Goal: Information Seeking & Learning: Learn about a topic

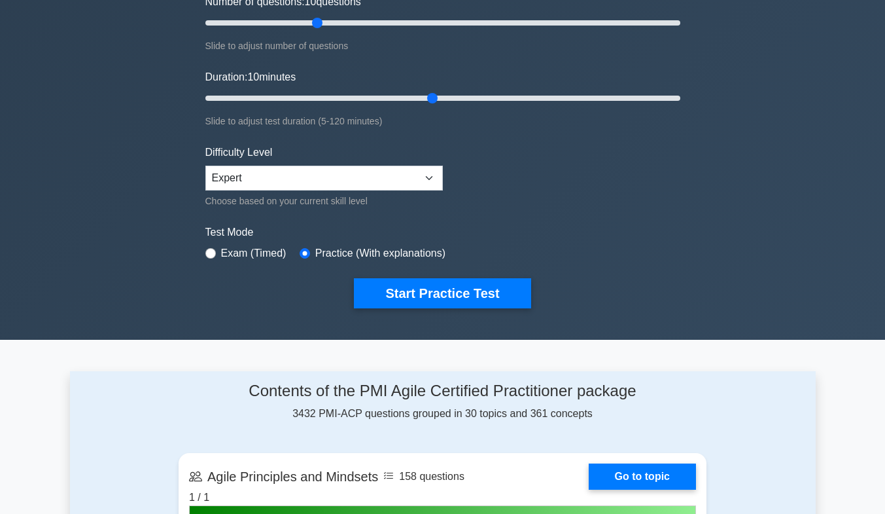
scroll to position [184, 0]
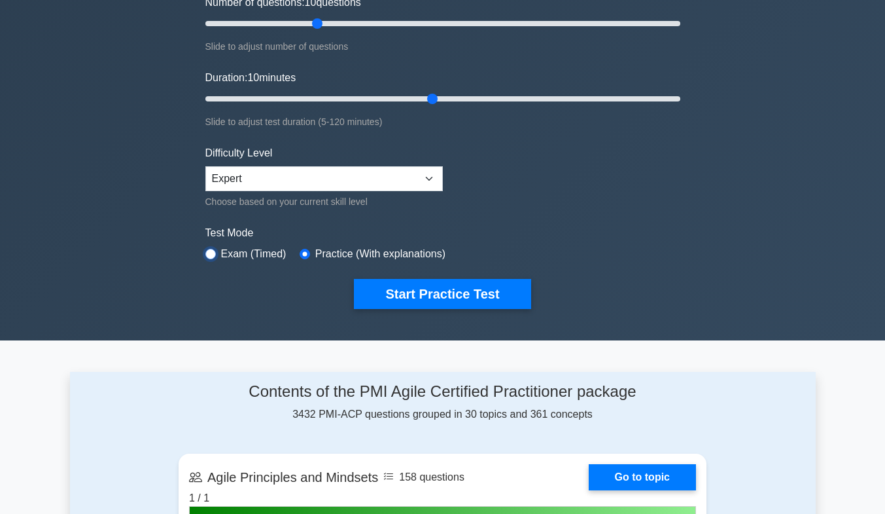
click at [209, 256] on input "radio" at bounding box center [210, 254] width 10 height 10
radio input "true"
click at [264, 179] on select "Beginner Intermediate Expert" at bounding box center [323, 178] width 237 height 25
click at [264, 181] on select "Beginner Intermediate Expert" at bounding box center [323, 178] width 237 height 25
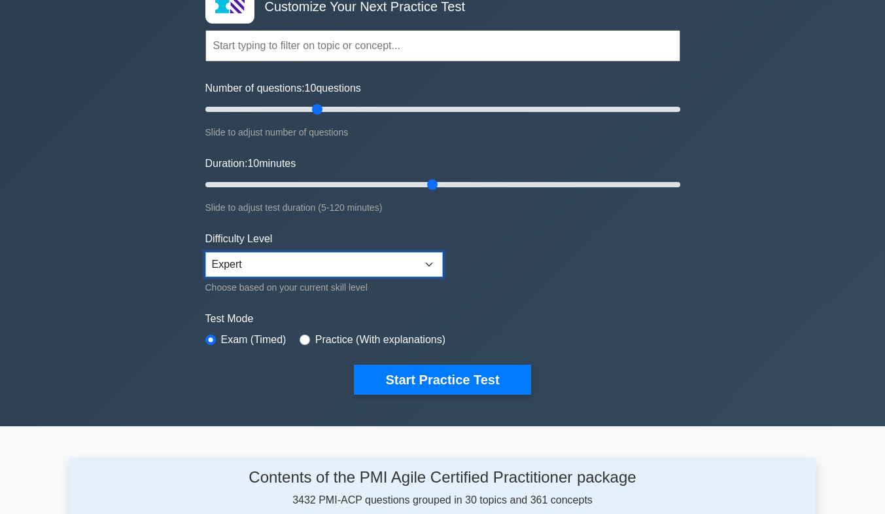
scroll to position [98, 0]
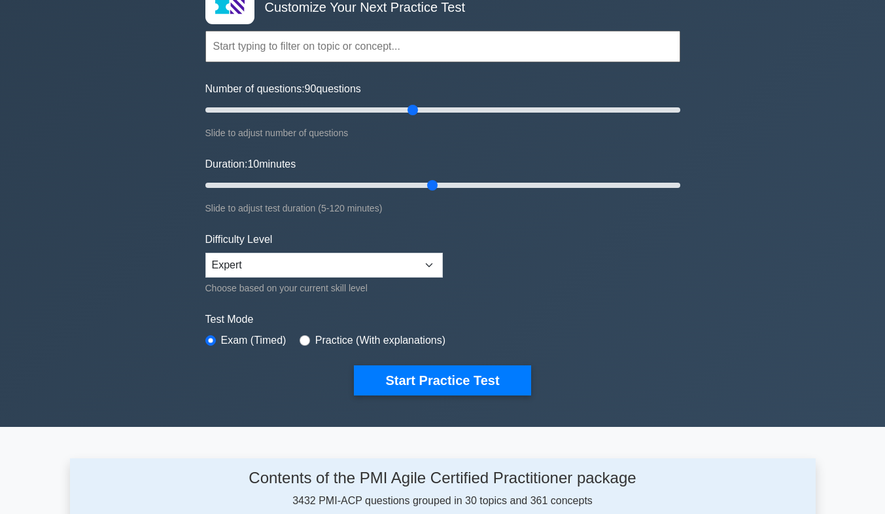
drag, startPoint x: 317, startPoint y: 109, endPoint x: 411, endPoint y: 116, distance: 93.8
click at [411, 116] on input "Number of questions: 90 questions" at bounding box center [442, 110] width 475 height 16
click at [410, 111] on input "Number of questions: 90 questions" at bounding box center [442, 110] width 475 height 16
drag, startPoint x: 409, startPoint y: 114, endPoint x: 488, endPoint y: 126, distance: 79.4
type input "120"
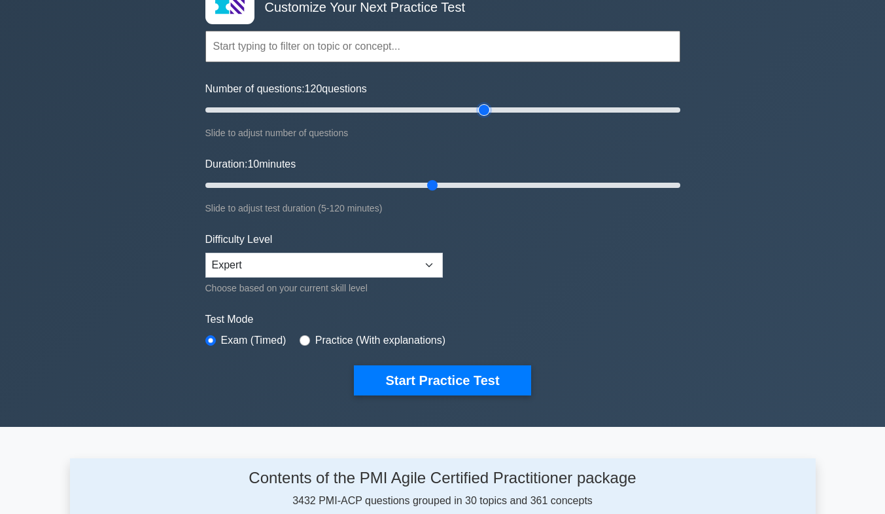
click at [488, 118] on input "Number of questions: 120 questions" at bounding box center [442, 110] width 475 height 16
drag, startPoint x: 434, startPoint y: 185, endPoint x: 747, endPoint y: 194, distance: 313.5
type input "120"
click at [680, 193] on input "Duration: 120 minutes" at bounding box center [442, 185] width 475 height 16
click at [302, 341] on input "radio" at bounding box center [305, 340] width 10 height 10
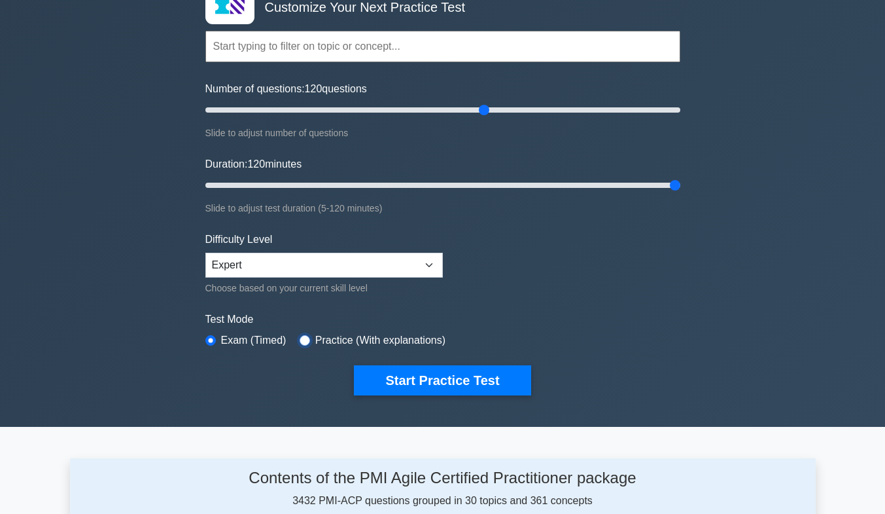
radio input "true"
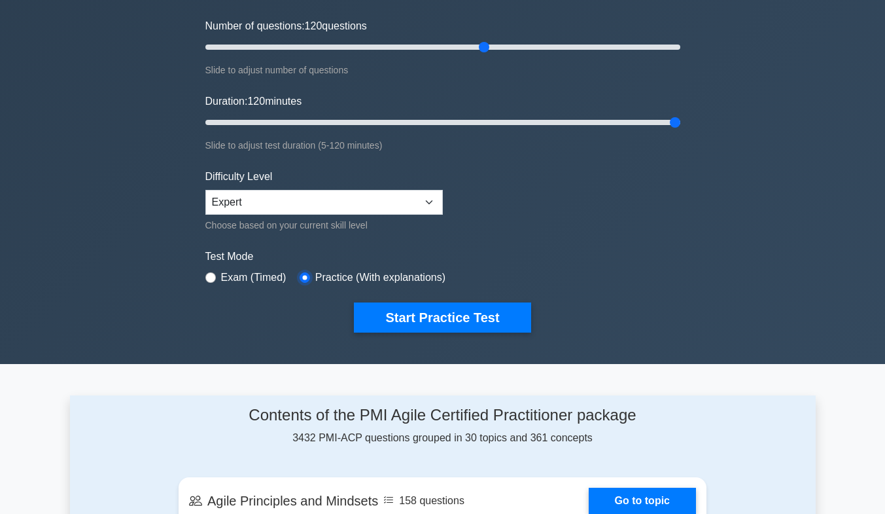
scroll to position [0, 0]
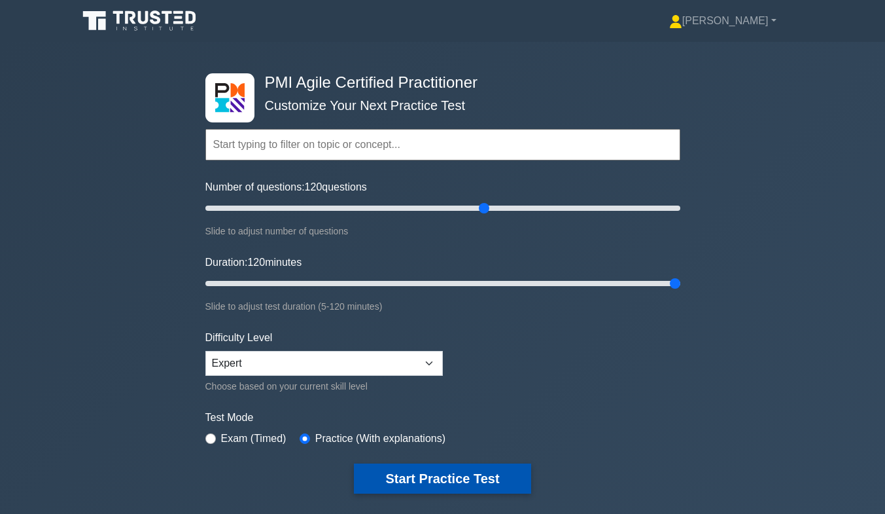
click at [468, 481] on button "Start Practice Test" at bounding box center [442, 478] width 177 height 30
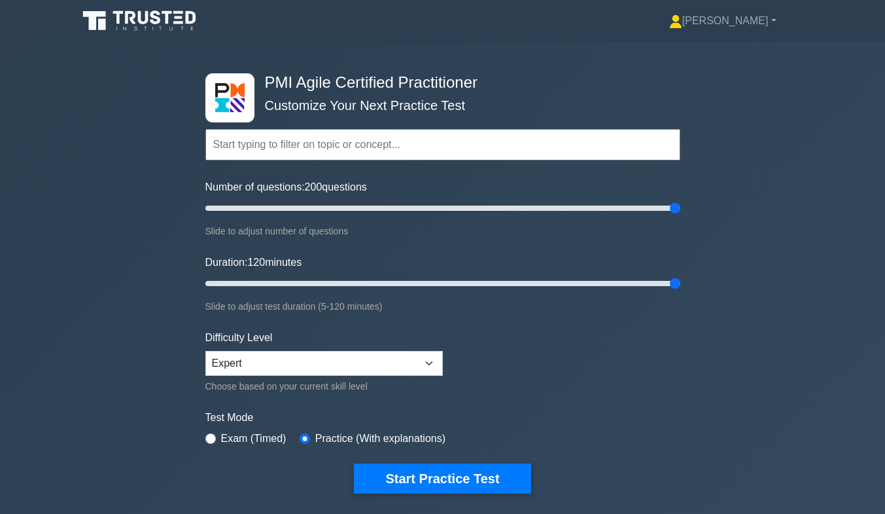
drag, startPoint x: 487, startPoint y: 211, endPoint x: 812, endPoint y: 169, distance: 327.8
click at [680, 200] on input "Number of questions: 200 questions" at bounding box center [442, 208] width 475 height 16
click at [436, 476] on button "Start Practice Test" at bounding box center [442, 478] width 177 height 30
click at [343, 374] on div "Difficulty Level Beginner Intermediate Expert Choose based on your current skil…" at bounding box center [323, 362] width 237 height 64
click at [354, 367] on select "Beginner Intermediate Expert" at bounding box center [323, 363] width 237 height 25
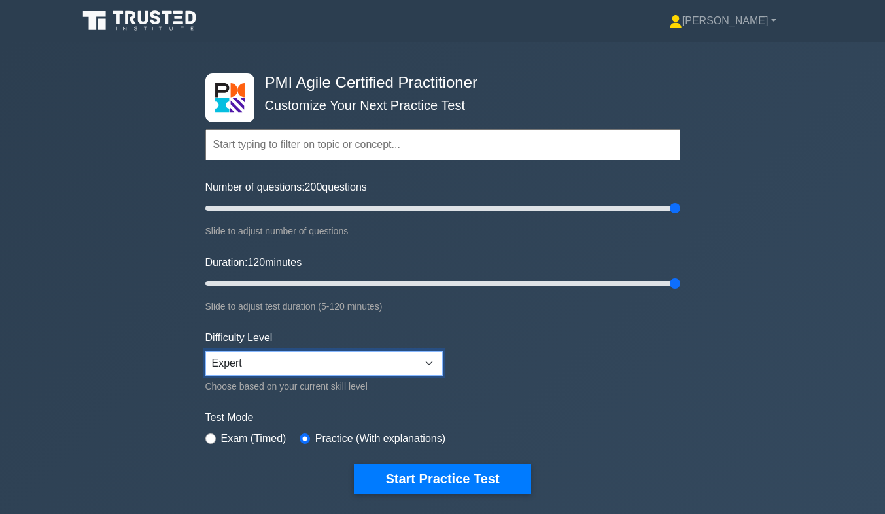
click at [205, 351] on select "Beginner Intermediate Expert" at bounding box center [323, 363] width 237 height 25
type input "200"
drag, startPoint x: 677, startPoint y: 215, endPoint x: 809, endPoint y: 288, distance: 151.1
click at [680, 216] on input "Number of questions: 200 questions" at bounding box center [442, 208] width 475 height 16
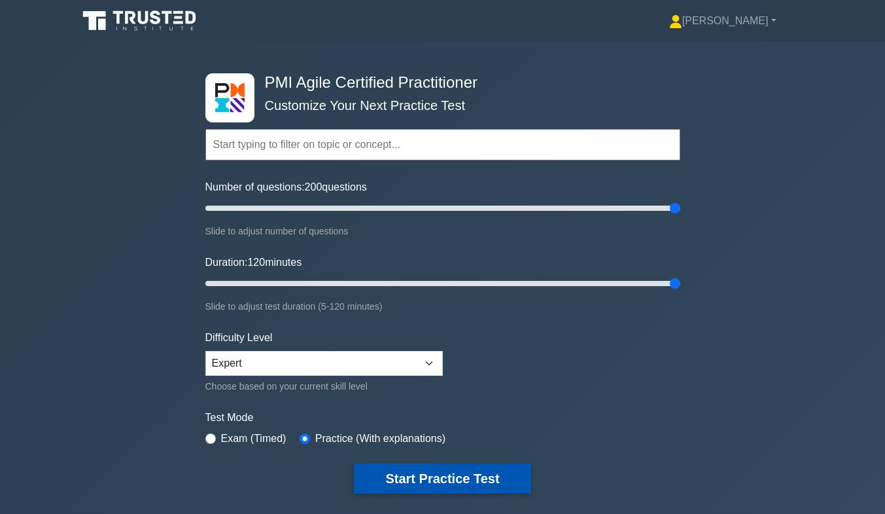
click at [425, 478] on button "Start Practice Test" at bounding box center [442, 478] width 177 height 30
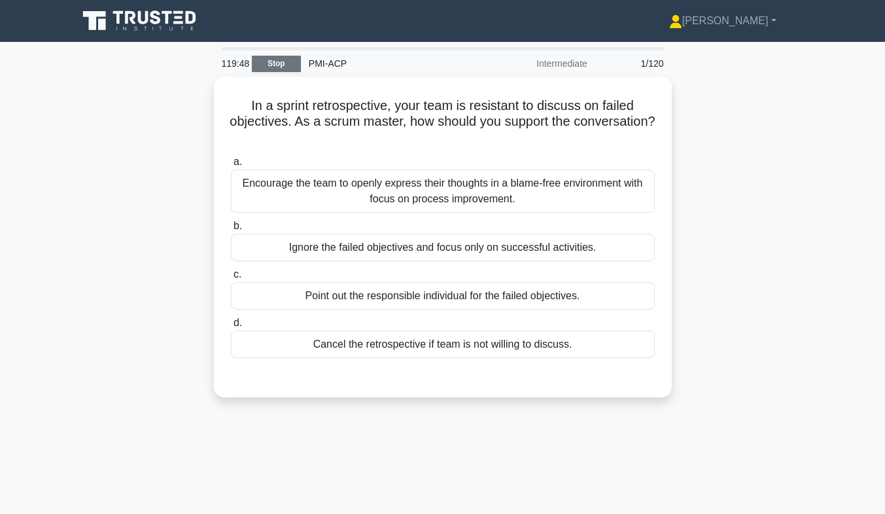
click at [287, 63] on link "Stop" at bounding box center [276, 64] width 49 height 16
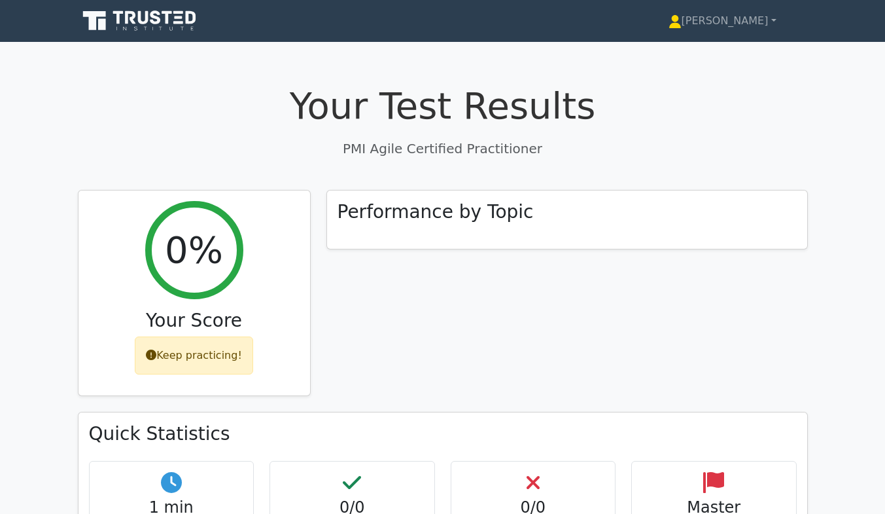
click at [625, 92] on h1 "Your Test Results" at bounding box center [443, 106] width 730 height 44
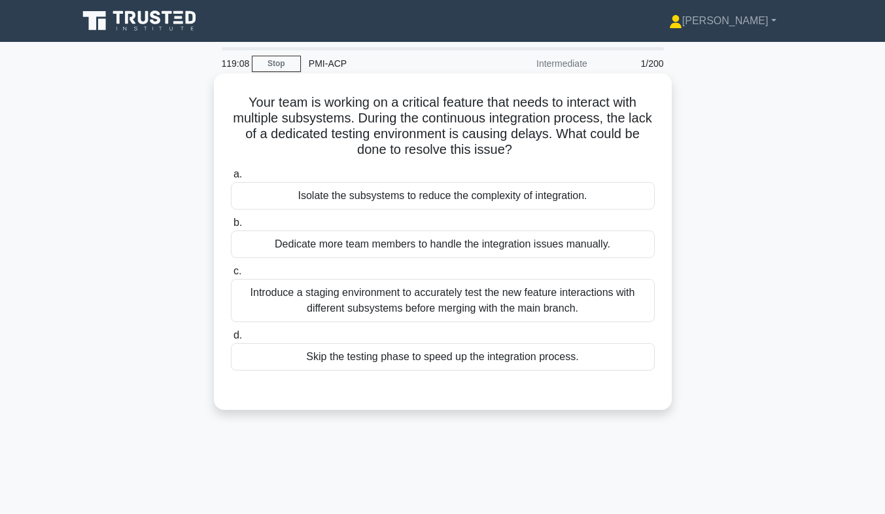
click at [436, 306] on div "Introduce a staging environment to accurately test the new feature interactions…" at bounding box center [443, 300] width 424 height 43
click at [231, 275] on input "c. Introduce a staging environment to accurately test the new feature interacti…" at bounding box center [231, 271] width 0 height 9
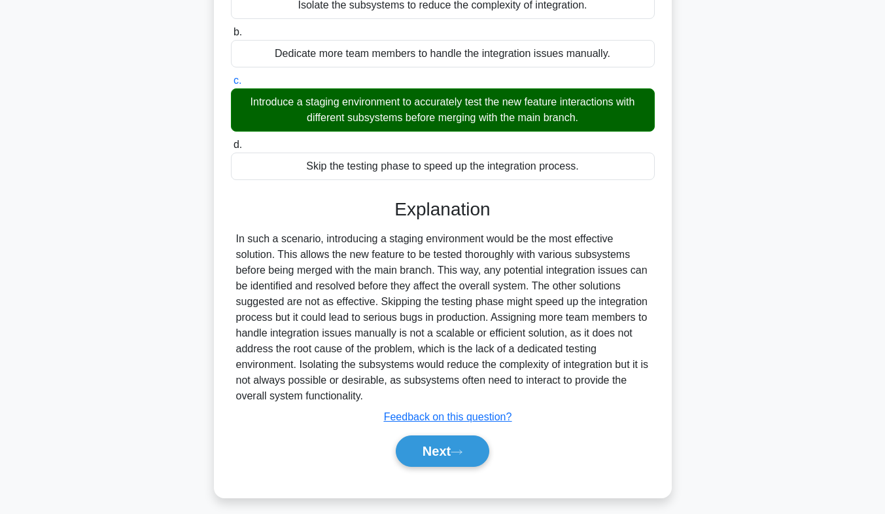
scroll to position [200, 0]
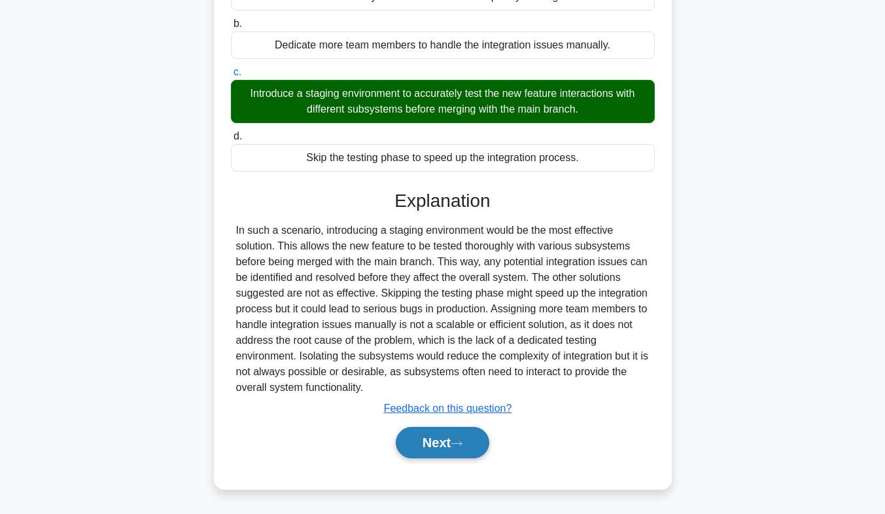
click at [428, 444] on button "Next" at bounding box center [443, 442] width 94 height 31
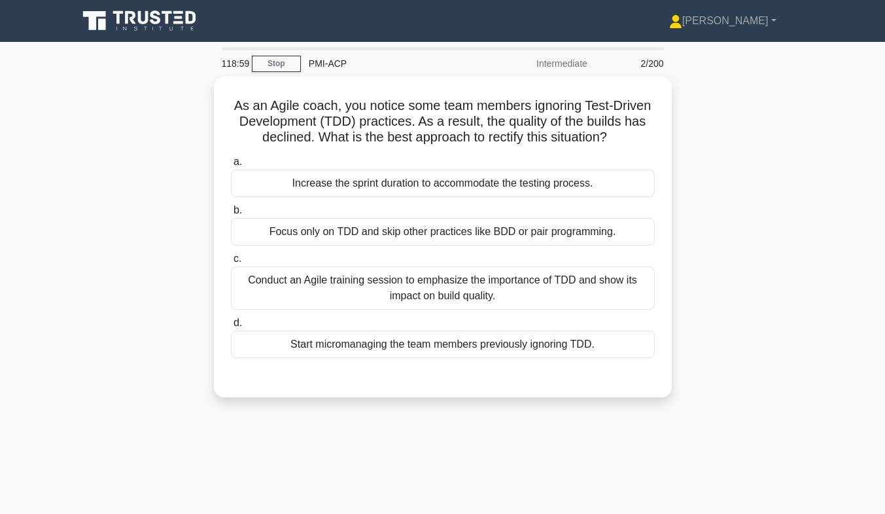
scroll to position [1, 0]
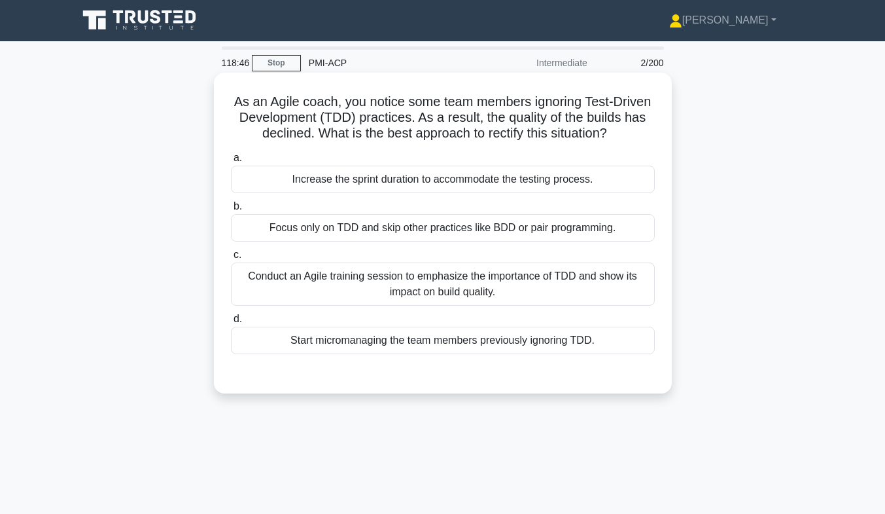
click at [574, 290] on div "Conduct an Agile training session to emphasize the importance of TDD and show i…" at bounding box center [443, 283] width 424 height 43
click at [231, 259] on input "c. Conduct an Agile training session to emphasize the importance of TDD and sho…" at bounding box center [231, 255] width 0 height 9
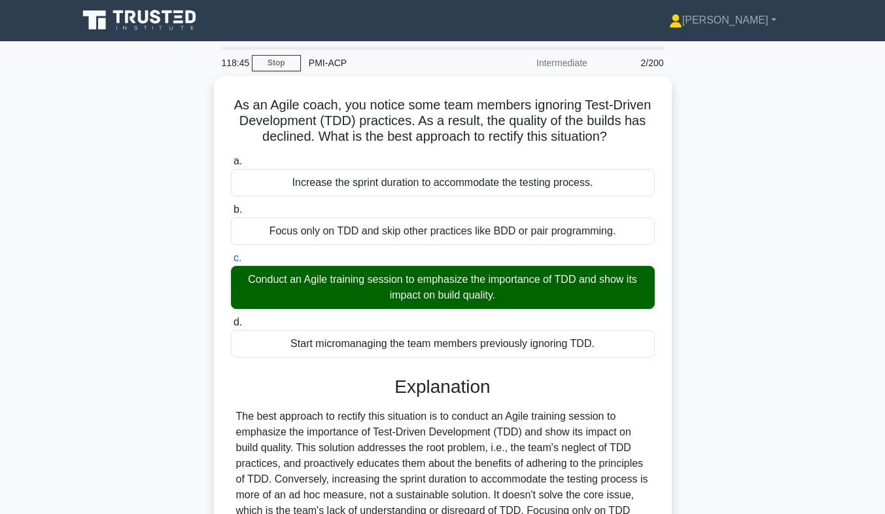
scroll to position [200, 0]
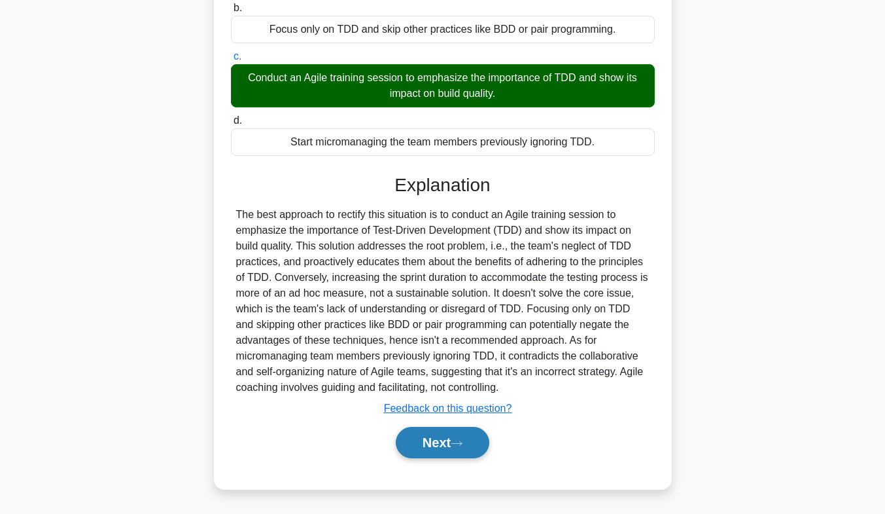
click at [453, 440] on button "Next" at bounding box center [443, 442] width 94 height 31
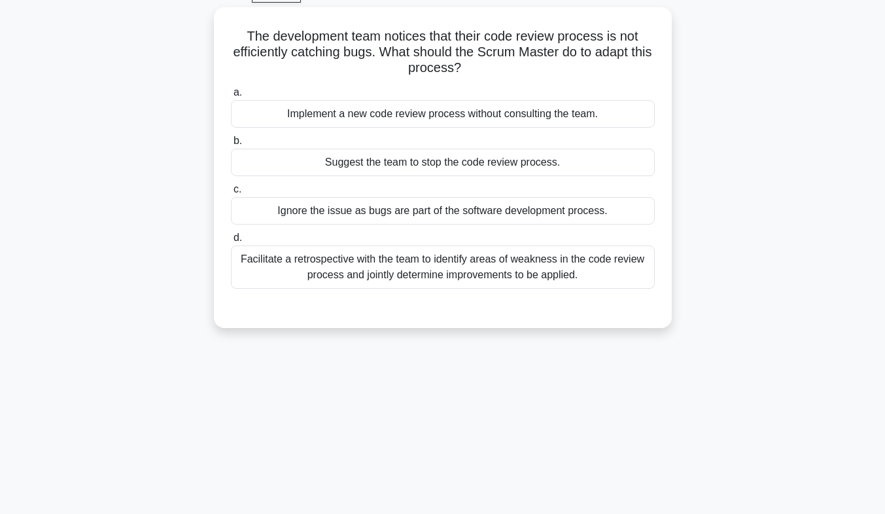
scroll to position [73, 0]
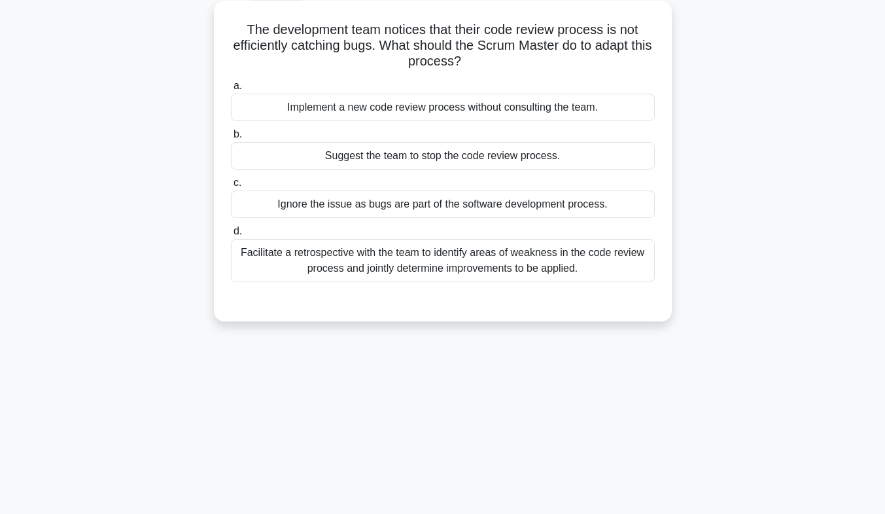
click at [578, 264] on div "Facilitate a retrospective with the team to identify areas of weakness in the c…" at bounding box center [443, 260] width 424 height 43
click at [231, 235] on input "d. Facilitate a retrospective with the team to identify areas of weakness in th…" at bounding box center [231, 231] width 0 height 9
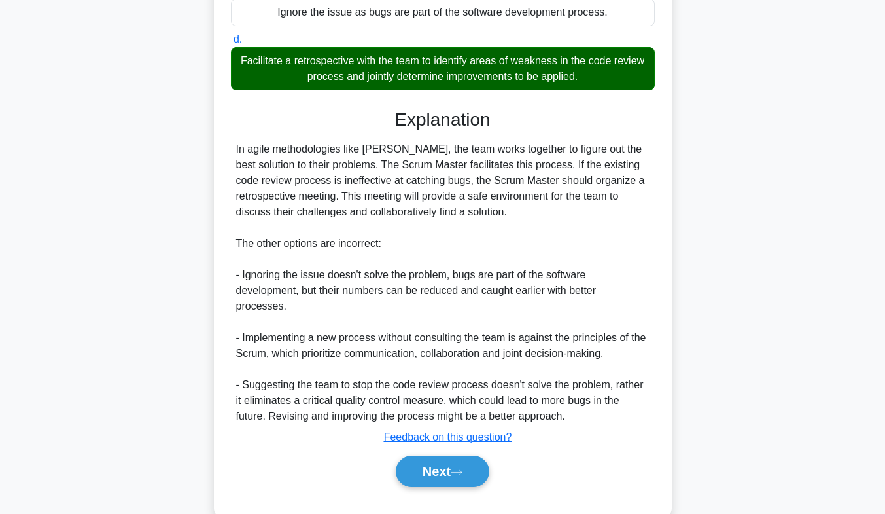
scroll to position [278, 0]
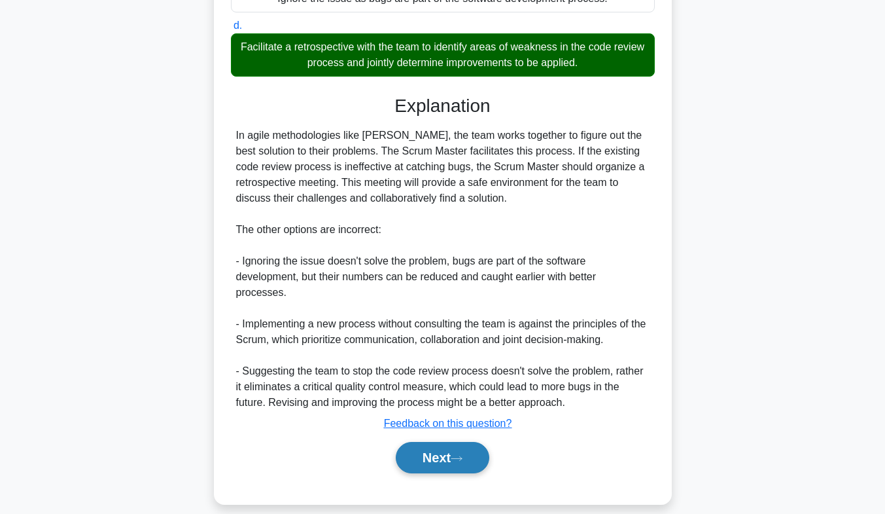
click at [459, 454] on button "Next" at bounding box center [443, 457] width 94 height 31
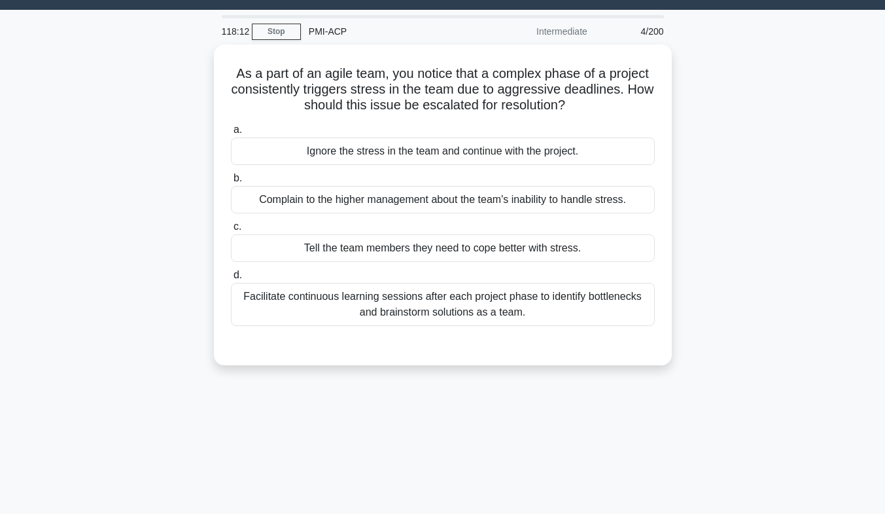
scroll to position [33, 0]
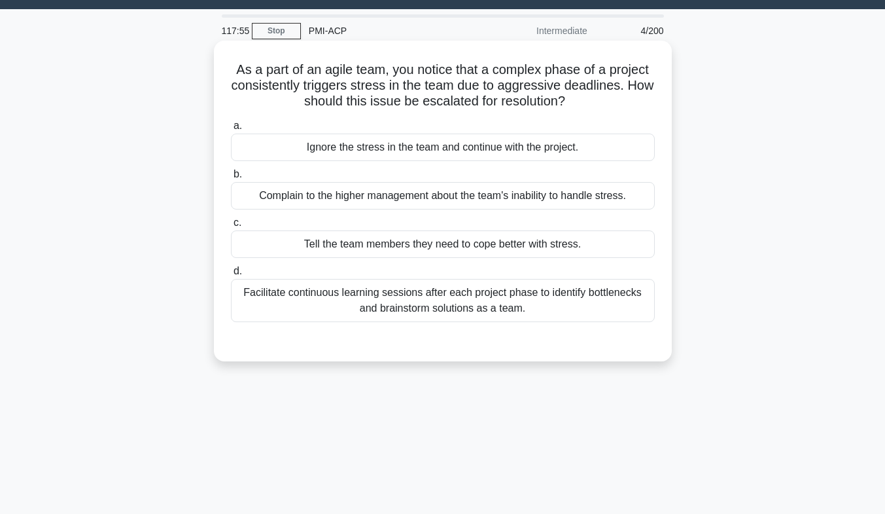
click at [508, 294] on div "Facilitate continuous learning sessions after each project phase to identify bo…" at bounding box center [443, 300] width 424 height 43
click at [231, 275] on input "d. Facilitate continuous learning sessions after each project phase to identify…" at bounding box center [231, 271] width 0 height 9
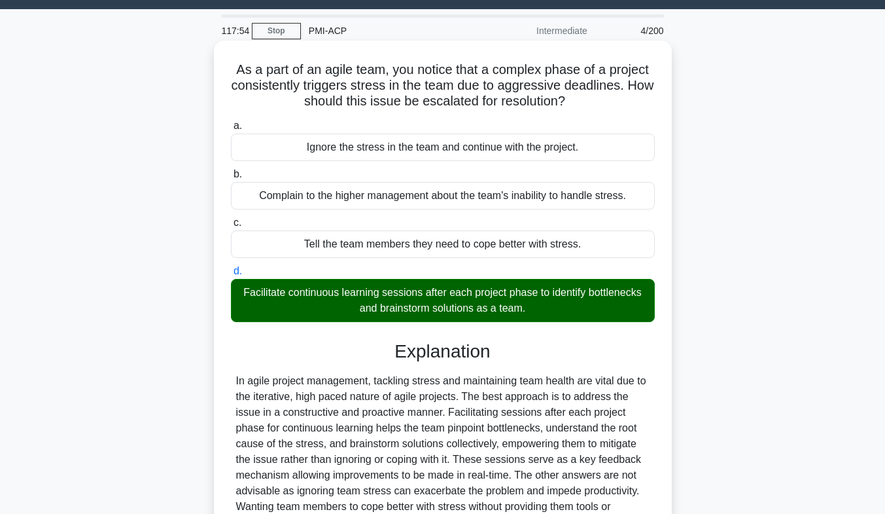
scroll to position [200, 0]
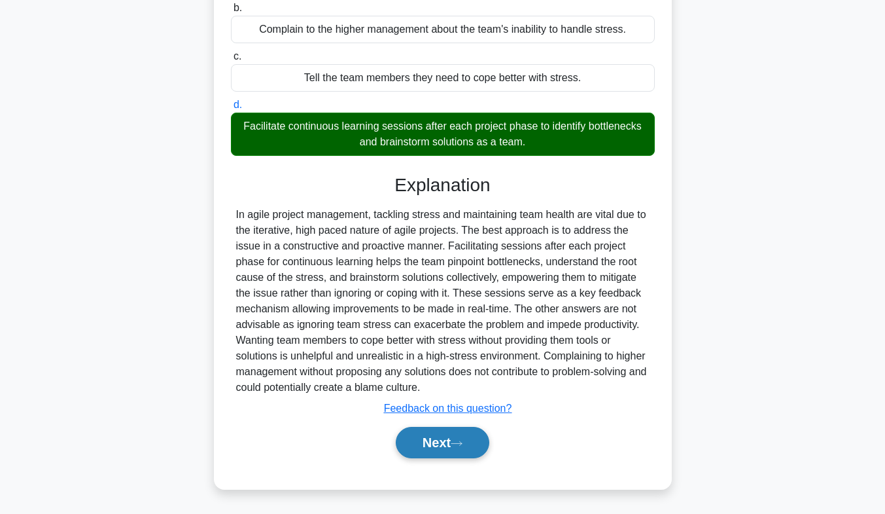
click at [431, 450] on button "Next" at bounding box center [443, 442] width 94 height 31
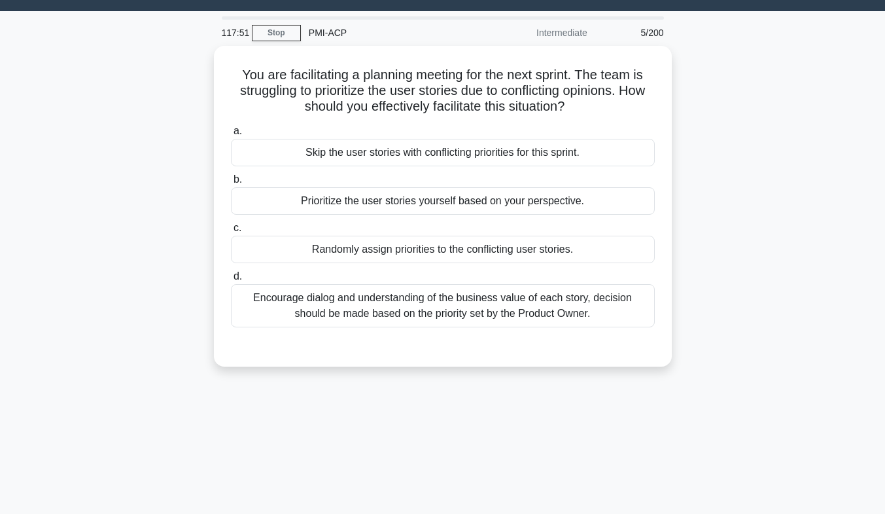
scroll to position [28, 0]
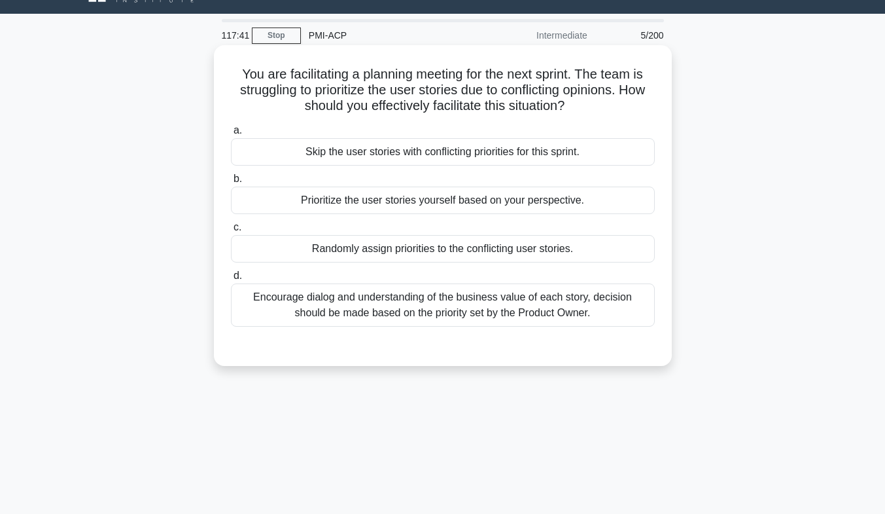
click at [434, 313] on div "Encourage dialog and understanding of the business value of each story, decisio…" at bounding box center [443, 304] width 424 height 43
click at [231, 280] on input "d. Encourage dialog and understanding of the business value of each story, deci…" at bounding box center [231, 275] width 0 height 9
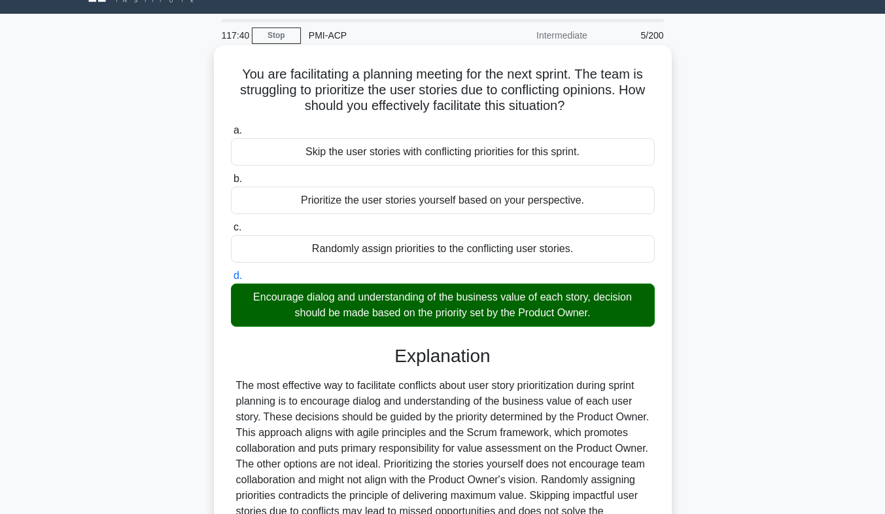
scroll to position [193, 0]
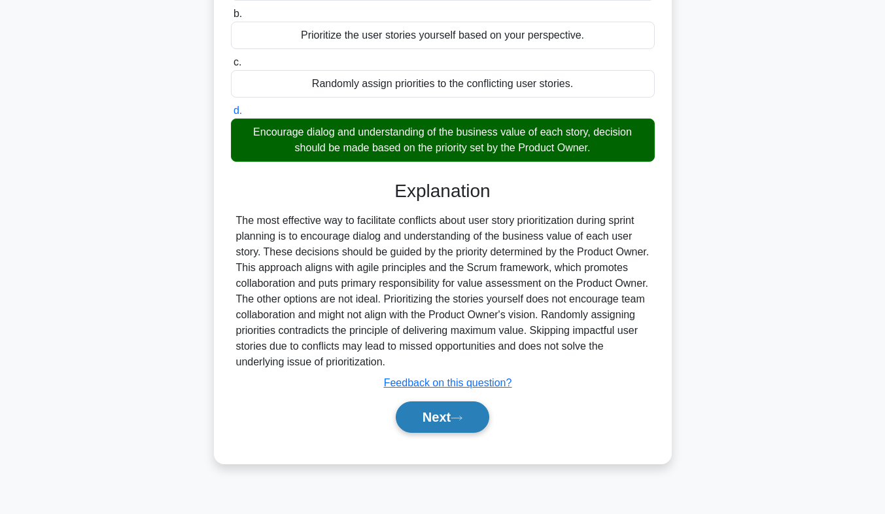
click at [454, 417] on button "Next" at bounding box center [443, 416] width 94 height 31
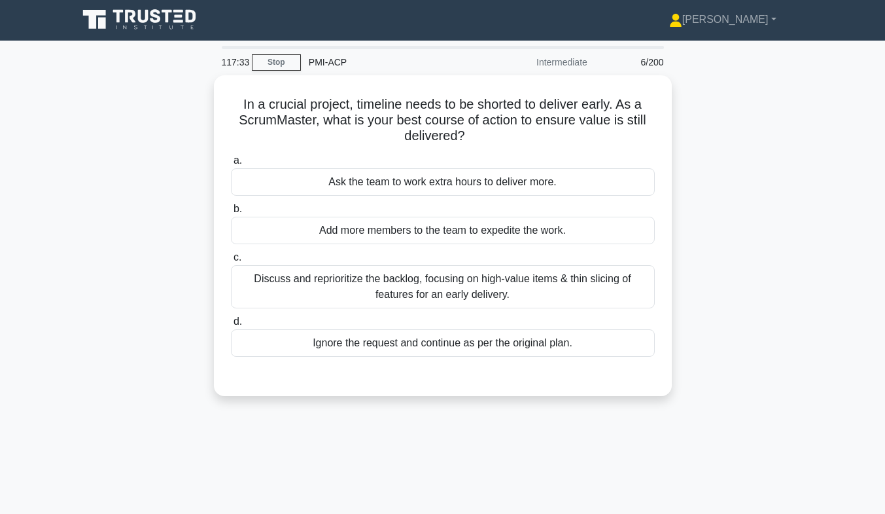
scroll to position [1, 0]
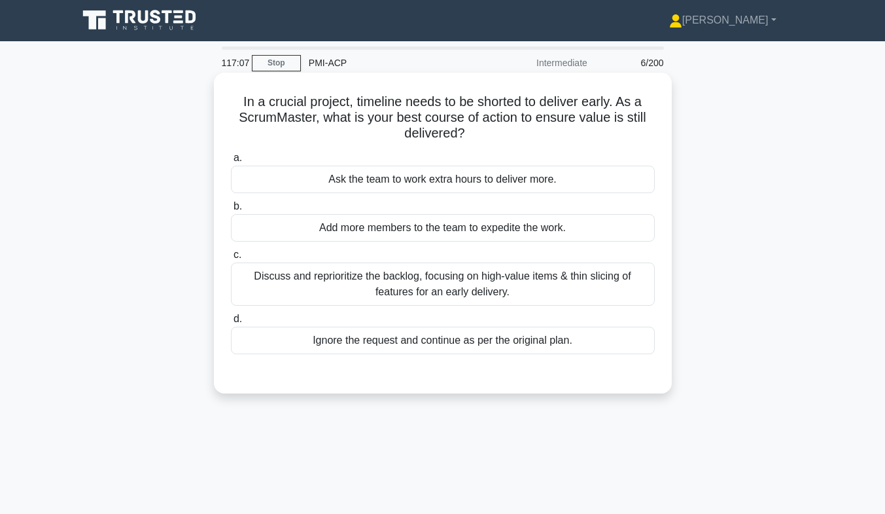
click at [450, 298] on div "Discuss and reprioritize the backlog, focusing on high-value items & thin slici…" at bounding box center [443, 283] width 424 height 43
click at [231, 259] on input "c. Discuss and reprioritize the backlog, focusing on high-value items & thin sl…" at bounding box center [231, 255] width 0 height 9
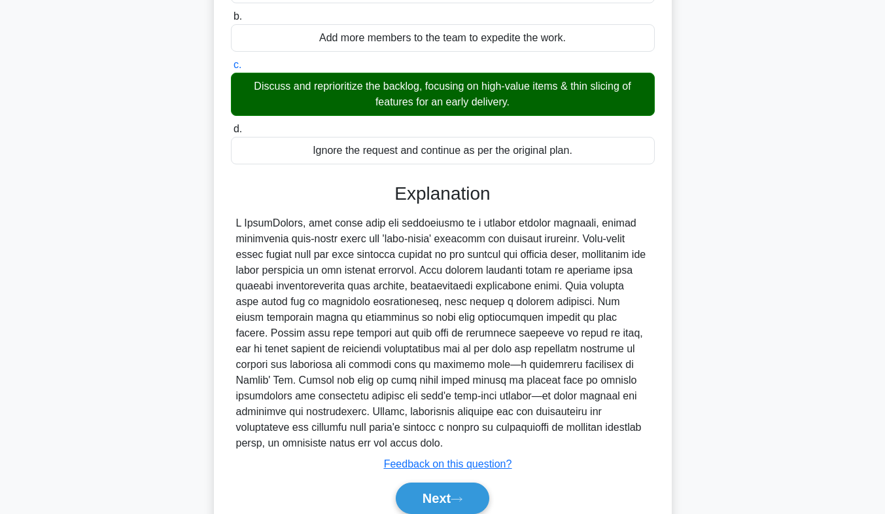
scroll to position [193, 0]
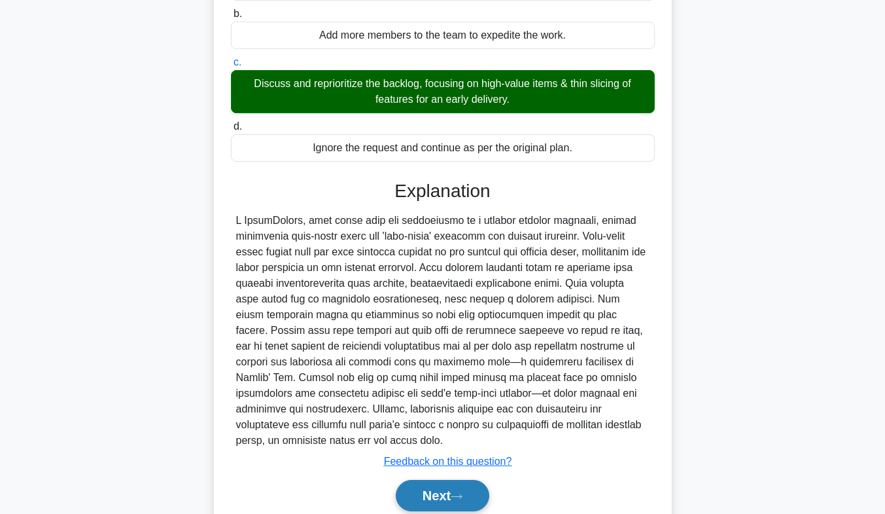
click at [432, 498] on button "Next" at bounding box center [443, 494] width 94 height 31
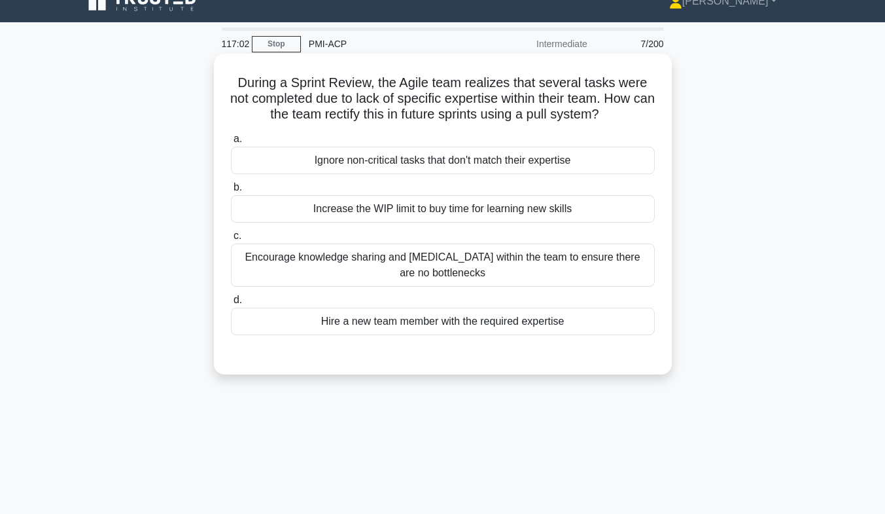
scroll to position [18, 0]
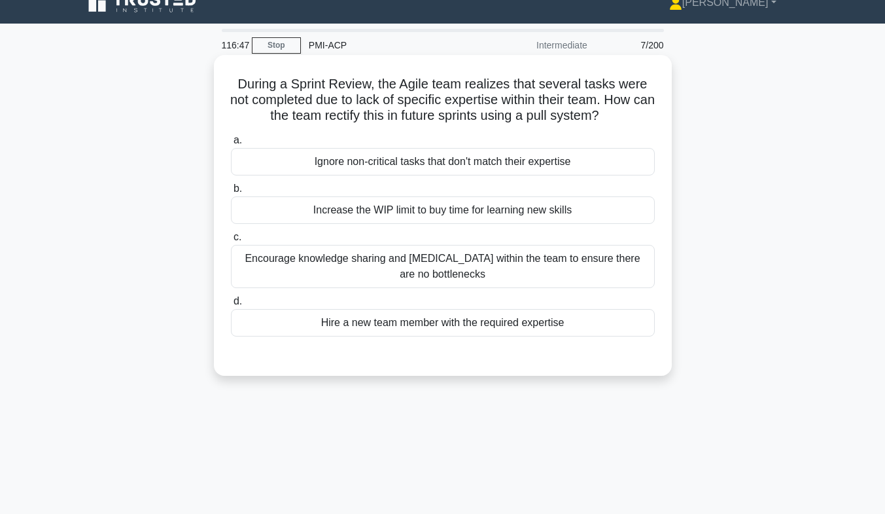
click at [553, 268] on div "Encourage knowledge sharing and [MEDICAL_DATA] within the team to ensure there …" at bounding box center [443, 266] width 424 height 43
click at [231, 241] on input "c. Encourage knowledge sharing and [MEDICAL_DATA] within the team to ensure the…" at bounding box center [231, 237] width 0 height 9
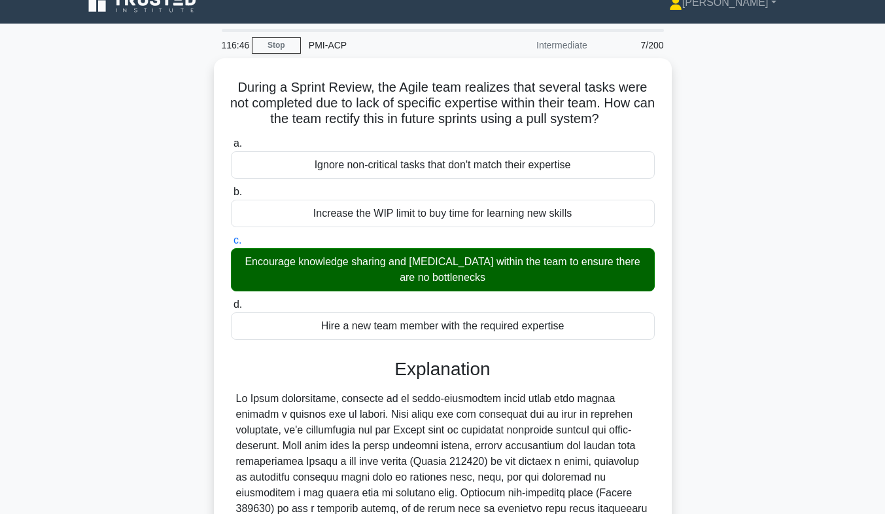
scroll to position [231, 0]
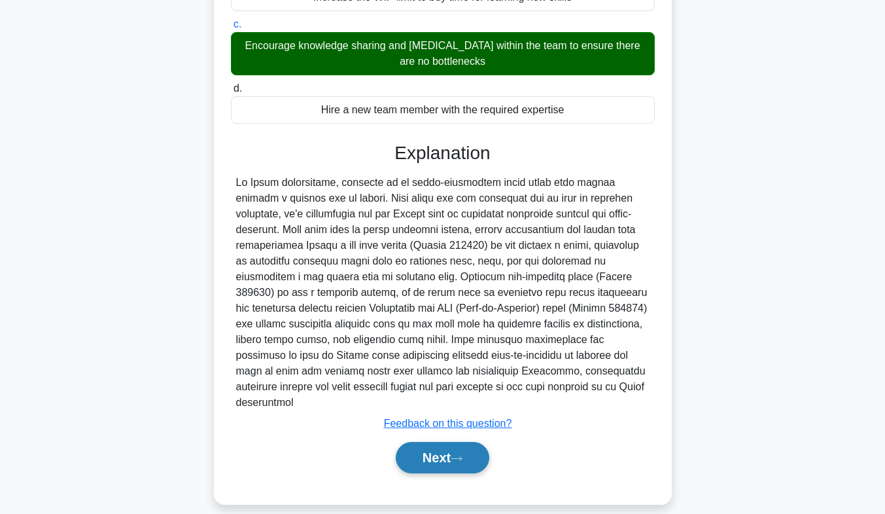
click at [480, 442] on button "Next" at bounding box center [443, 457] width 94 height 31
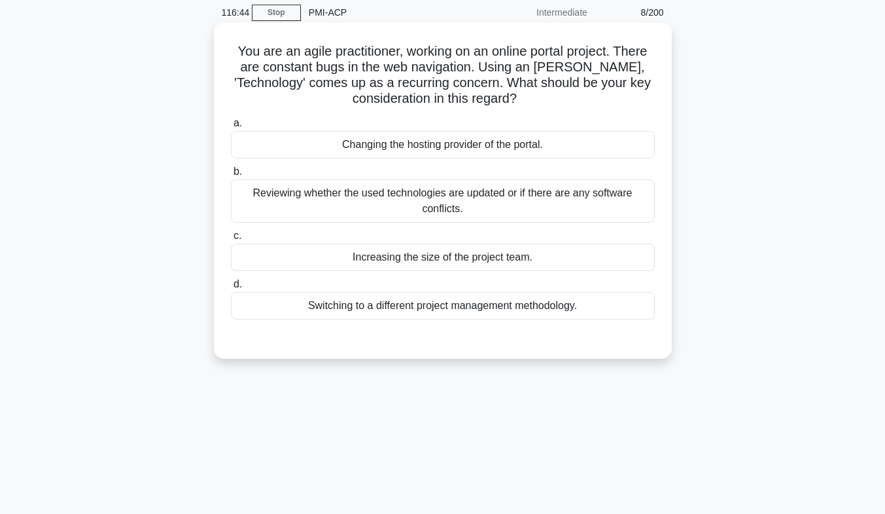
scroll to position [0, 0]
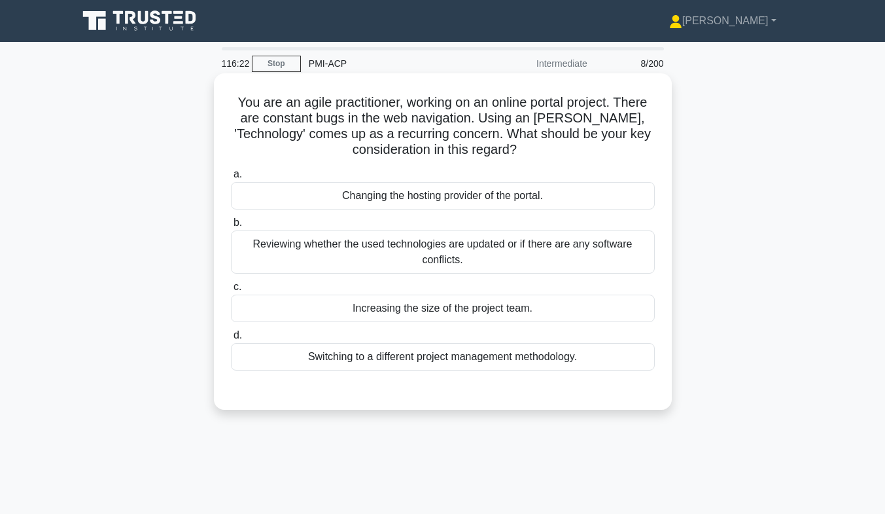
click at [517, 258] on div "Reviewing whether the used technologies are updated or if there are any softwar…" at bounding box center [443, 251] width 424 height 43
click at [231, 227] on input "b. Reviewing whether the used technologies are updated or if there are any soft…" at bounding box center [231, 222] width 0 height 9
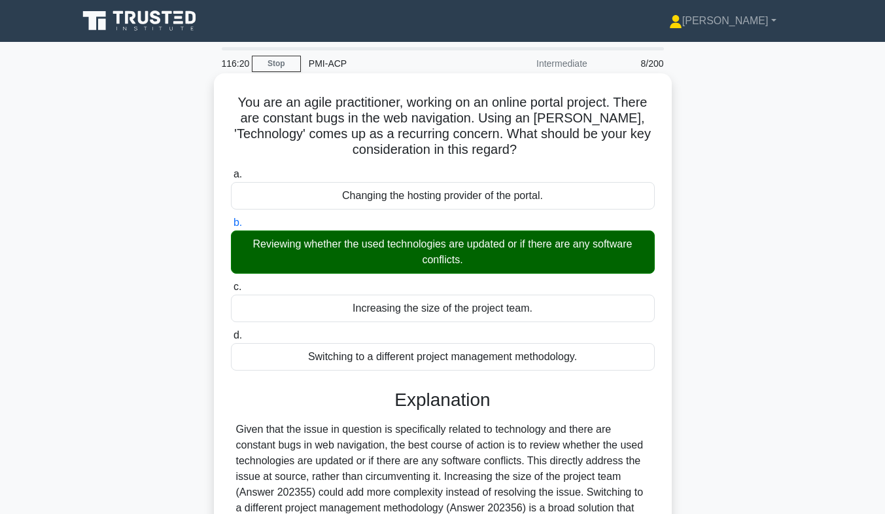
scroll to position [193, 0]
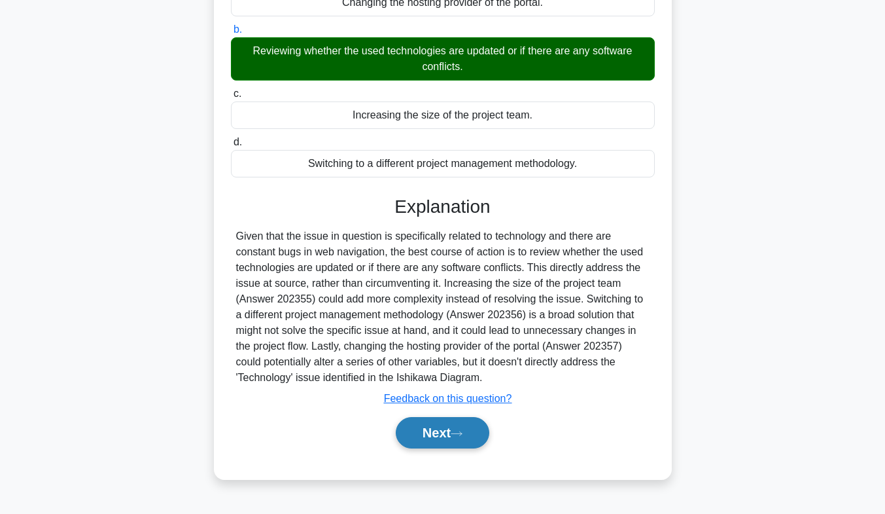
click at [421, 444] on button "Next" at bounding box center [443, 432] width 94 height 31
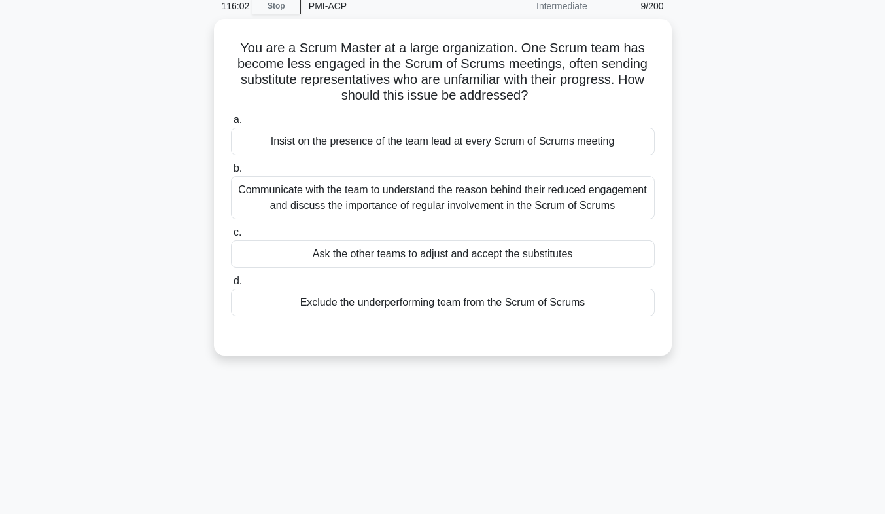
scroll to position [58, 0]
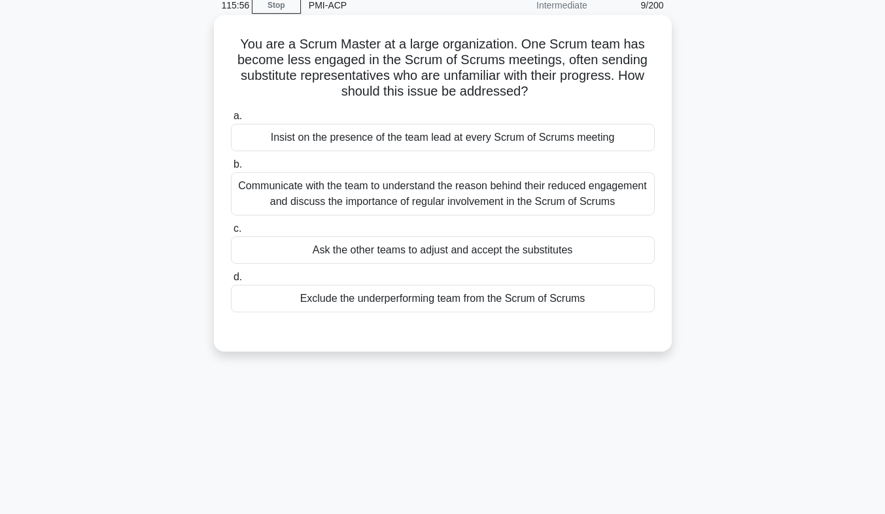
click at [533, 190] on div "Communicate with the team to understand the reason behind their reduced engagem…" at bounding box center [443, 193] width 424 height 43
click at [231, 169] on input "b. Communicate with the team to understand the reason behind their reduced enga…" at bounding box center [231, 164] width 0 height 9
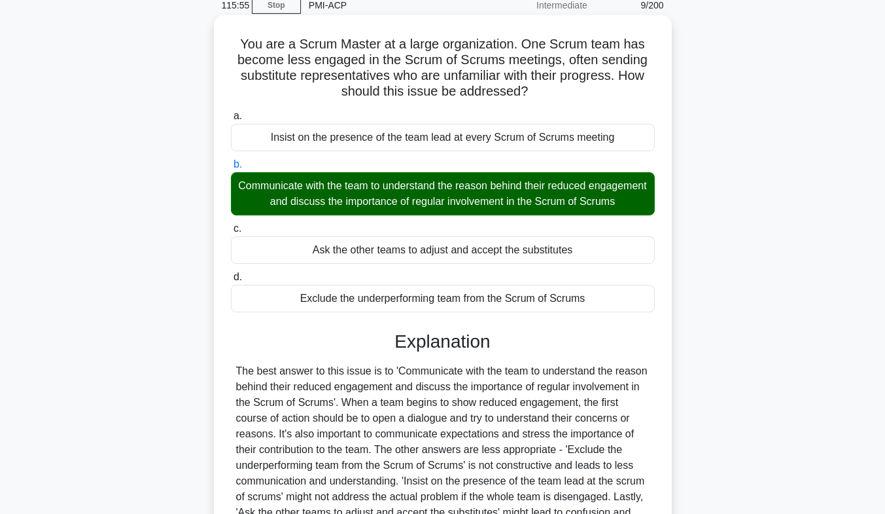
scroll to position [215, 0]
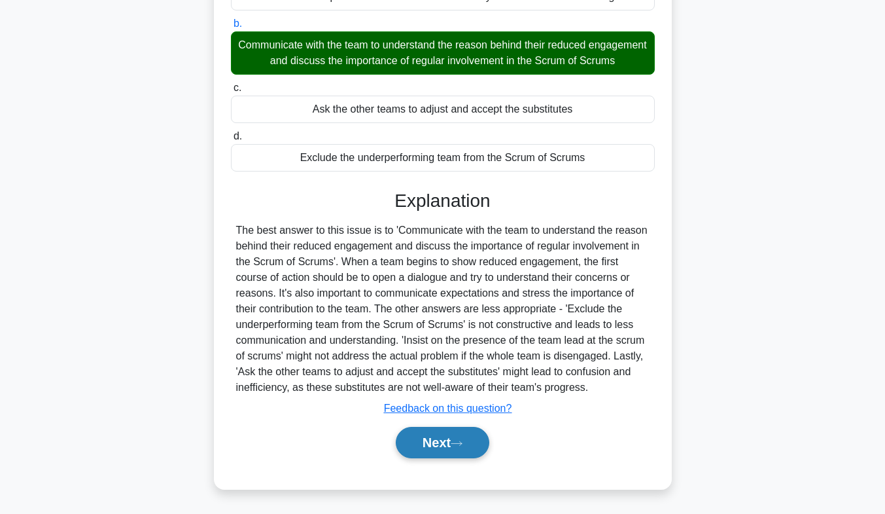
click at [444, 443] on button "Next" at bounding box center [443, 442] width 94 height 31
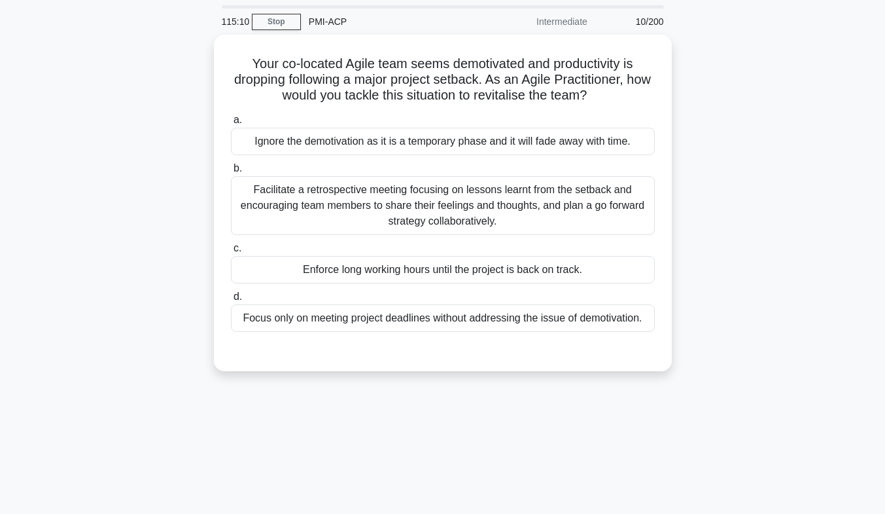
scroll to position [43, 0]
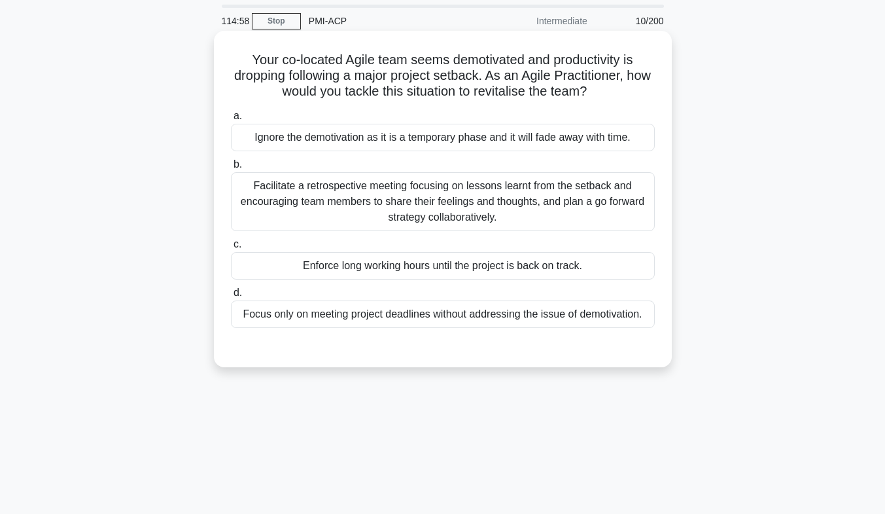
click at [564, 201] on div "Facilitate a retrospective meeting focusing on lessons learnt from the setback …" at bounding box center [443, 201] width 424 height 59
click at [231, 169] on input "b. Facilitate a retrospective meeting focusing on lessons learnt from the setba…" at bounding box center [231, 164] width 0 height 9
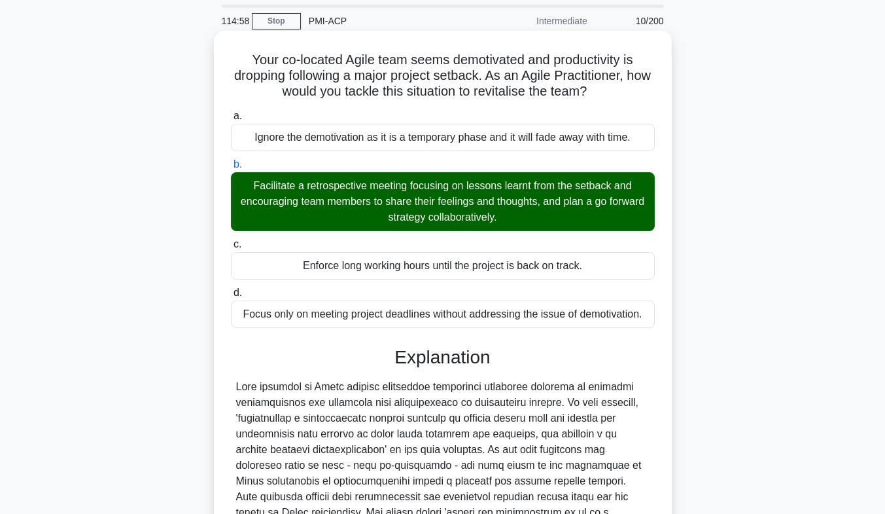
scroll to position [262, 0]
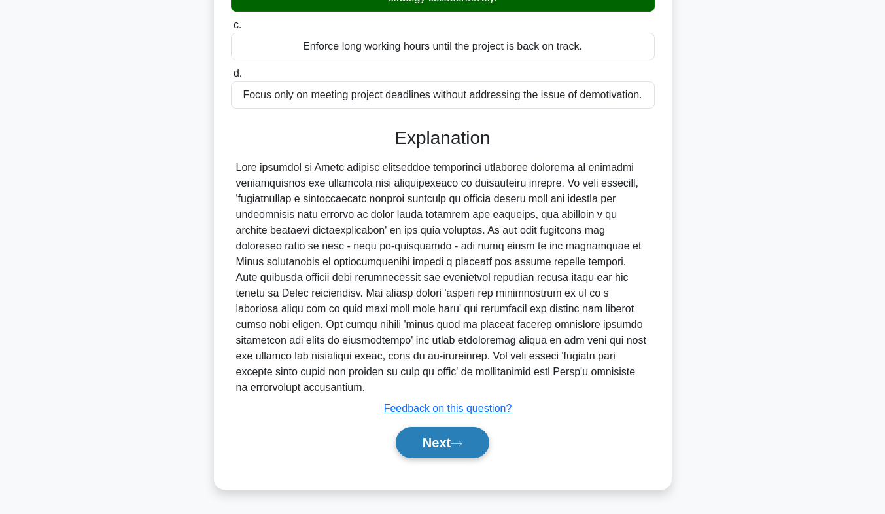
click at [479, 452] on button "Next" at bounding box center [443, 442] width 94 height 31
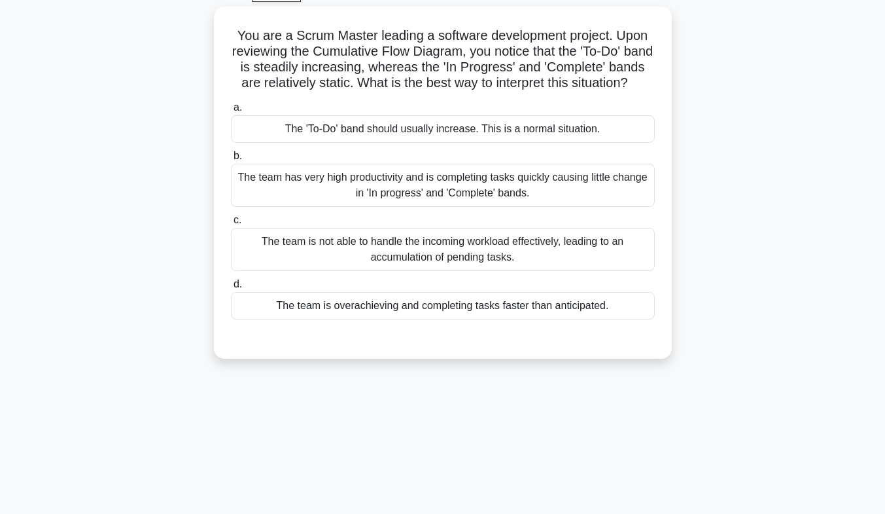
scroll to position [67, 0]
click at [561, 270] on div "The team is not able to handle the incoming workload effectively, leading to an…" at bounding box center [443, 248] width 424 height 43
click at [231, 224] on input "c. The team is not able to handle the incoming workload effectively, leading to…" at bounding box center [231, 219] width 0 height 9
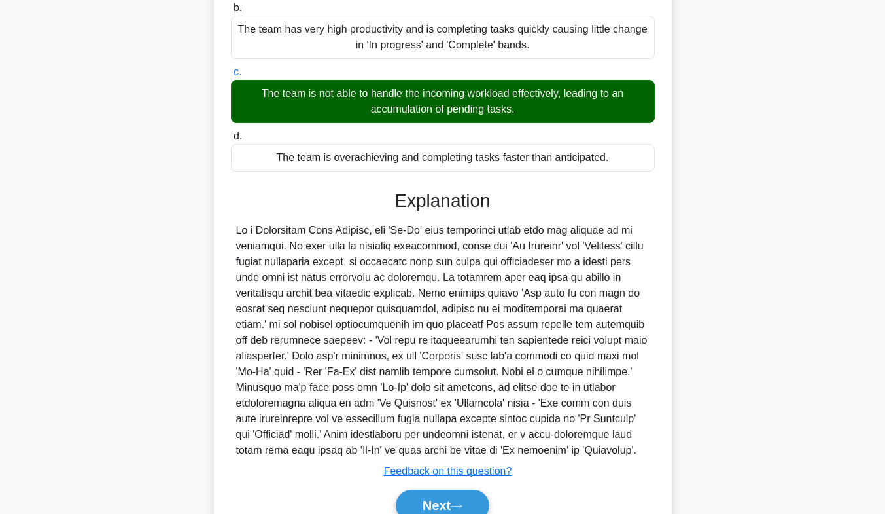
scroll to position [294, 0]
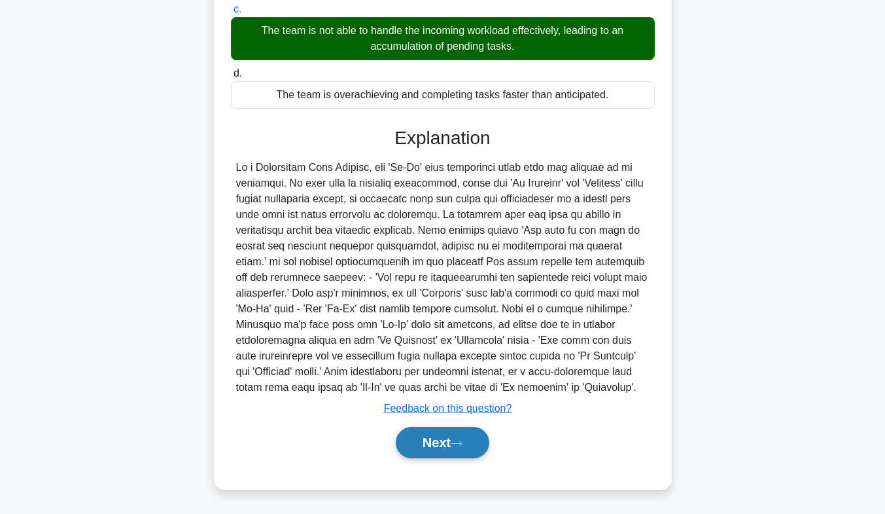
click at [456, 444] on button "Next" at bounding box center [443, 442] width 94 height 31
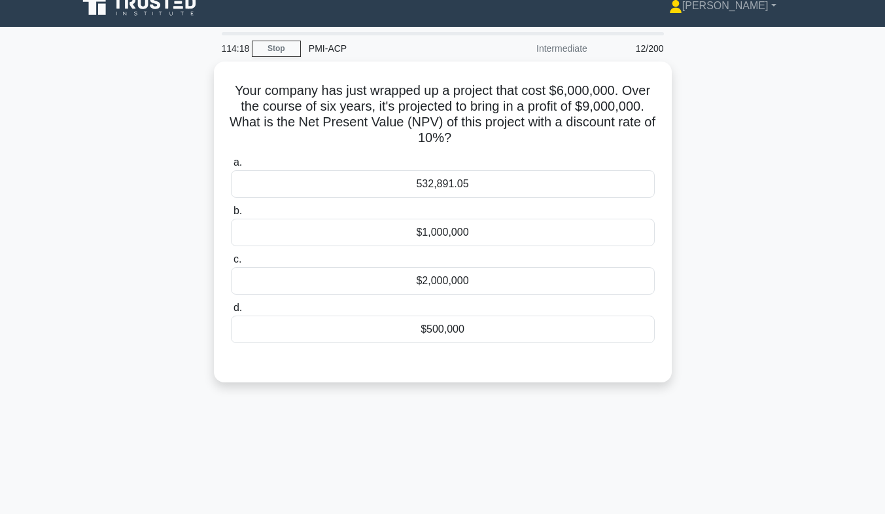
scroll to position [9, 0]
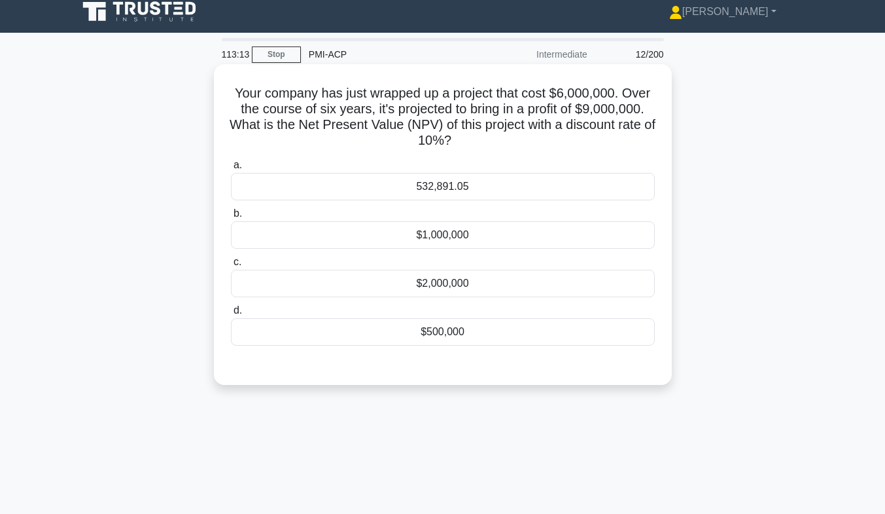
drag, startPoint x: 465, startPoint y: 290, endPoint x: 402, endPoint y: 291, distance: 62.8
click at [402, 291] on div "$2,000,000" at bounding box center [443, 283] width 424 height 27
click at [231, 266] on input "c. $2,000,000" at bounding box center [231, 262] width 0 height 9
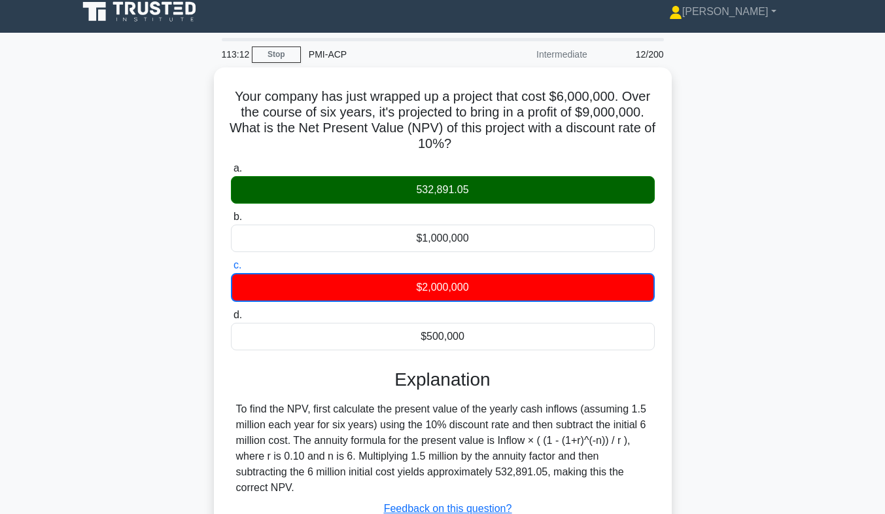
scroll to position [193, 0]
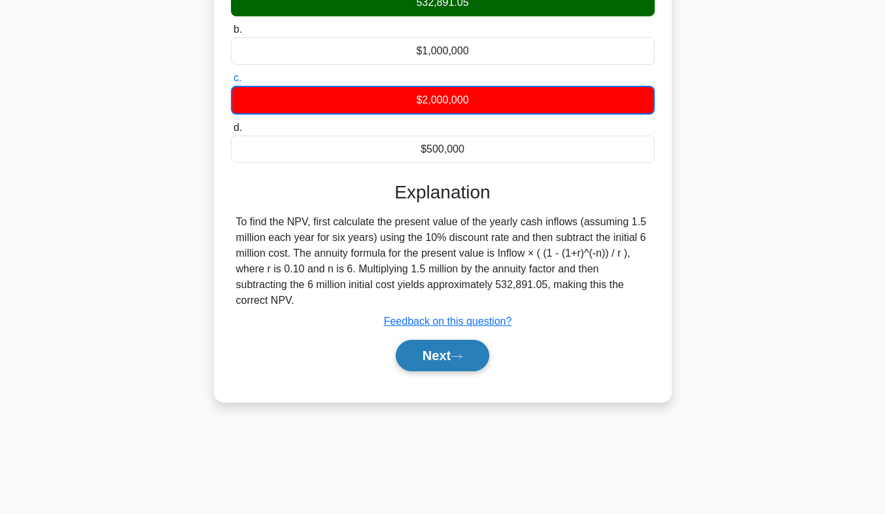
click at [446, 361] on button "Next" at bounding box center [443, 355] width 94 height 31
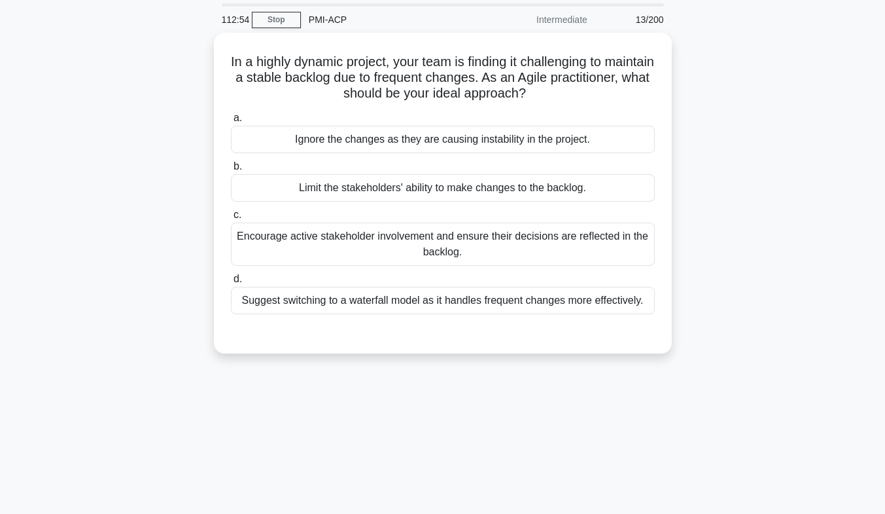
scroll to position [46, 0]
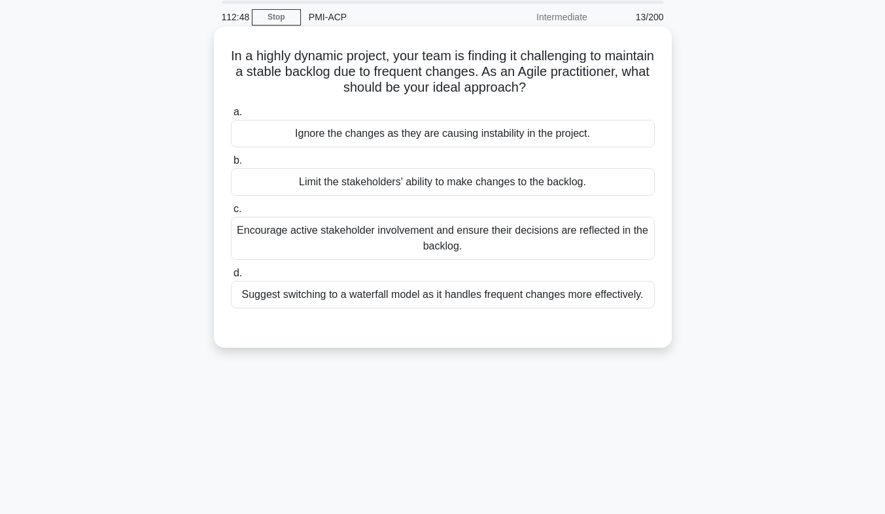
click at [596, 245] on div "Encourage active stakeholder involvement and ensure their decisions are reflect…" at bounding box center [443, 238] width 424 height 43
click at [231, 213] on input "c. Encourage active stakeholder involvement and ensure their decisions are refl…" at bounding box center [231, 209] width 0 height 9
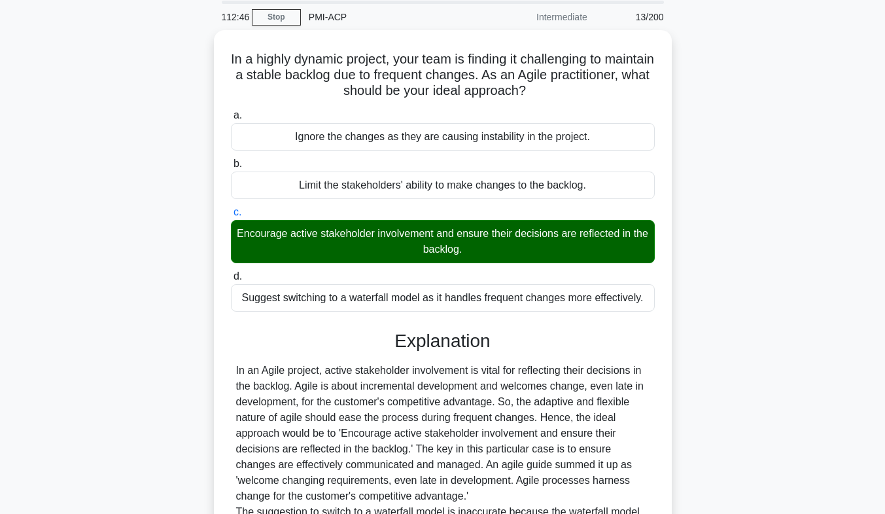
scroll to position [262, 0]
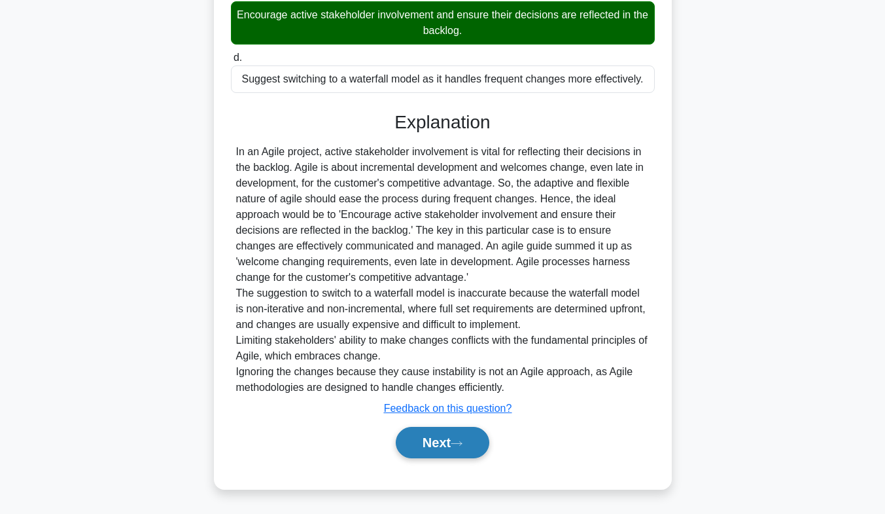
drag, startPoint x: 442, startPoint y: 436, endPoint x: 443, endPoint y: 429, distance: 6.7
click at [443, 429] on button "Next" at bounding box center [443, 442] width 94 height 31
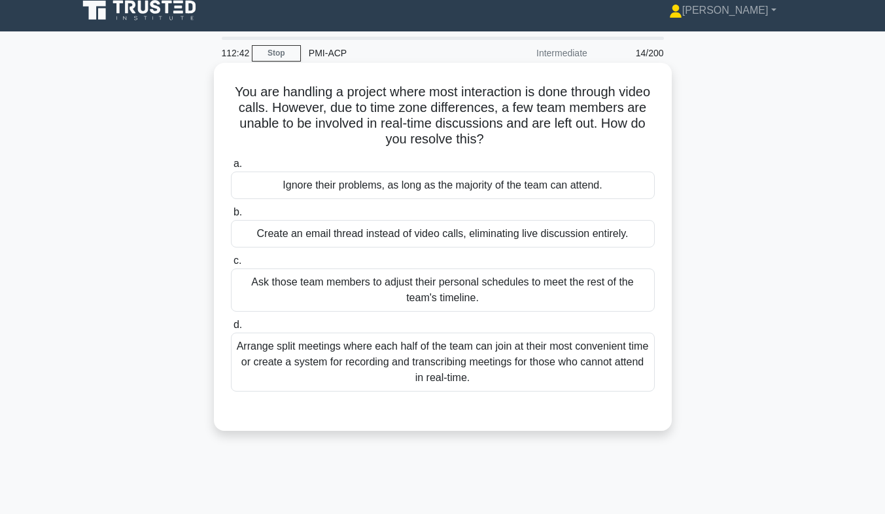
scroll to position [9, 0]
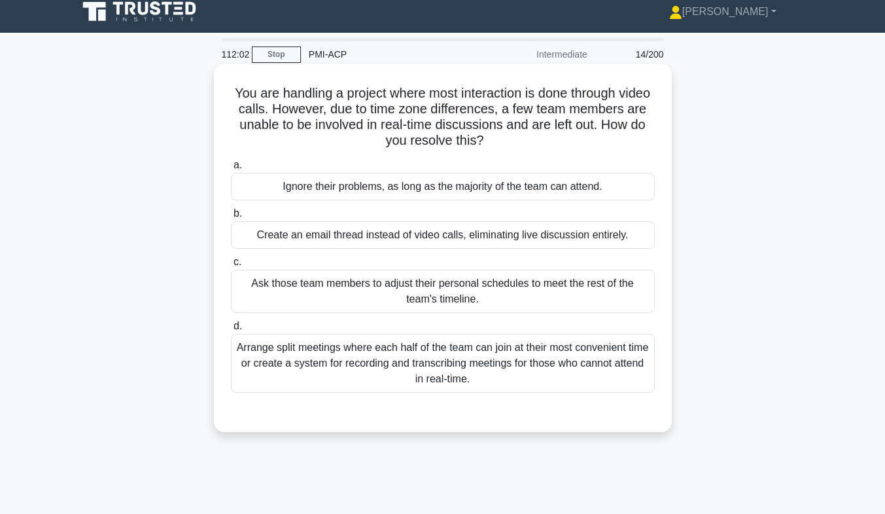
click at [629, 372] on div "Arrange split meetings where each half of the team can join at their most conve…" at bounding box center [443, 363] width 424 height 59
click at [231, 330] on input "d. Arrange split meetings where each half of the team can join at their most co…" at bounding box center [231, 326] width 0 height 9
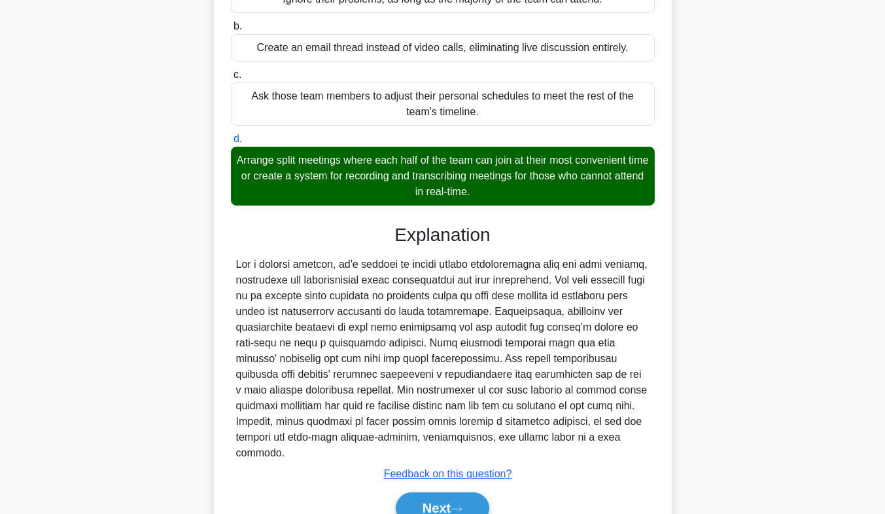
scroll to position [198, 0]
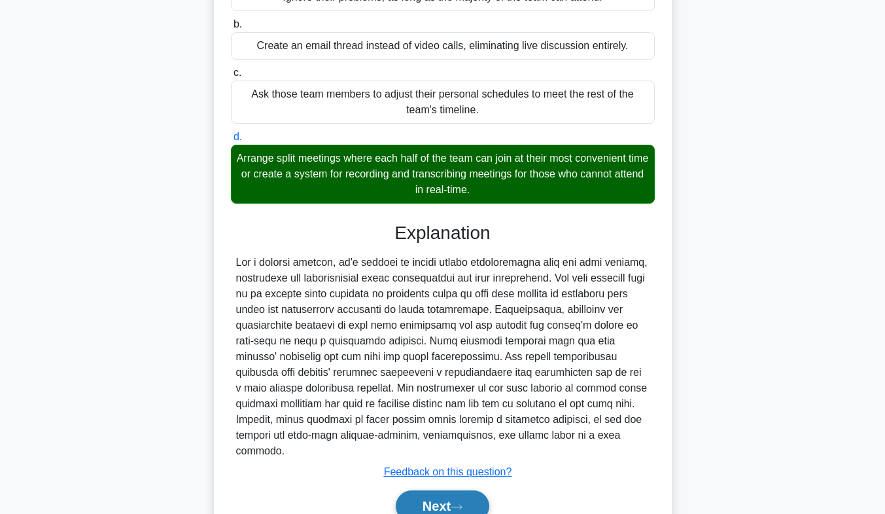
click at [434, 507] on button "Next" at bounding box center [443, 505] width 94 height 31
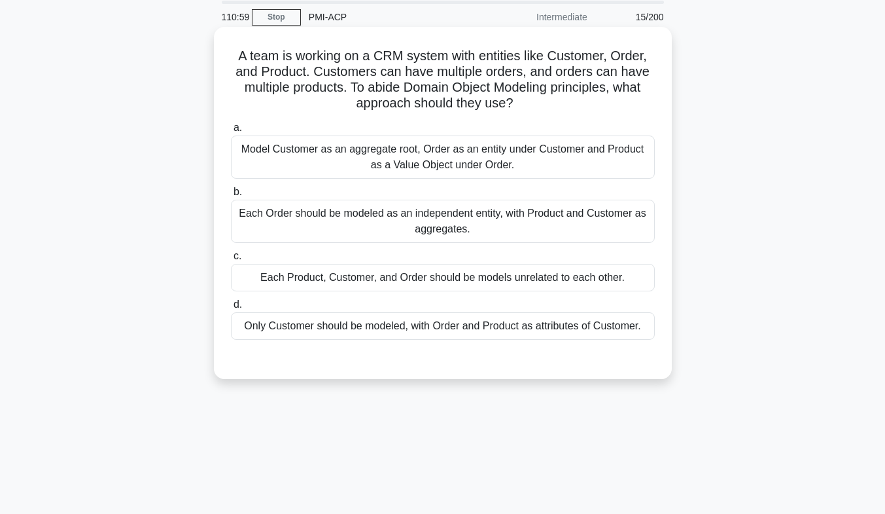
scroll to position [47, 0]
click at [616, 158] on div "Model Customer as an aggregate root, Order as an entity under Customer and Prod…" at bounding box center [443, 156] width 424 height 43
click at [231, 131] on input "a. Model Customer as an aggregate root, Order as an entity under Customer and P…" at bounding box center [231, 127] width 0 height 9
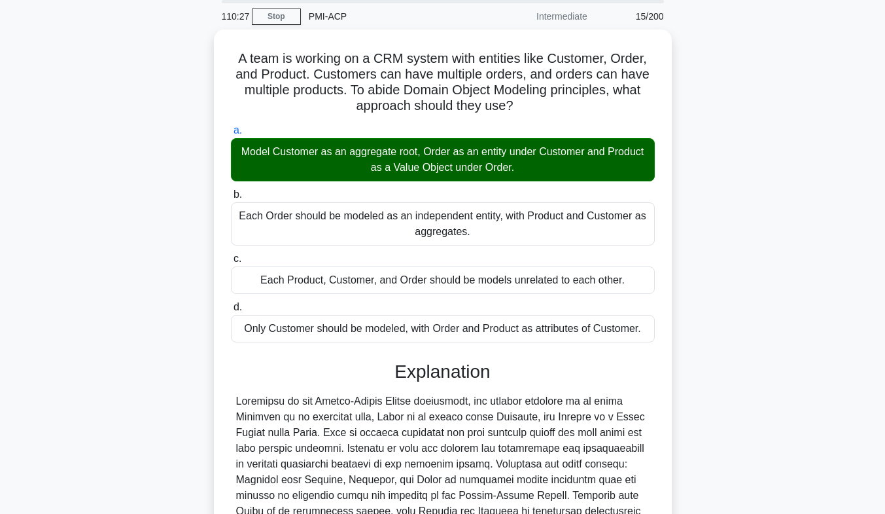
scroll to position [247, 0]
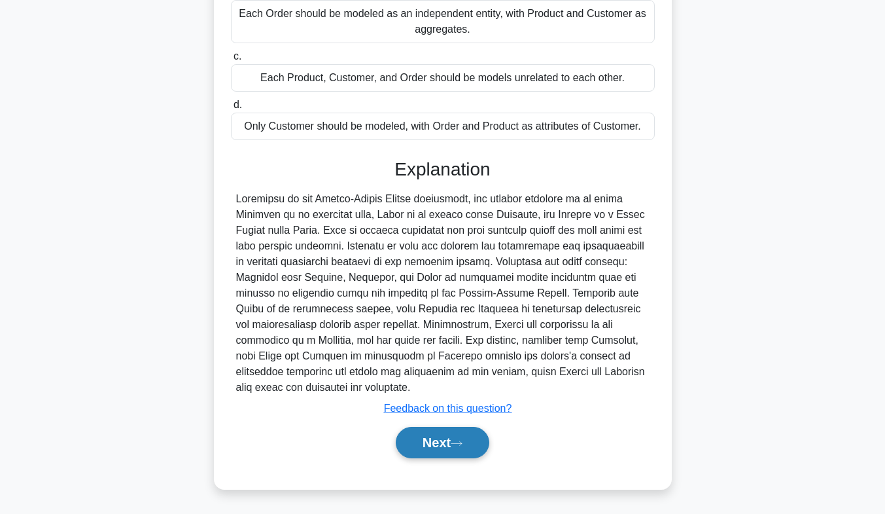
click at [413, 447] on button "Next" at bounding box center [443, 442] width 94 height 31
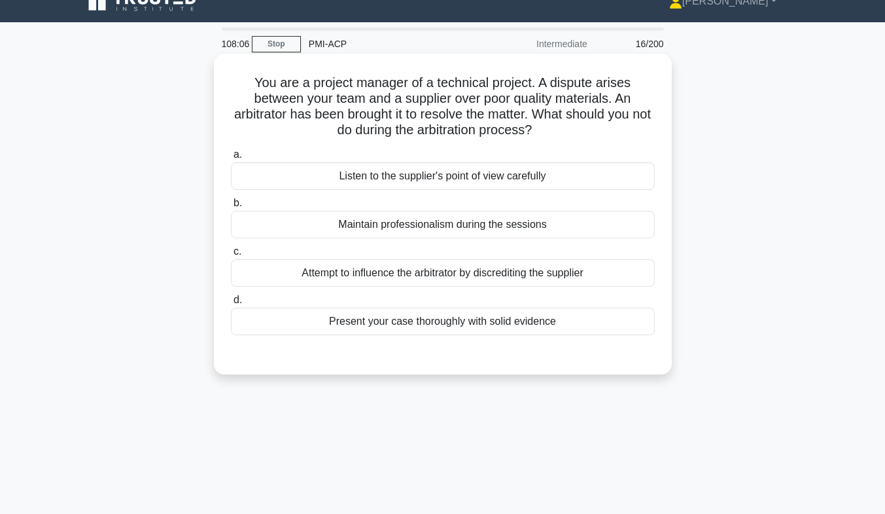
scroll to position [18, 0]
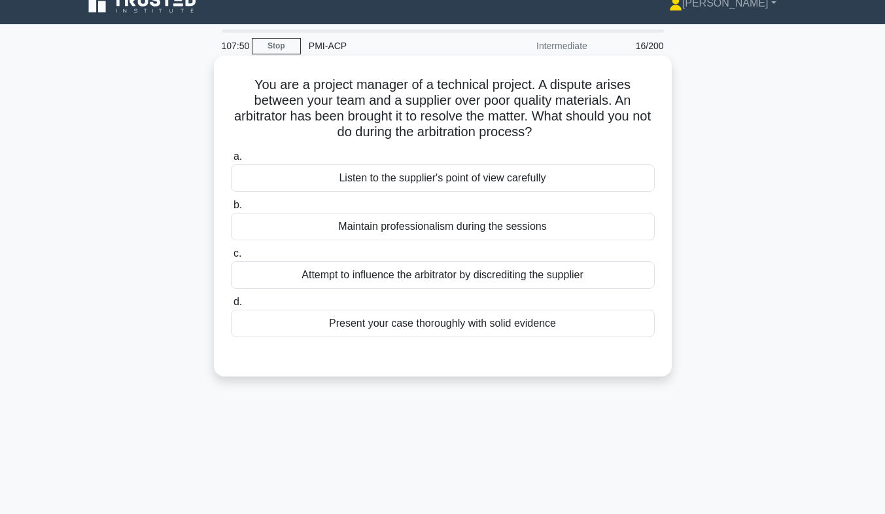
click at [459, 279] on div "Attempt to influence the arbitrator by discrediting the supplier" at bounding box center [443, 274] width 424 height 27
click at [231, 258] on input "c. Attempt to influence the arbitrator by discrediting the supplier" at bounding box center [231, 253] width 0 height 9
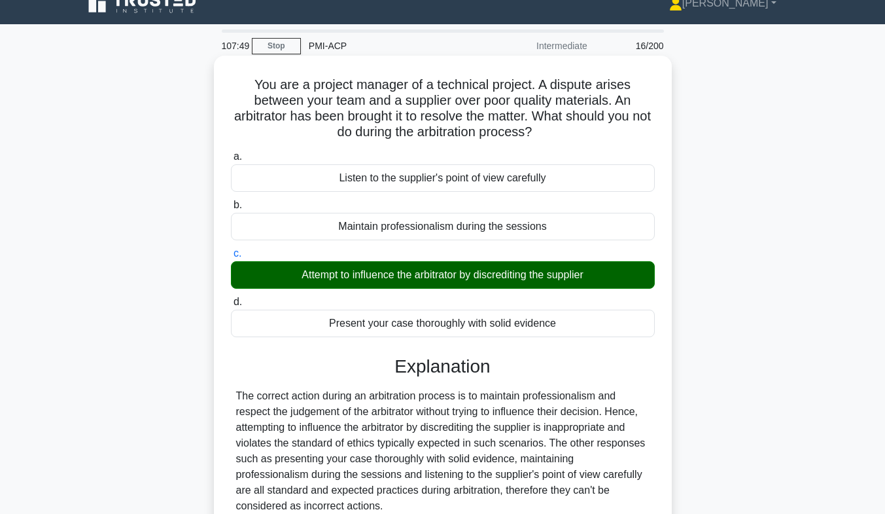
scroll to position [193, 0]
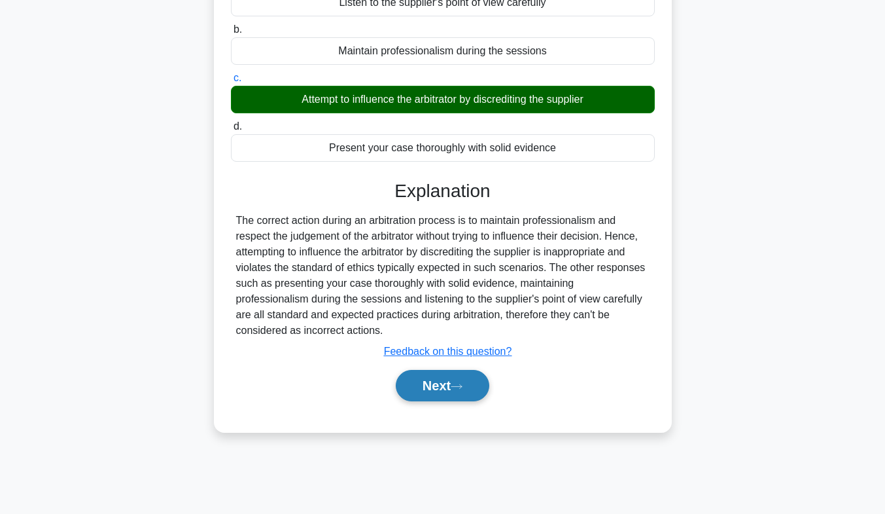
click at [451, 388] on button "Next" at bounding box center [443, 385] width 94 height 31
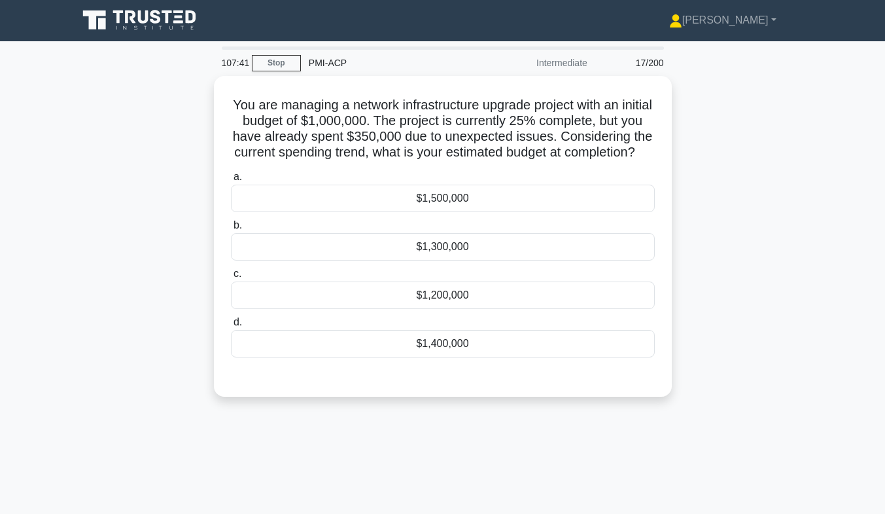
scroll to position [0, 0]
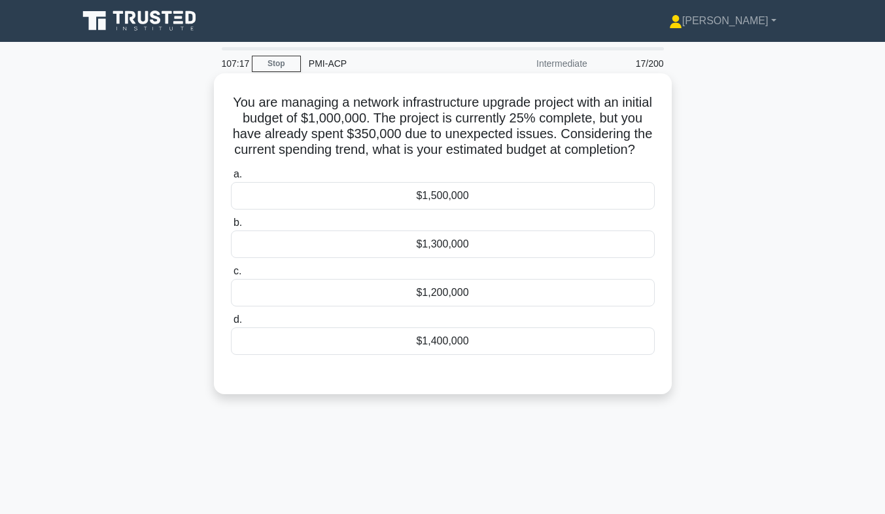
click at [480, 355] on div "$1,400,000" at bounding box center [443, 340] width 424 height 27
click at [231, 324] on input "d. $1,400,000" at bounding box center [231, 319] width 0 height 9
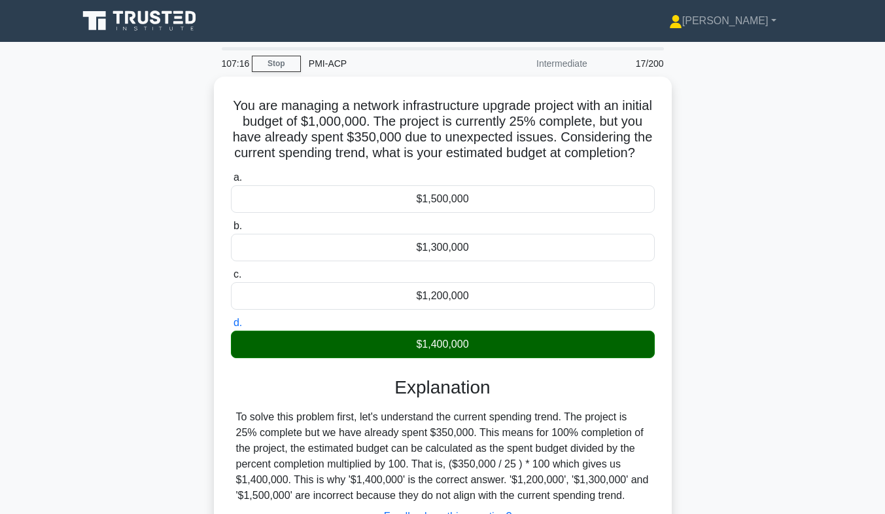
scroll to position [193, 0]
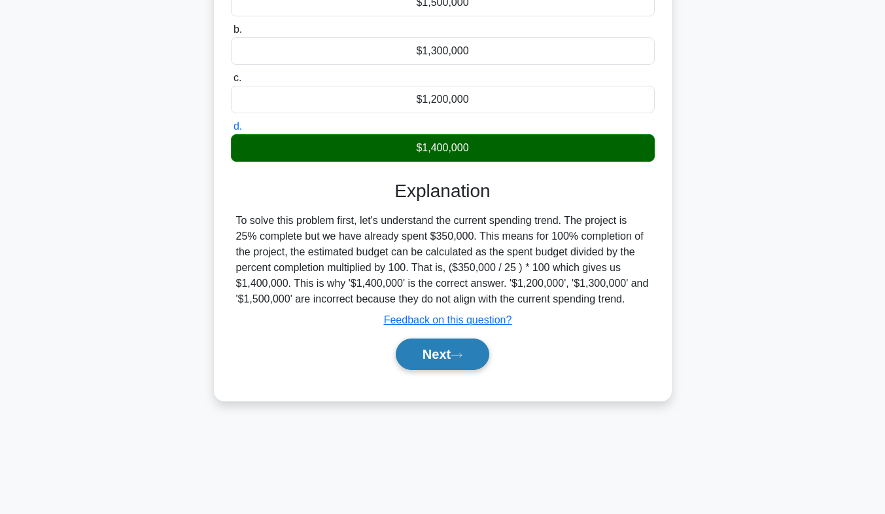
click at [443, 370] on button "Next" at bounding box center [443, 353] width 94 height 31
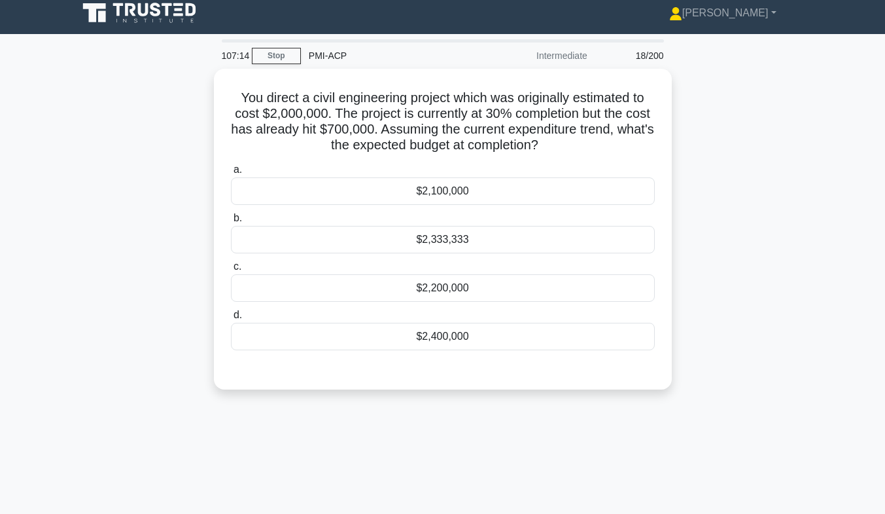
scroll to position [0, 0]
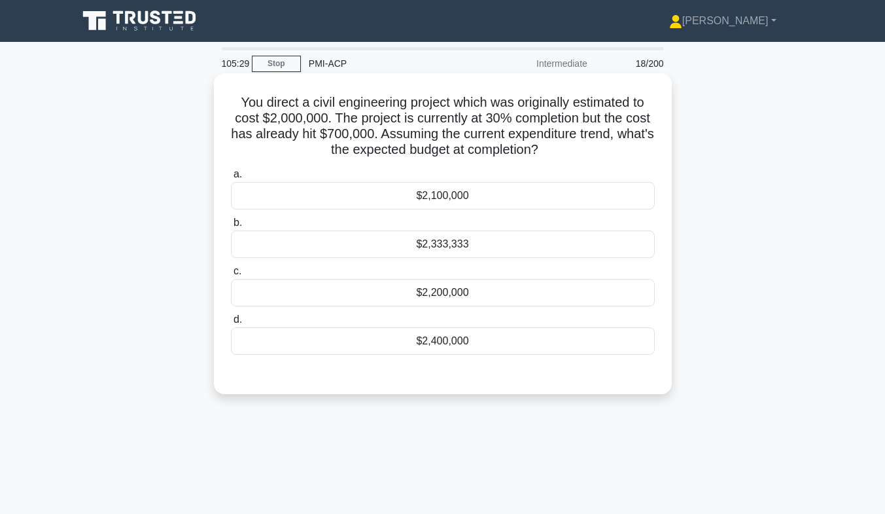
click at [633, 249] on div "$2,333,333" at bounding box center [443, 243] width 424 height 27
click at [231, 227] on input "b. $2,333,333" at bounding box center [231, 222] width 0 height 9
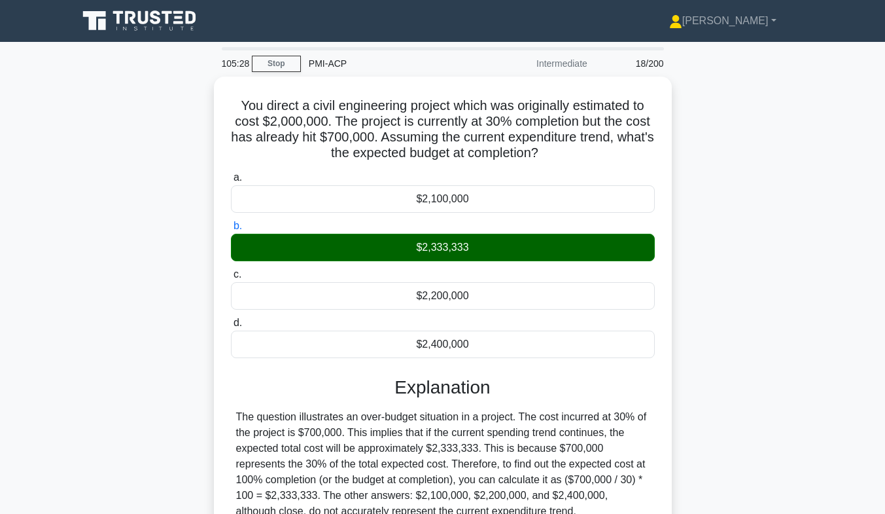
scroll to position [193, 0]
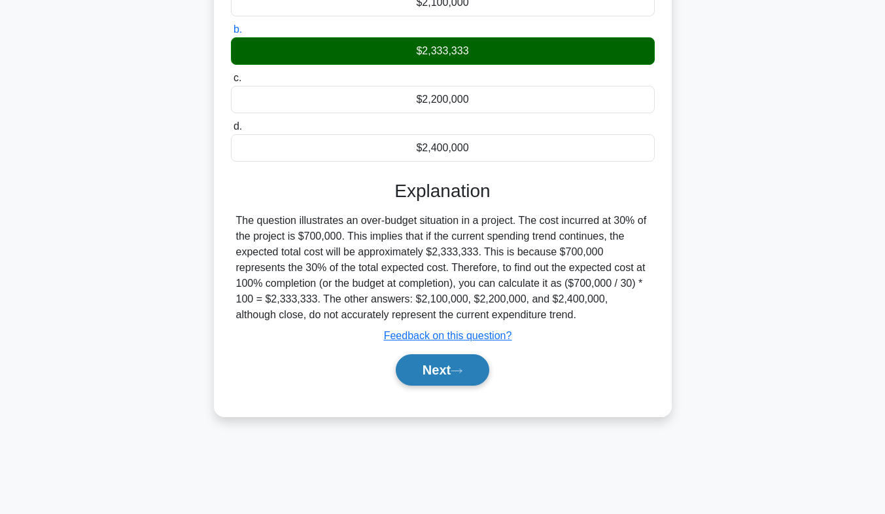
click at [417, 366] on button "Next" at bounding box center [443, 369] width 94 height 31
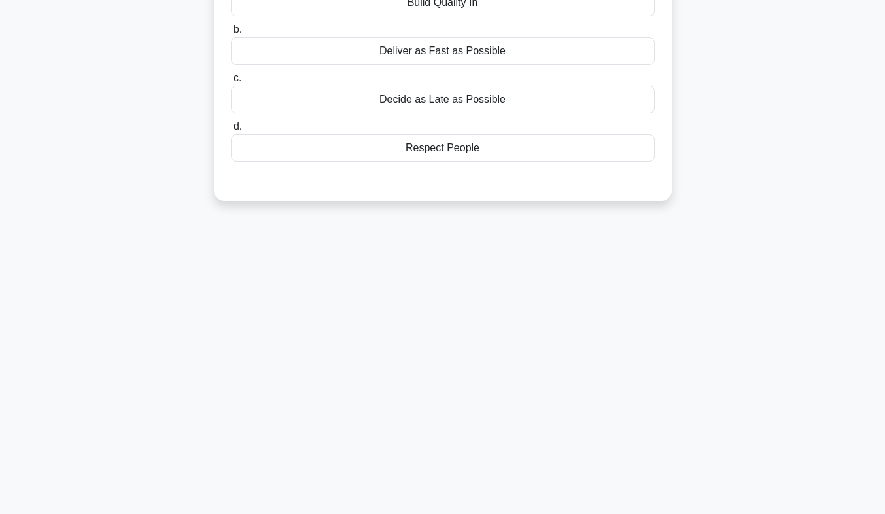
scroll to position [0, 0]
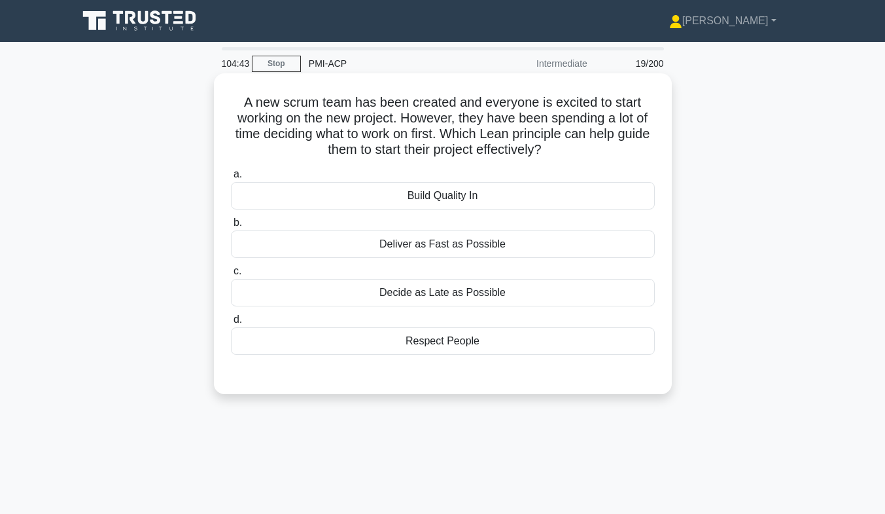
click at [451, 251] on div "Deliver as Fast as Possible" at bounding box center [443, 243] width 424 height 27
click at [231, 227] on input "b. Deliver as Fast as Possible" at bounding box center [231, 222] width 0 height 9
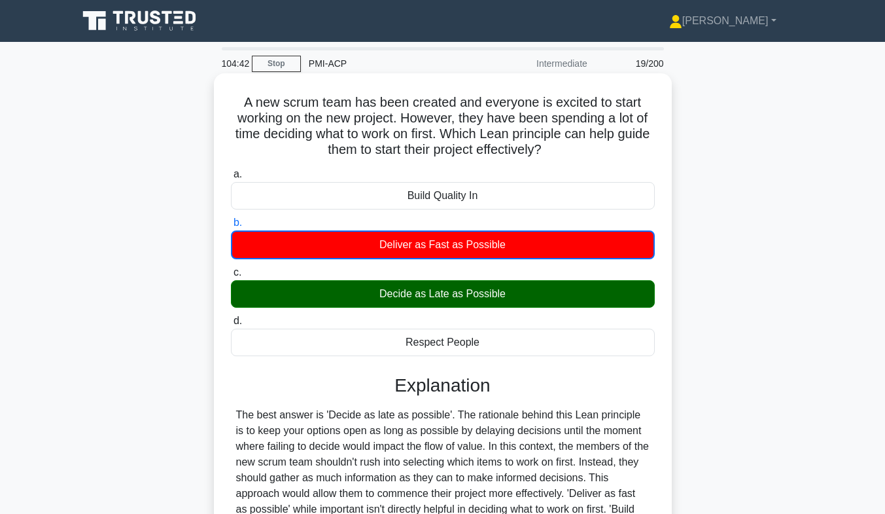
scroll to position [193, 0]
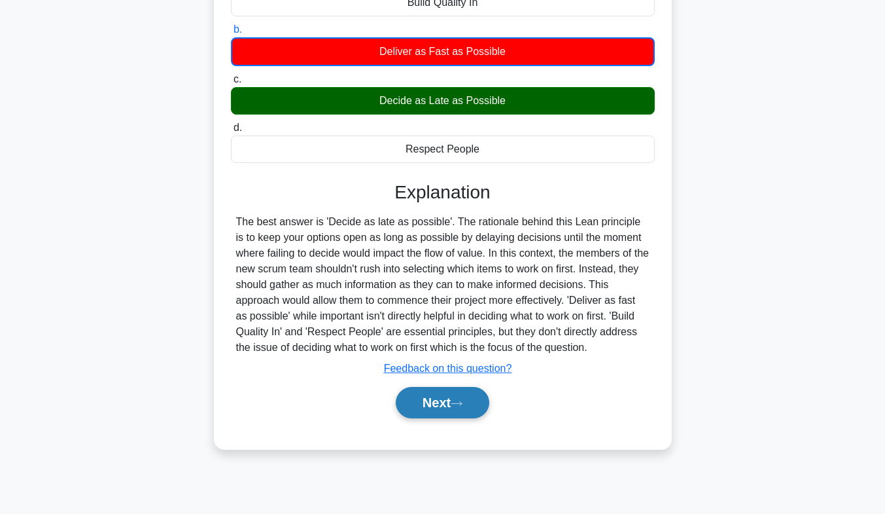
click at [442, 415] on button "Next" at bounding box center [443, 402] width 94 height 31
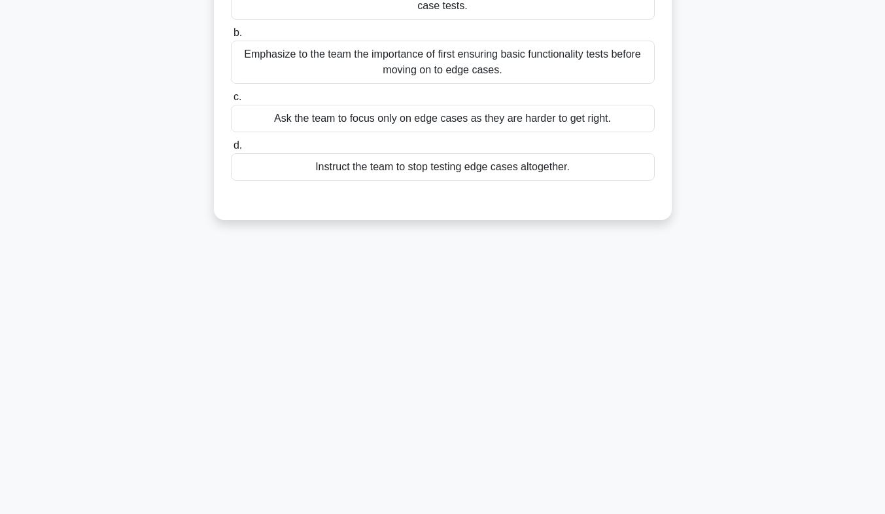
scroll to position [0, 0]
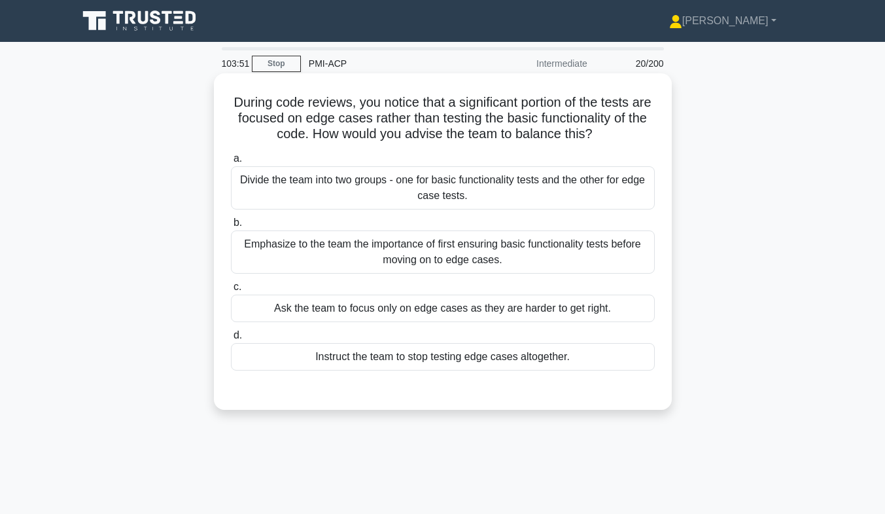
click at [454, 241] on div "Emphasize to the team the importance of first ensuring basic functionality test…" at bounding box center [443, 251] width 424 height 43
click at [231, 227] on input "b. Emphasize to the team the importance of first ensuring basic functionality t…" at bounding box center [231, 222] width 0 height 9
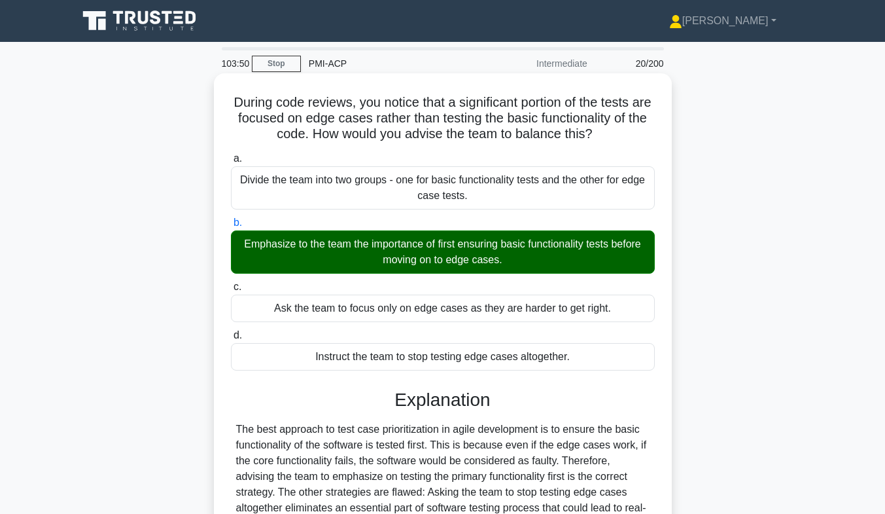
scroll to position [193, 0]
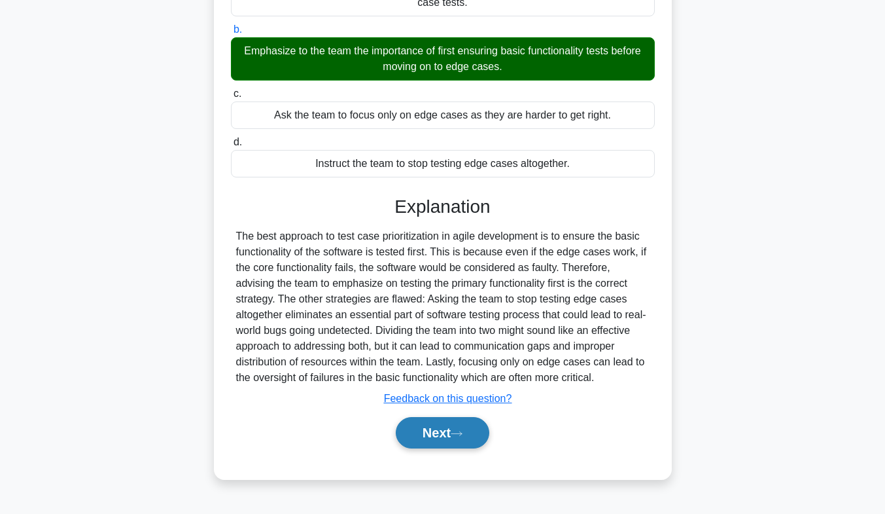
click at [479, 434] on button "Next" at bounding box center [443, 432] width 94 height 31
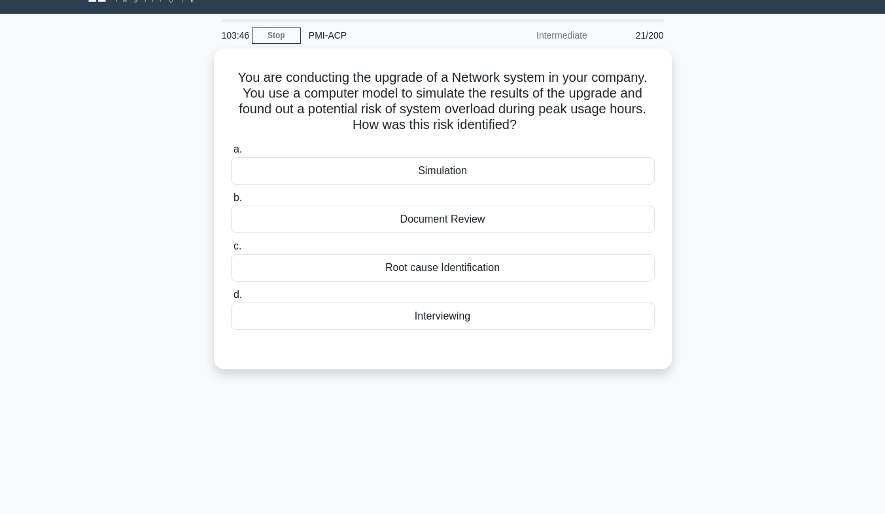
scroll to position [27, 0]
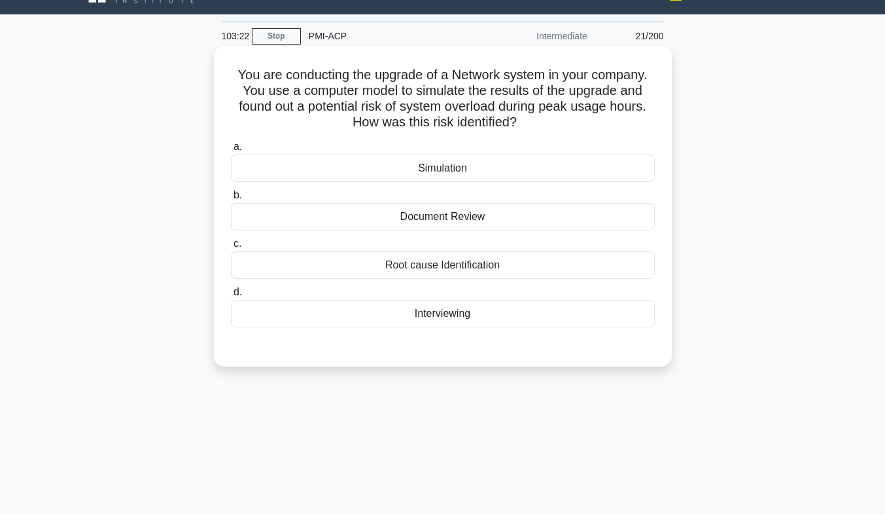
click at [464, 154] on label "a. Simulation" at bounding box center [443, 160] width 424 height 43
click at [231, 151] on input "a. Simulation" at bounding box center [231, 147] width 0 height 9
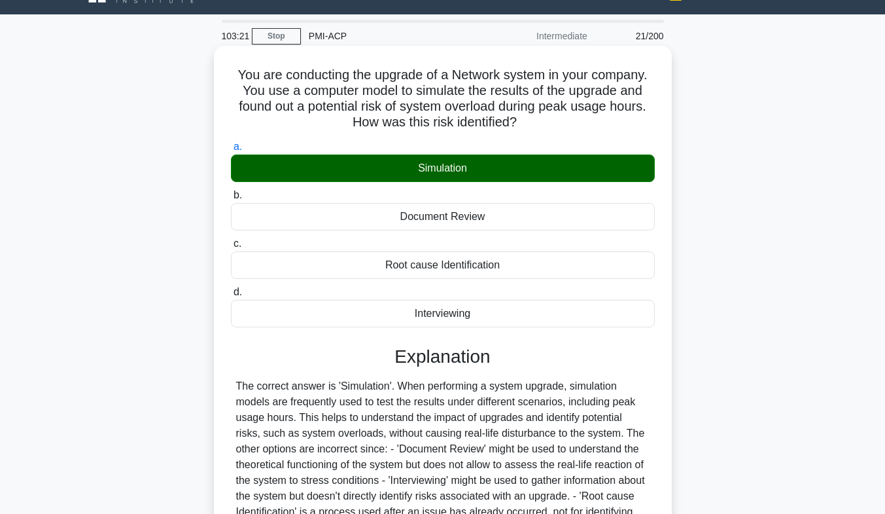
scroll to position [193, 0]
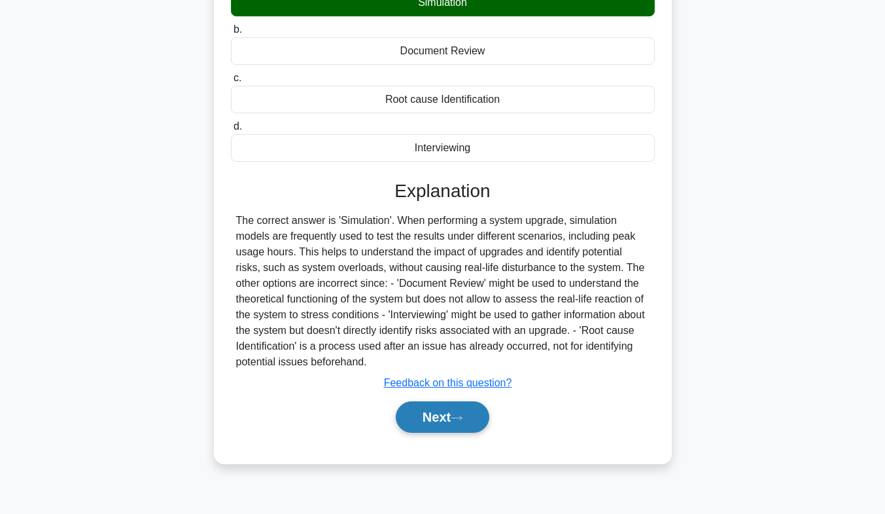
click at [428, 417] on button "Next" at bounding box center [443, 416] width 94 height 31
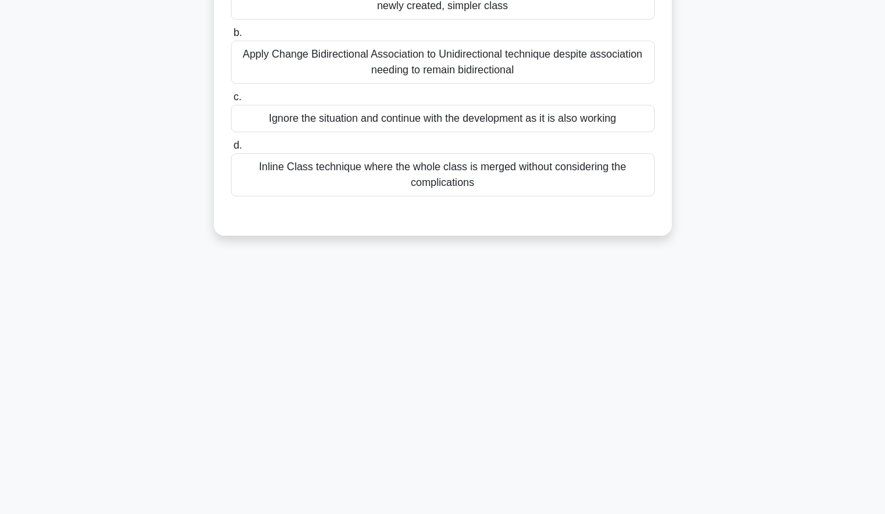
scroll to position [0, 0]
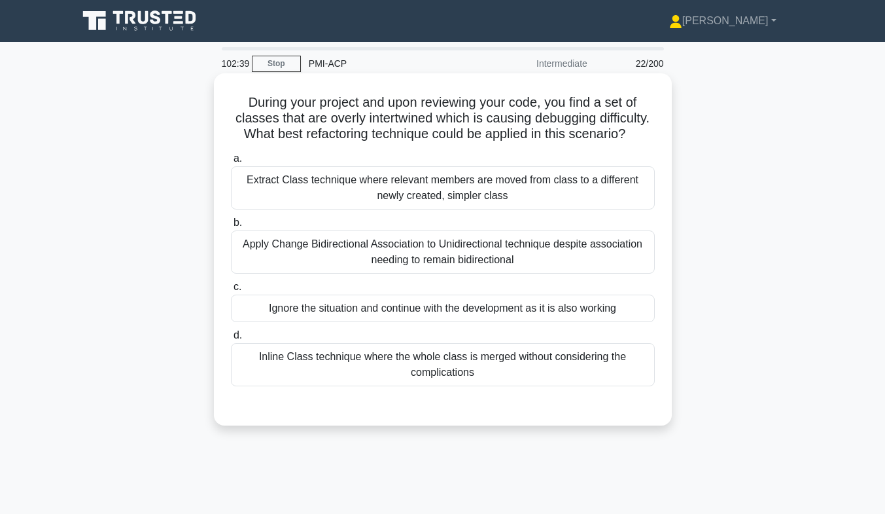
click at [597, 262] on div "Apply Change Bidirectional Association to Unidirectional technique despite asso…" at bounding box center [443, 251] width 424 height 43
click at [231, 227] on input "b. Apply Change Bidirectional Association to Unidirectional technique despite a…" at bounding box center [231, 222] width 0 height 9
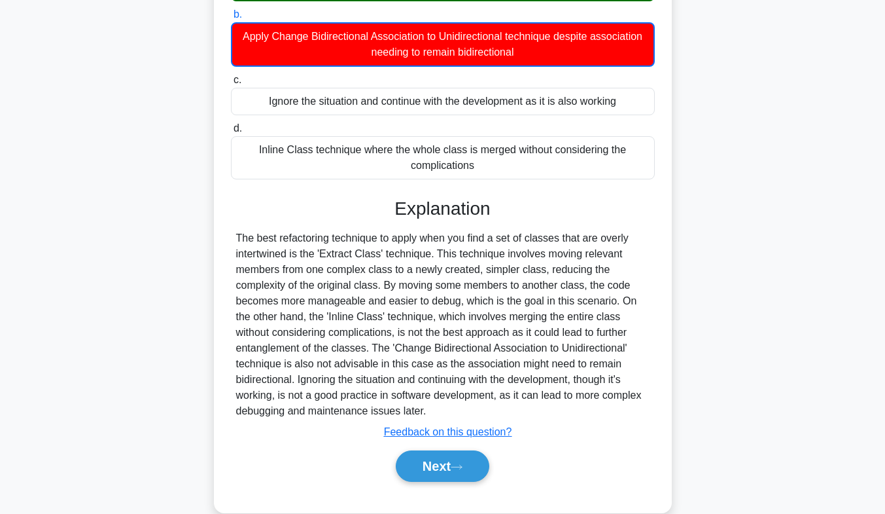
scroll to position [248, 0]
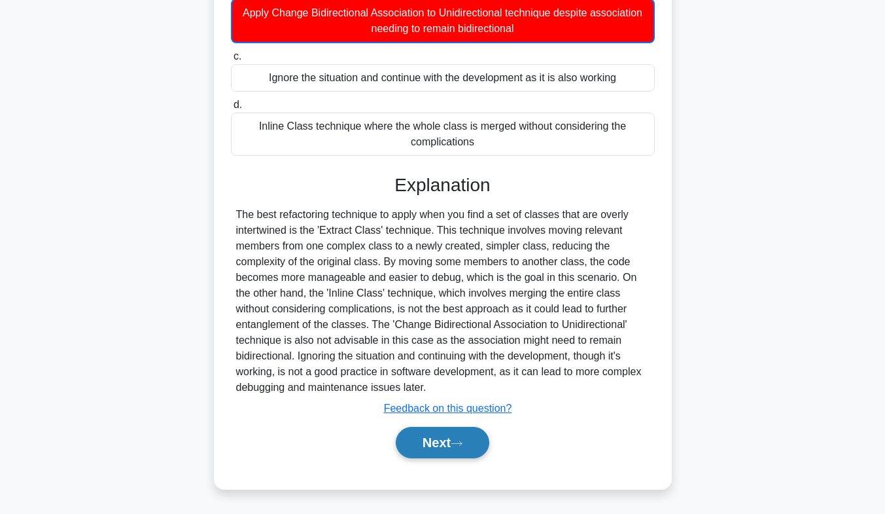
click at [434, 448] on button "Next" at bounding box center [443, 442] width 94 height 31
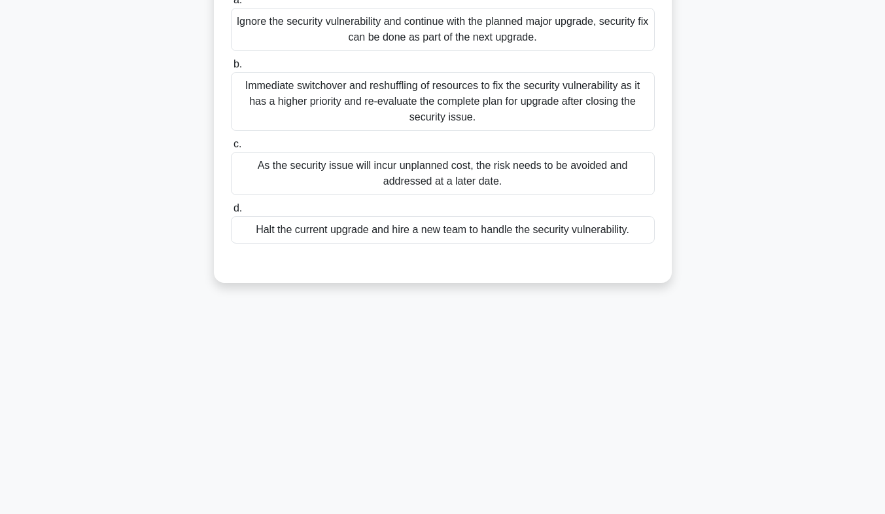
scroll to position [2, 0]
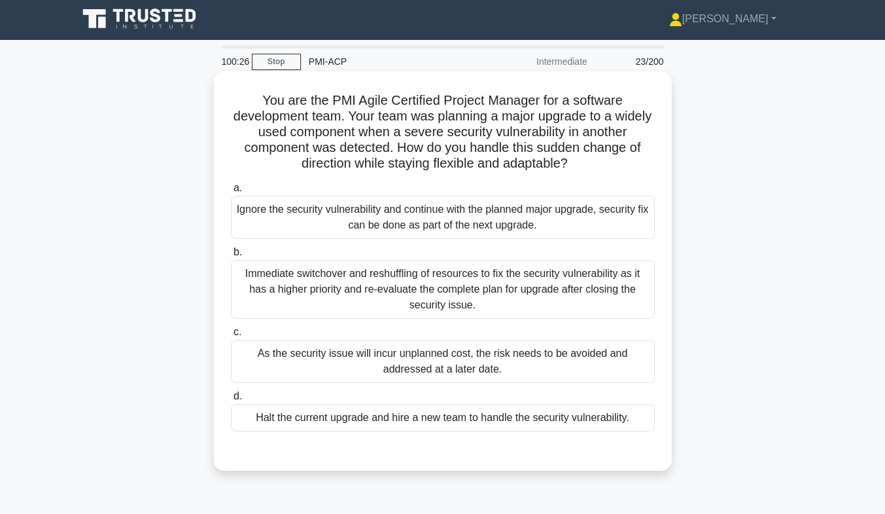
click at [618, 294] on div "Immediate switchover and reshuffling of resources to fix the security vulnerabi…" at bounding box center [443, 289] width 424 height 59
click at [231, 256] on input "b. Immediate switchover and reshuffling of resources to fix the security vulner…" at bounding box center [231, 252] width 0 height 9
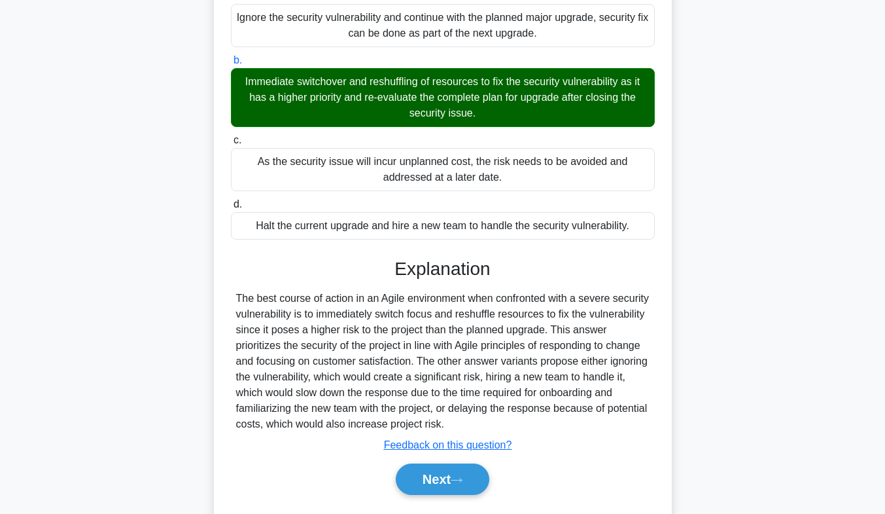
scroll to position [231, 0]
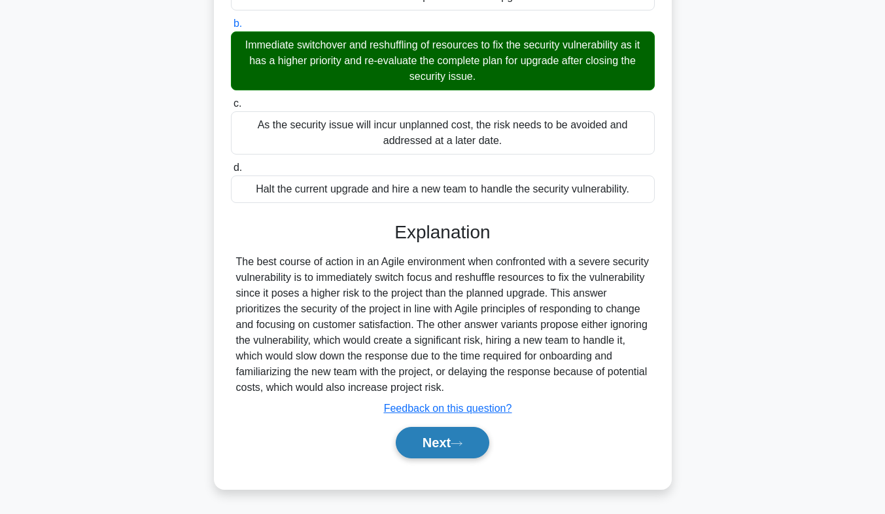
click at [440, 444] on button "Next" at bounding box center [443, 442] width 94 height 31
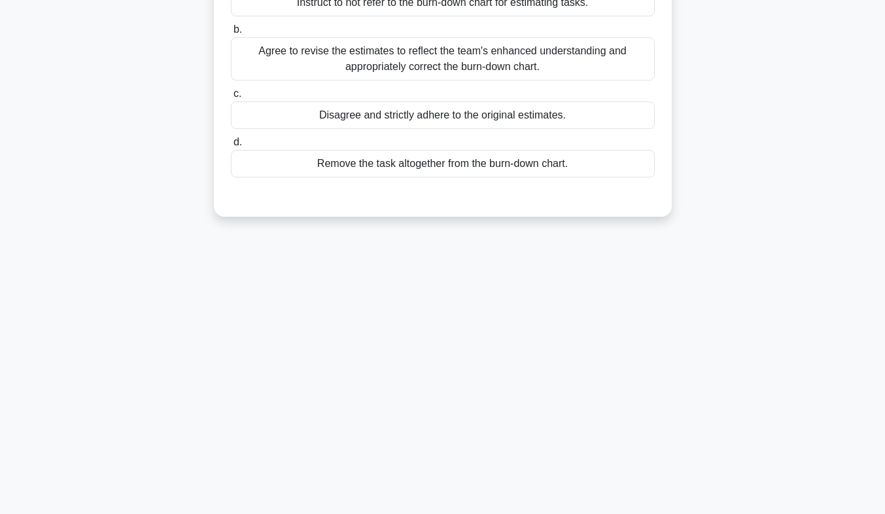
scroll to position [0, 0]
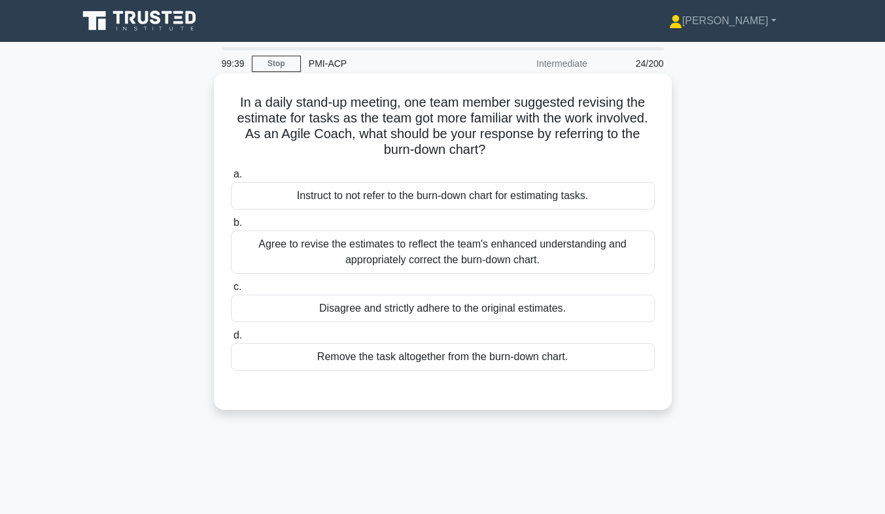
click at [485, 252] on div "Agree to revise the estimates to reflect the team's enhanced understanding and …" at bounding box center [443, 251] width 424 height 43
click at [231, 227] on input "b. Agree to revise the estimates to reflect the team's enhanced understanding a…" at bounding box center [231, 222] width 0 height 9
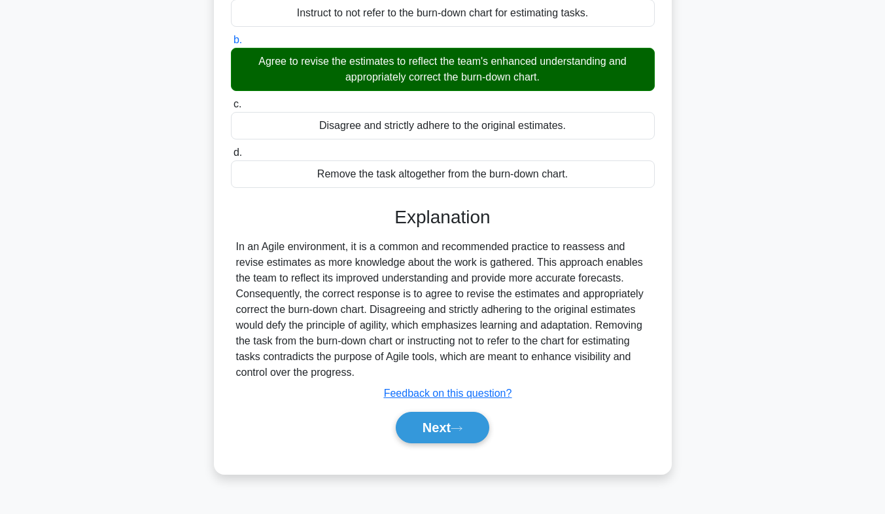
scroll to position [193, 0]
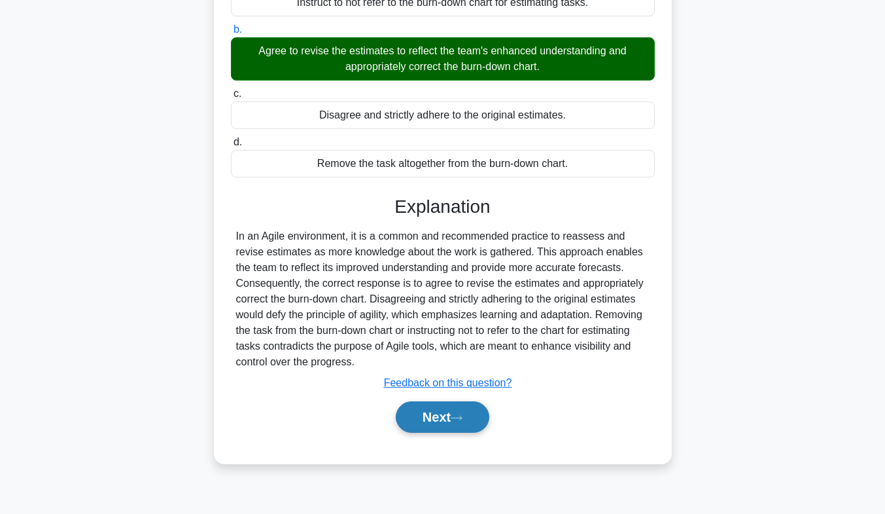
click at [448, 424] on button "Next" at bounding box center [443, 416] width 94 height 31
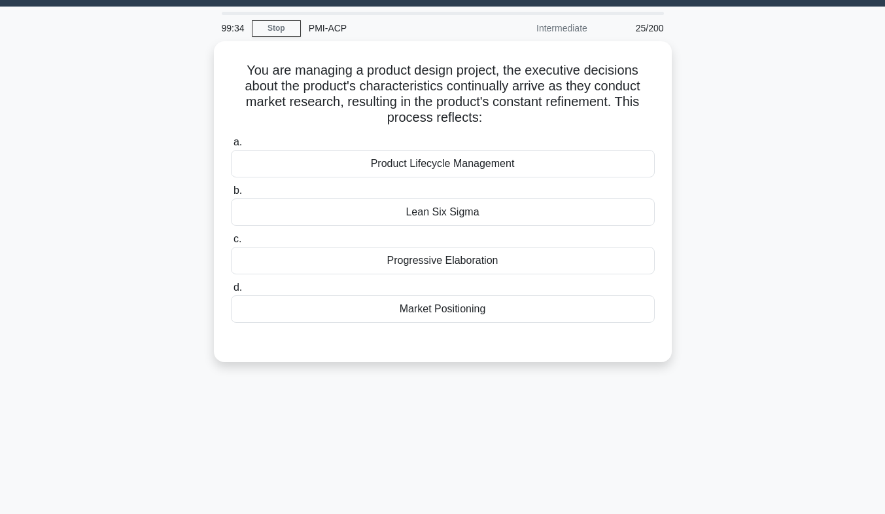
scroll to position [0, 0]
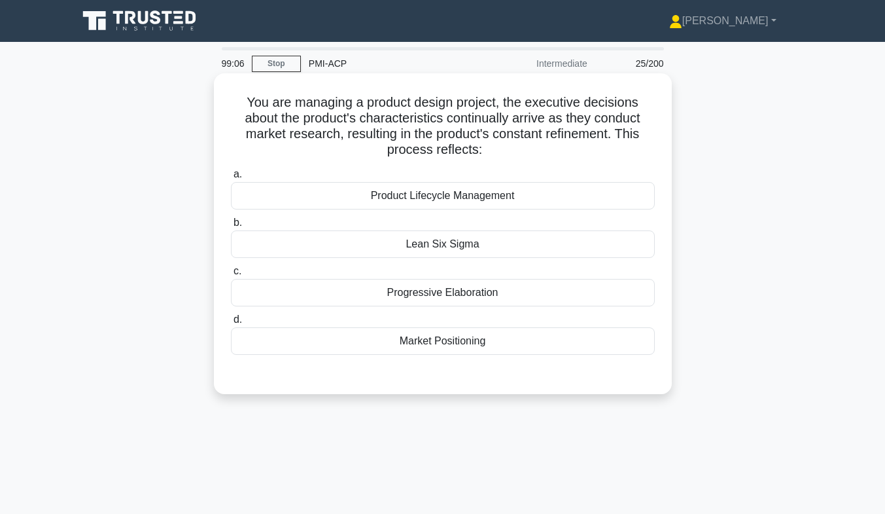
click at [450, 293] on div "Progressive Elaboration" at bounding box center [443, 292] width 424 height 27
click at [231, 275] on input "c. Progressive Elaboration" at bounding box center [231, 271] width 0 height 9
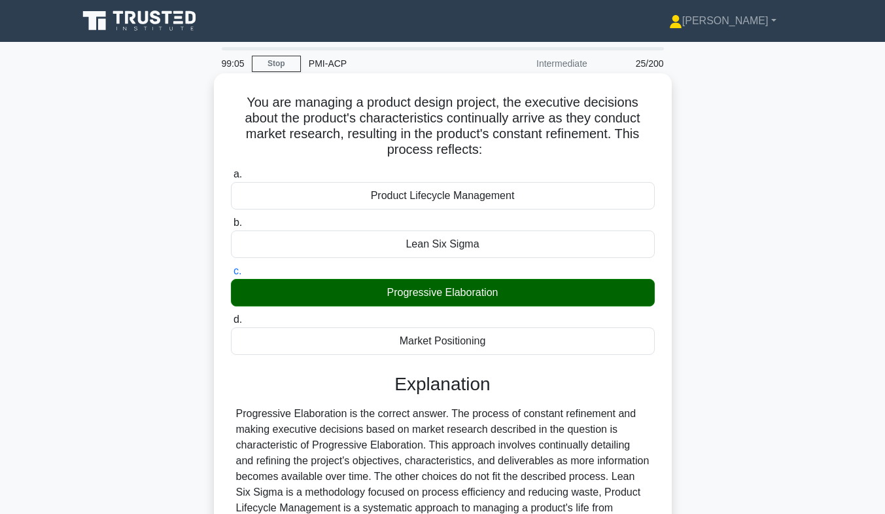
scroll to position [193, 0]
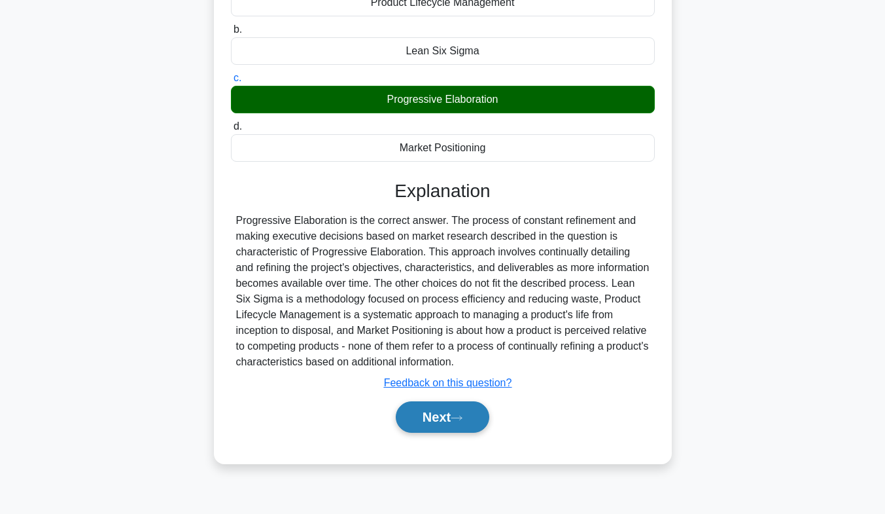
click at [444, 412] on button "Next" at bounding box center [443, 416] width 94 height 31
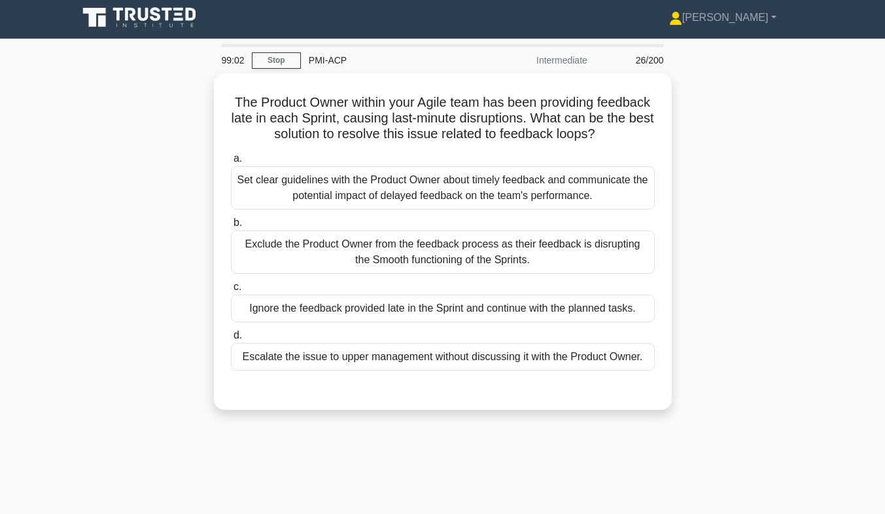
scroll to position [0, 0]
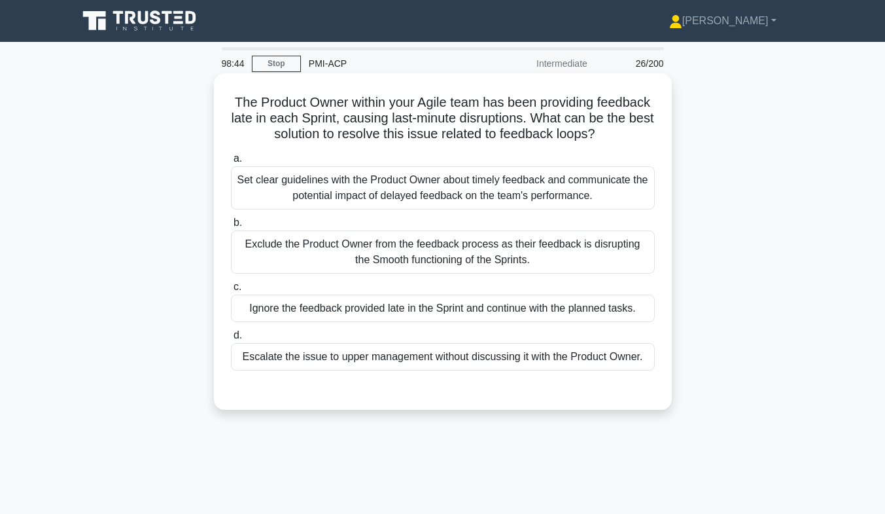
click at [384, 186] on div "Set clear guidelines with the Product Owner about timely feedback and communica…" at bounding box center [443, 187] width 424 height 43
click at [231, 163] on input "a. Set clear guidelines with the Product Owner about timely feedback and commun…" at bounding box center [231, 158] width 0 height 9
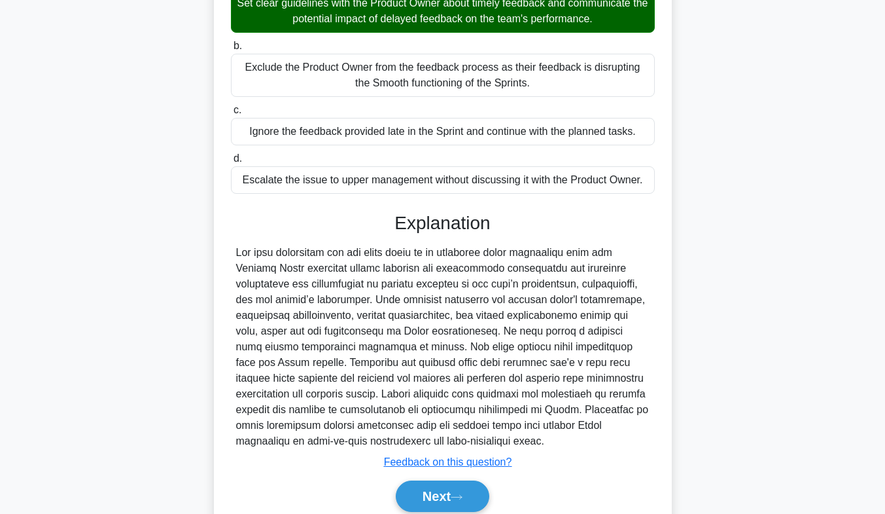
scroll to position [231, 0]
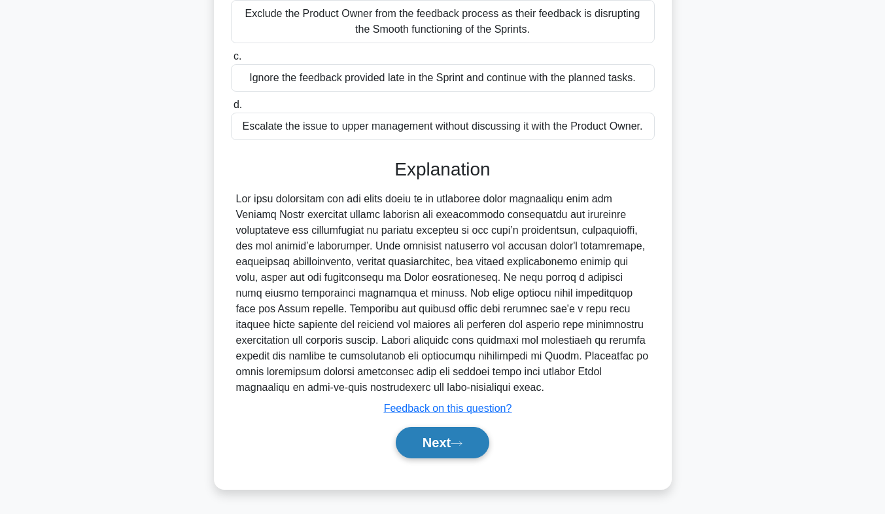
click at [443, 451] on button "Next" at bounding box center [443, 442] width 94 height 31
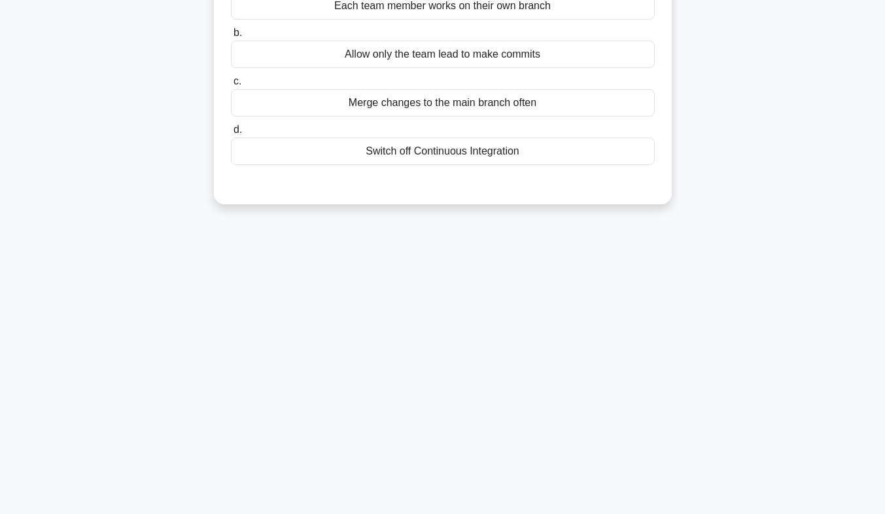
scroll to position [0, 0]
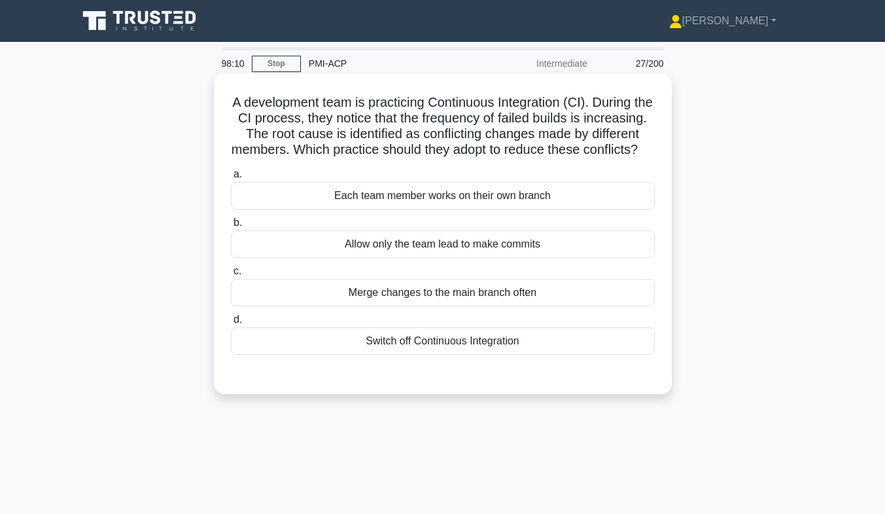
click at [452, 306] on div "Merge changes to the main branch often" at bounding box center [443, 292] width 424 height 27
click at [231, 275] on input "c. Merge changes to the main branch often" at bounding box center [231, 271] width 0 height 9
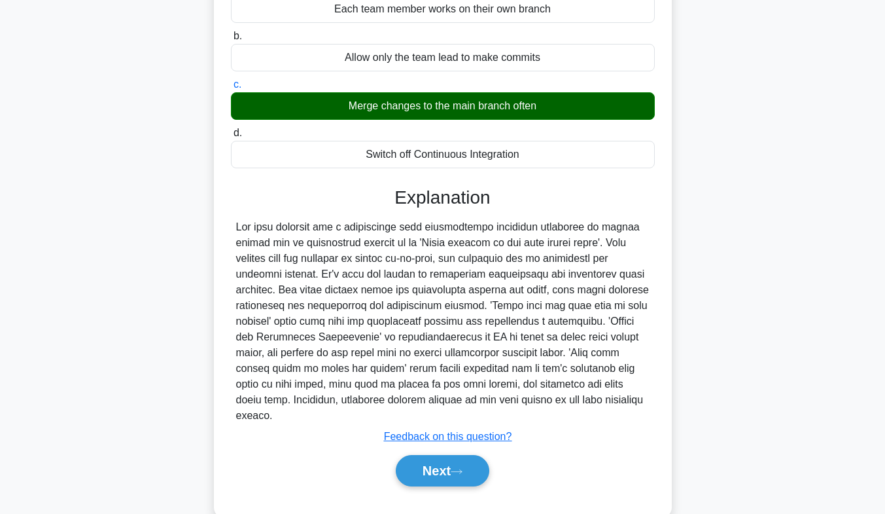
scroll to position [189, 0]
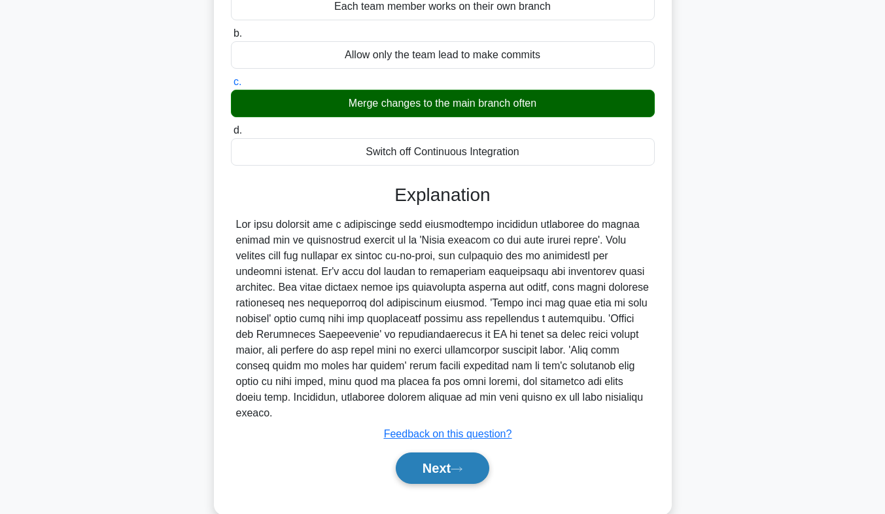
click at [433, 483] on button "Next" at bounding box center [443, 467] width 94 height 31
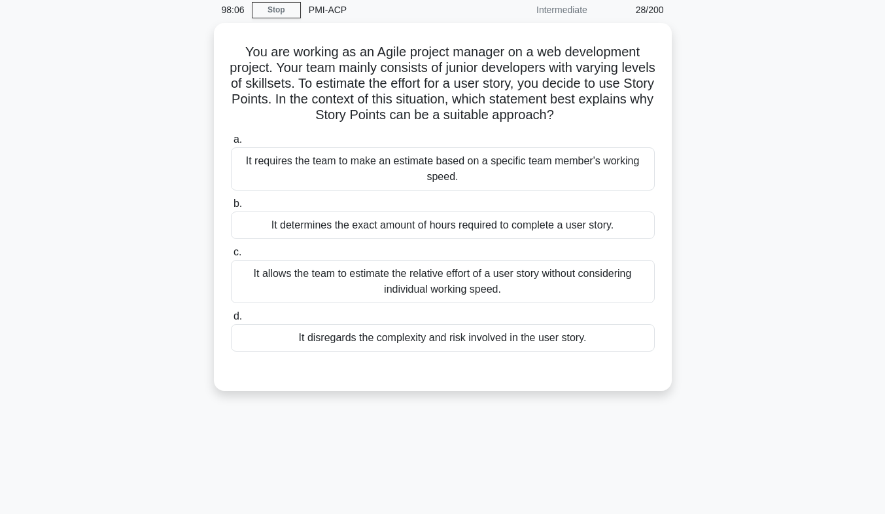
scroll to position [53, 0]
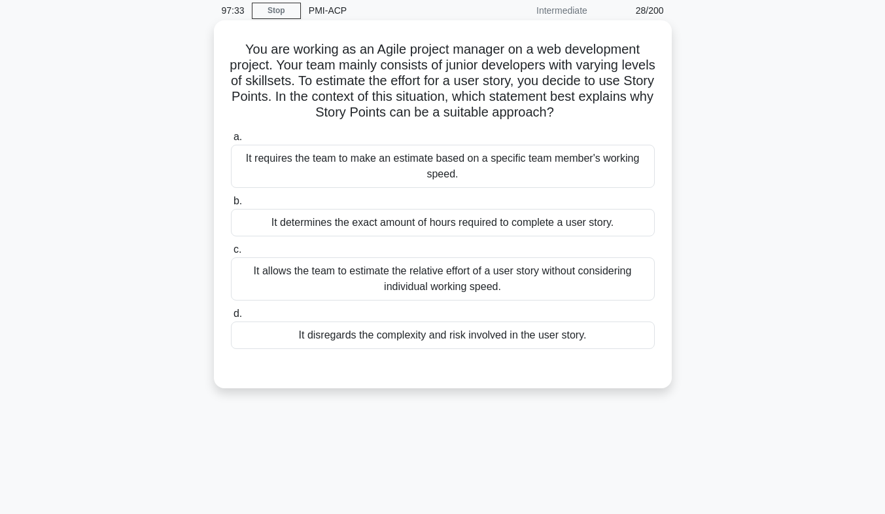
click at [510, 281] on div "It allows the team to estimate the relative effort of a user story without cons…" at bounding box center [443, 278] width 424 height 43
click at [231, 254] on input "c. It allows the team to estimate the relative effort of a user story without c…" at bounding box center [231, 249] width 0 height 9
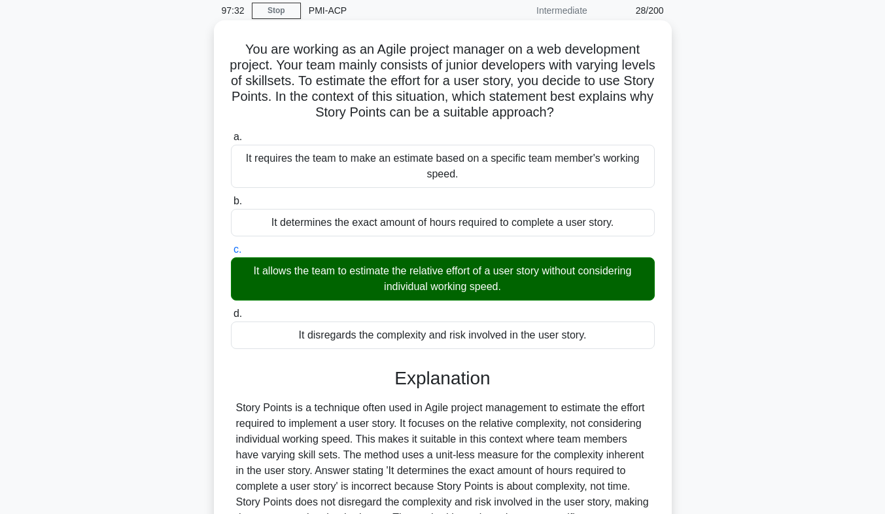
scroll to position [200, 0]
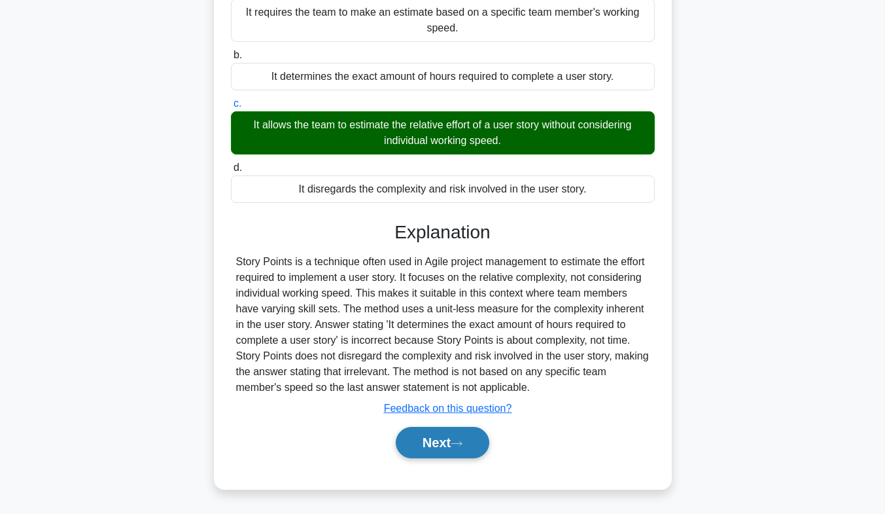
click at [457, 441] on icon at bounding box center [457, 443] width 12 height 7
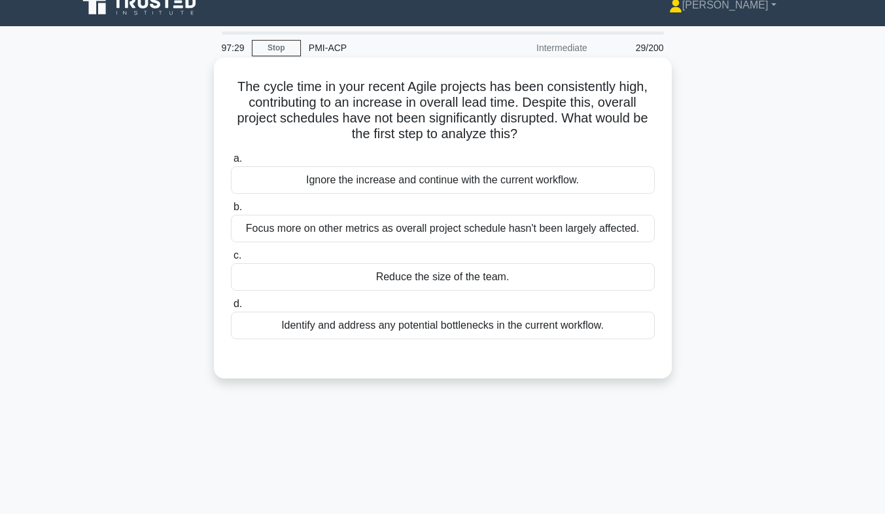
scroll to position [15, 0]
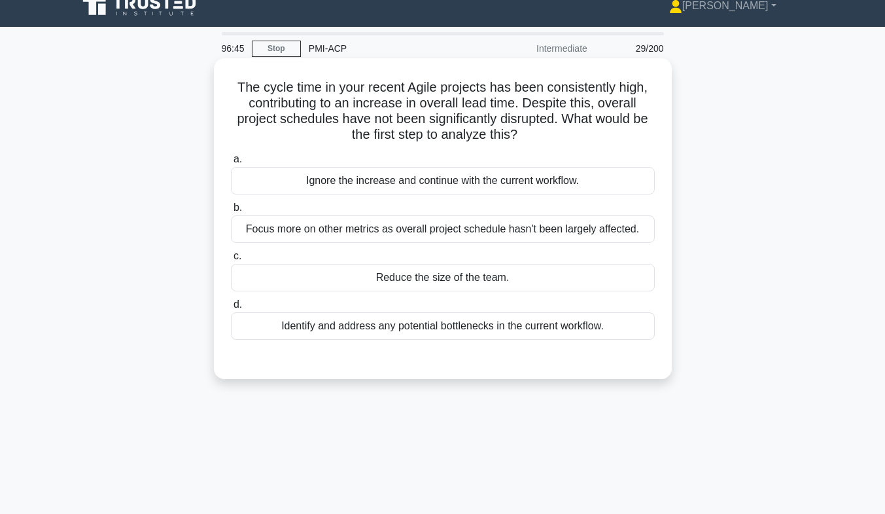
click at [573, 233] on div "Focus more on other metrics as overall project schedule hasn't been largely aff…" at bounding box center [443, 228] width 424 height 27
click at [231, 212] on input "b. Focus more on other metrics as overall project schedule hasn't been largely …" at bounding box center [231, 207] width 0 height 9
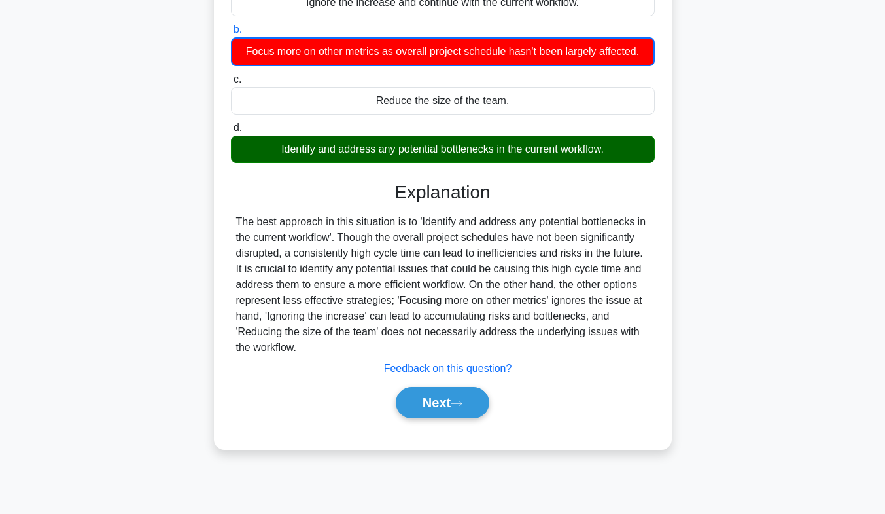
scroll to position [192, 0]
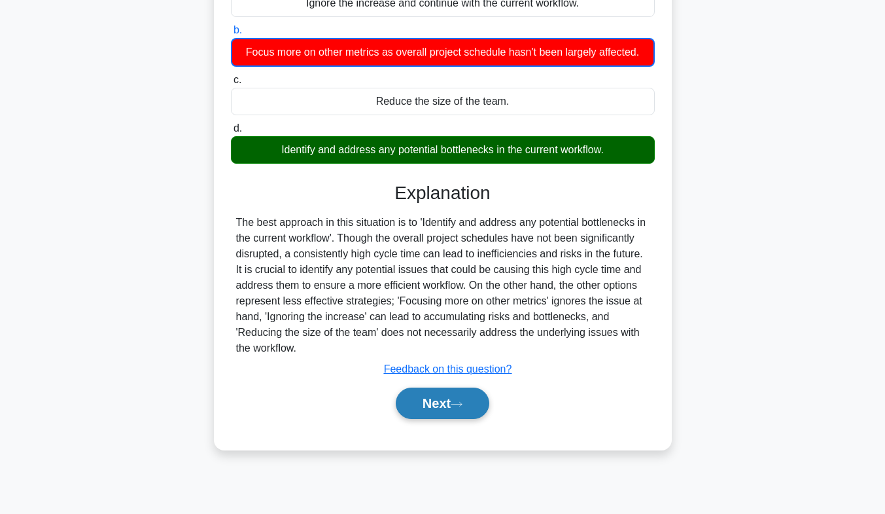
click at [426, 398] on button "Next" at bounding box center [443, 402] width 94 height 31
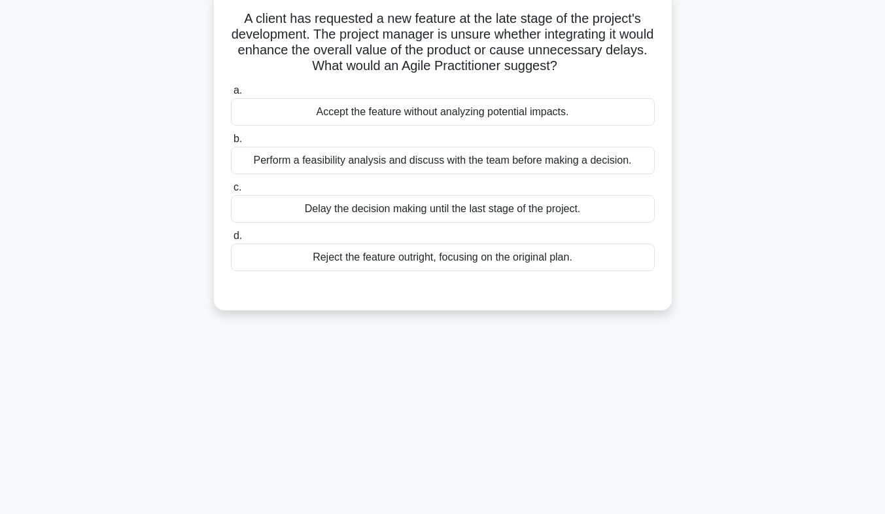
scroll to position [0, 0]
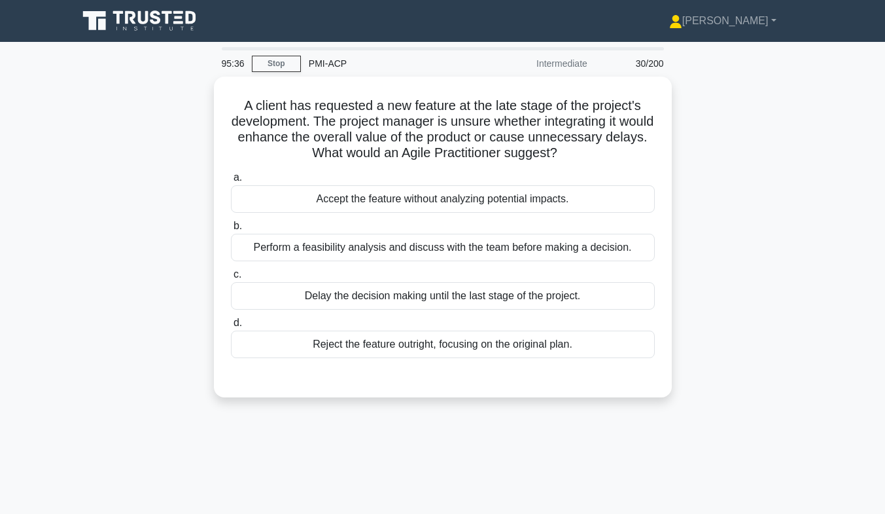
click at [440, 238] on div "Perform a feasibility analysis and discuss with the team before making a decisi…" at bounding box center [443, 247] width 424 height 27
click at [231, 230] on input "b. Perform a feasibility analysis and discuss with the team before making a dec…" at bounding box center [231, 226] width 0 height 9
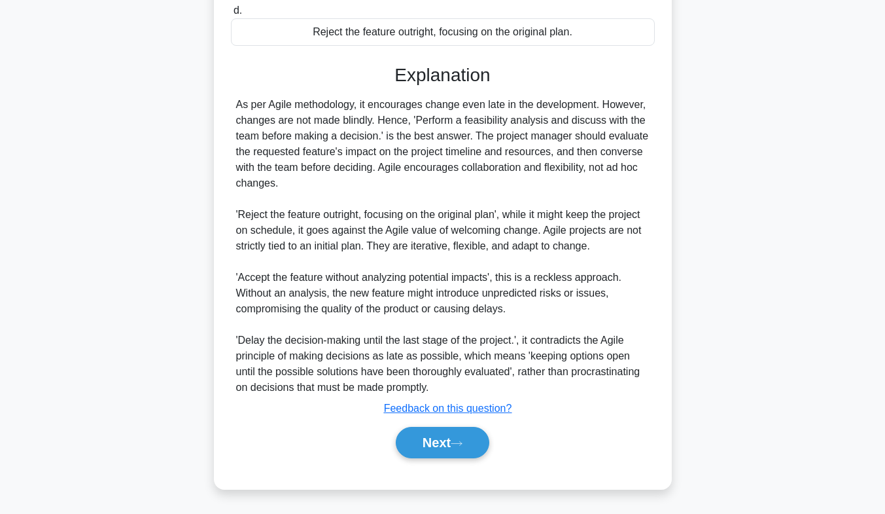
scroll to position [309, 0]
click at [427, 457] on button "Next" at bounding box center [443, 442] width 94 height 31
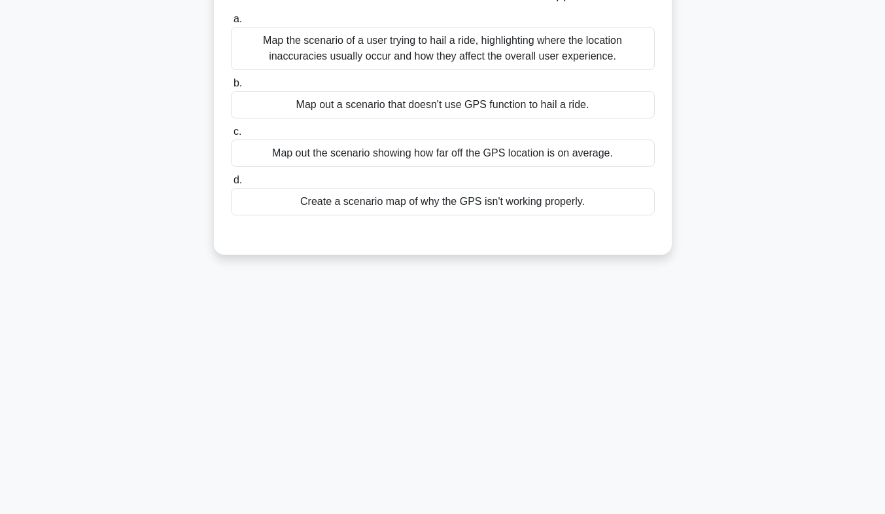
scroll to position [0, 0]
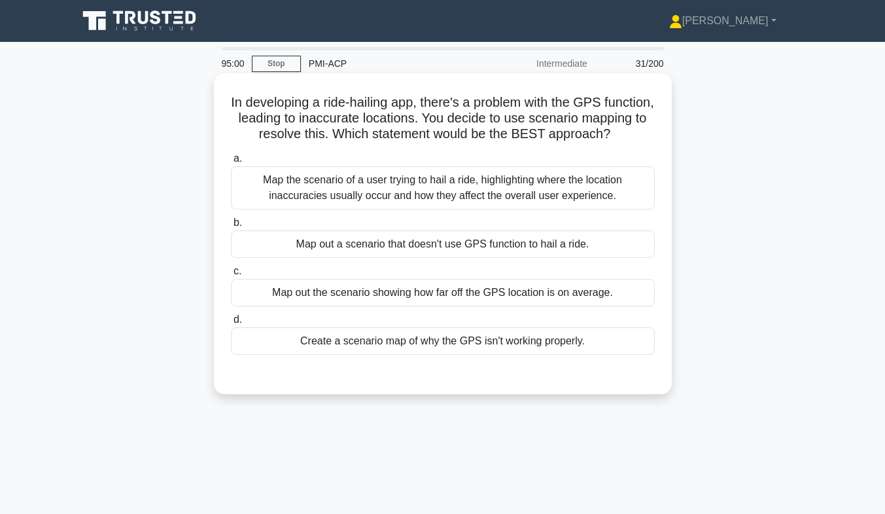
click at [461, 209] on div "Map the scenario of a user trying to hail a ride, highlighting where the locati…" at bounding box center [443, 187] width 424 height 43
click at [231, 163] on input "a. Map the scenario of a user trying to hail a ride, highlighting where the loc…" at bounding box center [231, 158] width 0 height 9
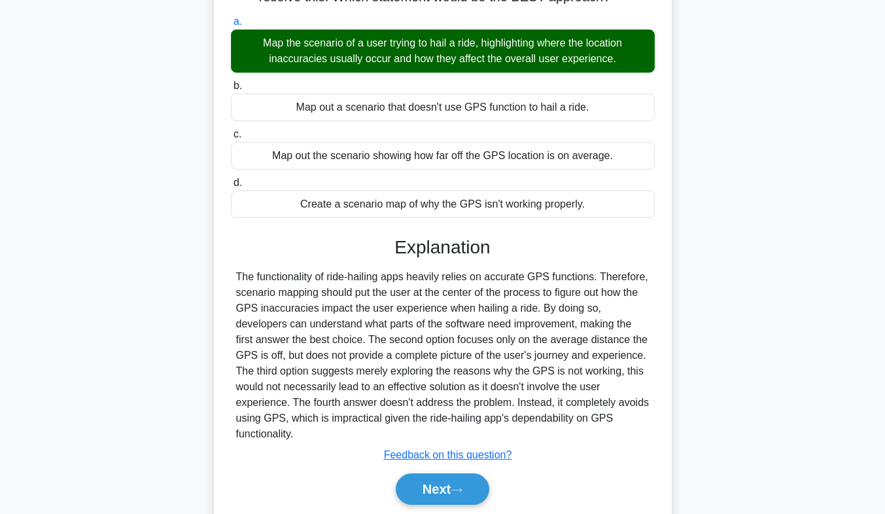
scroll to position [193, 0]
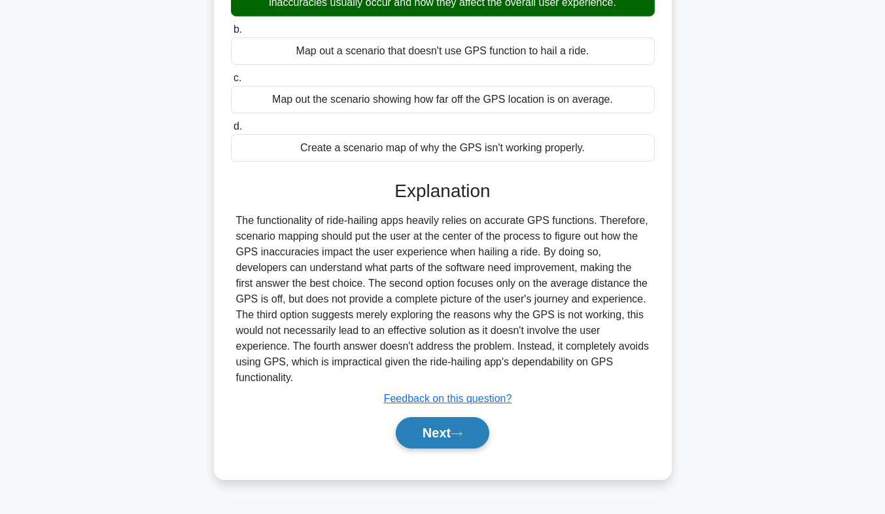
click at [470, 448] on button "Next" at bounding box center [443, 432] width 94 height 31
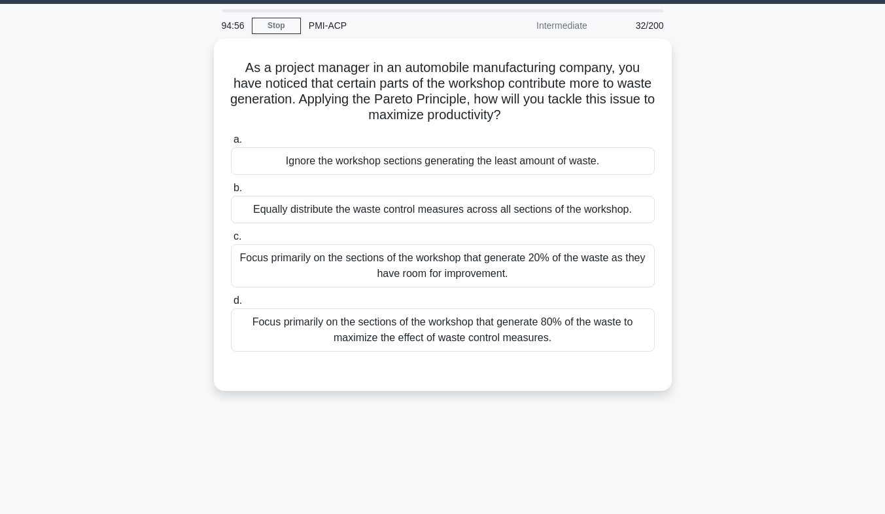
scroll to position [14, 0]
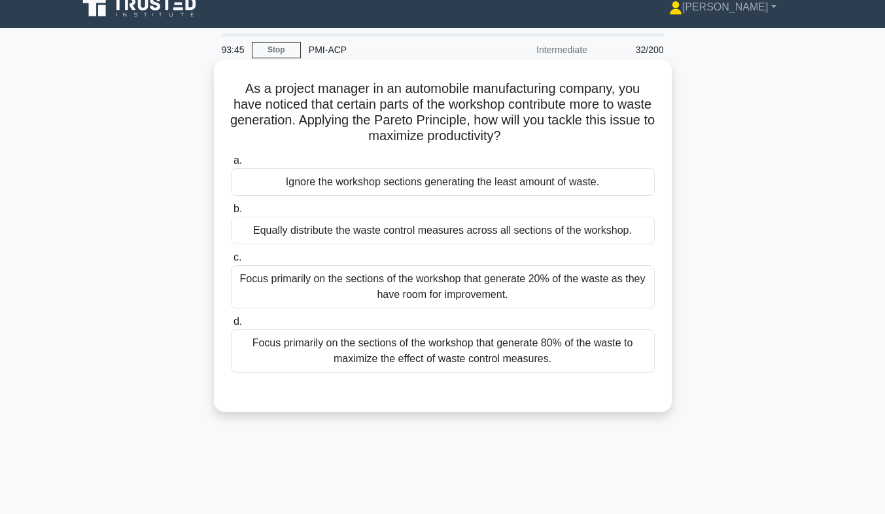
click at [448, 287] on div "Focus primarily on the sections of the workshop that generate 20% of the waste …" at bounding box center [443, 286] width 424 height 43
click at [231, 262] on input "c. Focus primarily on the sections of the workshop that generate 20% of the was…" at bounding box center [231, 257] width 0 height 9
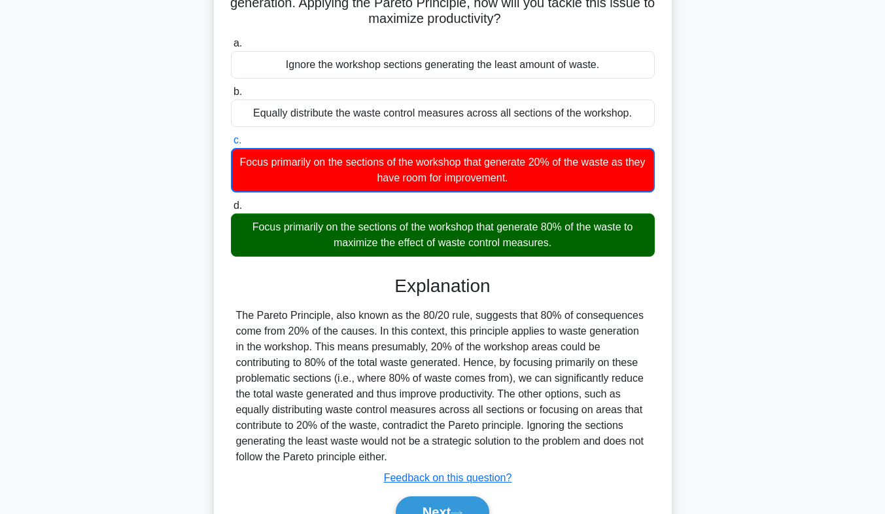
scroll to position [195, 0]
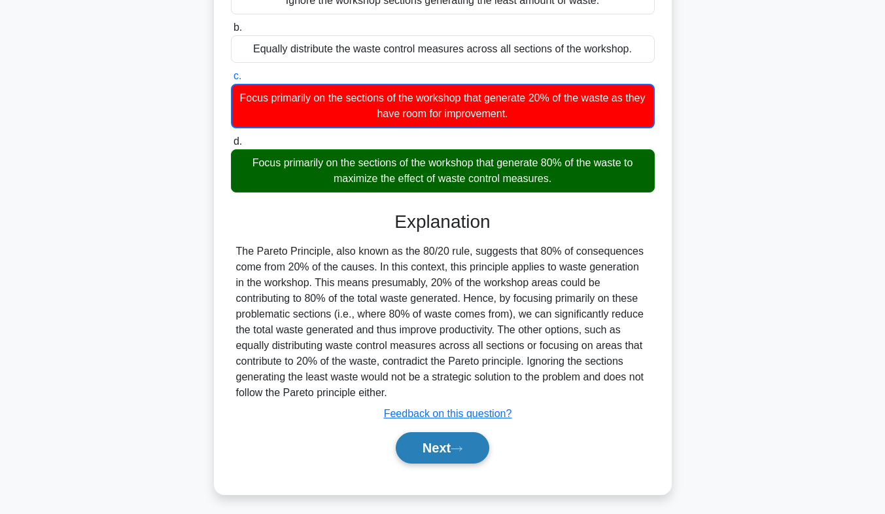
click at [462, 449] on icon at bounding box center [457, 448] width 12 height 7
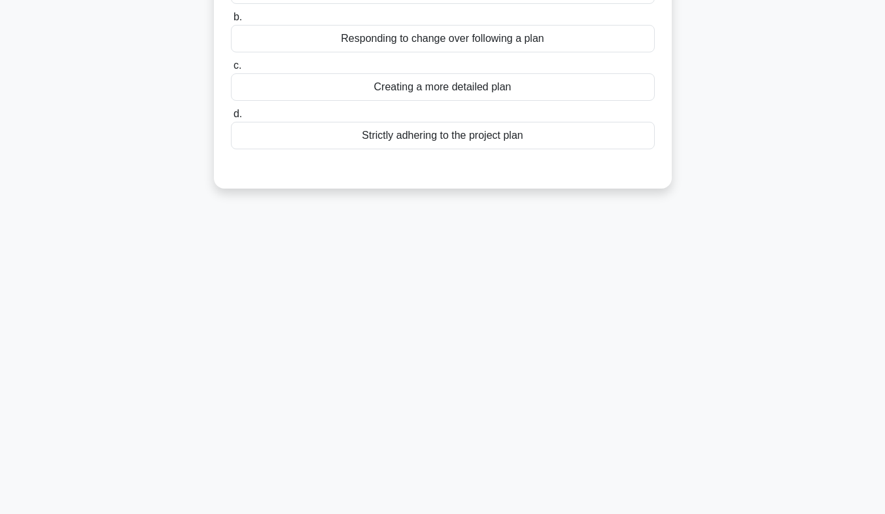
scroll to position [0, 0]
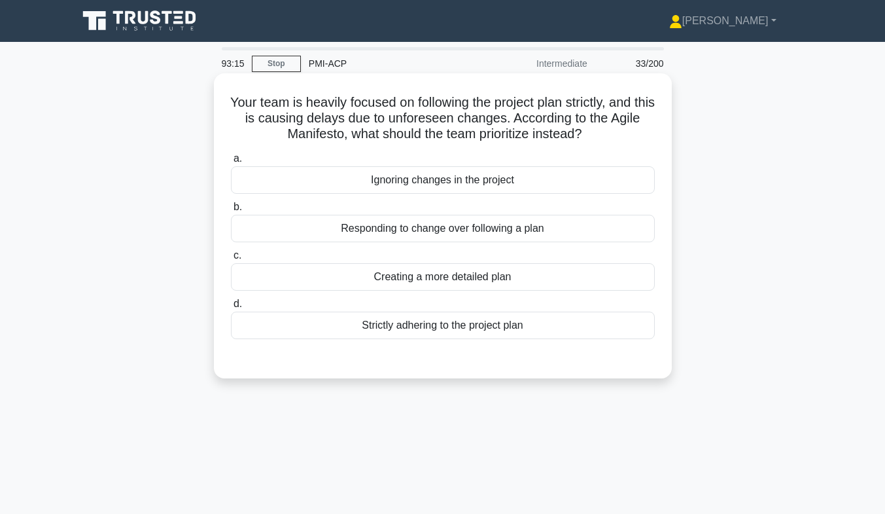
click at [391, 234] on div "Responding to change over following a plan" at bounding box center [443, 228] width 424 height 27
click at [231, 211] on input "b. Responding to change over following a plan" at bounding box center [231, 207] width 0 height 9
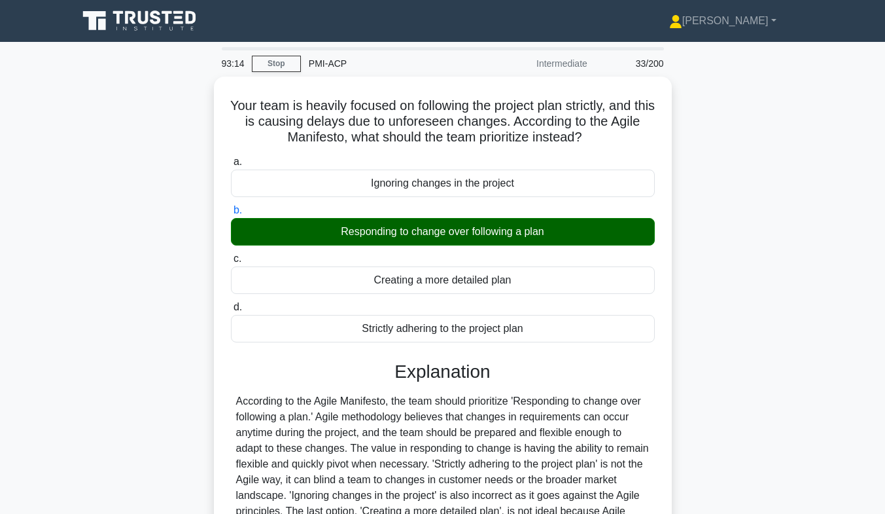
scroll to position [193, 0]
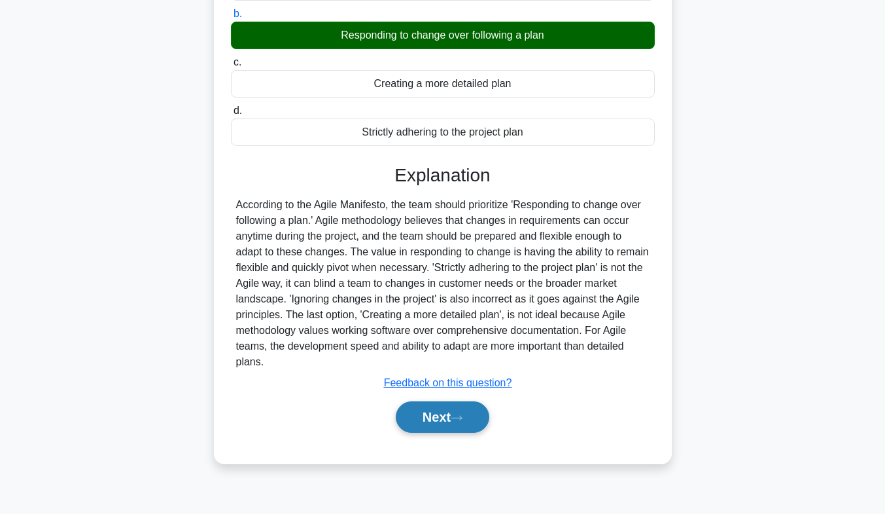
click at [464, 413] on button "Next" at bounding box center [443, 416] width 94 height 31
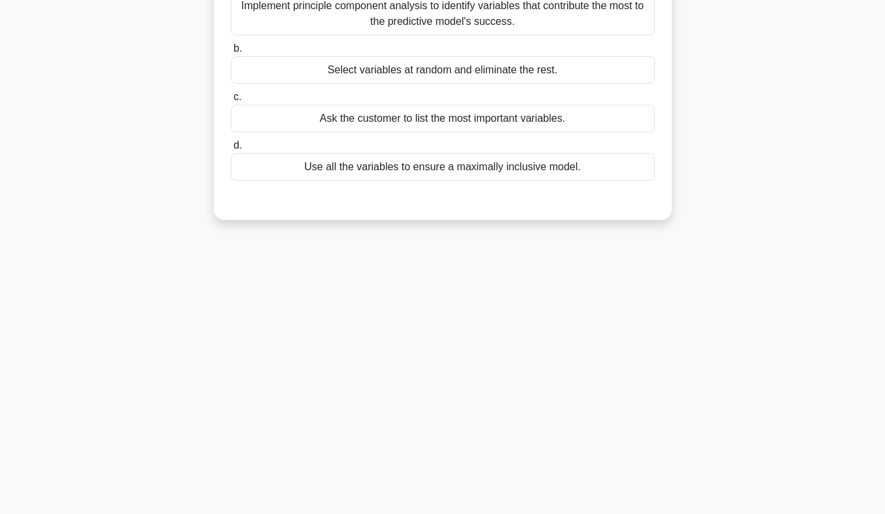
scroll to position [0, 0]
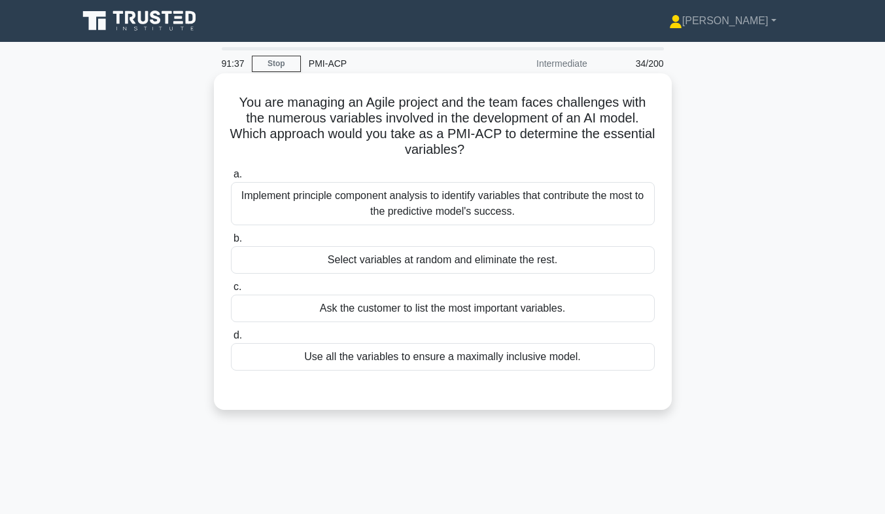
click at [557, 204] on div "Implement principle component analysis to identify variables that contribute th…" at bounding box center [443, 203] width 424 height 43
click at [231, 179] on input "a. Implement principle component analysis to identify variables that contribute…" at bounding box center [231, 174] width 0 height 9
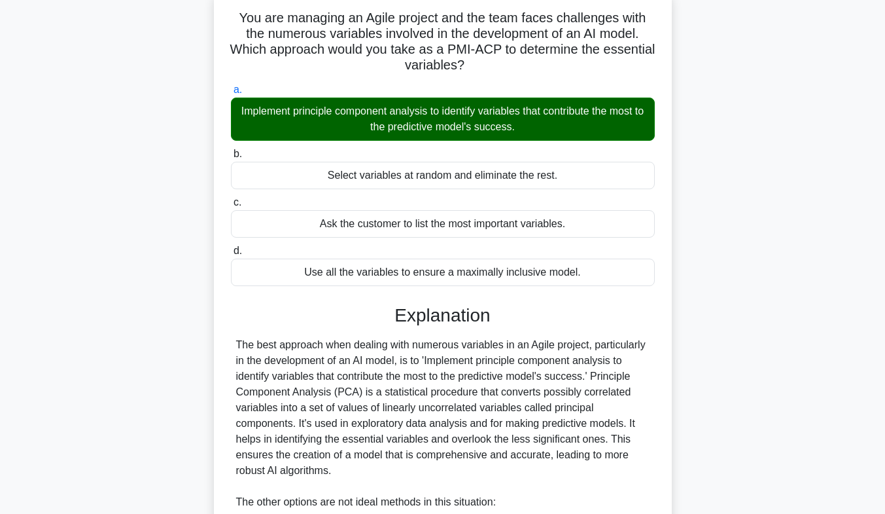
scroll to position [388, 0]
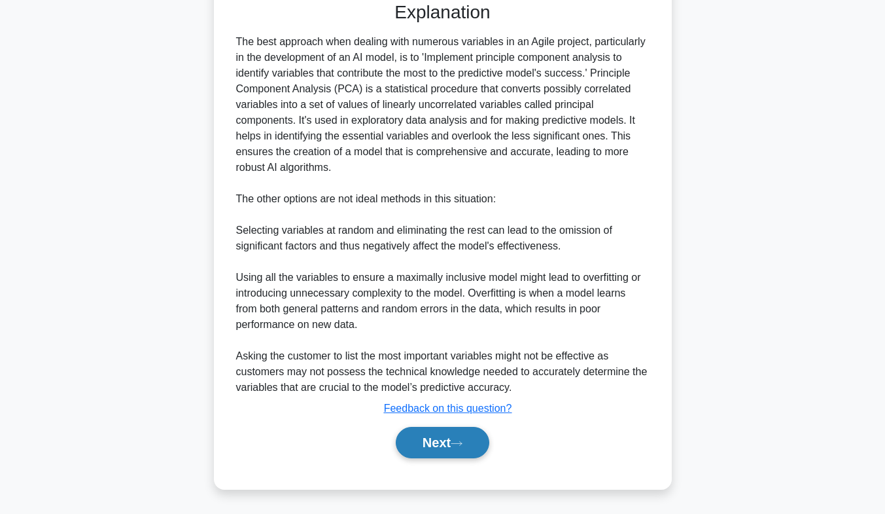
click at [436, 452] on button "Next" at bounding box center [443, 442] width 94 height 31
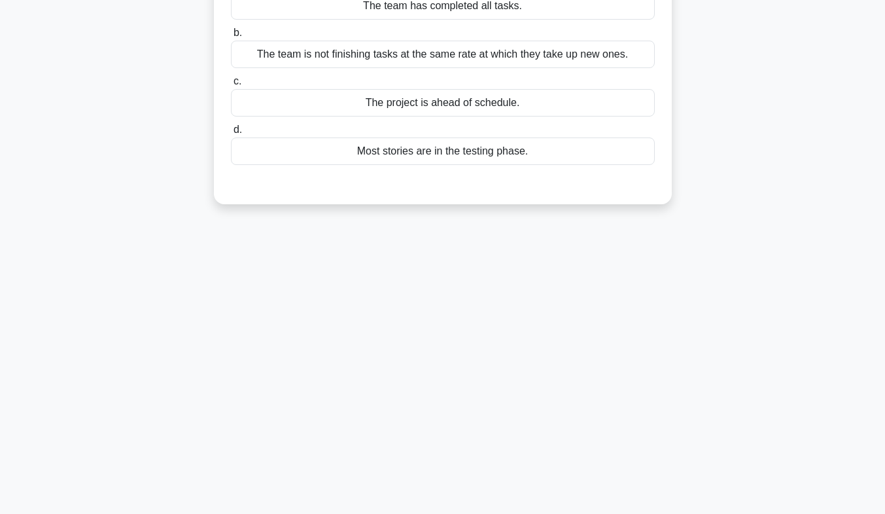
scroll to position [0, 0]
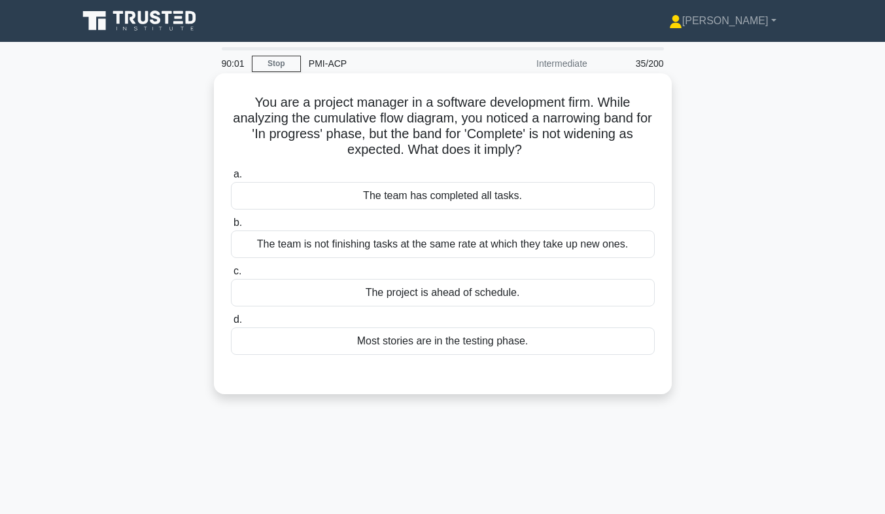
click at [599, 251] on div "The team is not finishing tasks at the same rate at which they take up new ones." at bounding box center [443, 243] width 424 height 27
click at [231, 227] on input "b. The team is not finishing tasks at the same rate at which they take up new o…" at bounding box center [231, 222] width 0 height 9
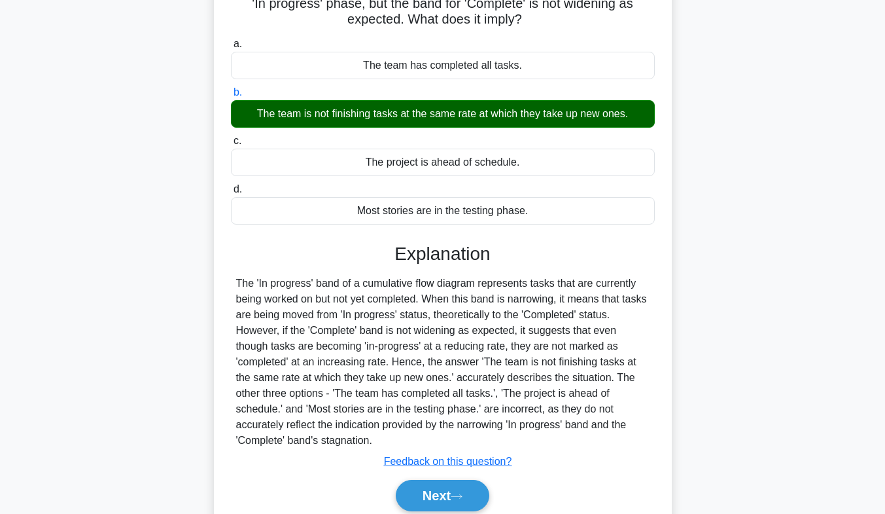
scroll to position [193, 0]
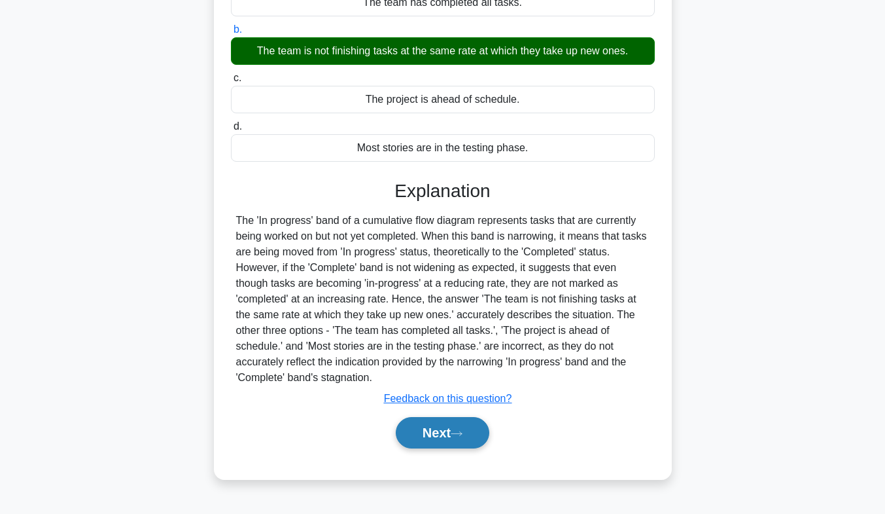
click at [434, 431] on button "Next" at bounding box center [443, 432] width 94 height 31
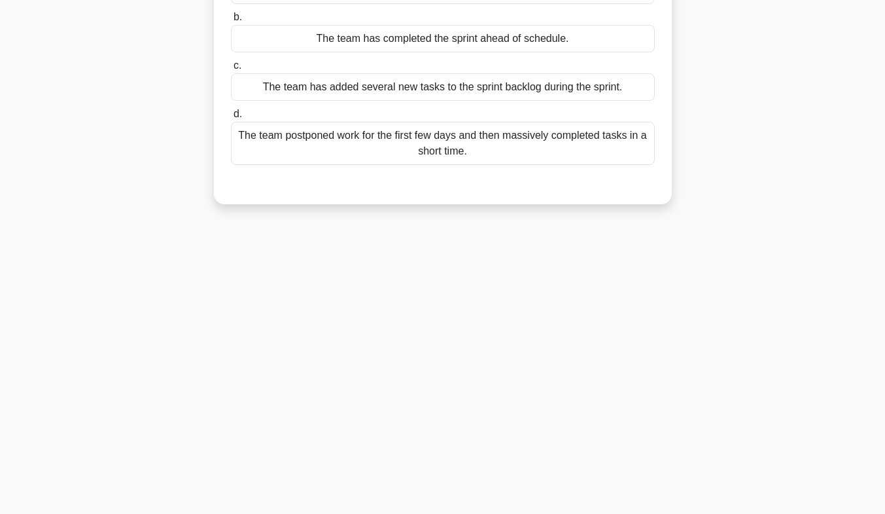
scroll to position [0, 0]
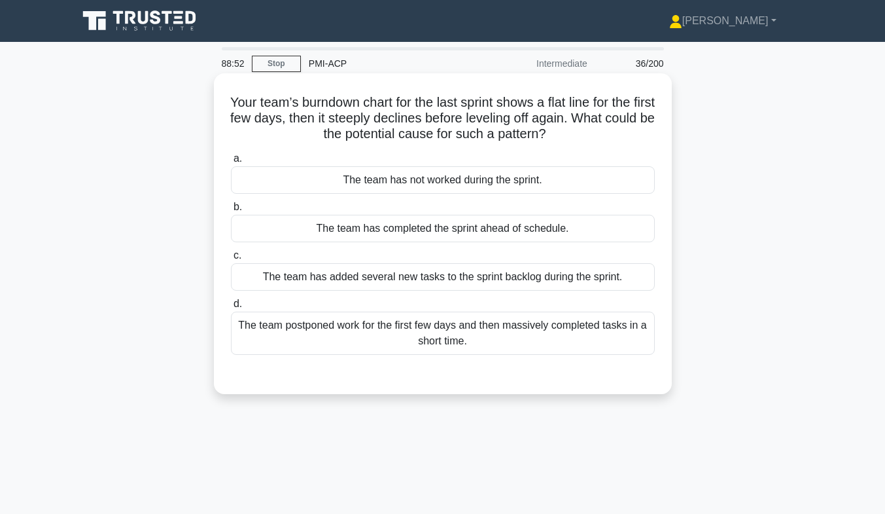
click at [606, 326] on div "The team postponed work for the first few days and then massively completed tas…" at bounding box center [443, 332] width 424 height 43
click at [231, 308] on input "d. The team postponed work for the first few days and then massively completed …" at bounding box center [231, 304] width 0 height 9
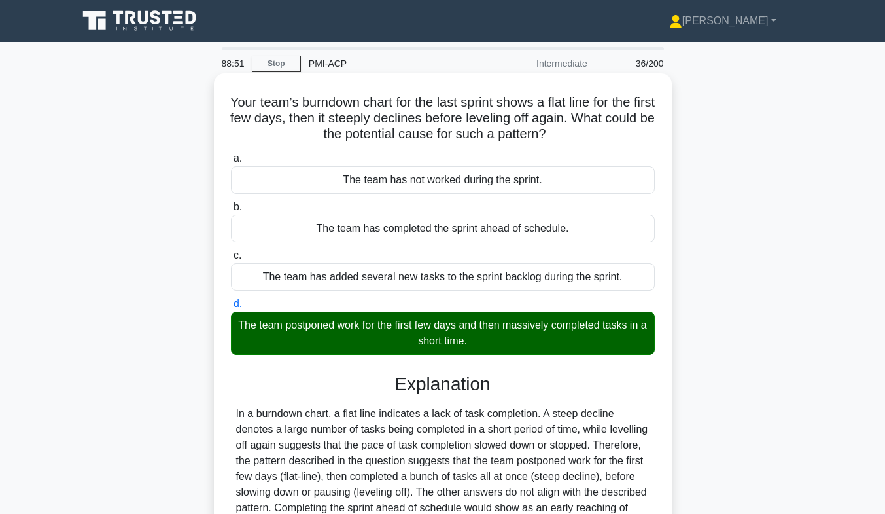
scroll to position [193, 0]
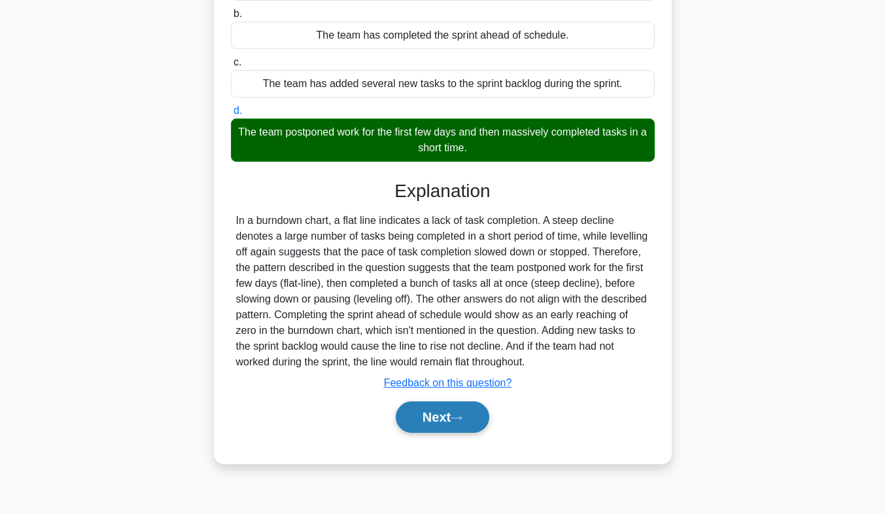
click at [451, 421] on button "Next" at bounding box center [443, 416] width 94 height 31
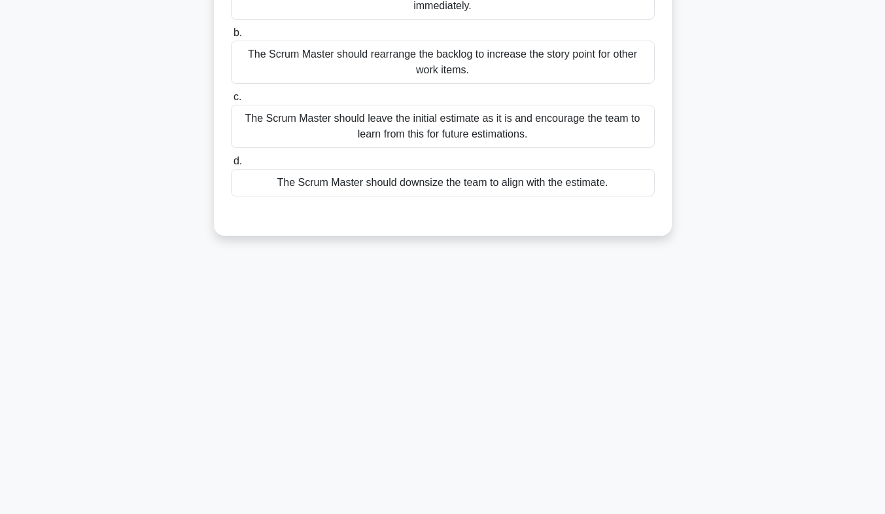
scroll to position [0, 0]
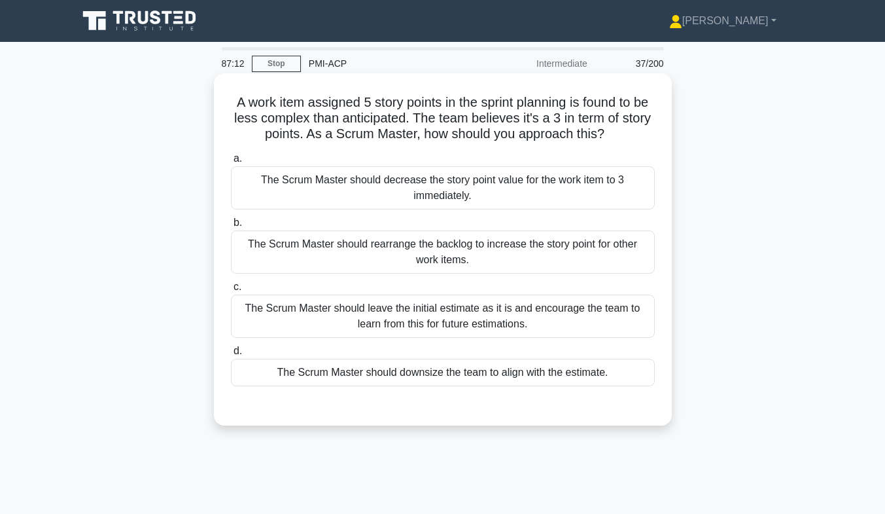
click at [339, 203] on div "The Scrum Master should decrease the story point value for the work item to 3 i…" at bounding box center [443, 187] width 424 height 43
click at [231, 163] on input "a. The Scrum Master should decrease the story point value for the work item to …" at bounding box center [231, 158] width 0 height 9
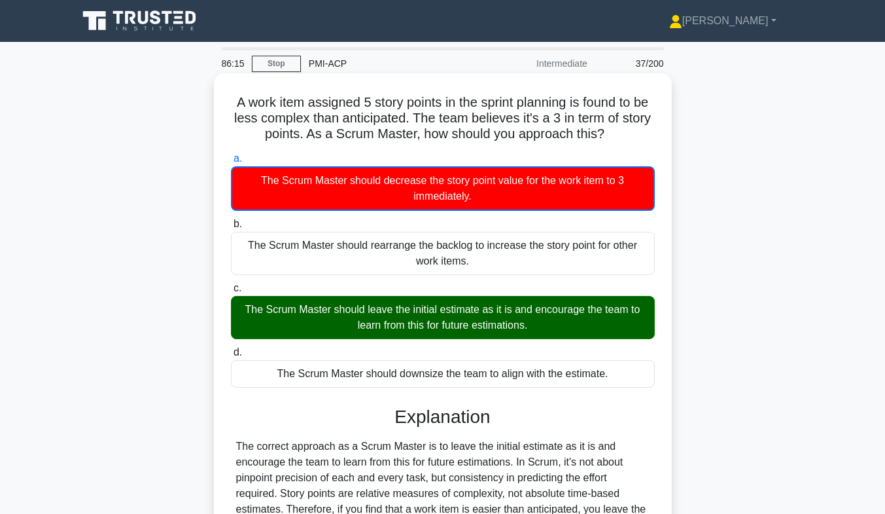
scroll to position [201, 0]
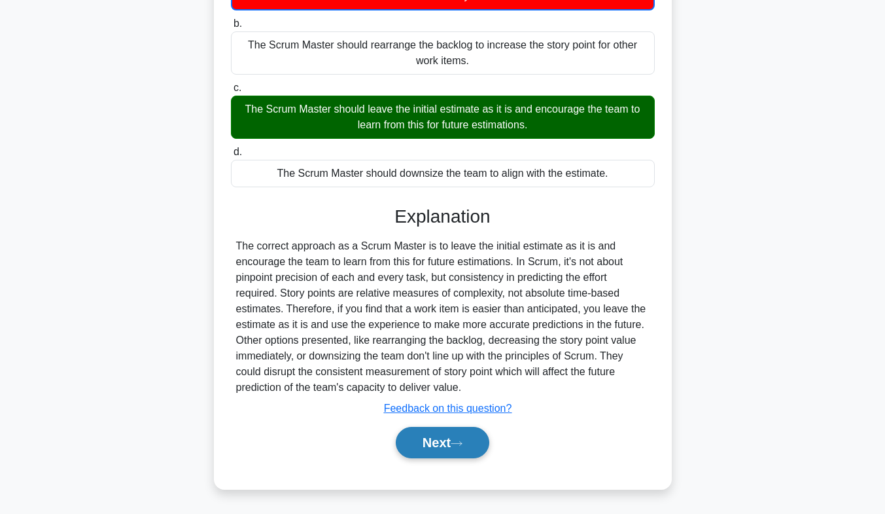
click at [432, 445] on button "Next" at bounding box center [443, 442] width 94 height 31
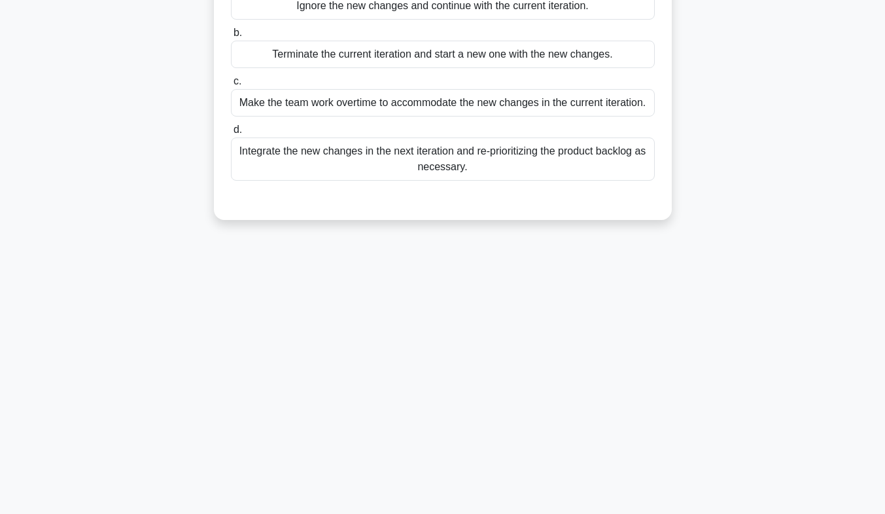
scroll to position [0, 0]
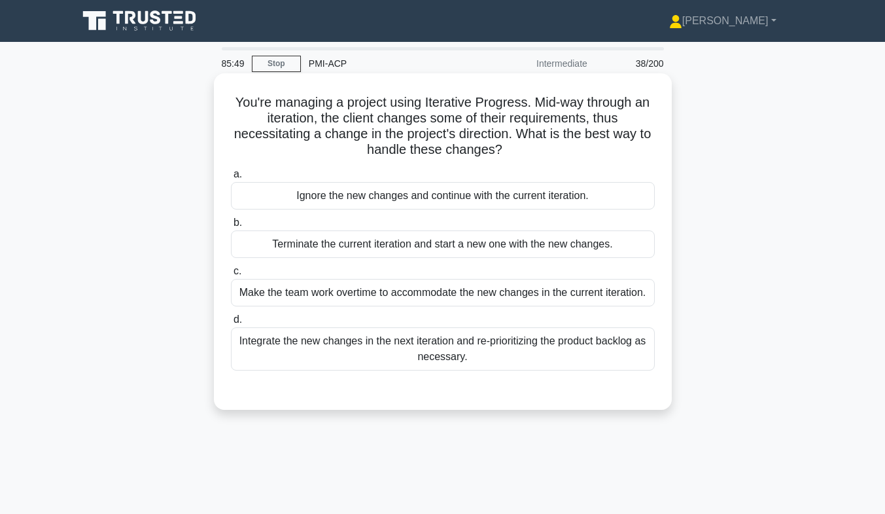
click at [292, 349] on div "Integrate the new changes in the next iteration and re-prioritizing the product…" at bounding box center [443, 348] width 424 height 43
click at [231, 324] on input "d. Integrate the new changes in the next iteration and re-prioritizing the prod…" at bounding box center [231, 319] width 0 height 9
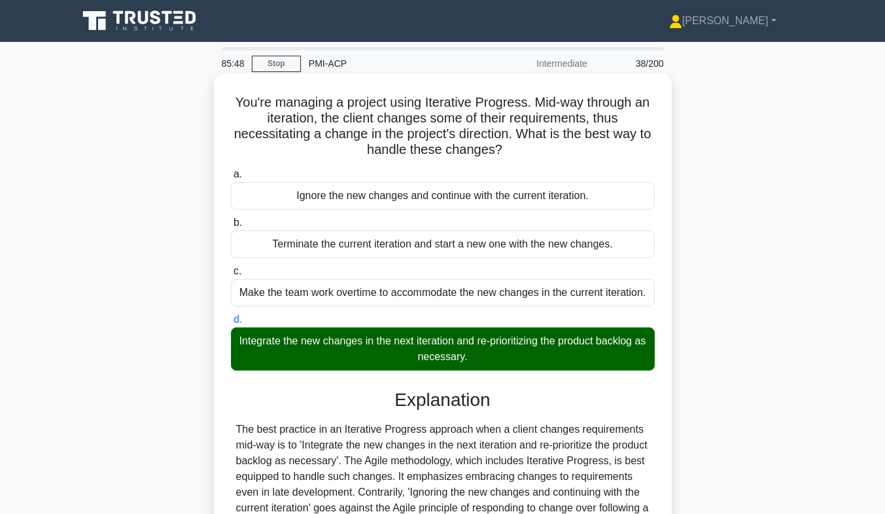
scroll to position [200, 0]
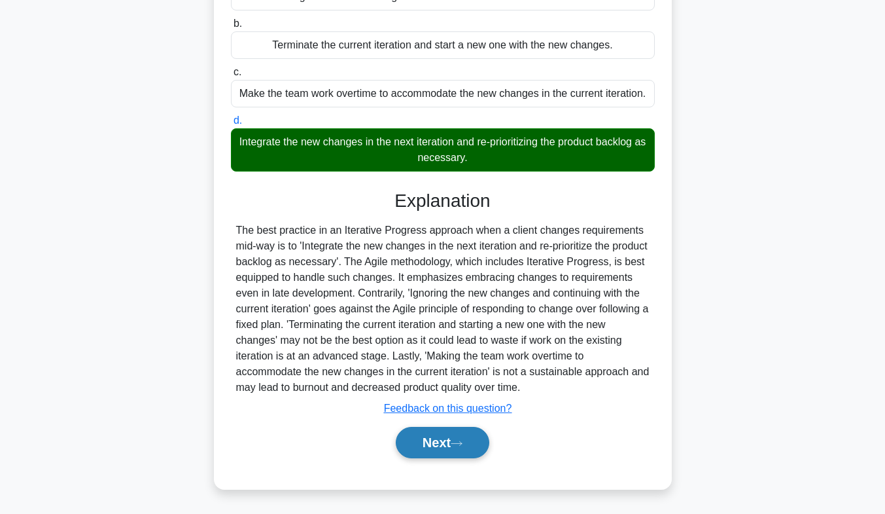
click at [425, 448] on button "Next" at bounding box center [443, 442] width 94 height 31
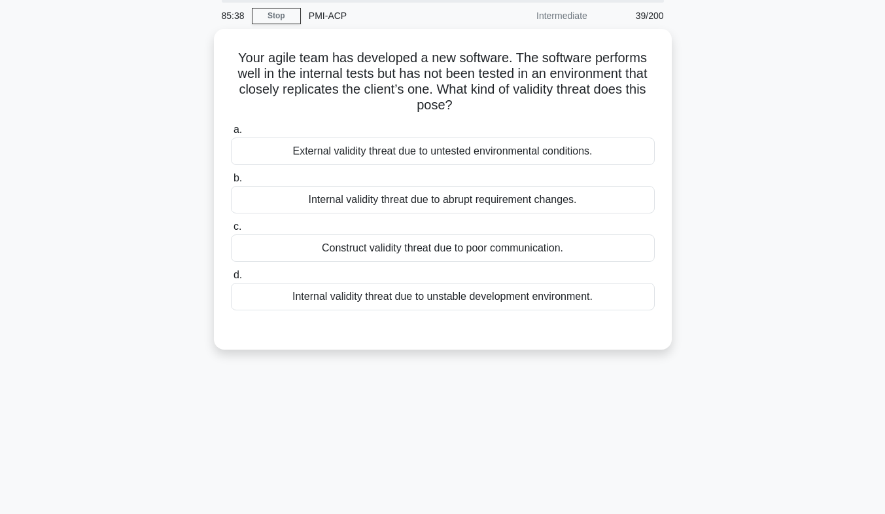
scroll to position [0, 0]
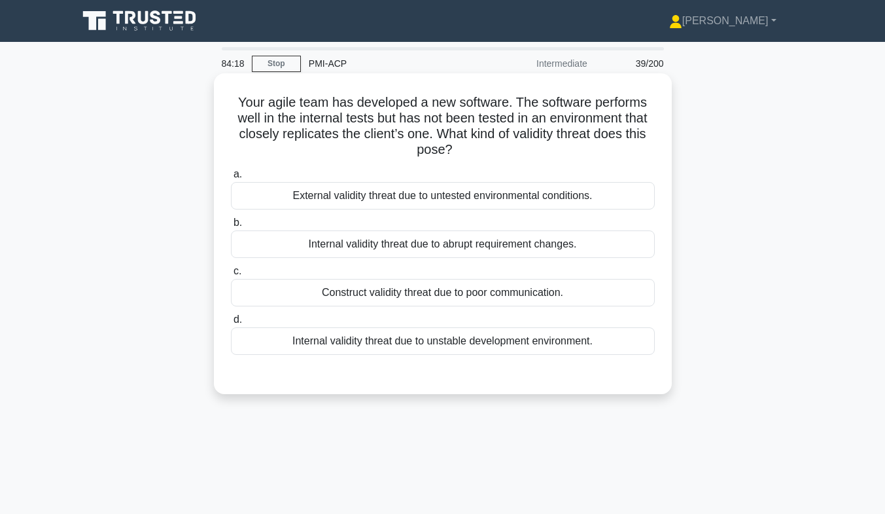
click at [481, 199] on div "External validity threat due to untested environmental conditions." at bounding box center [443, 195] width 424 height 27
click at [231, 179] on input "a. External validity threat due to untested environmental conditions." at bounding box center [231, 174] width 0 height 9
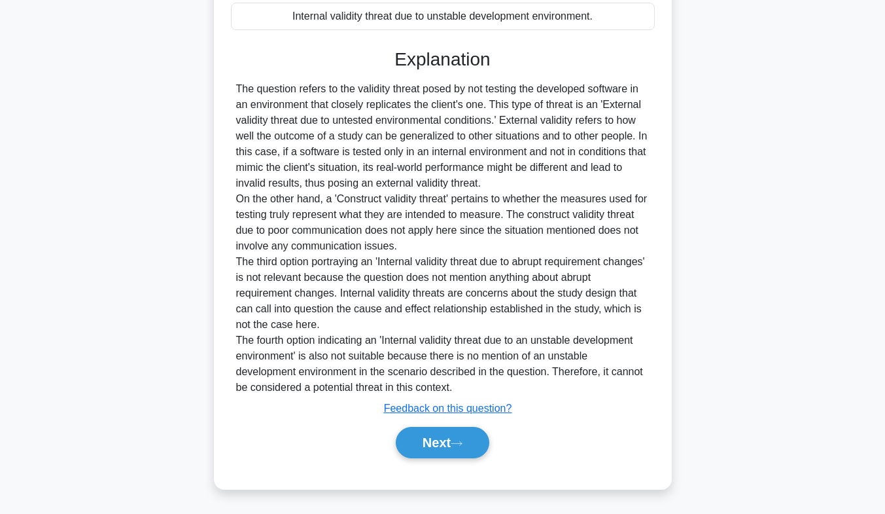
scroll to position [324, 0]
click at [434, 445] on button "Next" at bounding box center [443, 442] width 94 height 31
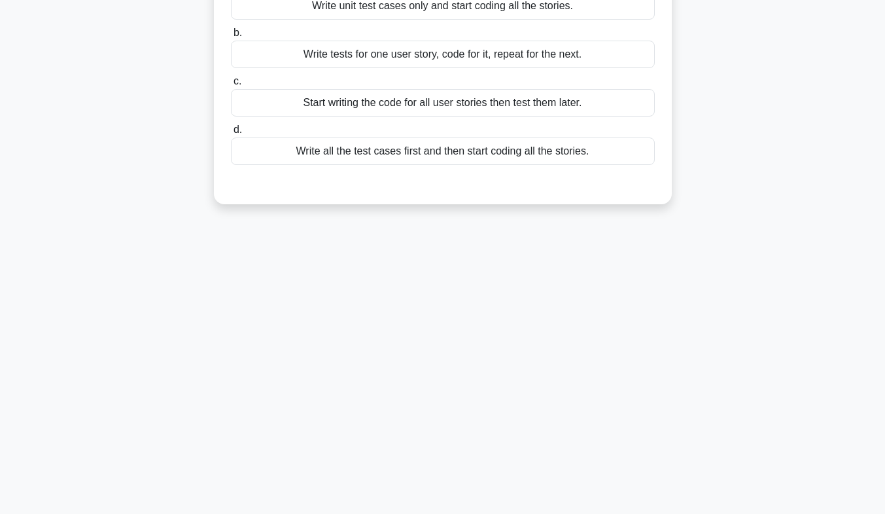
scroll to position [0, 0]
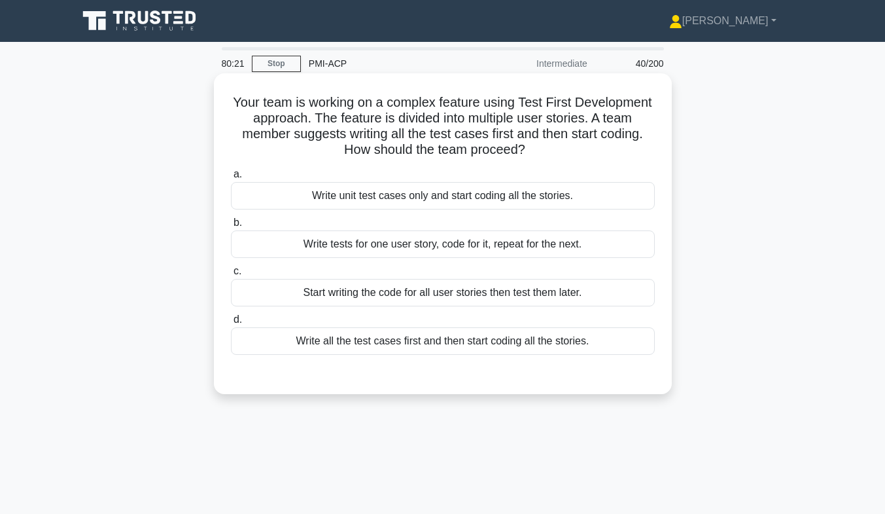
click at [615, 342] on div "Write all the test cases first and then start coding all the stories." at bounding box center [443, 340] width 424 height 27
click at [231, 324] on input "d. Write all the test cases first and then start coding all the stories." at bounding box center [231, 319] width 0 height 9
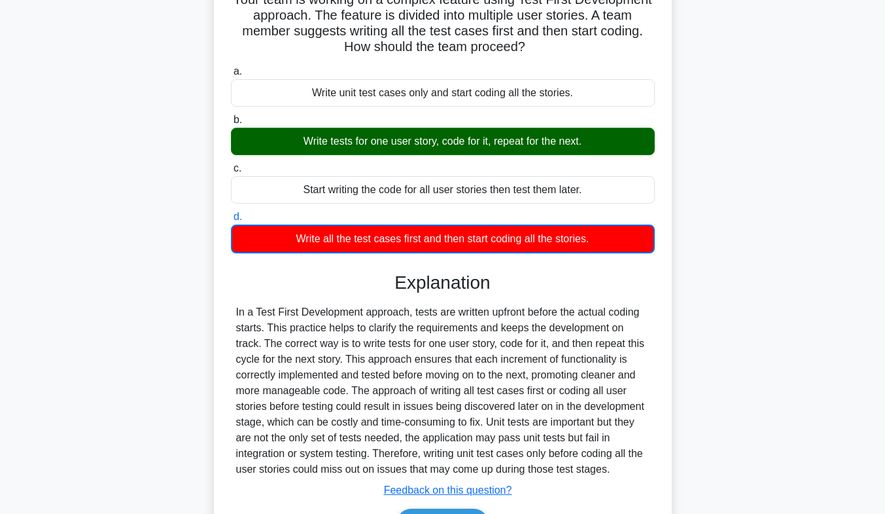
scroll to position [193, 0]
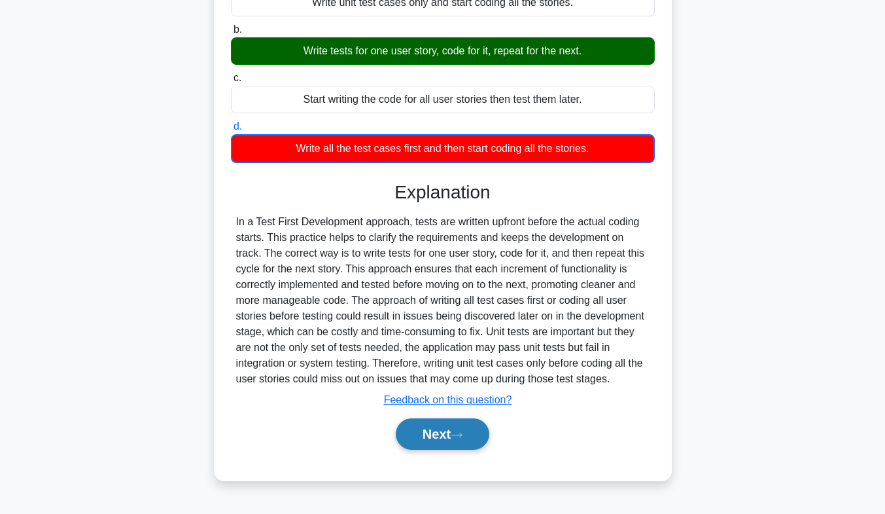
click at [446, 436] on button "Next" at bounding box center [443, 433] width 94 height 31
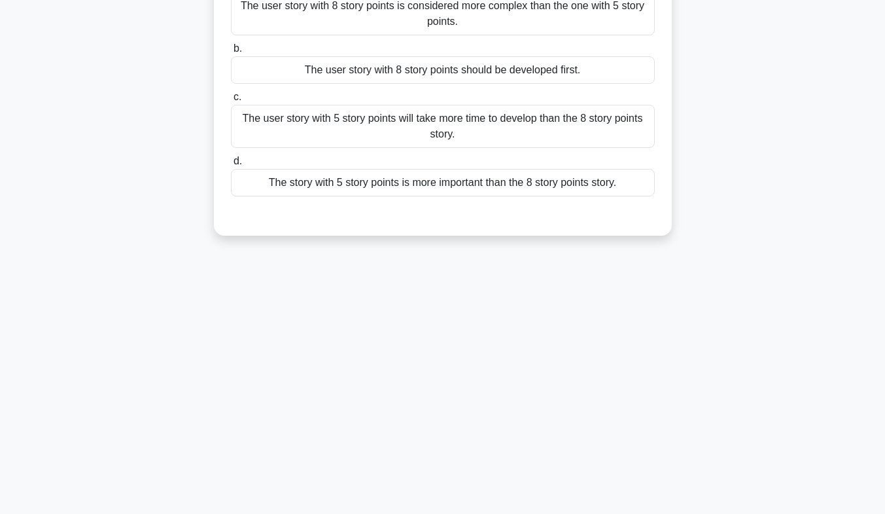
scroll to position [0, 0]
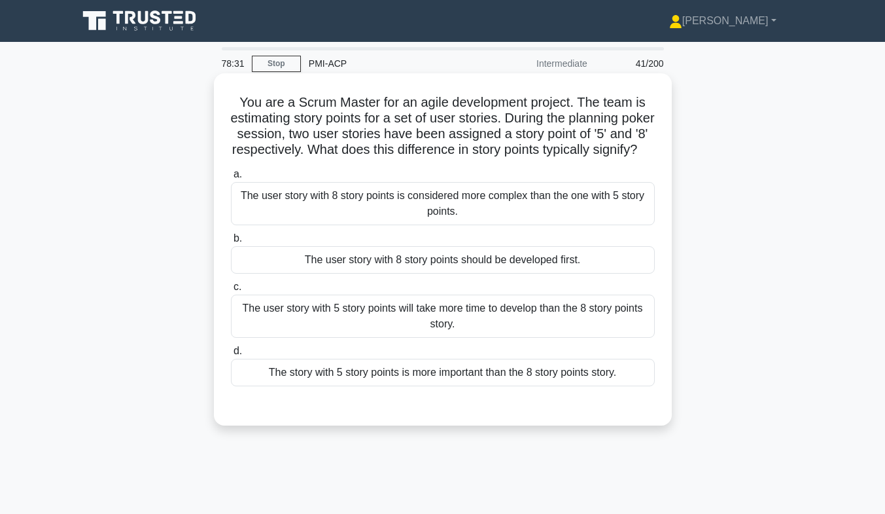
click at [483, 243] on div "a. The user story with 8 story points is considered more complex than the one w…" at bounding box center [443, 276] width 440 height 225
click at [496, 207] on div "The user story with 8 story points is considered more complex than the one with…" at bounding box center [443, 203] width 424 height 43
click at [231, 179] on input "a. The user story with 8 story points is considered more complex than the one w…" at bounding box center [231, 174] width 0 height 9
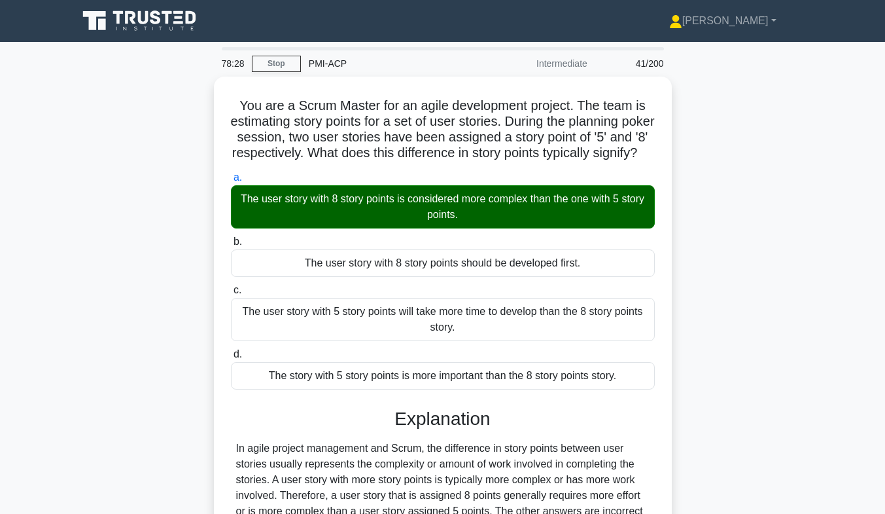
scroll to position [193, 0]
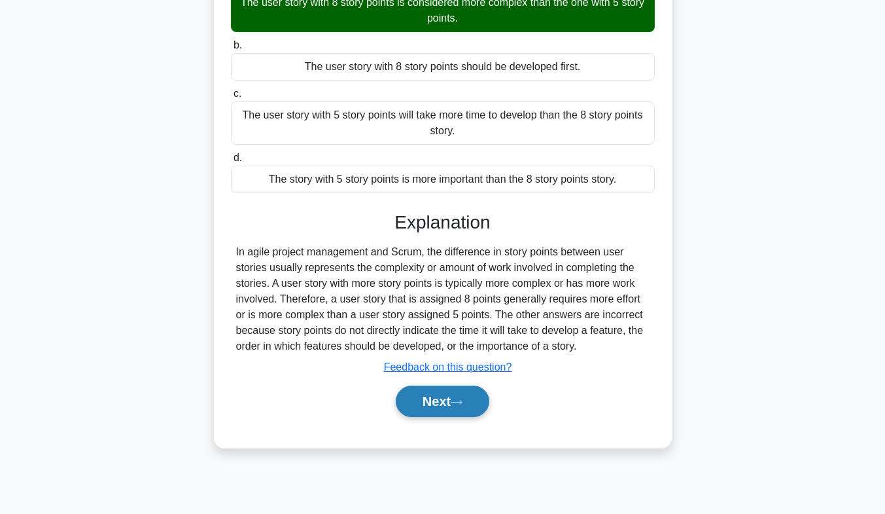
click at [460, 417] on button "Next" at bounding box center [443, 400] width 94 height 31
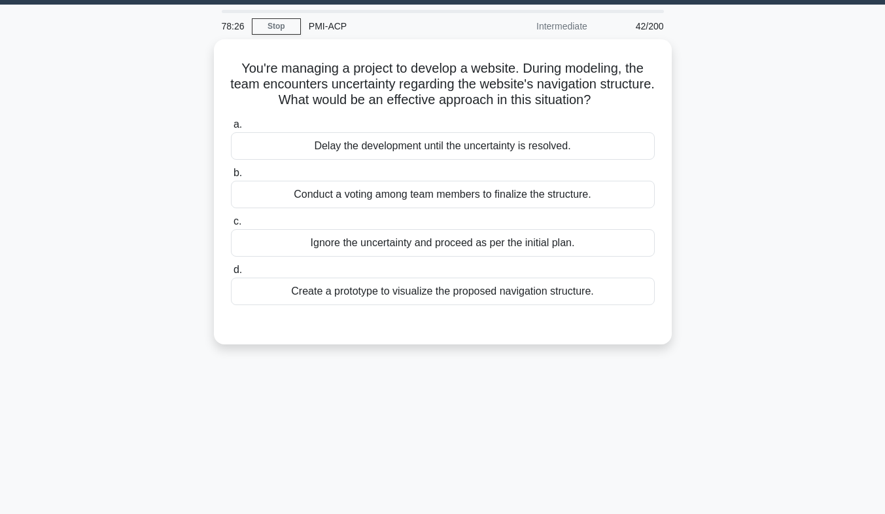
scroll to position [0, 0]
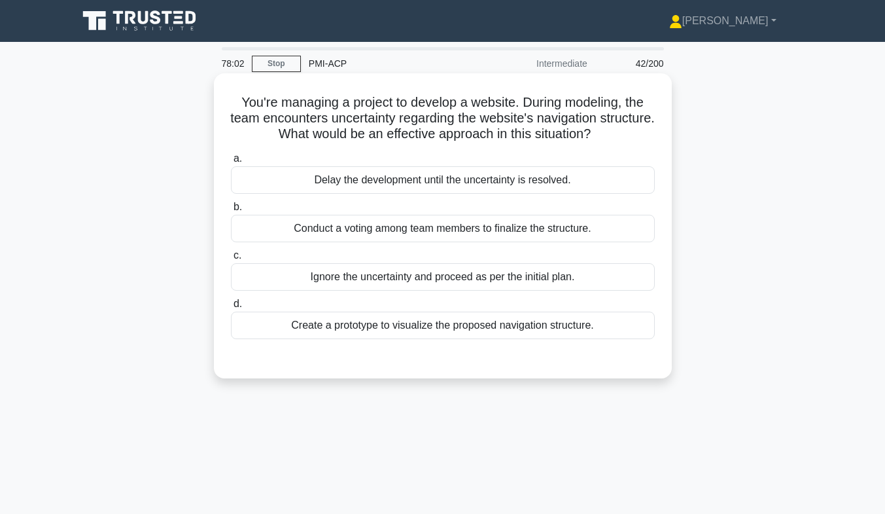
click at [393, 336] on div "Create a prototype to visualize the proposed navigation structure." at bounding box center [443, 324] width 424 height 27
click at [231, 308] on input "d. Create a prototype to visualize the proposed navigation structure." at bounding box center [231, 304] width 0 height 9
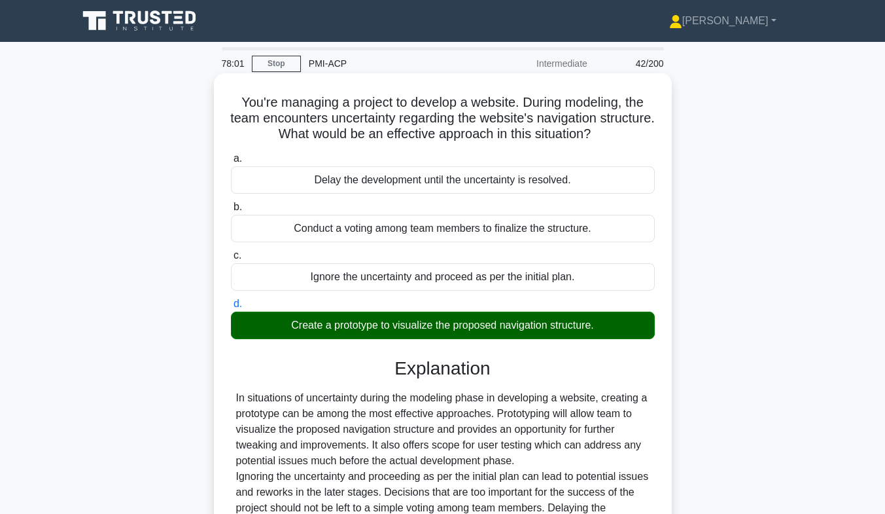
scroll to position [193, 0]
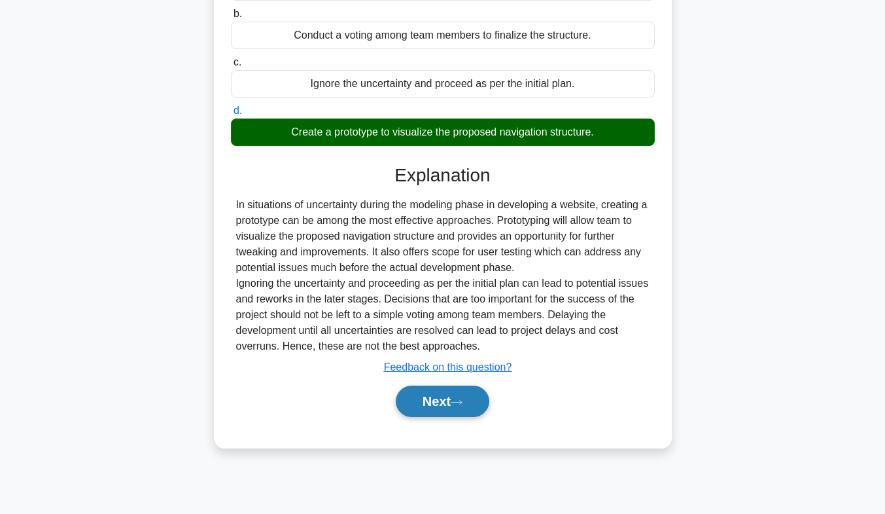
click at [458, 405] on icon at bounding box center [457, 401] width 12 height 7
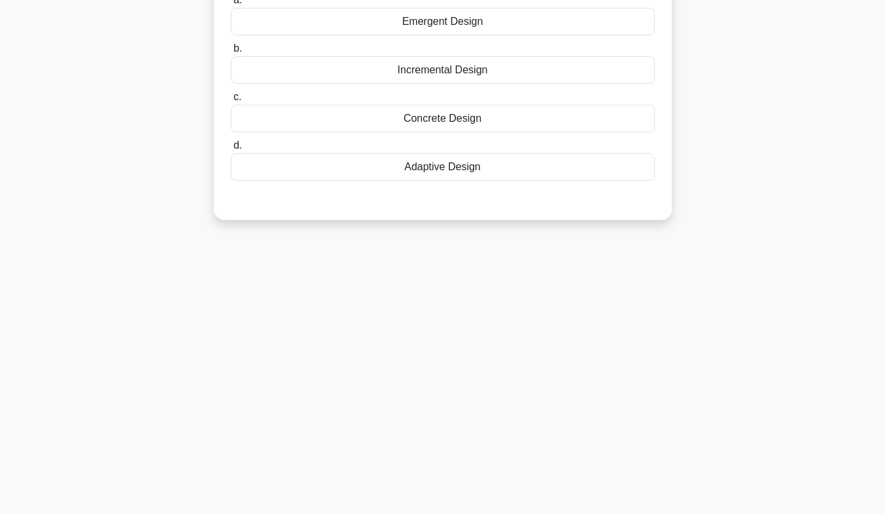
click at [458, 405] on div "77:57 Stop PMI-ACP Intermediate 43/200 Your agile team has been starting to exp…" at bounding box center [443, 181] width 746 height 654
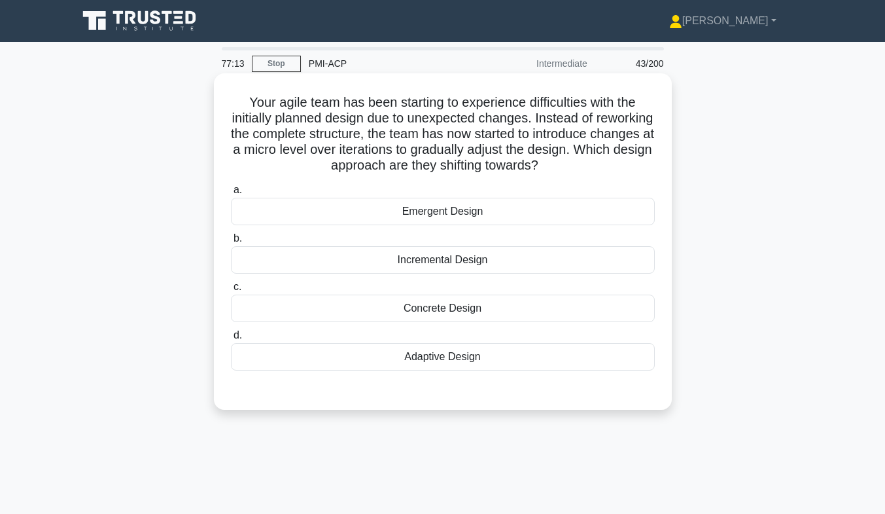
click at [418, 356] on div "Adaptive Design" at bounding box center [443, 356] width 424 height 27
click at [231, 340] on input "d. Adaptive Design" at bounding box center [231, 335] width 0 height 9
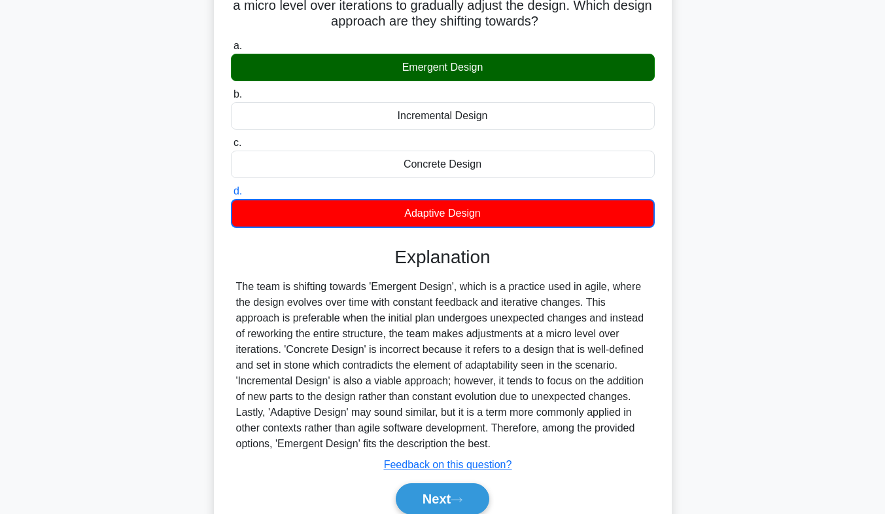
scroll to position [177, 0]
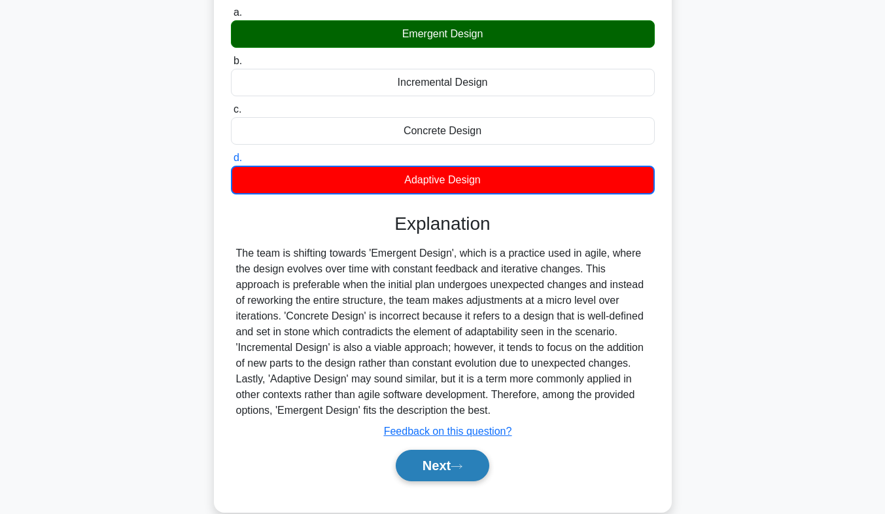
click at [447, 464] on button "Next" at bounding box center [443, 464] width 94 height 31
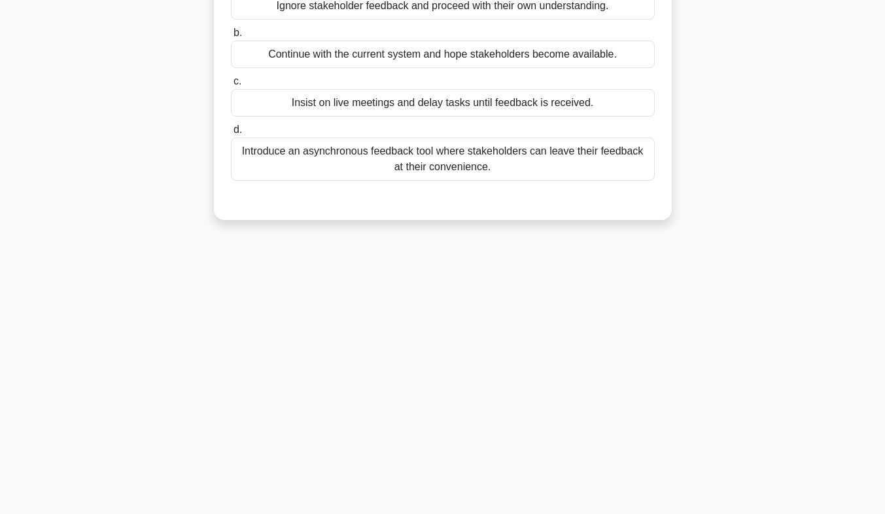
scroll to position [0, 0]
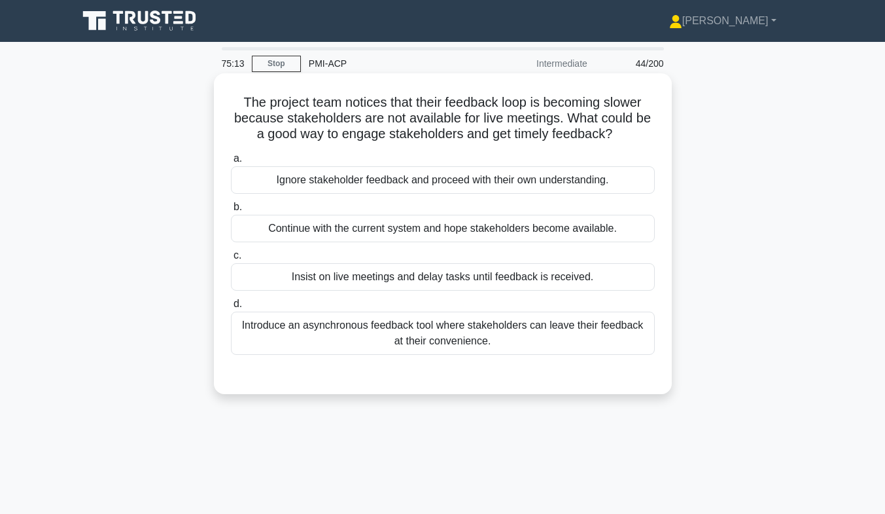
click at [506, 345] on div "Introduce an asynchronous feedback tool where stakeholders can leave their feed…" at bounding box center [443, 332] width 424 height 43
click at [231, 308] on input "d. Introduce an asynchronous feedback tool where stakeholders can leave their f…" at bounding box center [231, 304] width 0 height 9
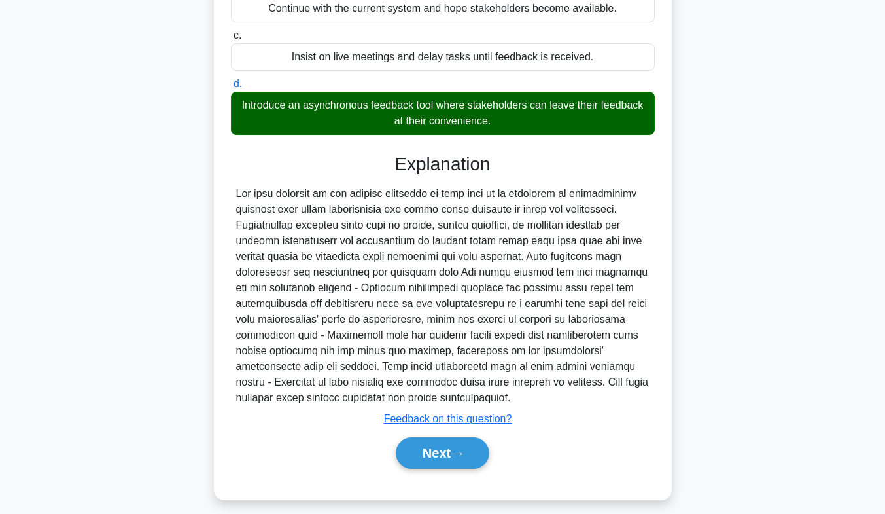
scroll to position [231, 0]
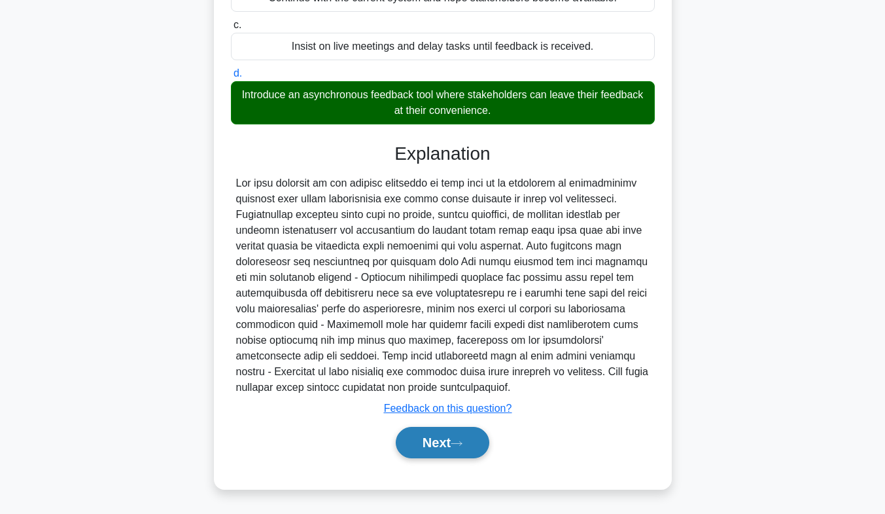
click at [476, 440] on button "Next" at bounding box center [443, 442] width 94 height 31
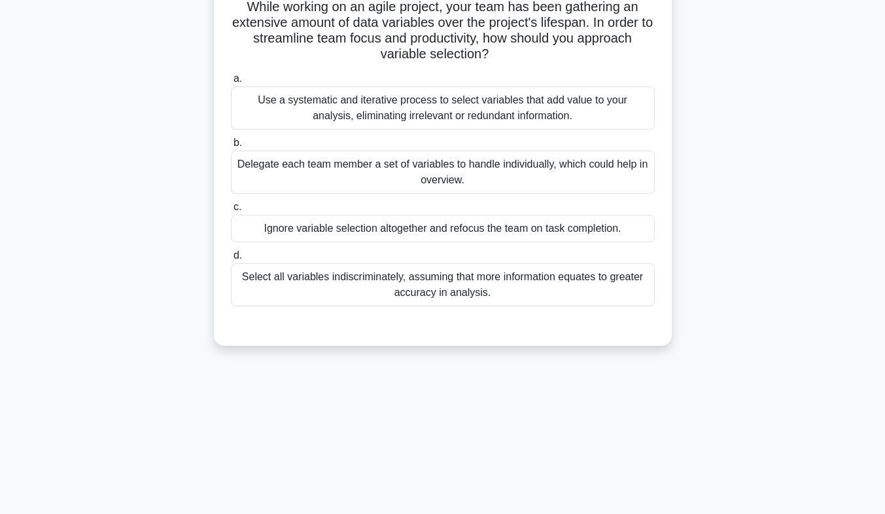
scroll to position [97, 0]
click at [592, 99] on div "Use a systematic and iterative process to select variables that add value to yo…" at bounding box center [443, 106] width 424 height 43
click at [231, 82] on input "a. Use a systematic and iterative process to select variables that add value to…" at bounding box center [231, 77] width 0 height 9
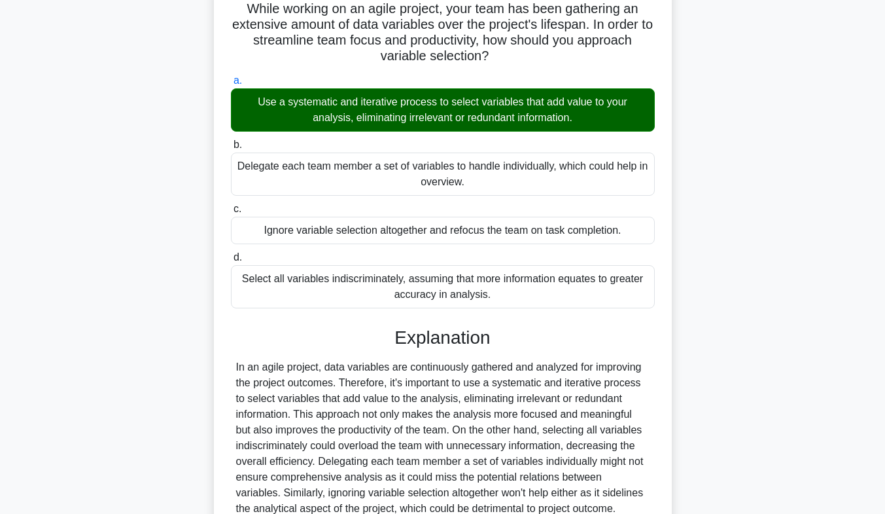
scroll to position [215, 0]
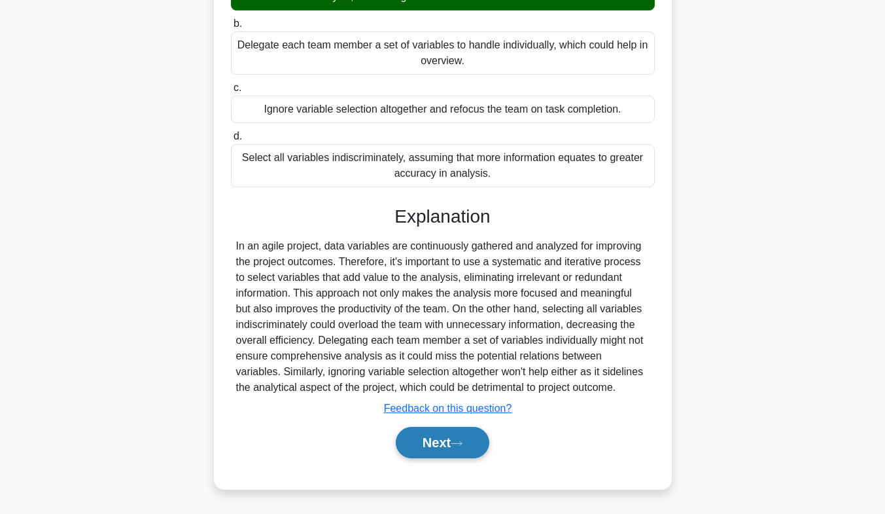
click at [459, 444] on icon at bounding box center [457, 443] width 12 height 7
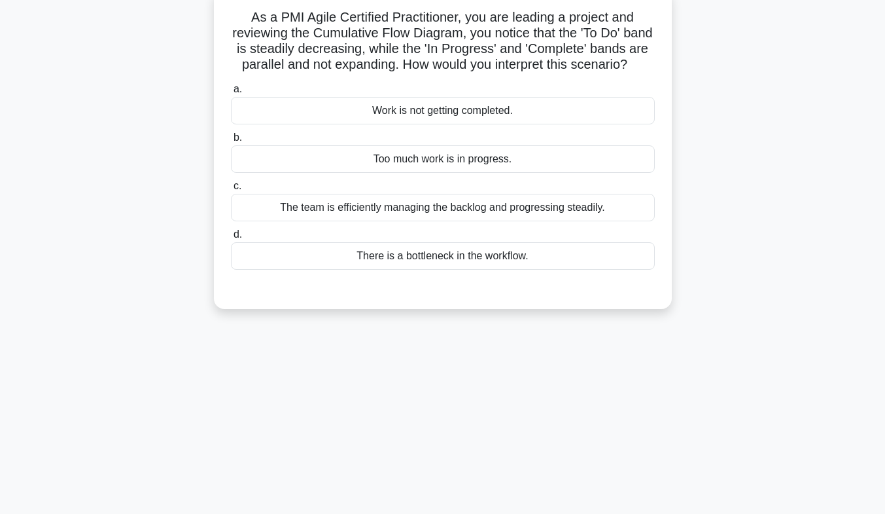
scroll to position [84, 0]
click at [623, 270] on div "There is a bottleneck in the workflow." at bounding box center [443, 256] width 424 height 27
click at [231, 239] on input "d. There is a bottleneck in the workflow." at bounding box center [231, 235] width 0 height 9
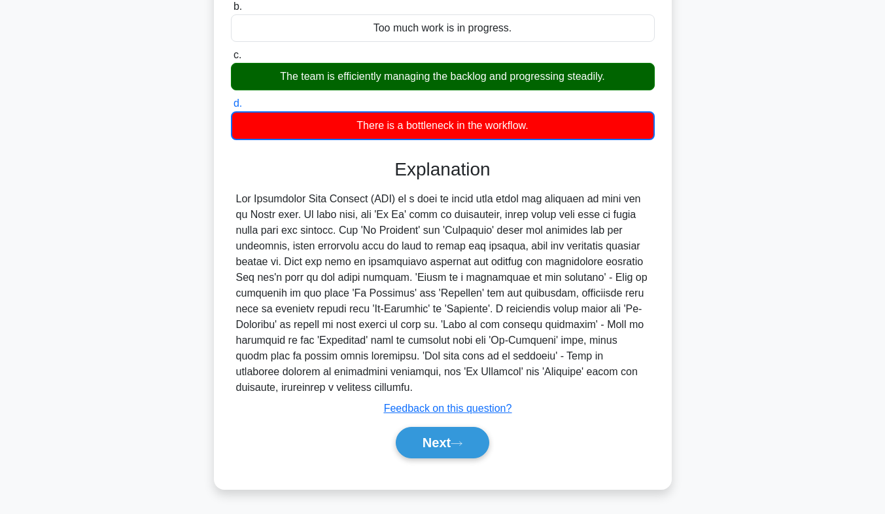
scroll to position [231, 0]
click at [468, 448] on button "Next" at bounding box center [443, 442] width 94 height 31
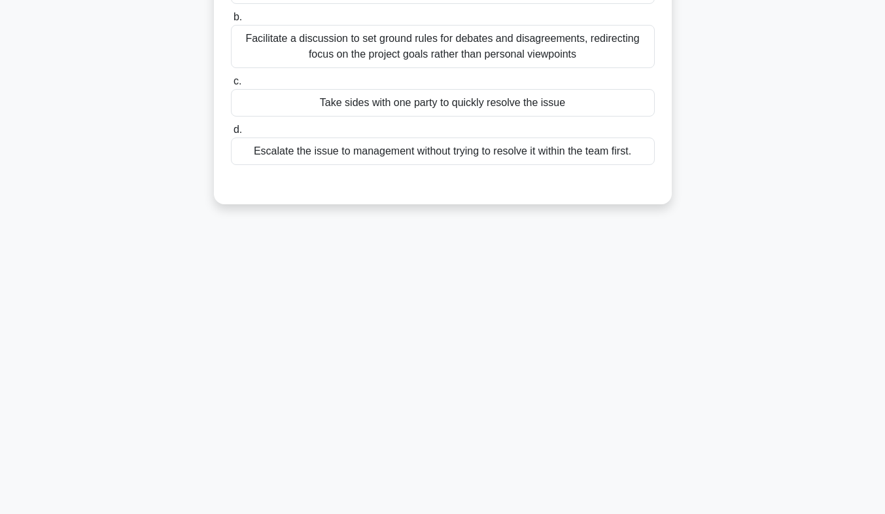
scroll to position [0, 0]
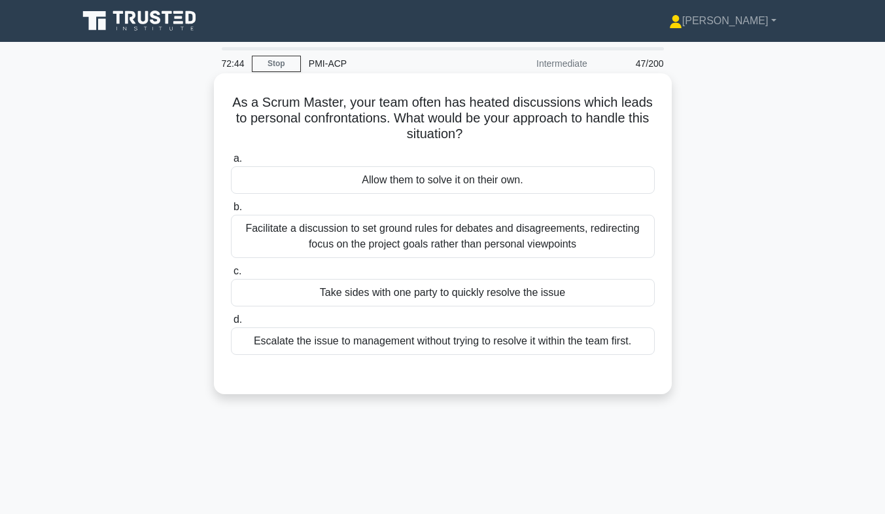
click at [489, 232] on div "Facilitate a discussion to set ground rules for debates and disagreements, redi…" at bounding box center [443, 236] width 424 height 43
click at [231, 211] on input "b. Facilitate a discussion to set ground rules for debates and disagreements, r…" at bounding box center [231, 207] width 0 height 9
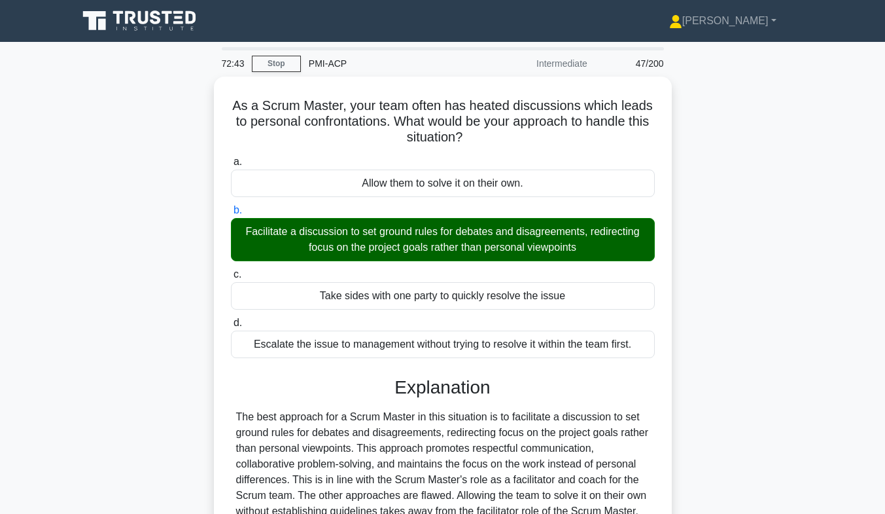
scroll to position [193, 0]
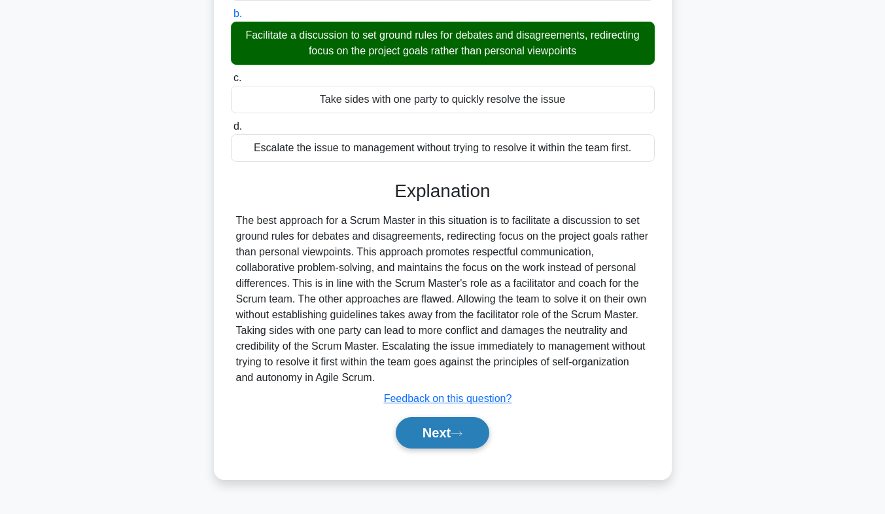
click at [462, 430] on icon at bounding box center [457, 433] width 12 height 7
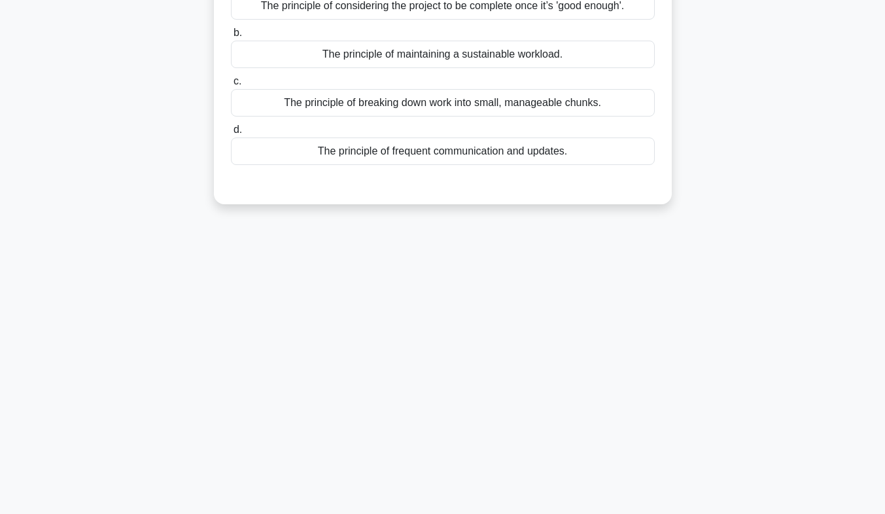
scroll to position [0, 0]
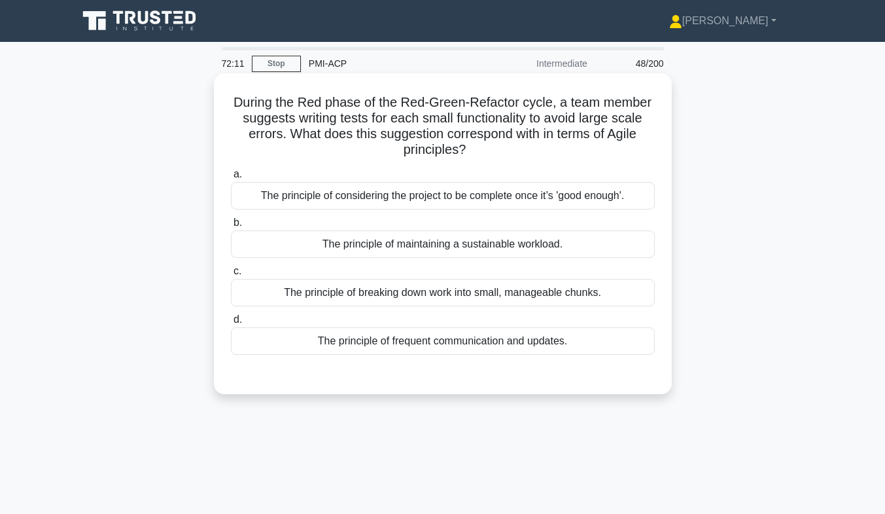
click at [550, 296] on div "The principle of breaking down work into small, manageable chunks." at bounding box center [443, 292] width 424 height 27
click at [231, 275] on input "c. The principle of breaking down work into small, manageable chunks." at bounding box center [231, 271] width 0 height 9
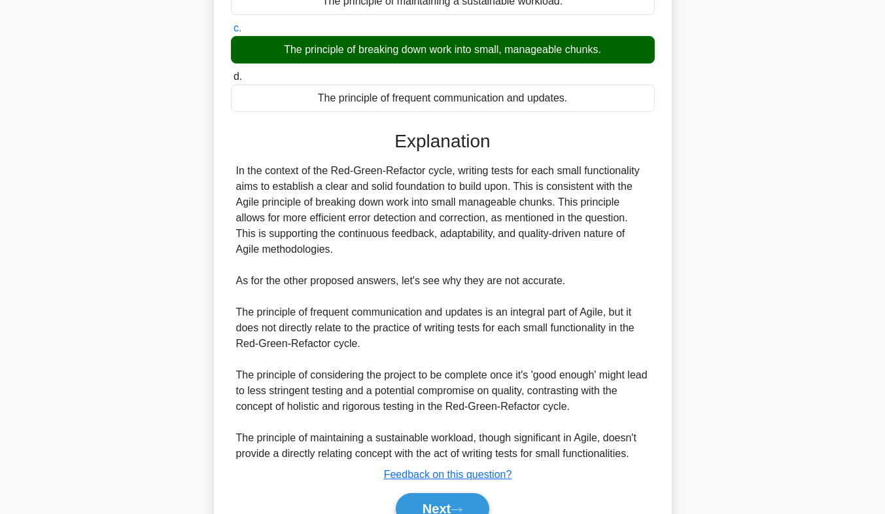
scroll to position [260, 0]
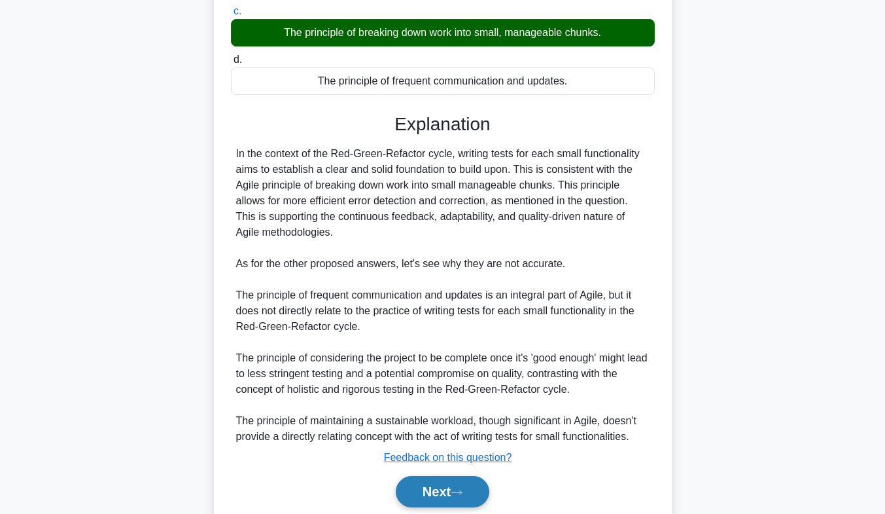
click at [462, 495] on icon at bounding box center [457, 492] width 12 height 7
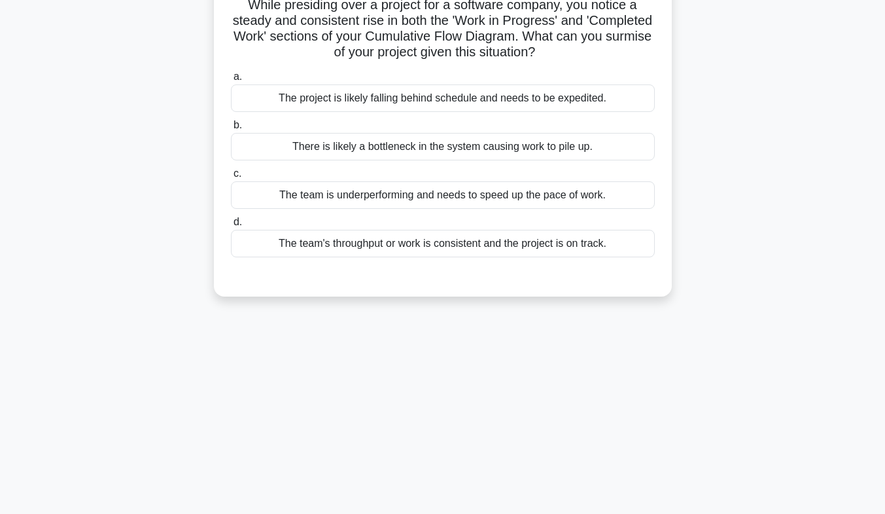
scroll to position [99, 0]
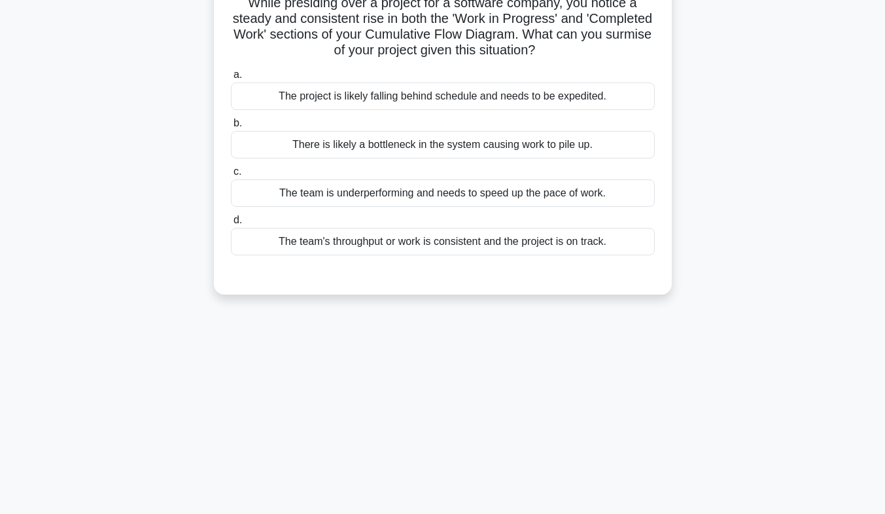
click at [547, 249] on div "The team's throughput or work is consistent and the project is on track." at bounding box center [443, 241] width 424 height 27
click at [231, 224] on input "d. The team's throughput or work is consistent and the project is on track." at bounding box center [231, 220] width 0 height 9
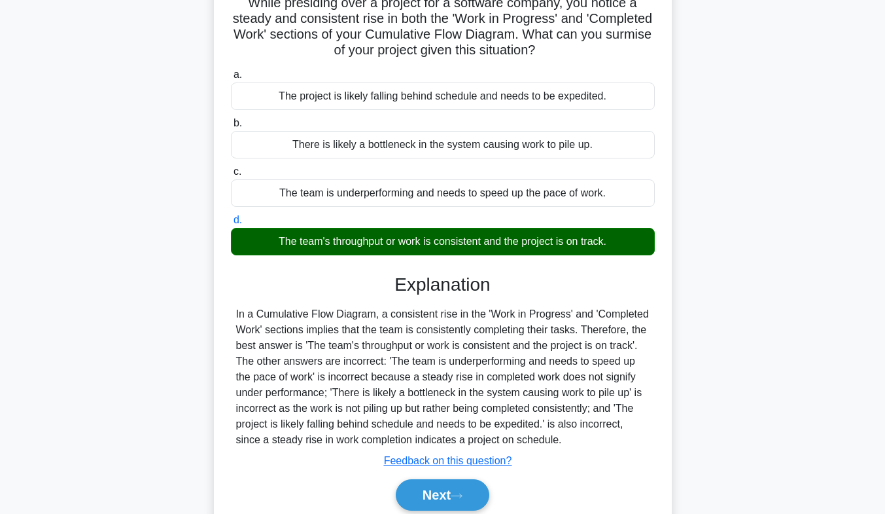
scroll to position [193, 0]
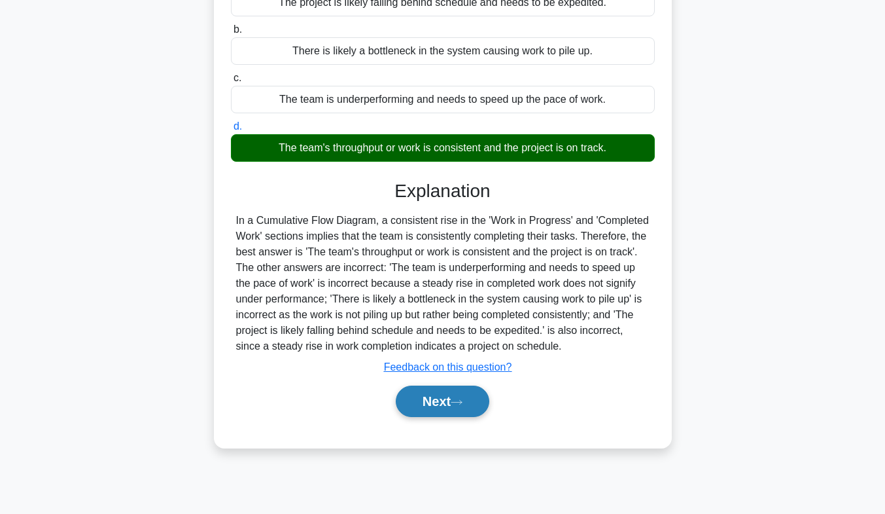
click at [438, 404] on button "Next" at bounding box center [443, 400] width 94 height 31
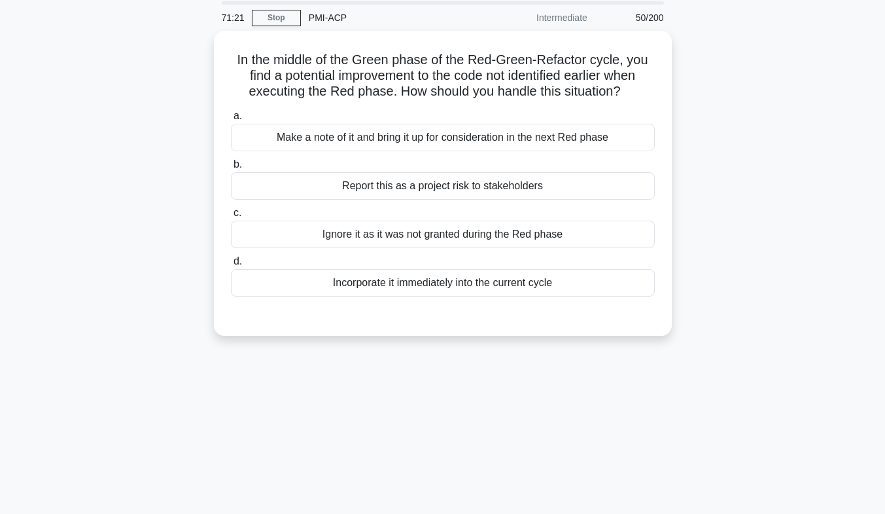
scroll to position [0, 0]
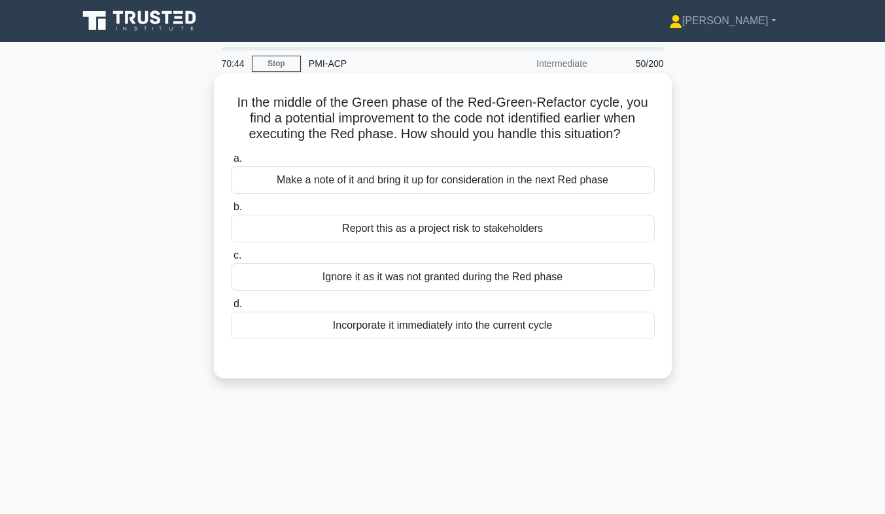
click at [534, 184] on div "Make a note of it and bring it up for consideration in the next Red phase" at bounding box center [443, 179] width 424 height 27
click at [231, 163] on input "a. Make a note of it and bring it up for consideration in the next Red phase" at bounding box center [231, 158] width 0 height 9
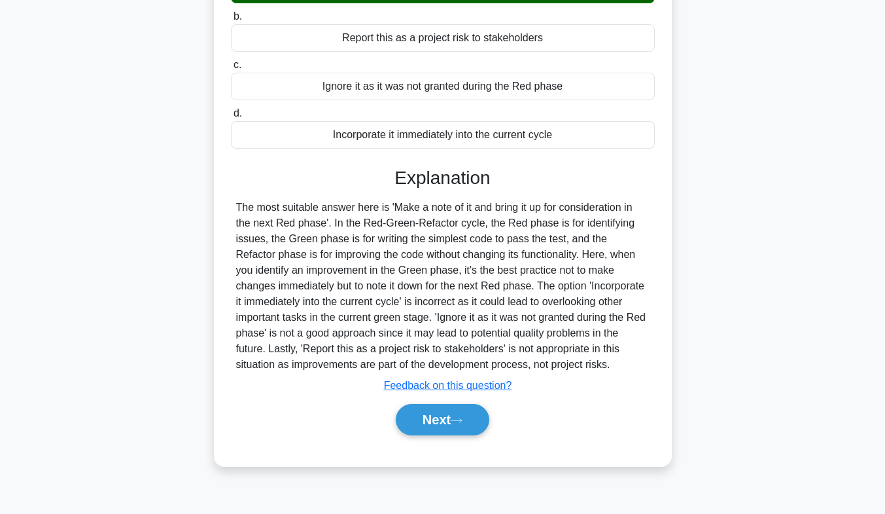
scroll to position [193, 0]
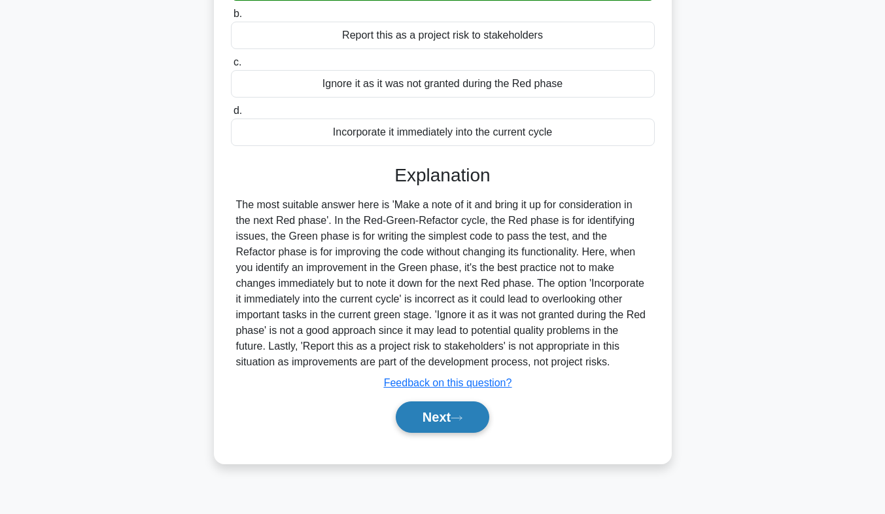
click at [421, 424] on button "Next" at bounding box center [443, 416] width 94 height 31
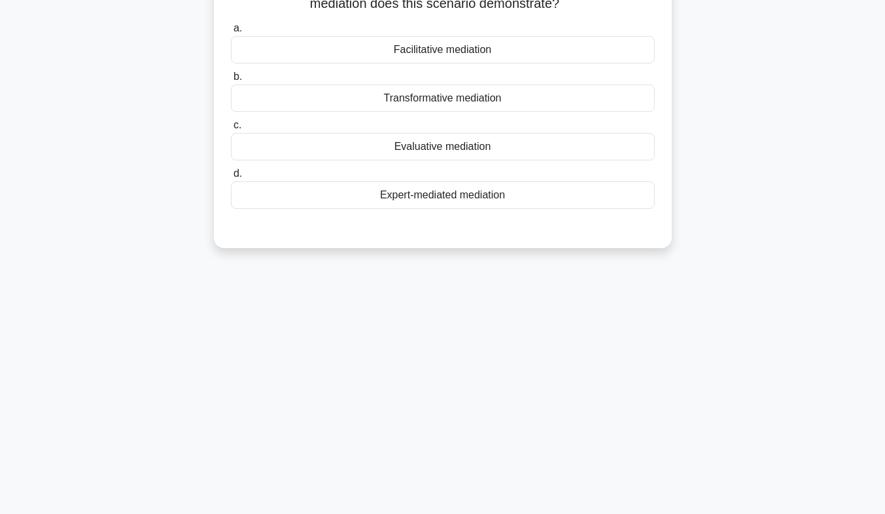
scroll to position [0, 0]
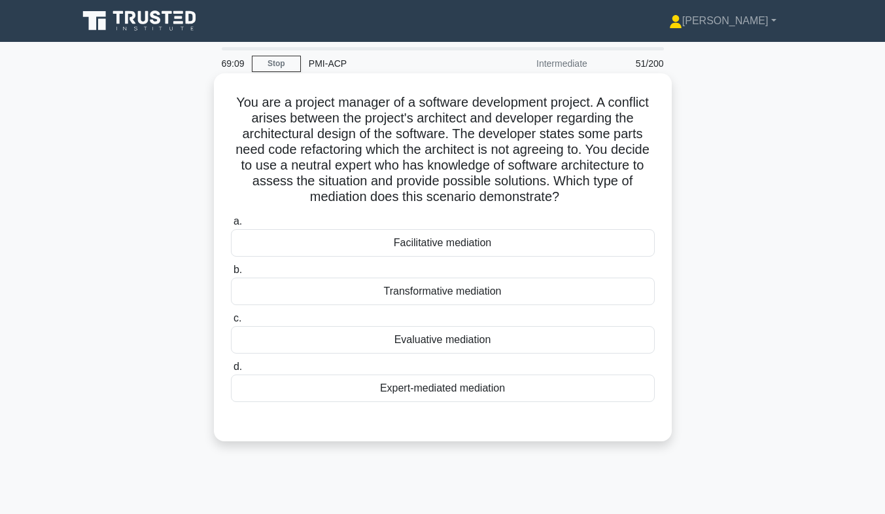
click at [510, 338] on div "Evaluative mediation" at bounding box center [443, 339] width 424 height 27
click at [231, 322] on input "c. Evaluative mediation" at bounding box center [231, 318] width 0 height 9
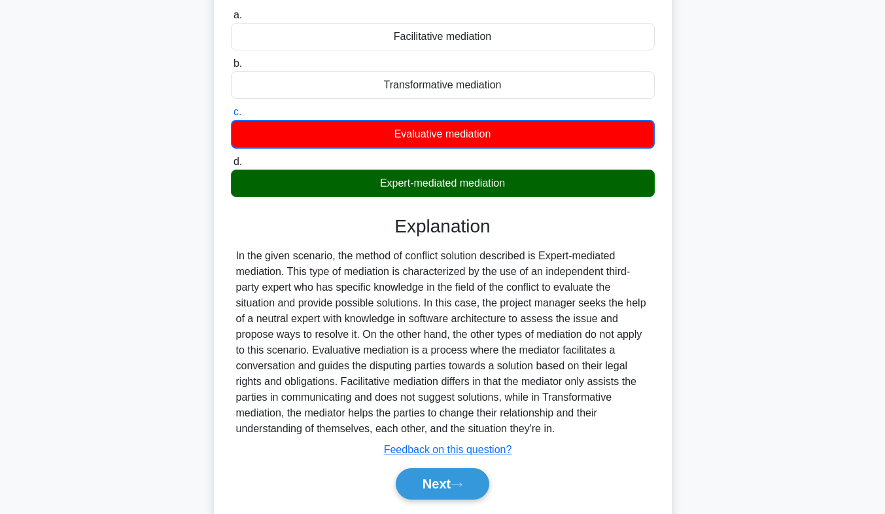
scroll to position [248, 0]
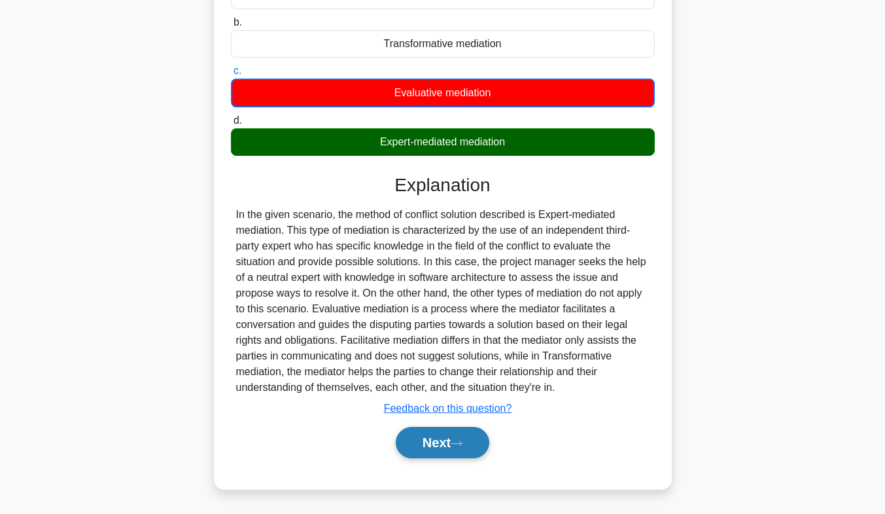
click at [428, 441] on button "Next" at bounding box center [443, 442] width 94 height 31
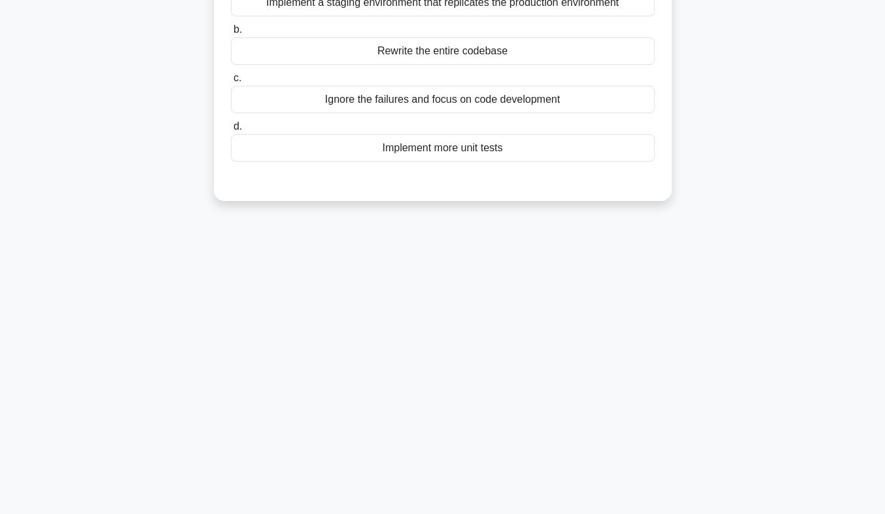
scroll to position [0, 0]
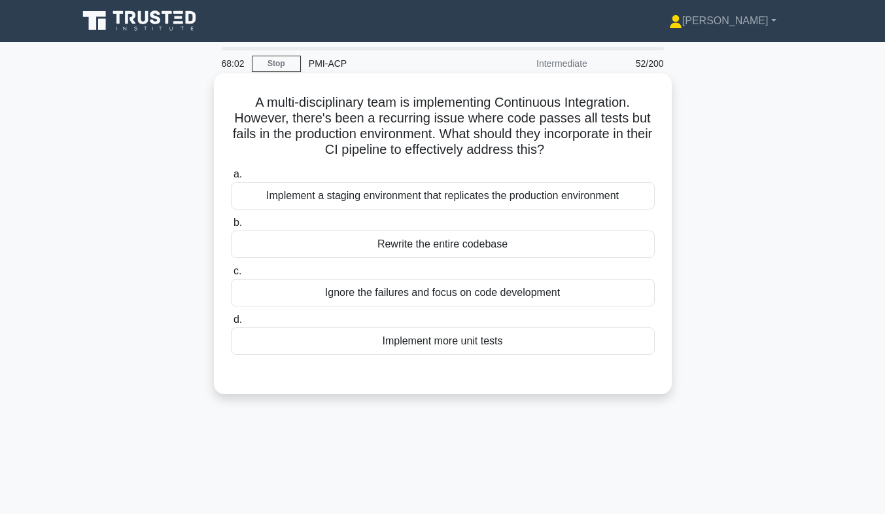
click at [554, 199] on div "Implement a staging environment that replicates the production environment" at bounding box center [443, 195] width 424 height 27
click at [231, 179] on input "a. Implement a staging environment that replicates the production environment" at bounding box center [231, 174] width 0 height 9
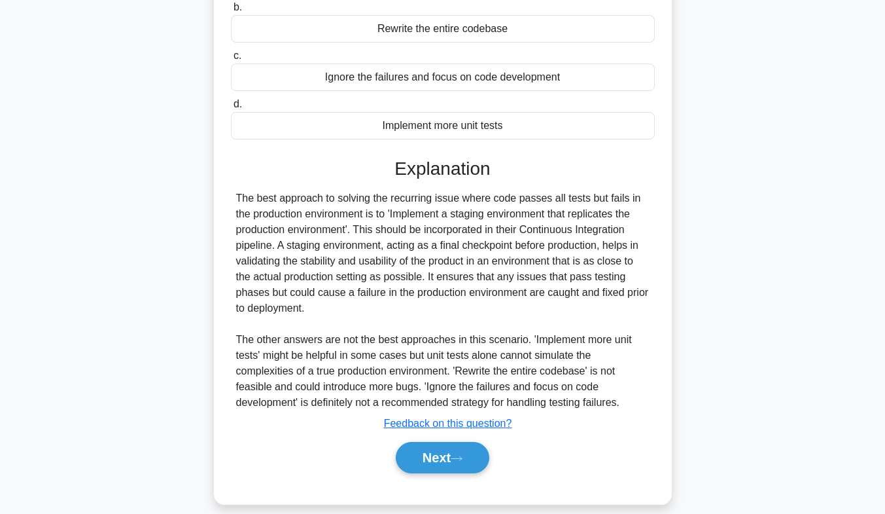
scroll to position [231, 0]
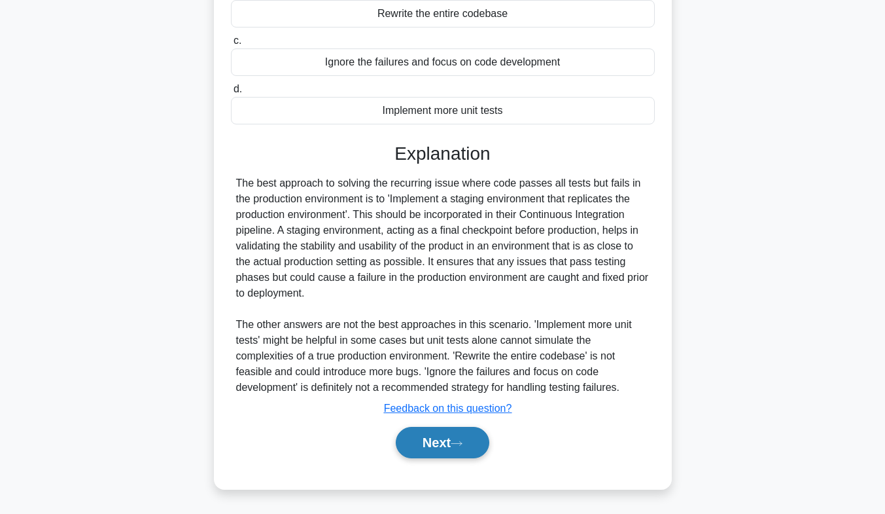
click at [462, 440] on icon at bounding box center [457, 443] width 12 height 7
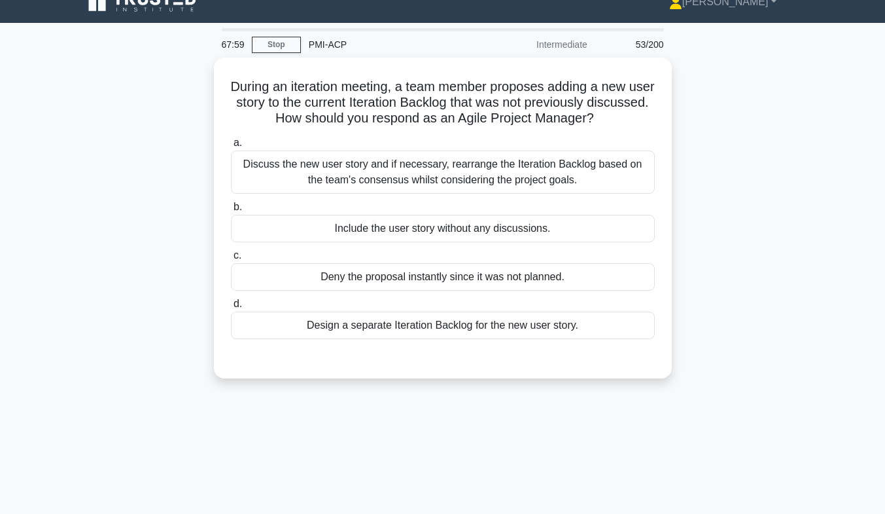
scroll to position [0, 0]
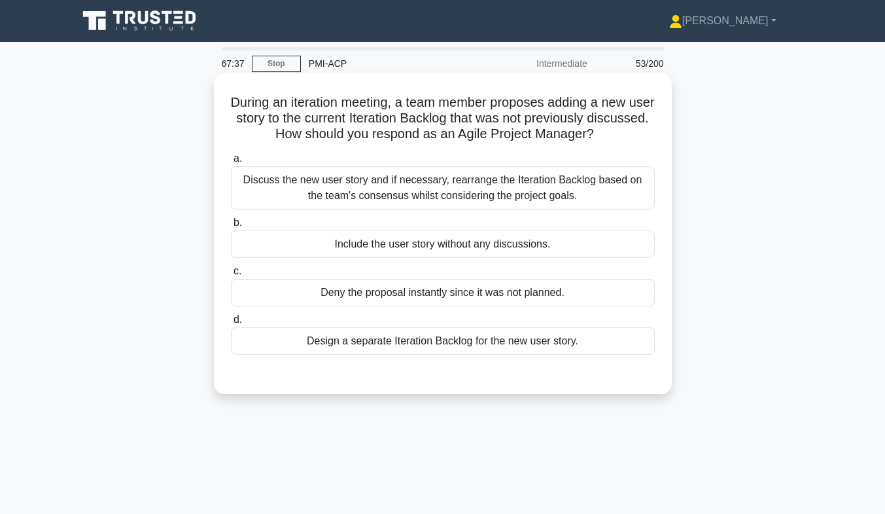
click at [400, 160] on label "a. Discuss the new user story and if necessary, rearrange the Iteration Backlog…" at bounding box center [443, 179] width 424 height 59
click at [231, 160] on input "a. Discuss the new user story and if necessary, rearrange the Iteration Backlog…" at bounding box center [231, 158] width 0 height 9
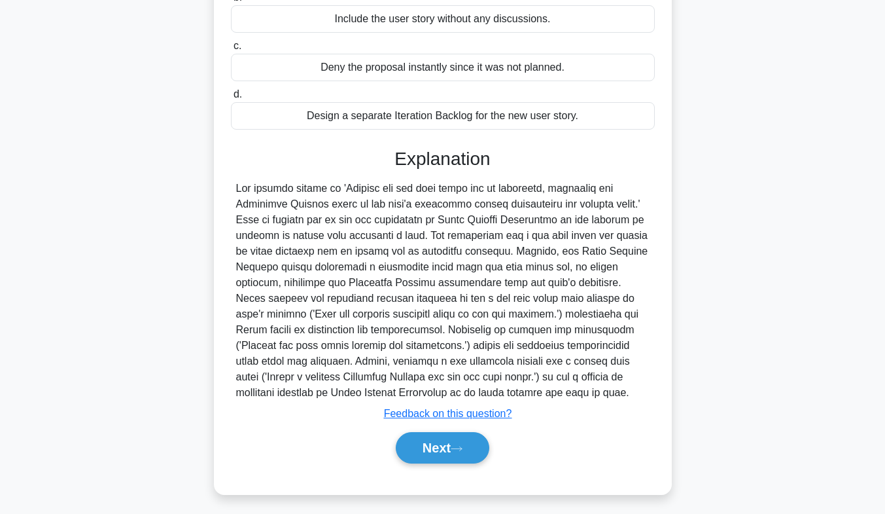
scroll to position [231, 0]
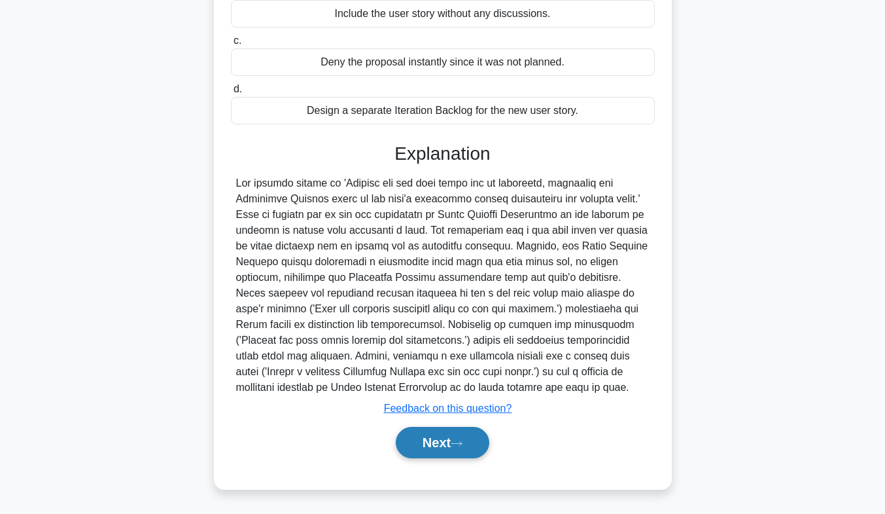
click at [474, 446] on button "Next" at bounding box center [443, 442] width 94 height 31
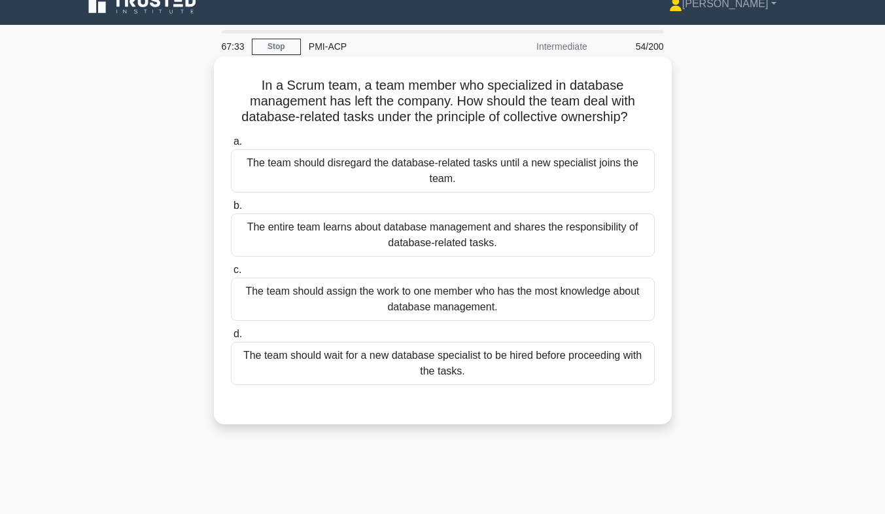
scroll to position [0, 0]
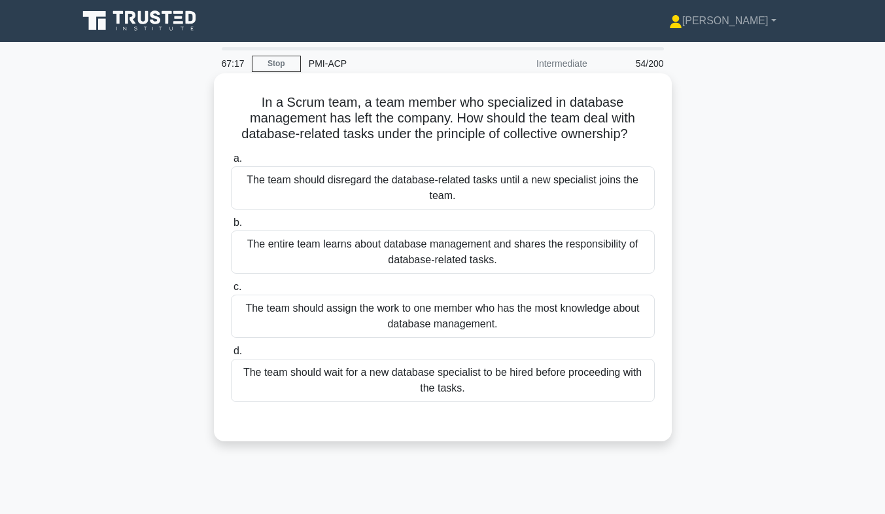
click at [583, 254] on div "The entire team learns about database management and shares the responsibility …" at bounding box center [443, 251] width 424 height 43
click at [231, 227] on input "b. The entire team learns about database management and shares the responsibili…" at bounding box center [231, 222] width 0 height 9
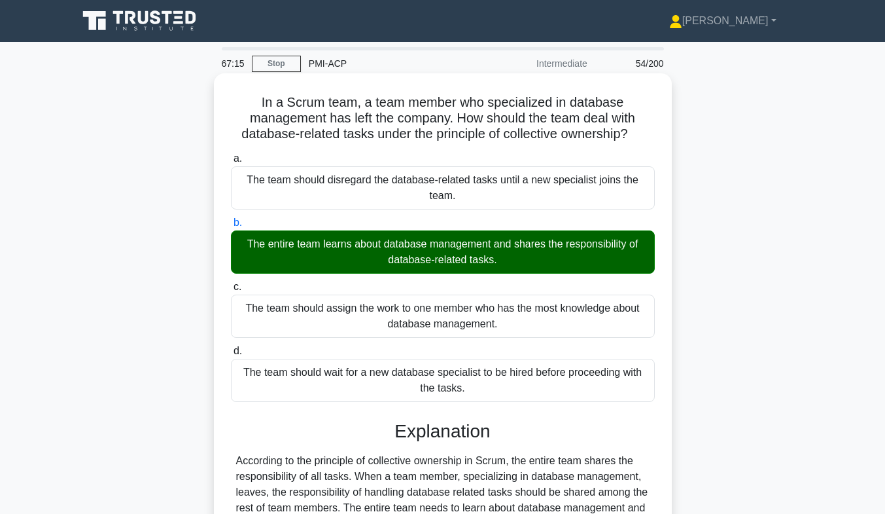
scroll to position [231, 0]
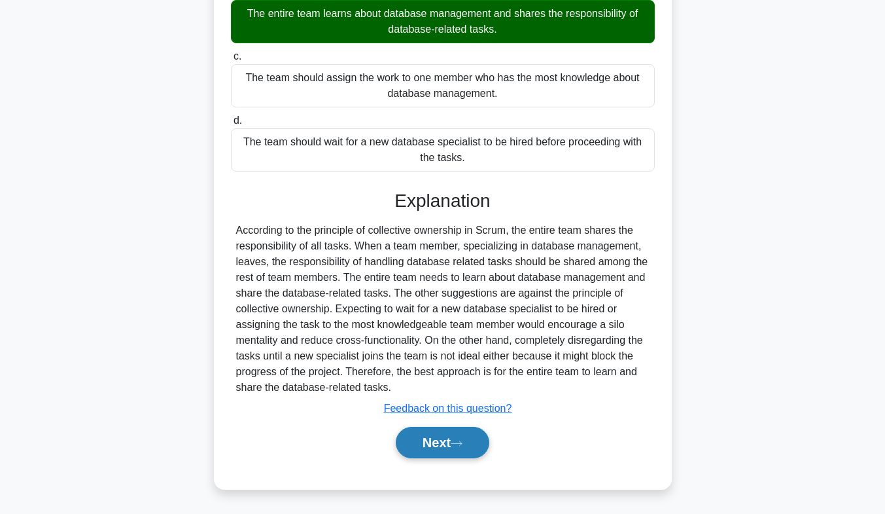
click at [468, 445] on button "Next" at bounding box center [443, 442] width 94 height 31
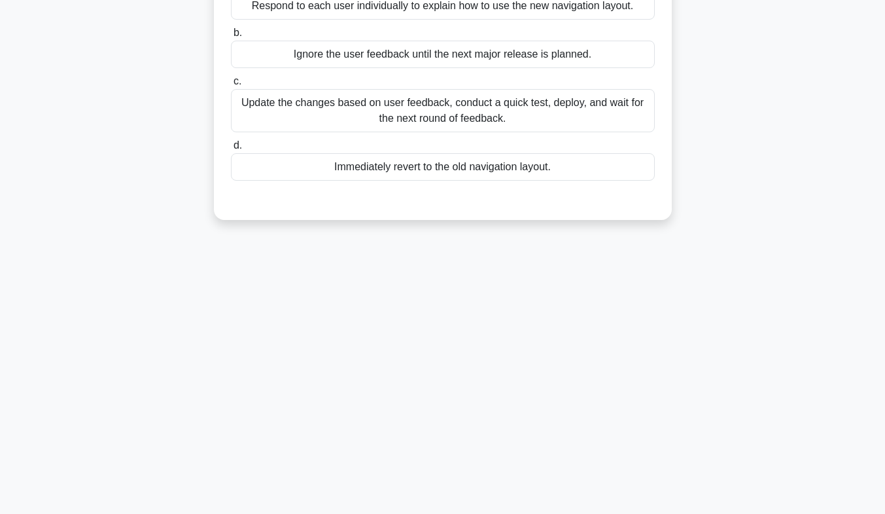
scroll to position [0, 0]
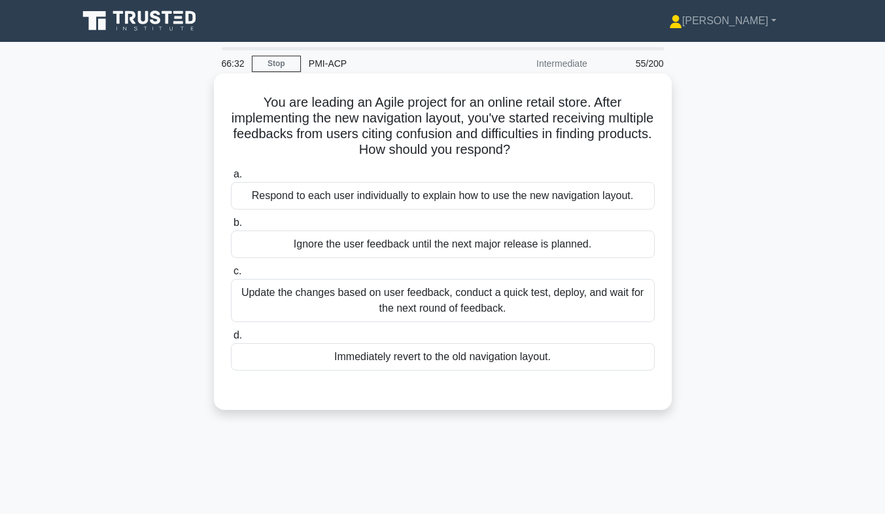
click at [434, 315] on div "Update the changes based on user feedback, conduct a quick test, deploy, and wa…" at bounding box center [443, 300] width 424 height 43
click at [231, 275] on input "c. Update the changes based on user feedback, conduct a quick test, deploy, and…" at bounding box center [231, 271] width 0 height 9
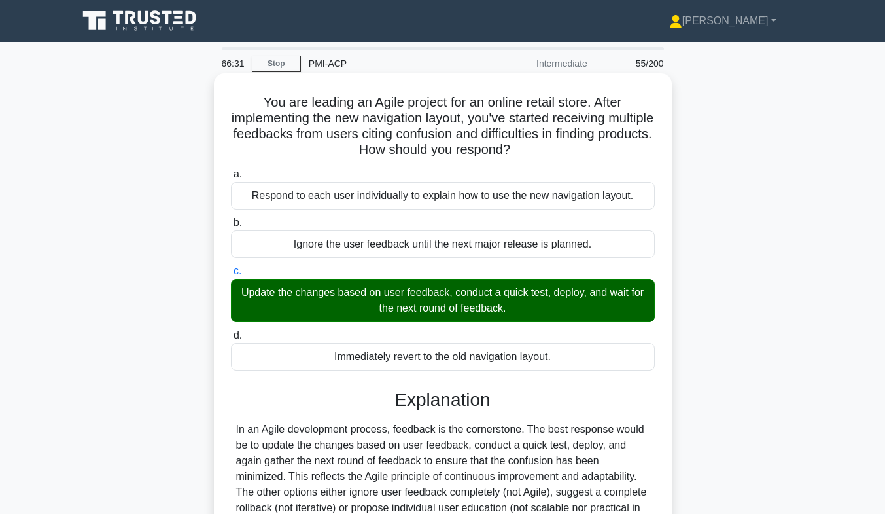
scroll to position [193, 0]
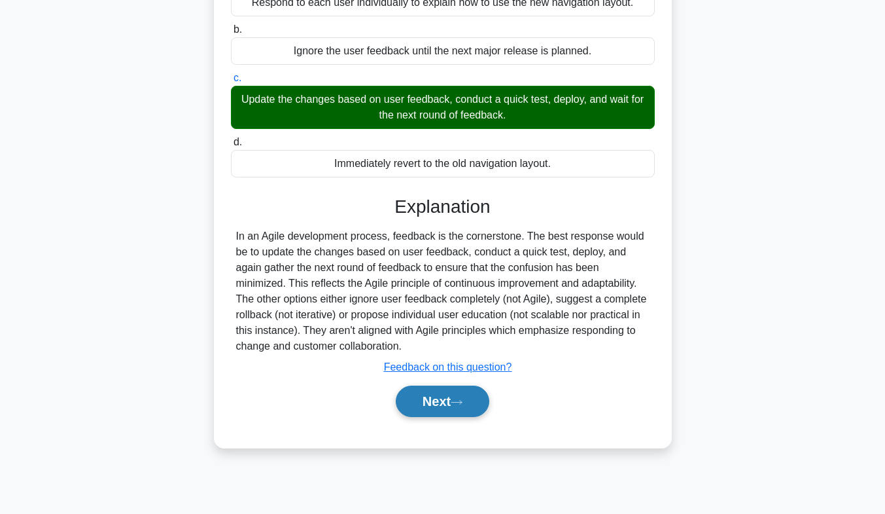
click at [442, 404] on button "Next" at bounding box center [443, 400] width 94 height 31
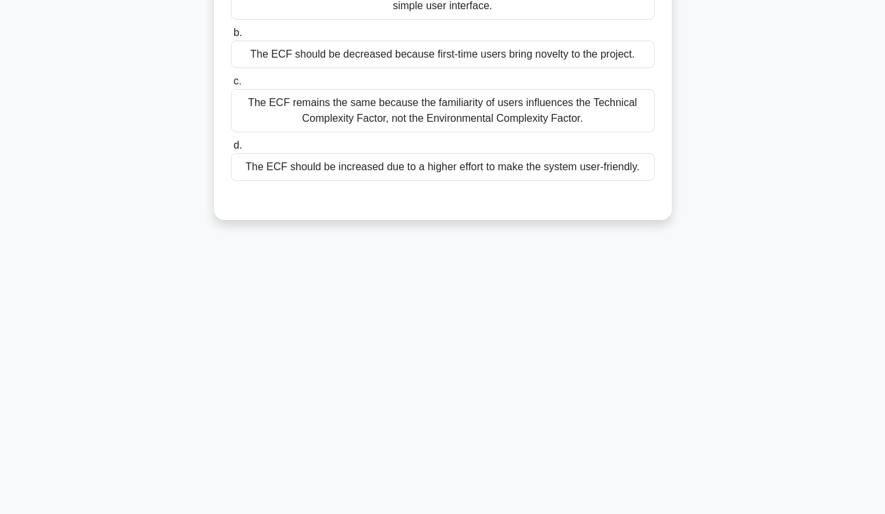
scroll to position [0, 0]
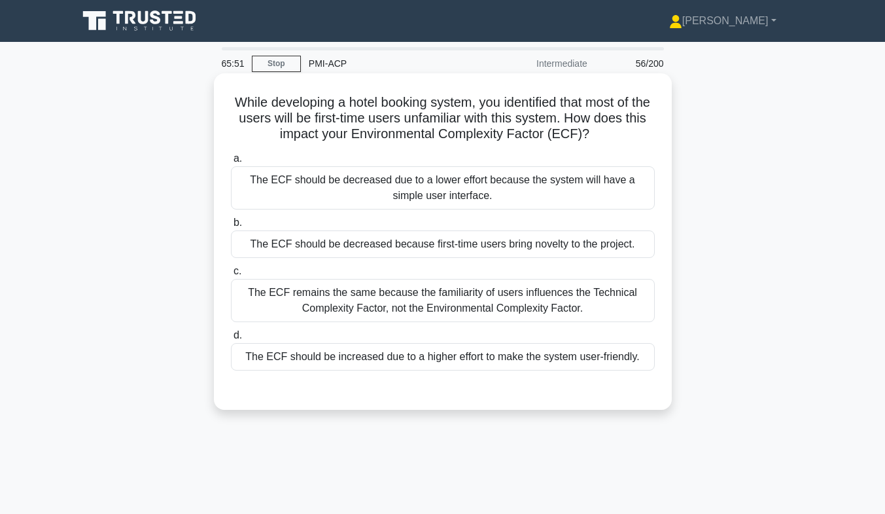
click at [460, 357] on div "The ECF should be increased due to a higher effort to make the system user-frie…" at bounding box center [443, 356] width 424 height 27
click at [231, 340] on input "d. The ECF should be increased due to a higher effort to make the system user-f…" at bounding box center [231, 335] width 0 height 9
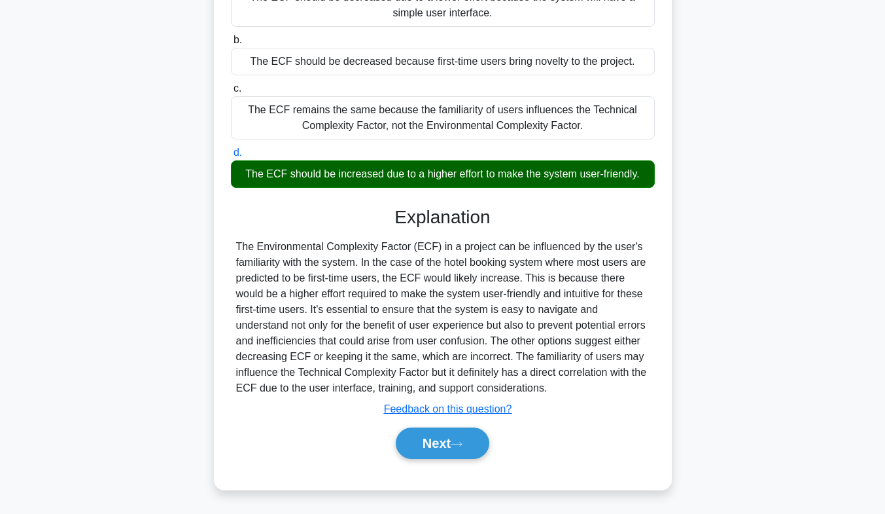
scroll to position [193, 0]
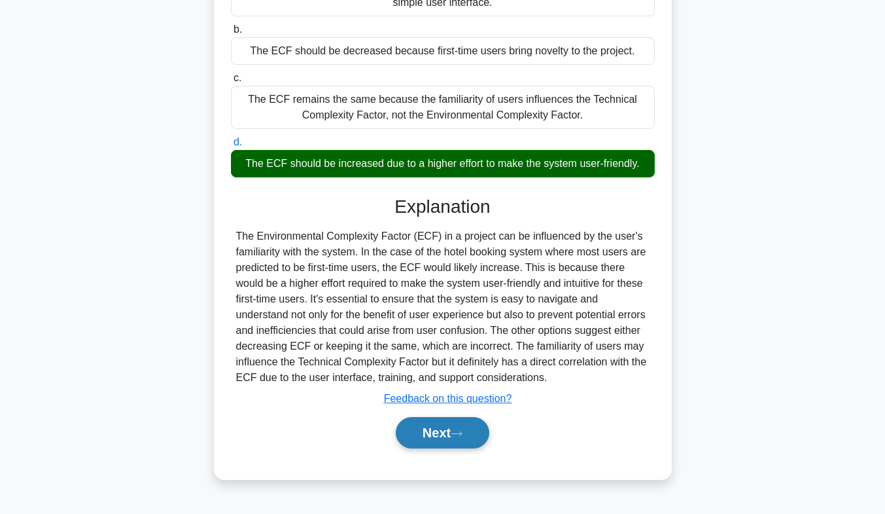
click at [421, 442] on button "Next" at bounding box center [443, 432] width 94 height 31
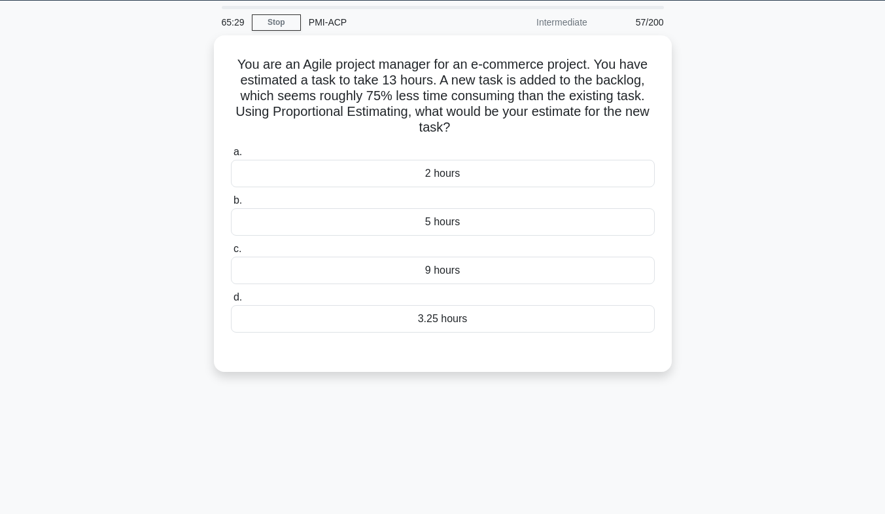
scroll to position [0, 0]
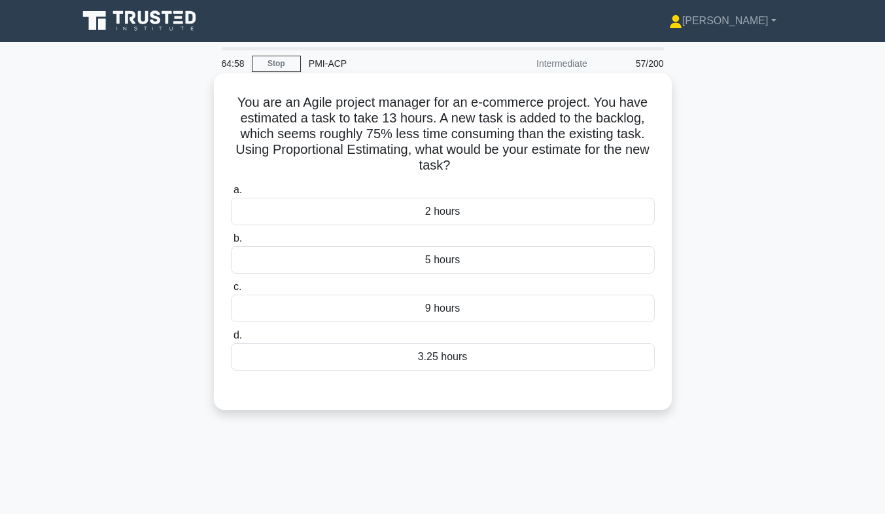
click at [549, 370] on div "3.25 hours" at bounding box center [443, 356] width 424 height 27
click at [231, 340] on input "d. 3.25 hours" at bounding box center [231, 335] width 0 height 9
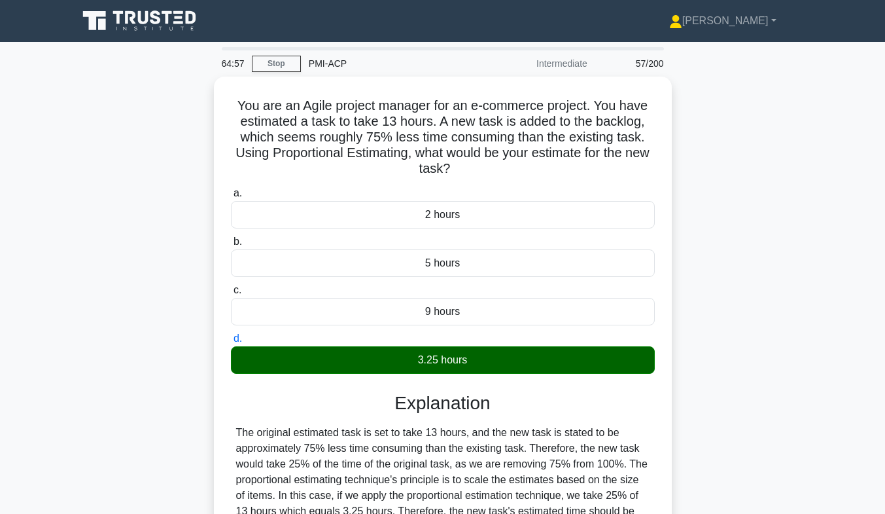
scroll to position [193, 0]
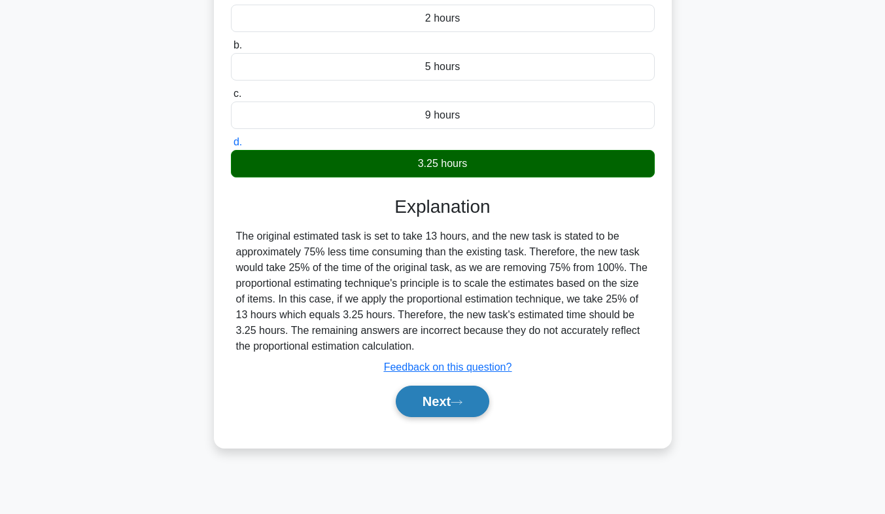
click at [448, 405] on button "Next" at bounding box center [443, 400] width 94 height 31
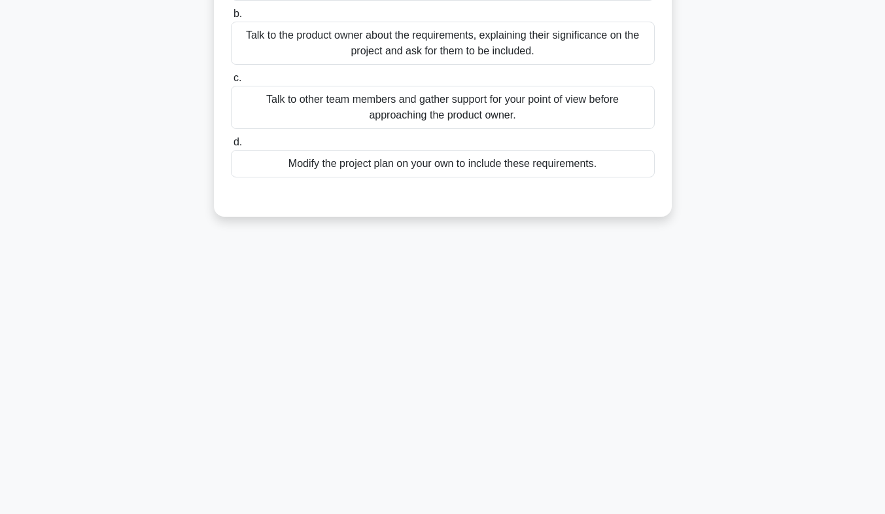
scroll to position [0, 0]
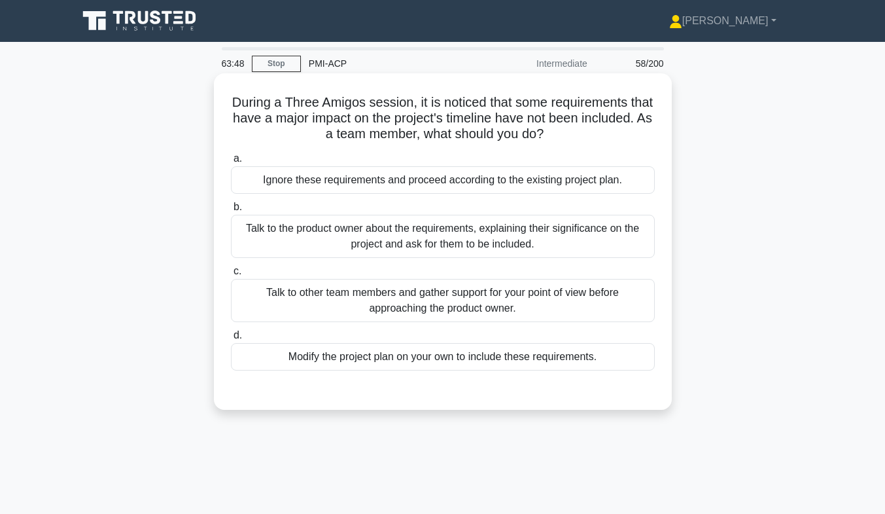
click at [519, 296] on div "Talk to other team members and gather support for your point of view before app…" at bounding box center [443, 300] width 424 height 43
click at [231, 275] on input "c. Talk to other team members and gather support for your point of view before …" at bounding box center [231, 271] width 0 height 9
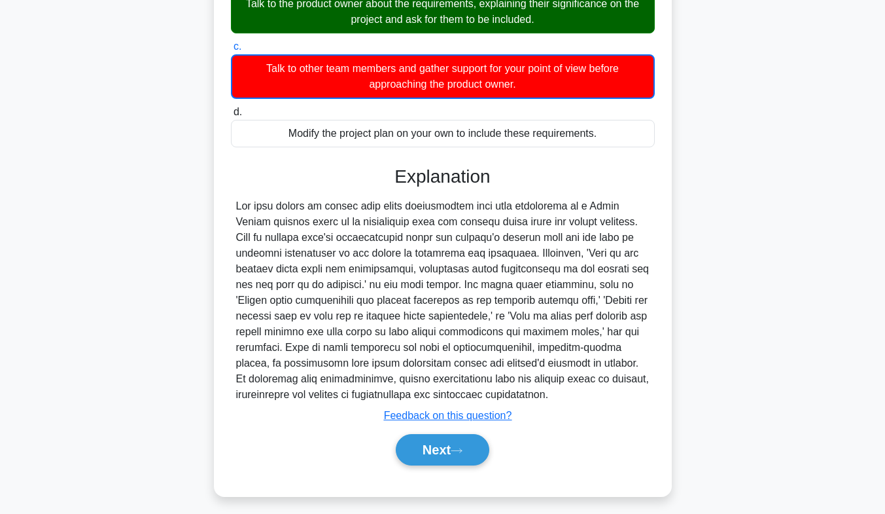
scroll to position [248, 0]
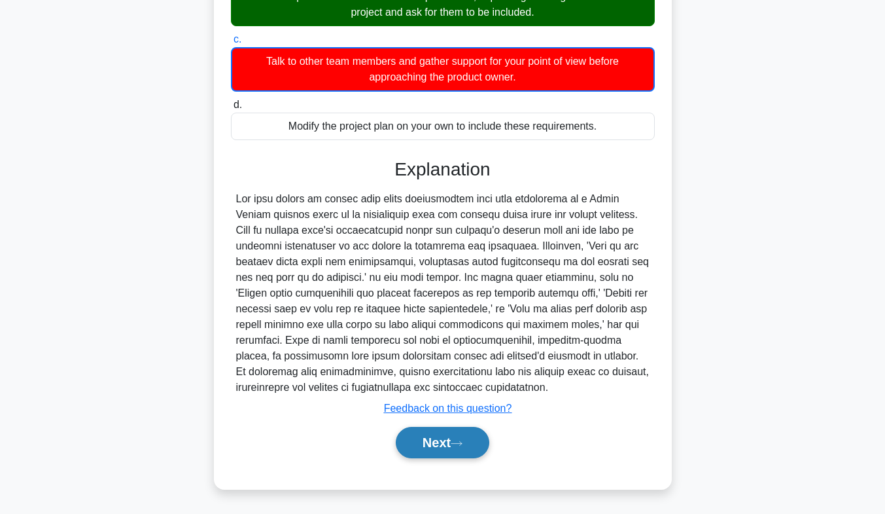
click at [443, 438] on button "Next" at bounding box center [443, 442] width 94 height 31
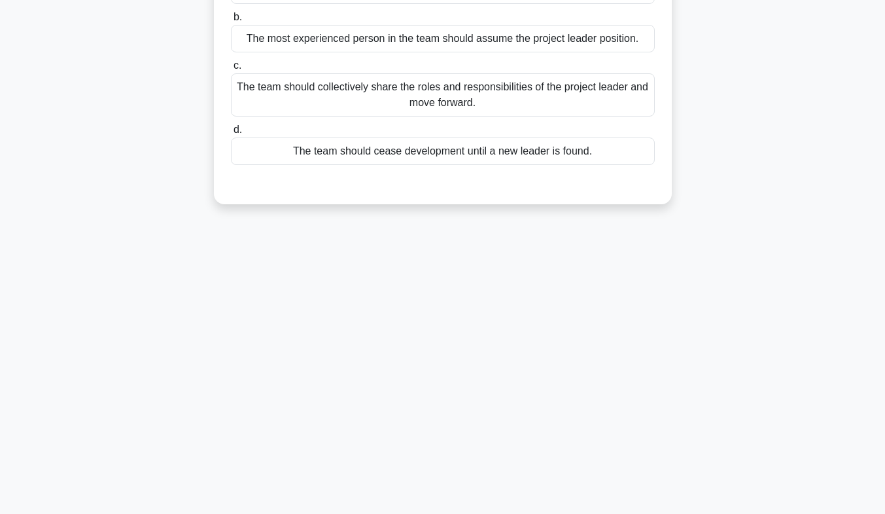
scroll to position [0, 0]
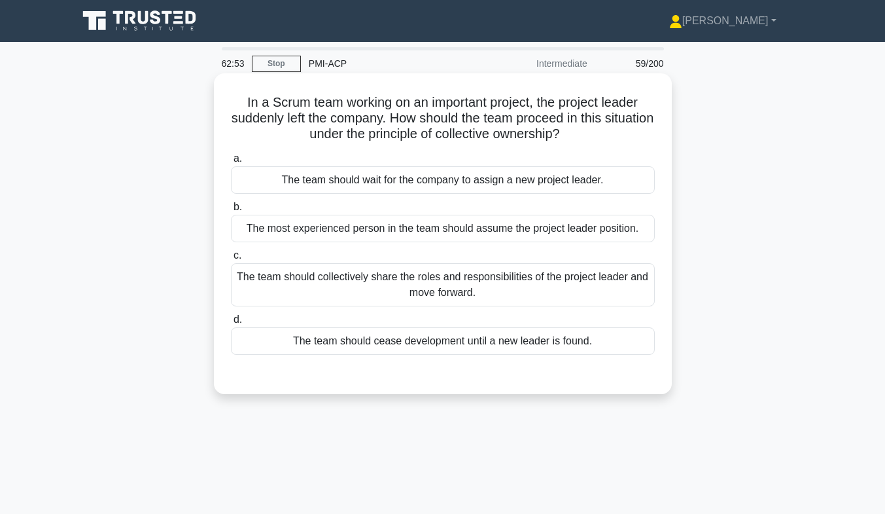
click at [468, 291] on div "The team should collectively share the roles and responsibilities of the projec…" at bounding box center [443, 284] width 424 height 43
click at [231, 260] on input "c. The team should collectively share the roles and responsibilities of the pro…" at bounding box center [231, 255] width 0 height 9
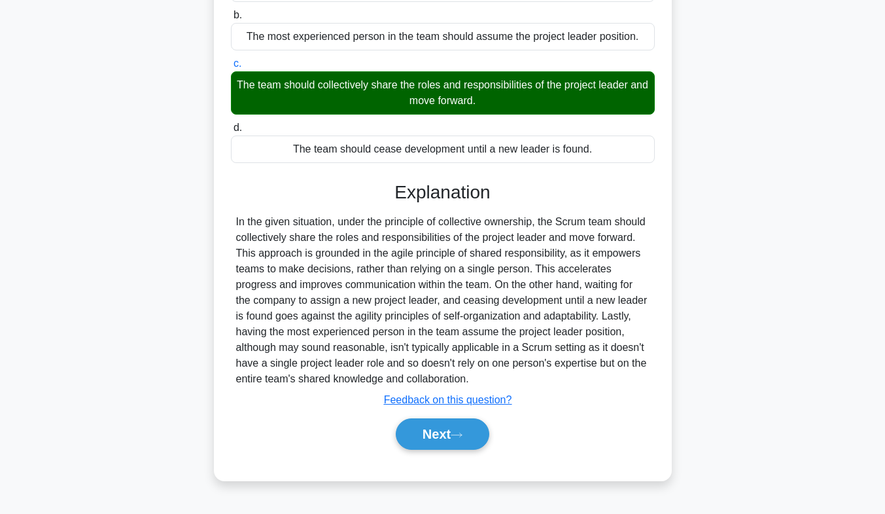
scroll to position [193, 0]
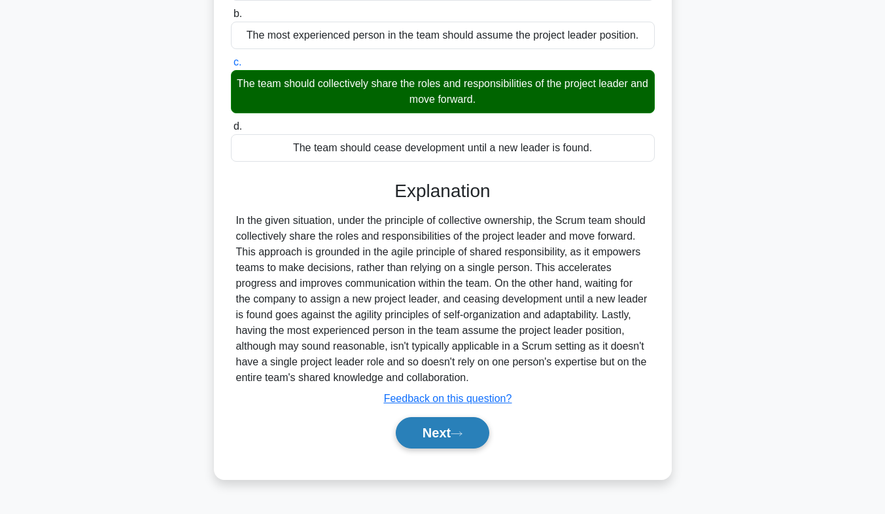
click at [456, 442] on button "Next" at bounding box center [443, 432] width 94 height 31
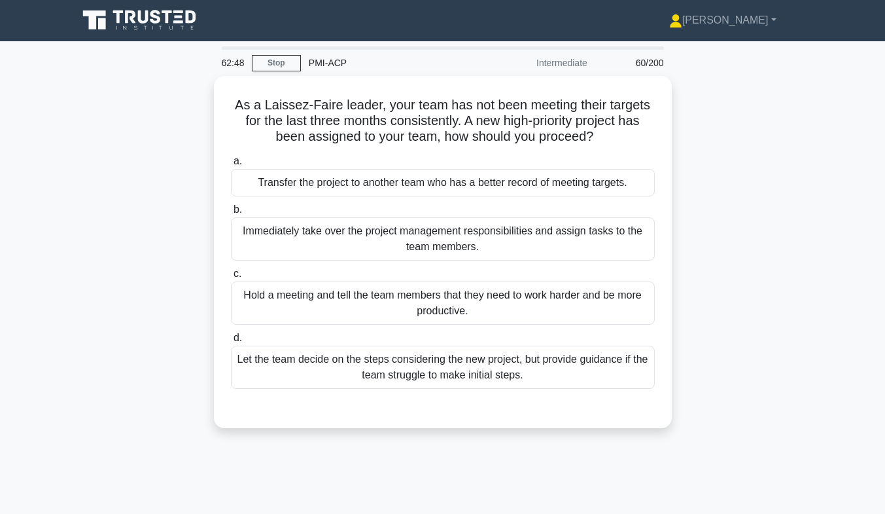
scroll to position [0, 0]
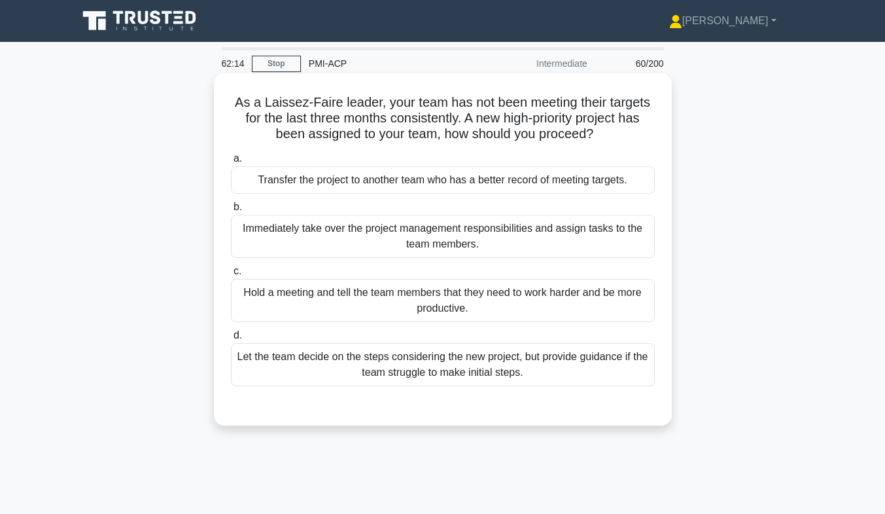
click at [521, 366] on div "Let the team decide on the steps considering the new project, but provide guida…" at bounding box center [443, 364] width 424 height 43
click at [231, 340] on input "d. Let the team decide on the steps considering the new project, but provide gu…" at bounding box center [231, 335] width 0 height 9
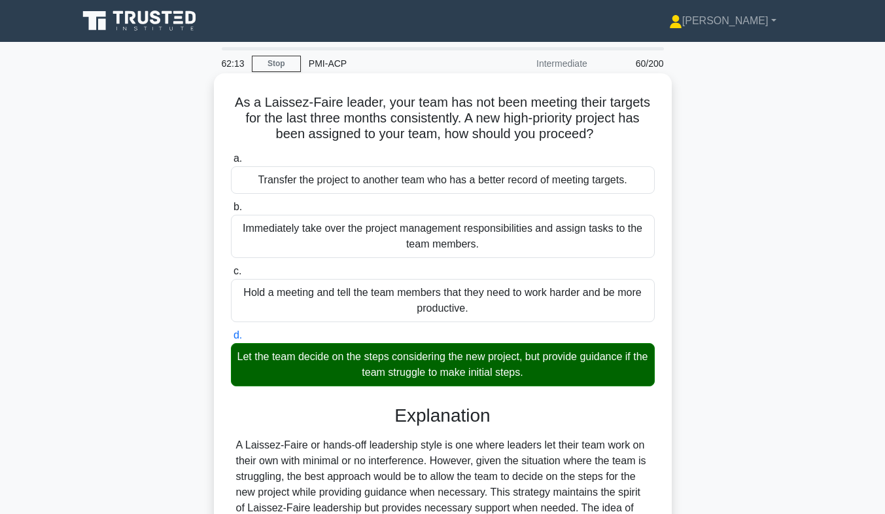
scroll to position [215, 0]
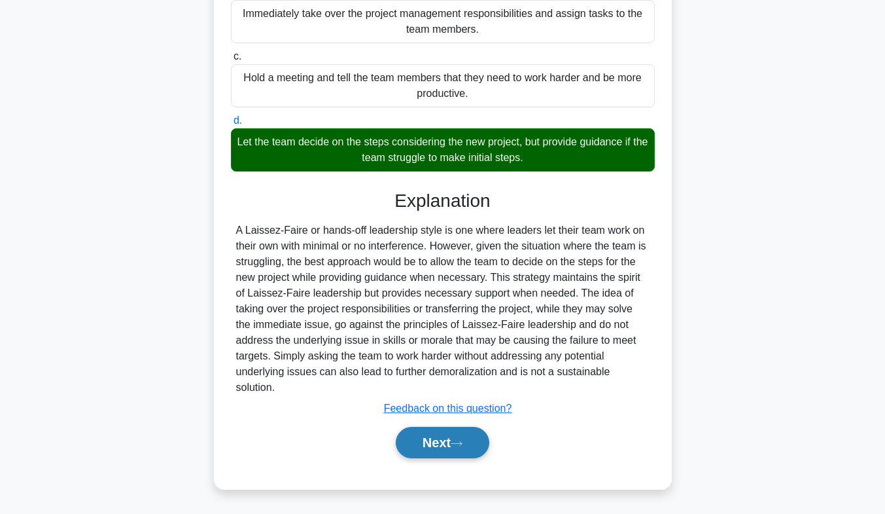
click at [457, 437] on button "Next" at bounding box center [443, 442] width 94 height 31
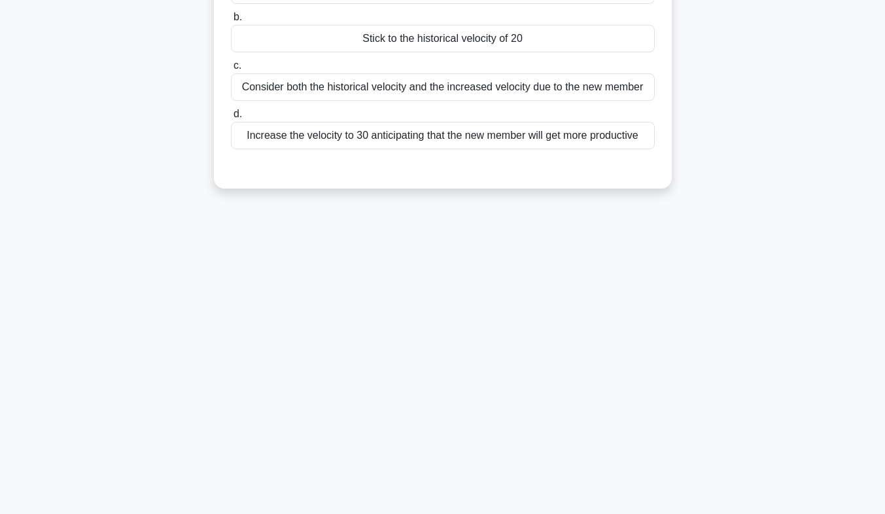
scroll to position [0, 0]
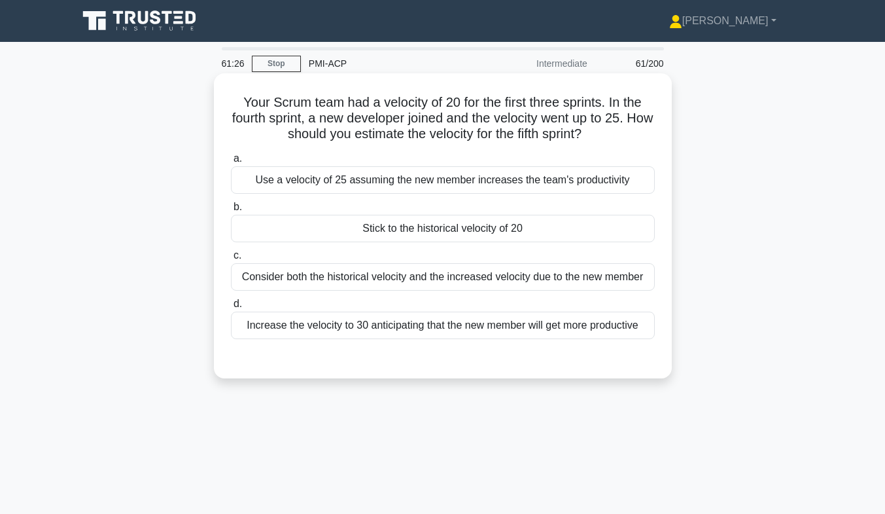
click at [506, 186] on div "Use a velocity of 25 assuming the new member increases the team's productivity" at bounding box center [443, 179] width 424 height 27
click at [231, 163] on input "a. Use a velocity of 25 assuming the new member increases the team's productivi…" at bounding box center [231, 158] width 0 height 9
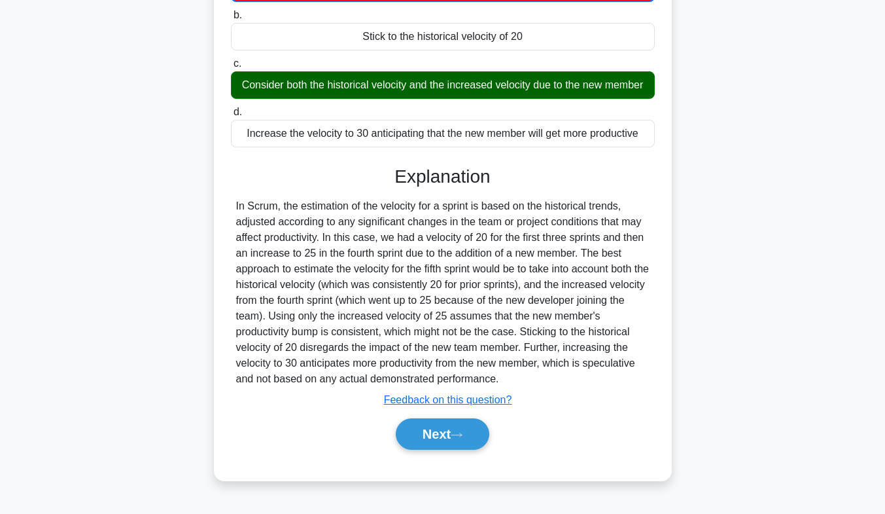
scroll to position [201, 0]
click at [437, 441] on button "Next" at bounding box center [443, 433] width 94 height 31
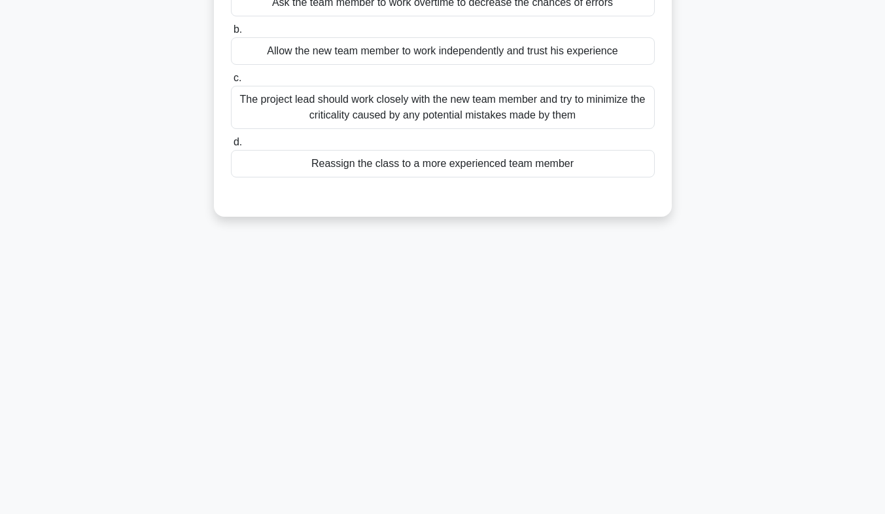
scroll to position [0, 0]
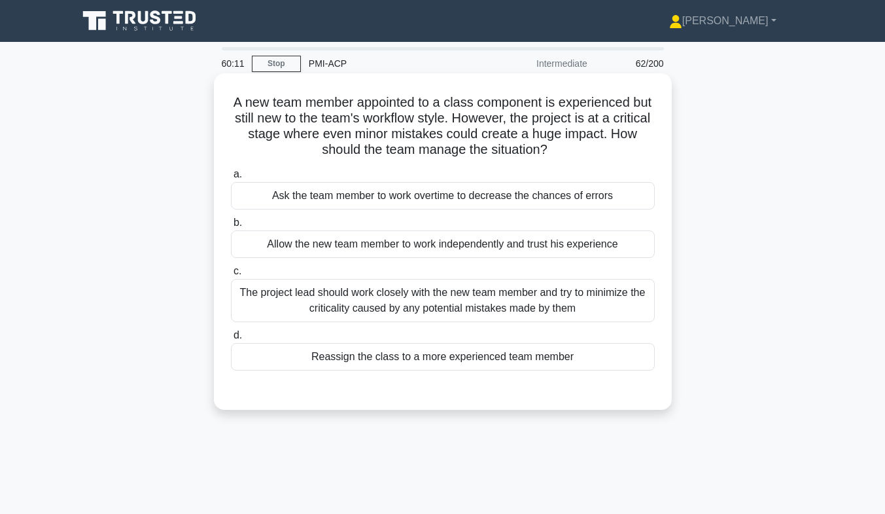
click at [405, 296] on div "The project lead should work closely with the new team member and try to minimi…" at bounding box center [443, 300] width 424 height 43
click at [231, 275] on input "c. The project lead should work closely with the new team member and try to min…" at bounding box center [231, 271] width 0 height 9
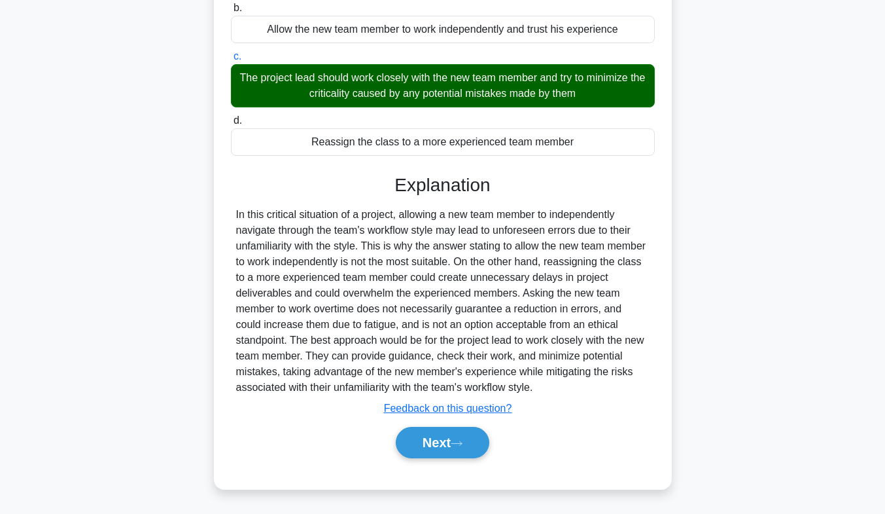
scroll to position [215, 0]
click at [444, 442] on button "Next" at bounding box center [443, 442] width 94 height 31
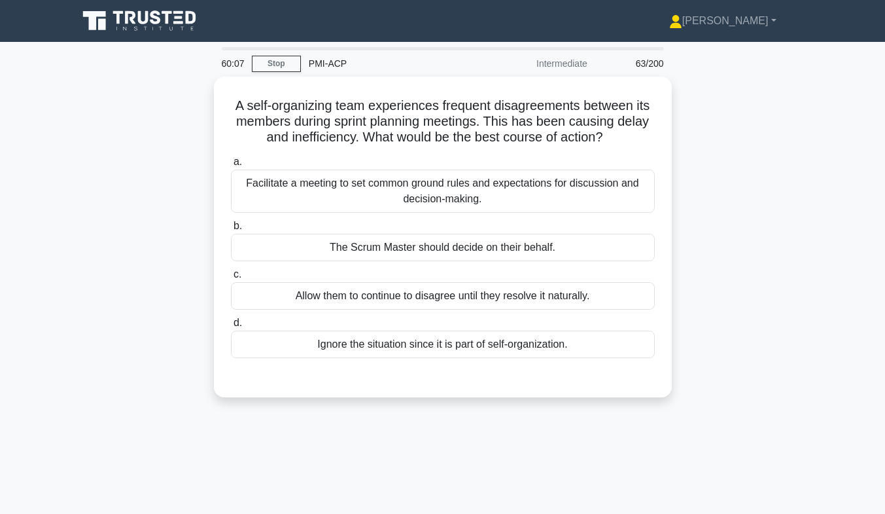
scroll to position [3, 0]
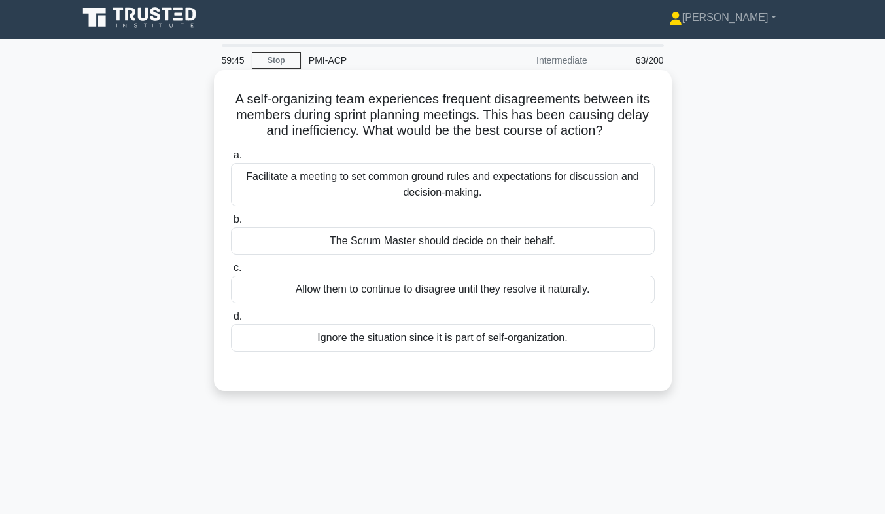
click at [508, 182] on div "Facilitate a meeting to set common ground rules and expectations for discussion…" at bounding box center [443, 184] width 424 height 43
click at [231, 160] on input "a. Facilitate a meeting to set common ground rules and expectations for discuss…" at bounding box center [231, 155] width 0 height 9
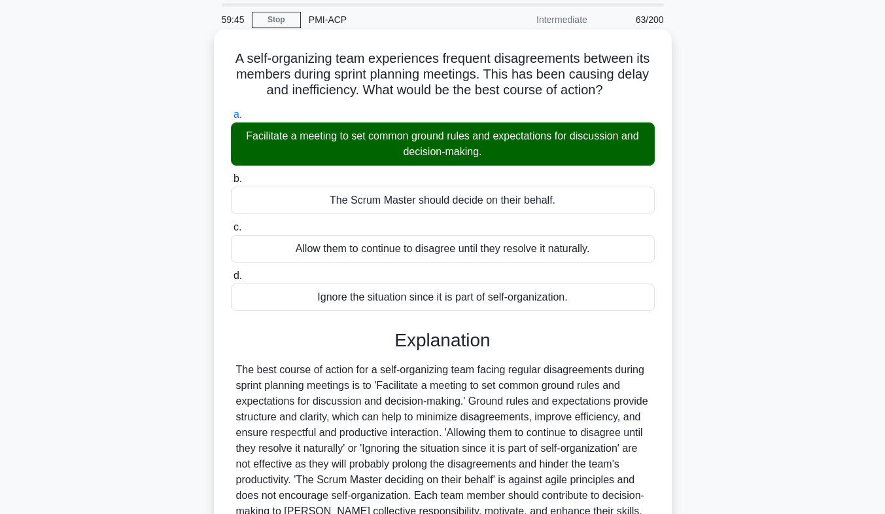
scroll to position [193, 0]
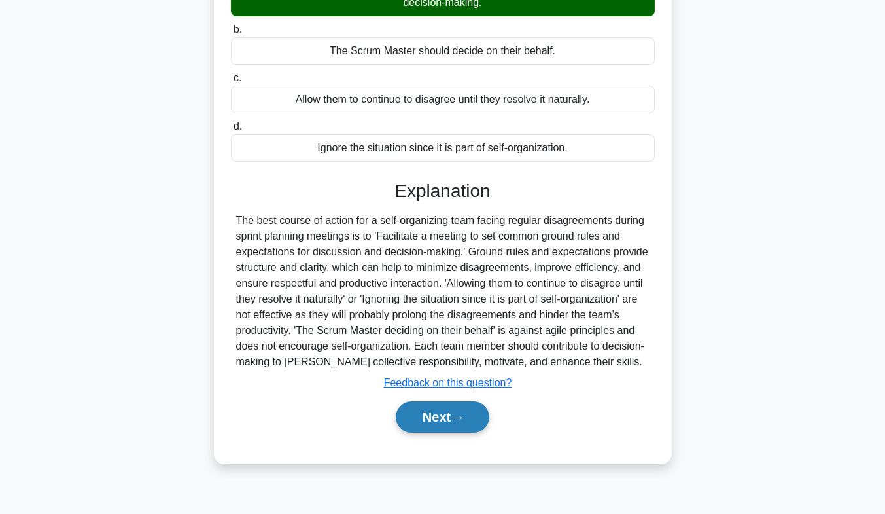
click at [455, 409] on button "Next" at bounding box center [443, 416] width 94 height 31
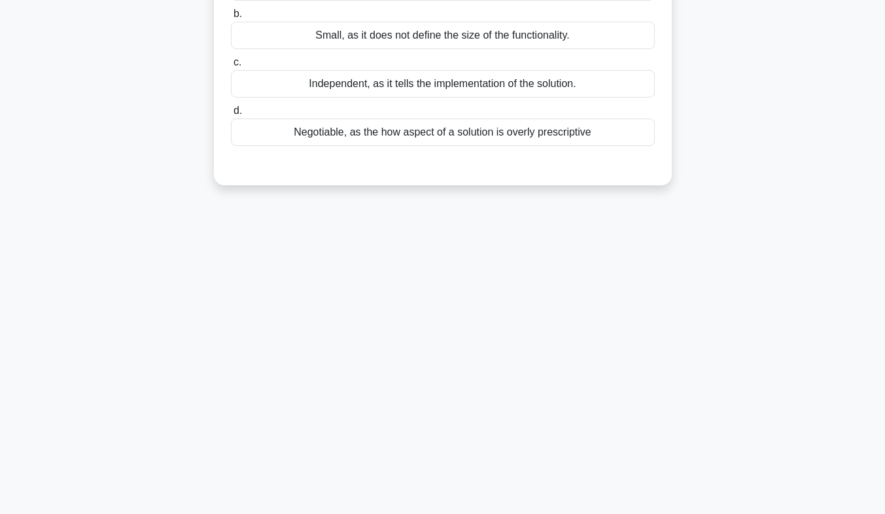
scroll to position [0, 0]
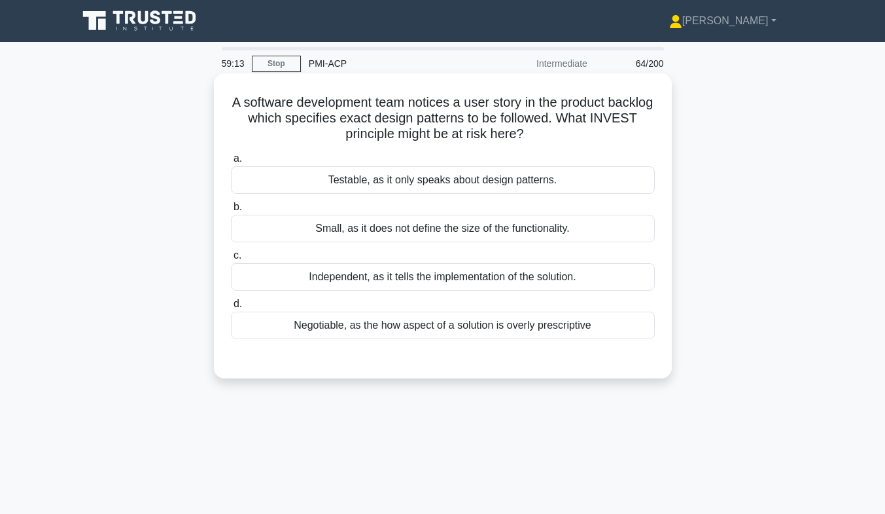
click at [583, 330] on div "Negotiable, as the how aspect of a solution is overly prescriptive" at bounding box center [443, 324] width 424 height 27
click at [231, 308] on input "d. Negotiable, as the how aspect of a solution is overly prescriptive" at bounding box center [231, 304] width 0 height 9
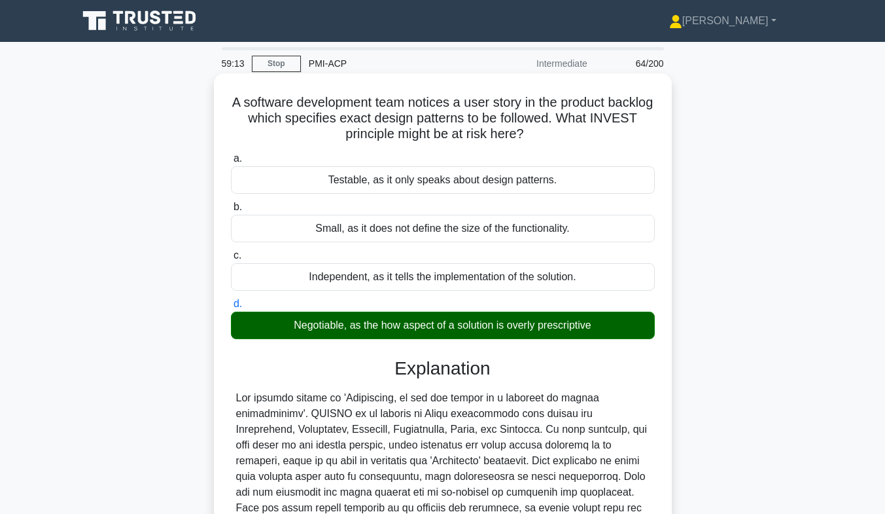
scroll to position [193, 0]
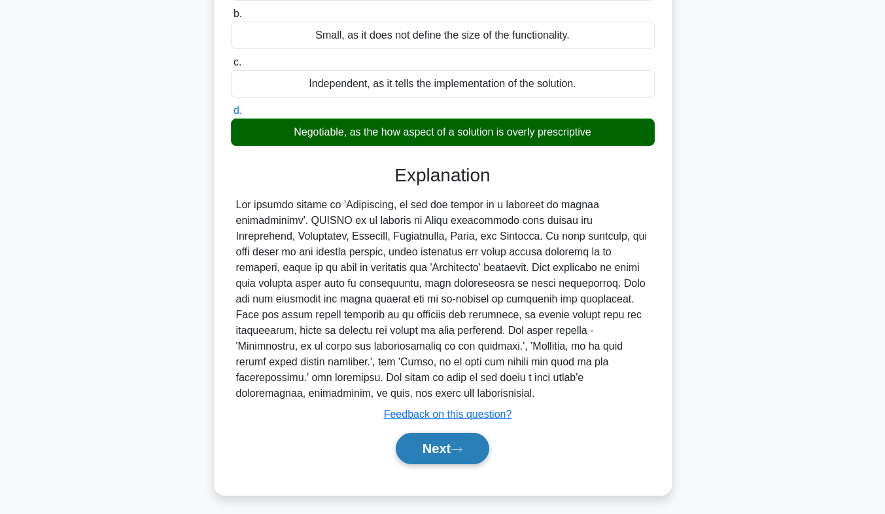
click at [442, 432] on button "Next" at bounding box center [443, 447] width 94 height 31
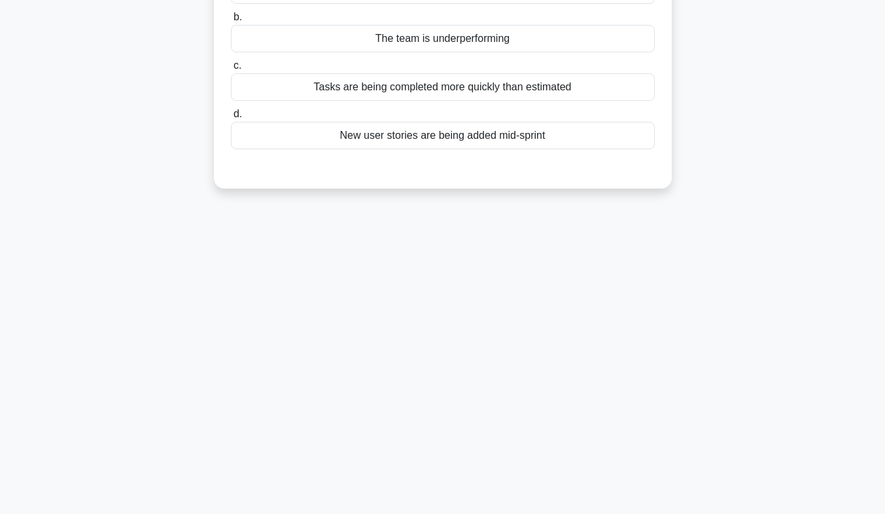
scroll to position [0, 0]
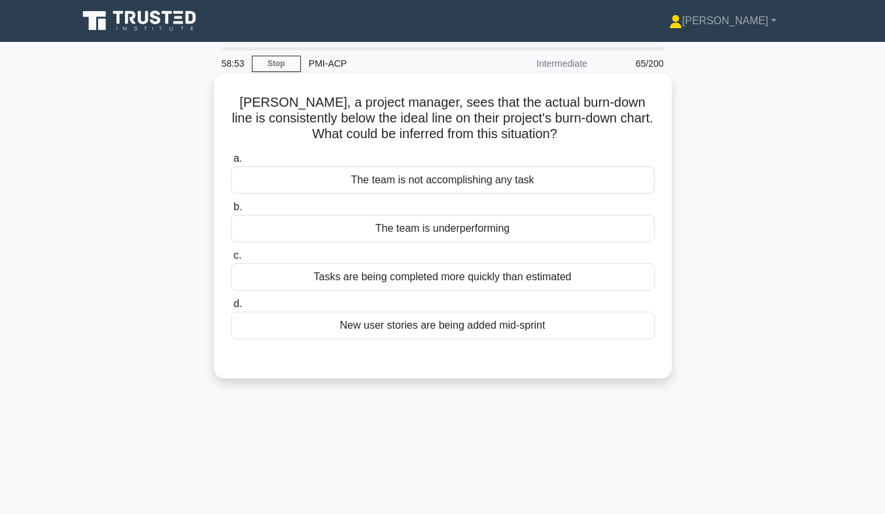
click at [465, 271] on div "Tasks are being completed more quickly than estimated" at bounding box center [443, 276] width 424 height 27
click at [231, 260] on input "c. Tasks are being completed more quickly than estimated" at bounding box center [231, 255] width 0 height 9
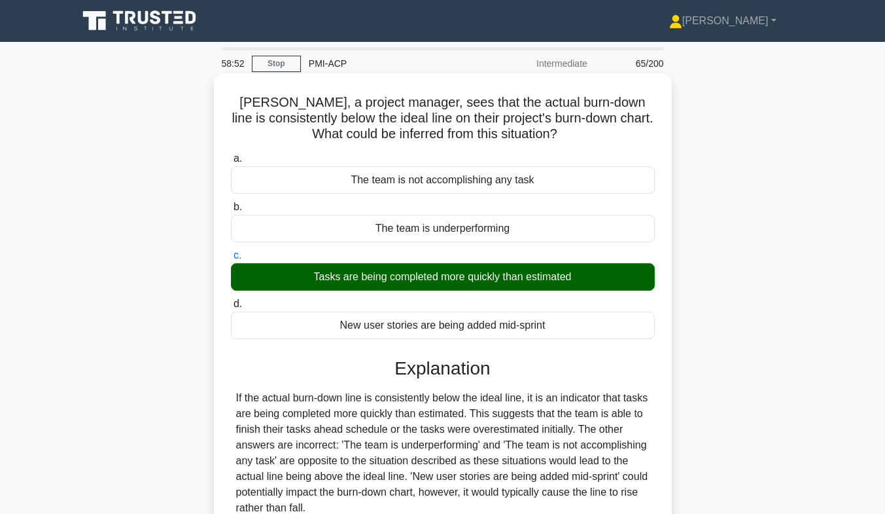
scroll to position [193, 0]
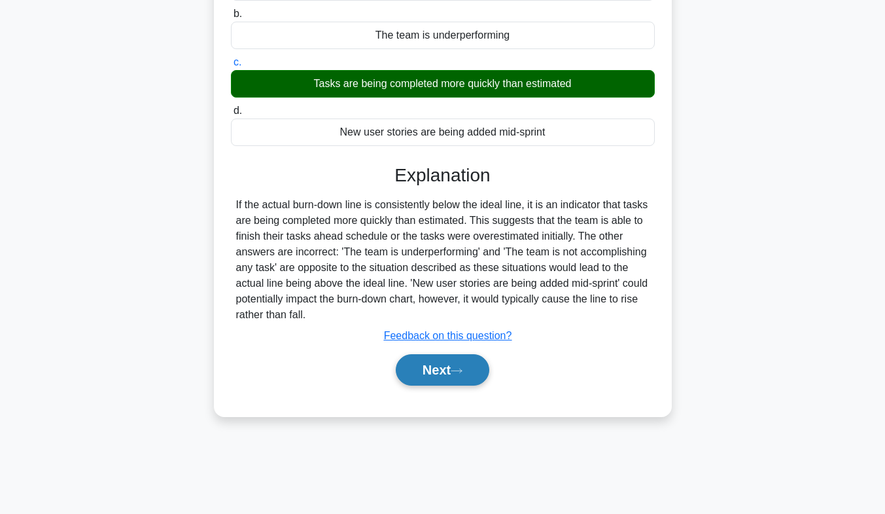
click at [428, 375] on button "Next" at bounding box center [443, 369] width 94 height 31
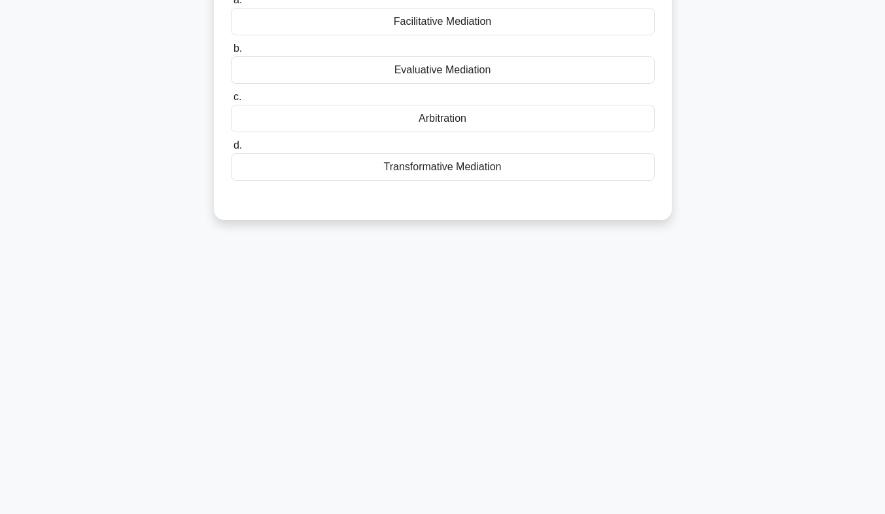
scroll to position [0, 0]
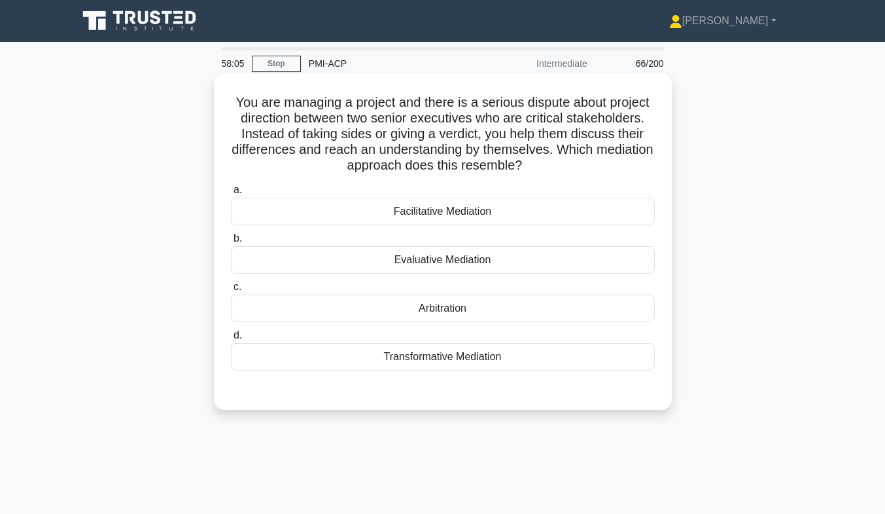
click at [449, 211] on div "Facilitative Mediation" at bounding box center [443, 211] width 424 height 27
click at [231, 194] on input "a. Facilitative Mediation" at bounding box center [231, 190] width 0 height 9
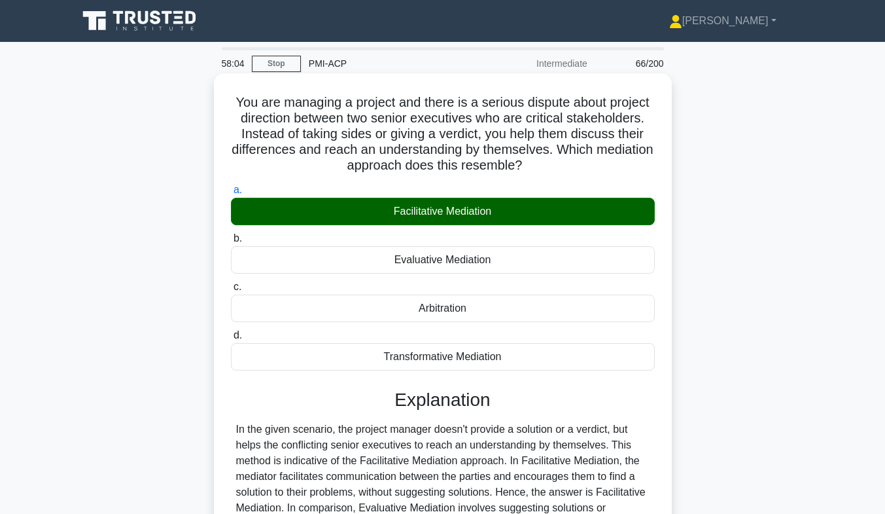
scroll to position [200, 0]
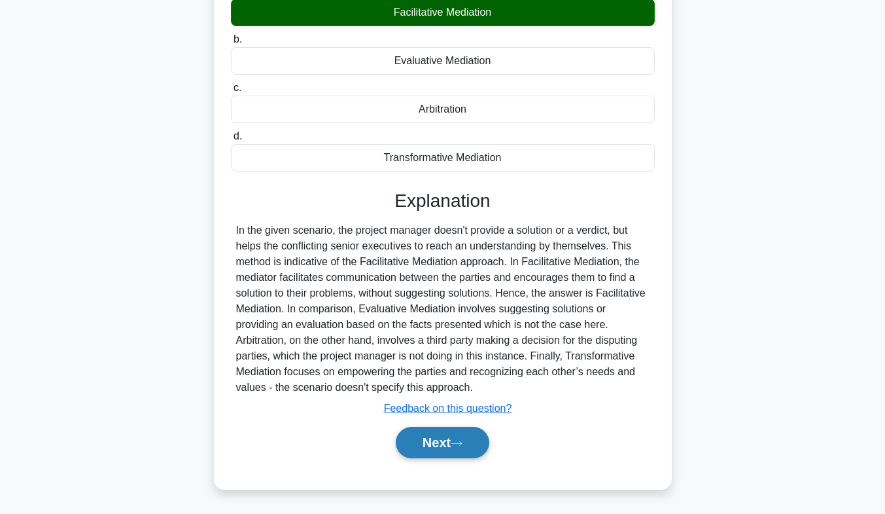
click at [442, 457] on button "Next" at bounding box center [443, 442] width 94 height 31
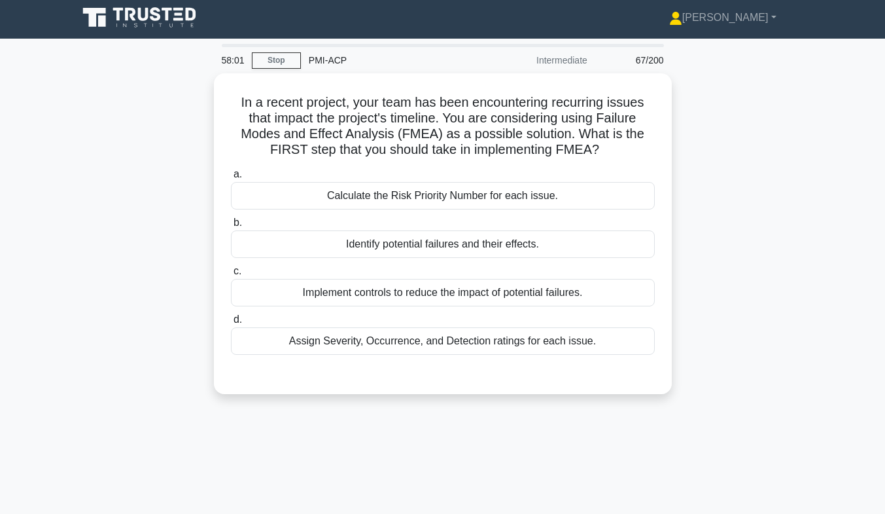
scroll to position [1, 0]
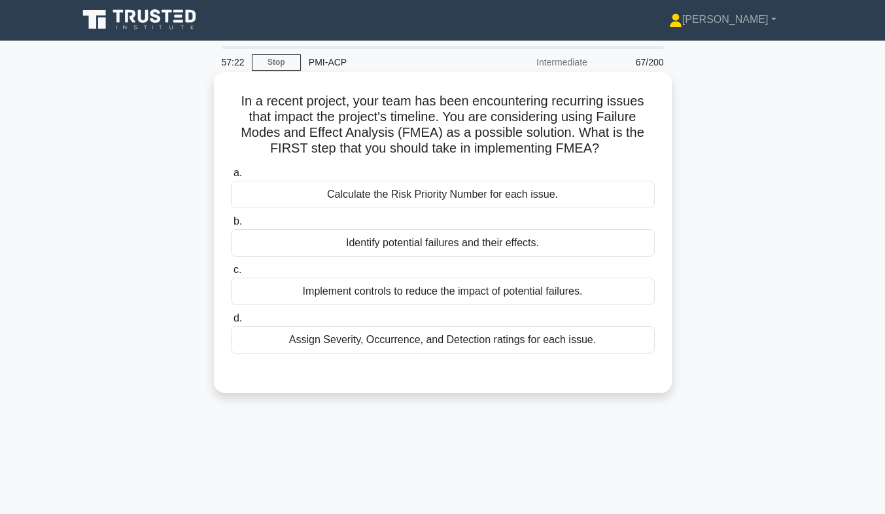
click at [428, 348] on div "Assign Severity, Occurrence, and Detection ratings for each issue." at bounding box center [443, 339] width 424 height 27
click at [231, 322] on input "d. Assign Severity, Occurrence, and Detection ratings for each issue." at bounding box center [231, 318] width 0 height 9
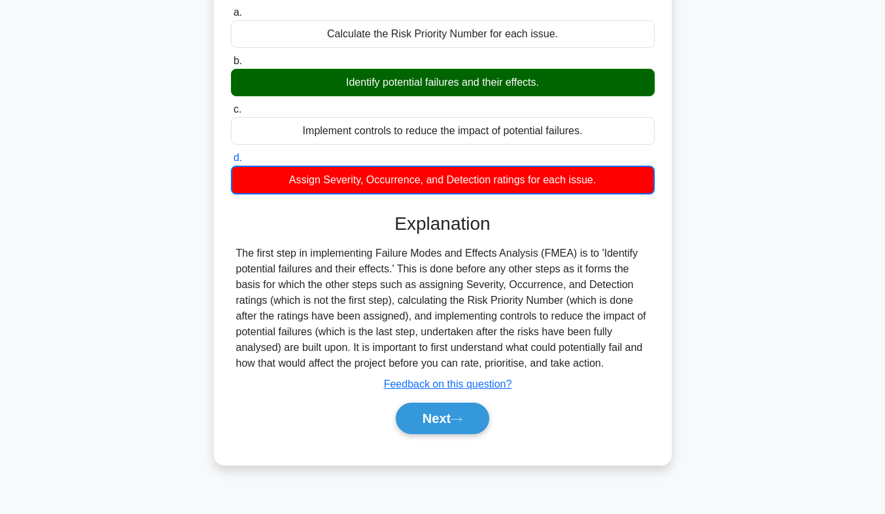
scroll to position [193, 0]
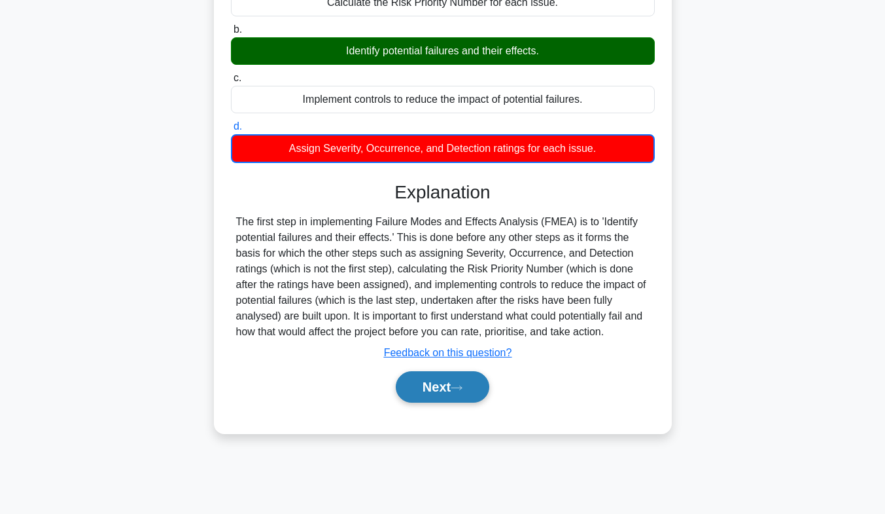
click at [451, 379] on button "Next" at bounding box center [443, 386] width 94 height 31
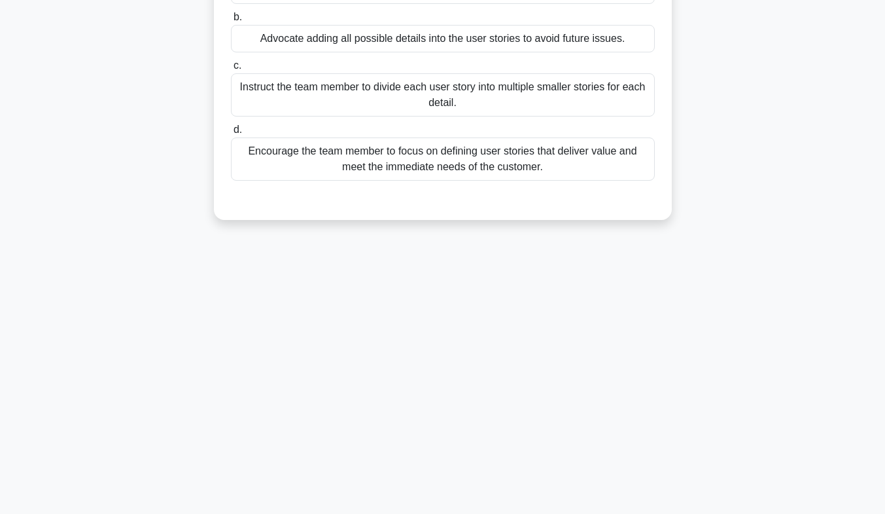
scroll to position [0, 0]
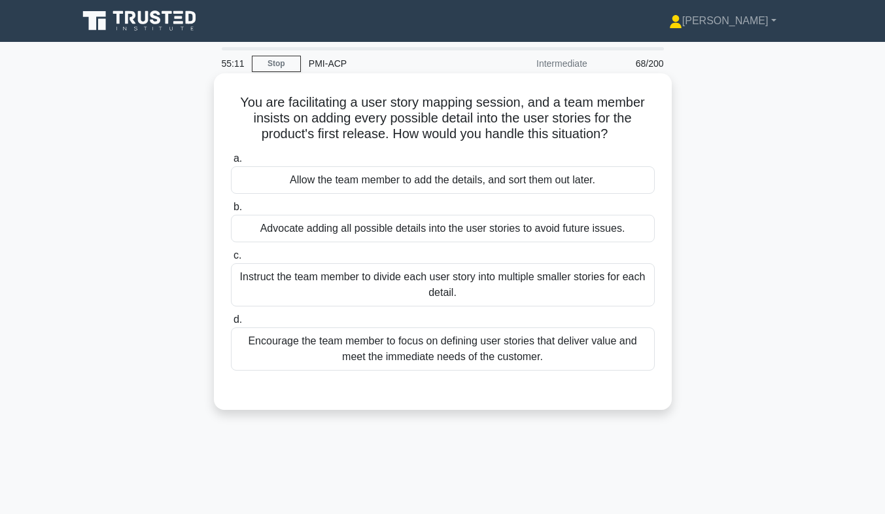
click at [560, 358] on div "Encourage the team member to focus on defining user stories that deliver value …" at bounding box center [443, 348] width 424 height 43
click at [231, 324] on input "d. Encourage the team member to focus on defining user stories that deliver val…" at bounding box center [231, 319] width 0 height 9
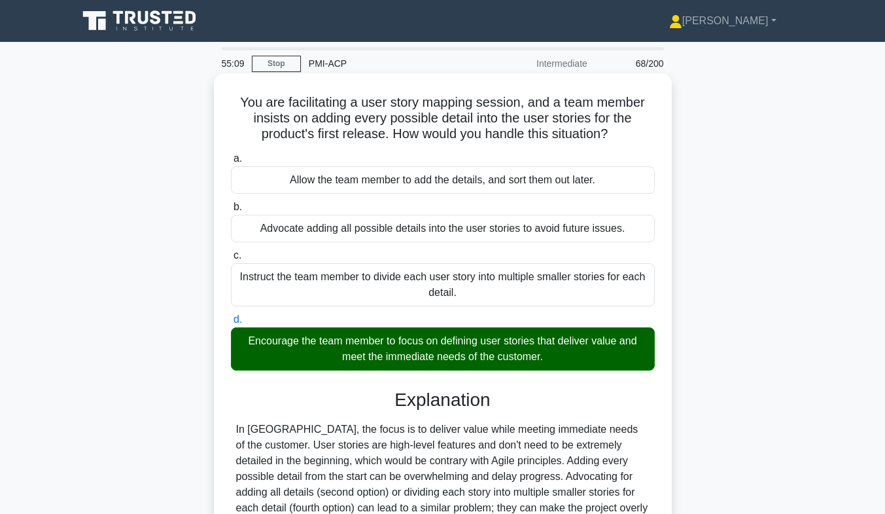
scroll to position [193, 0]
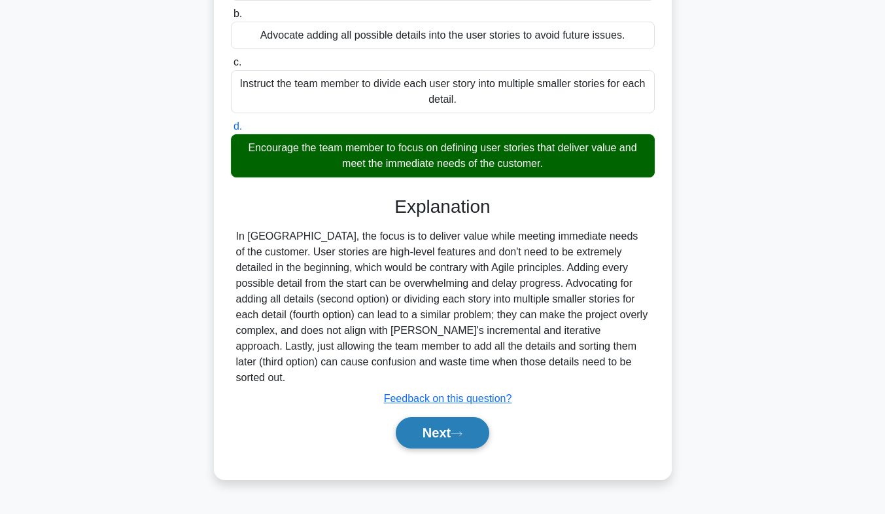
click at [445, 417] on button "Next" at bounding box center [443, 432] width 94 height 31
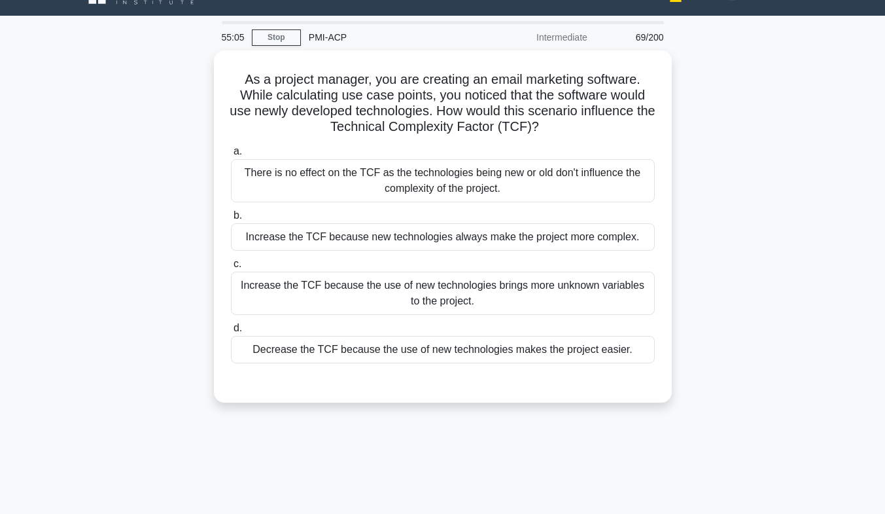
scroll to position [26, 0]
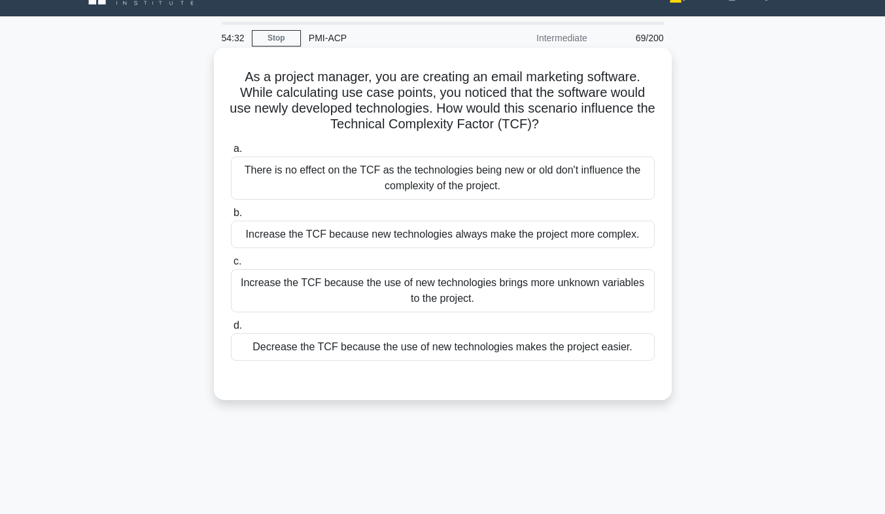
click at [394, 300] on div "Increase the TCF because the use of new technologies brings more unknown variab…" at bounding box center [443, 290] width 424 height 43
click at [231, 266] on input "c. Increase the TCF because the use of new technologies brings more unknown var…" at bounding box center [231, 261] width 0 height 9
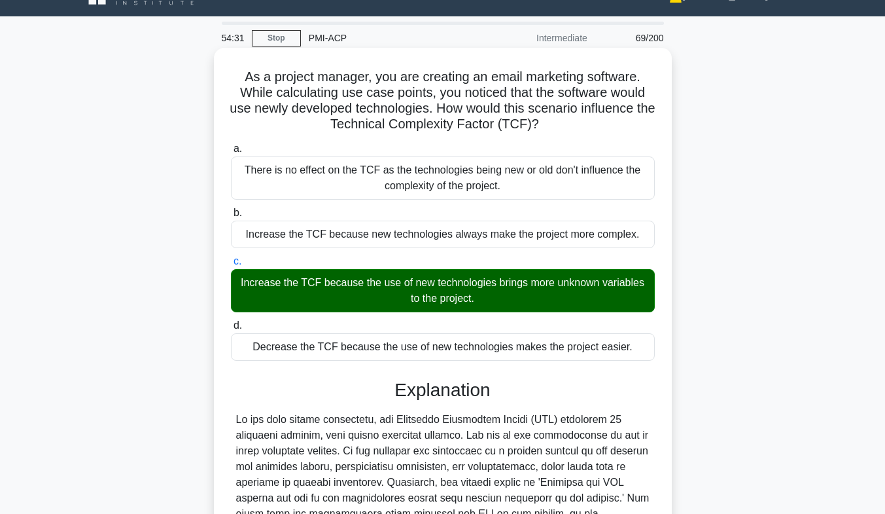
scroll to position [231, 0]
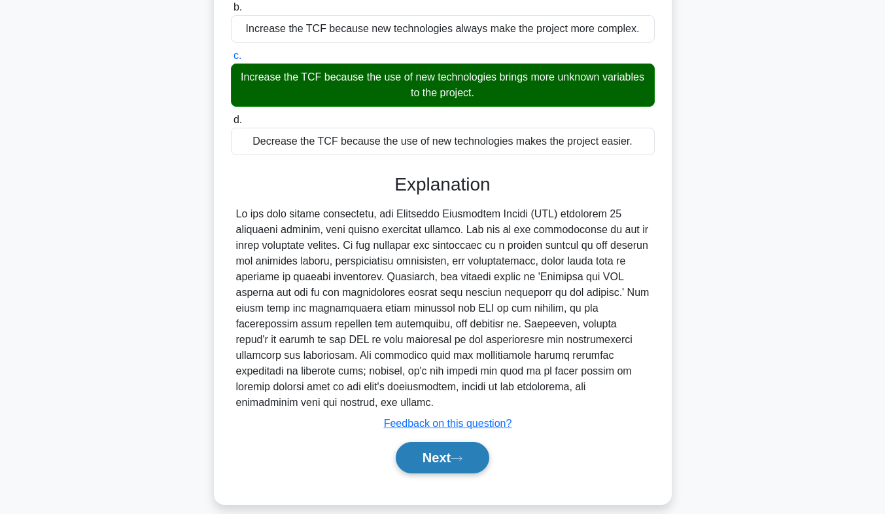
click at [441, 451] on button "Next" at bounding box center [443, 457] width 94 height 31
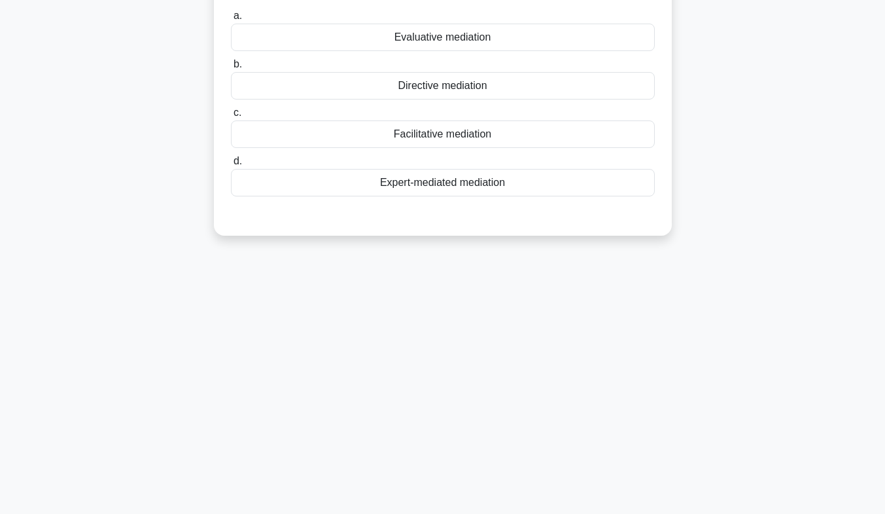
scroll to position [0, 0]
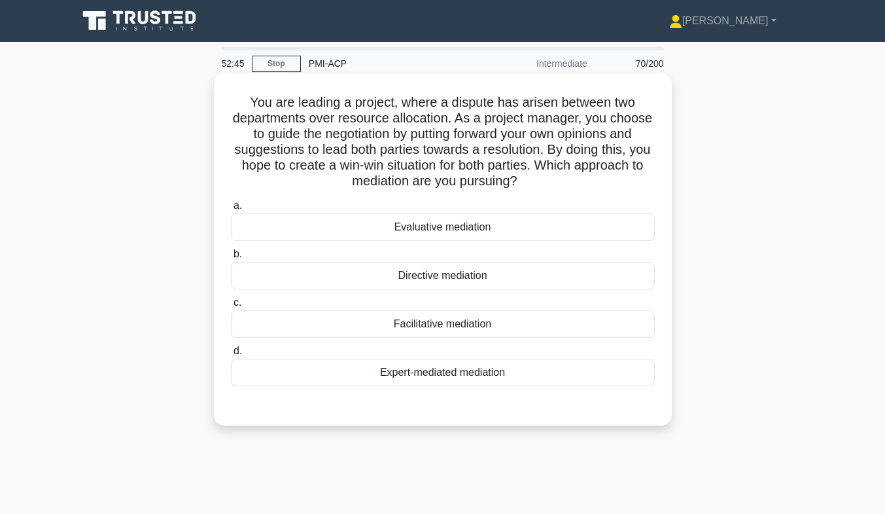
click at [423, 239] on div "Evaluative mediation" at bounding box center [443, 226] width 424 height 27
click at [231, 210] on input "a. Evaluative mediation" at bounding box center [231, 205] width 0 height 9
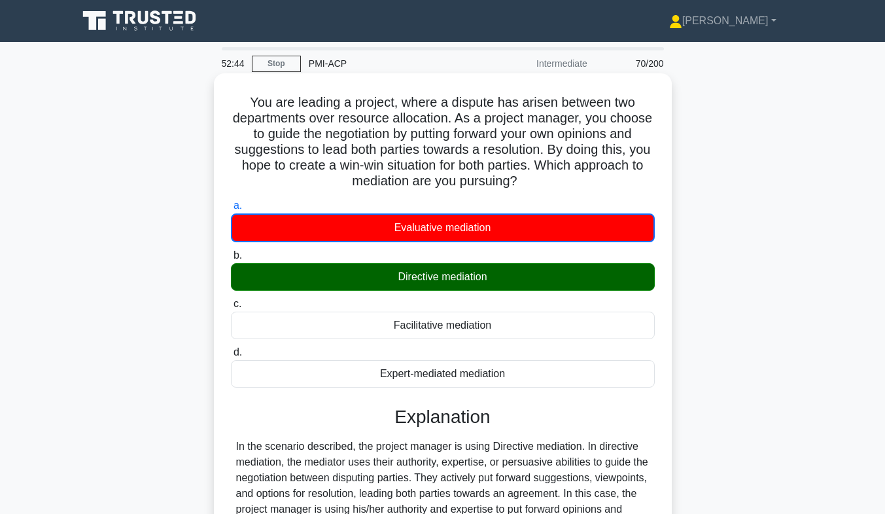
scroll to position [217, 0]
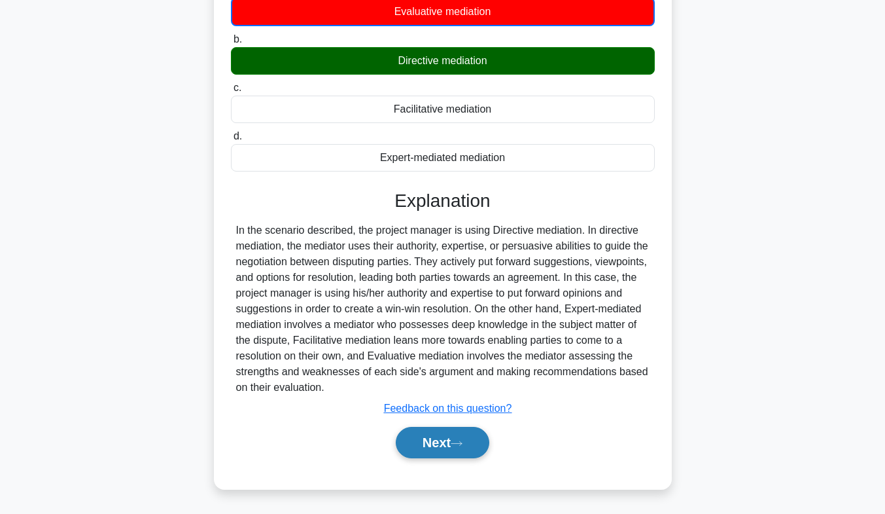
click at [447, 446] on button "Next" at bounding box center [443, 442] width 94 height 31
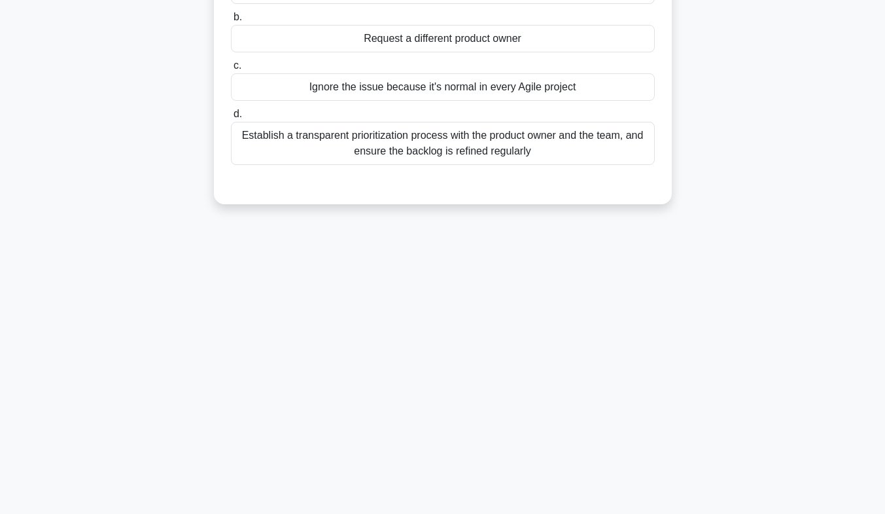
scroll to position [0, 0]
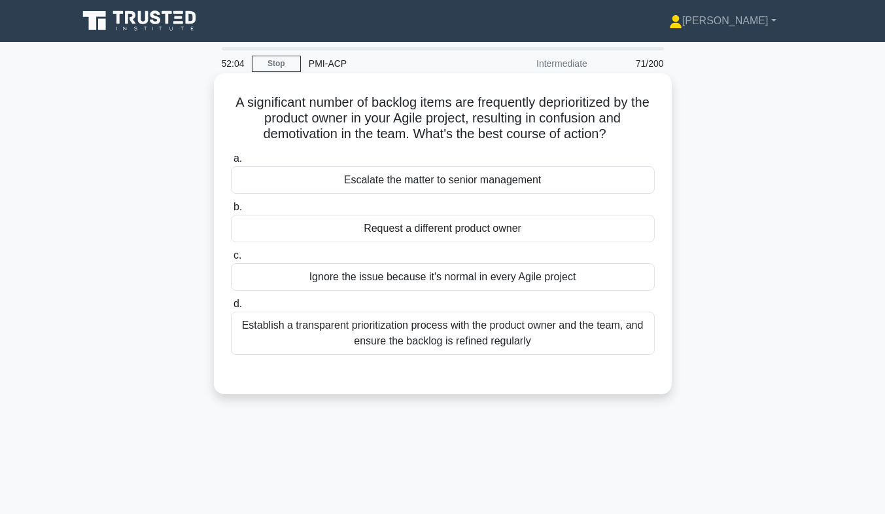
click at [361, 338] on div "Establish a transparent prioritization process with the product owner and the t…" at bounding box center [443, 332] width 424 height 43
click at [231, 308] on input "d. Establish a transparent prioritization process with the product owner and th…" at bounding box center [231, 304] width 0 height 9
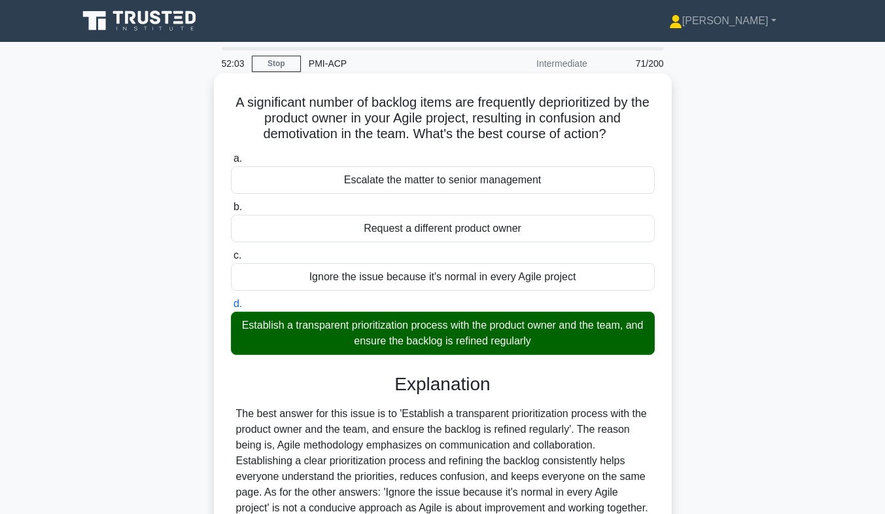
scroll to position [193, 0]
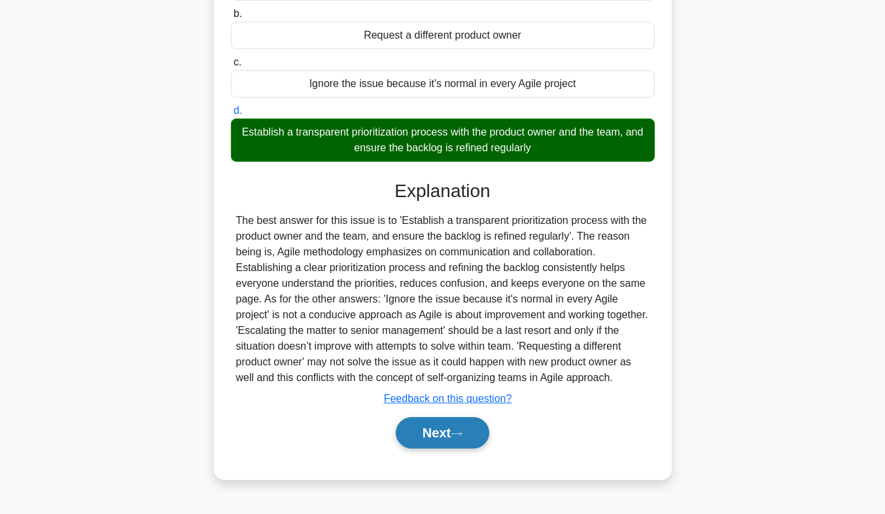
click at [461, 440] on button "Next" at bounding box center [443, 432] width 94 height 31
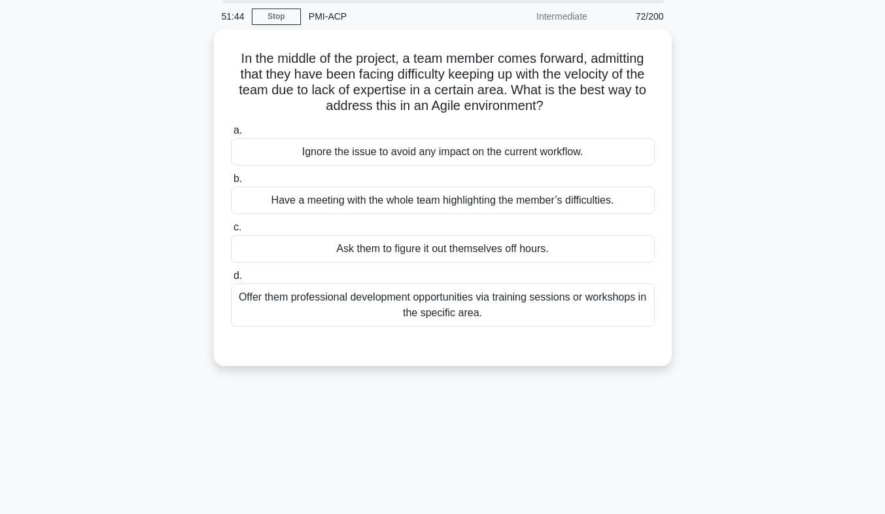
scroll to position [49, 0]
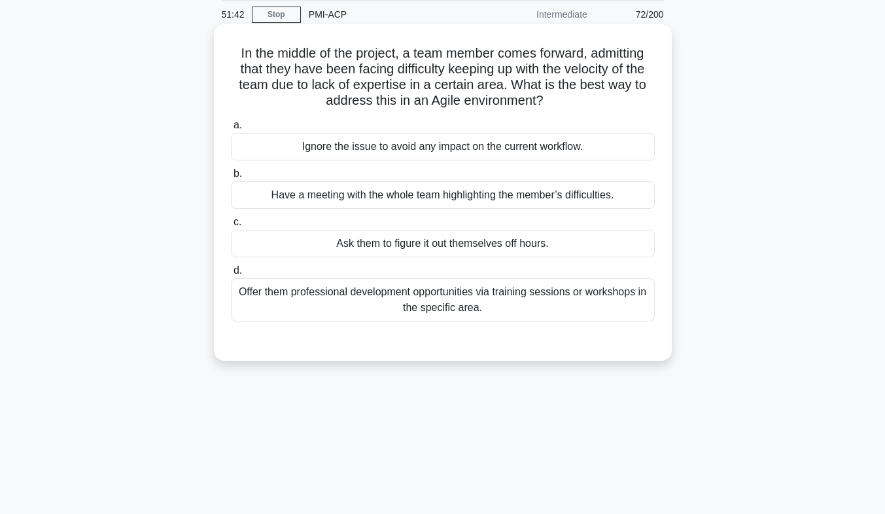
click at [402, 299] on div "Offer them professional development opportunities via training sessions or work…" at bounding box center [443, 299] width 424 height 43
click at [231, 275] on input "d. Offer them professional development opportunities via training sessions or w…" at bounding box center [231, 270] width 0 height 9
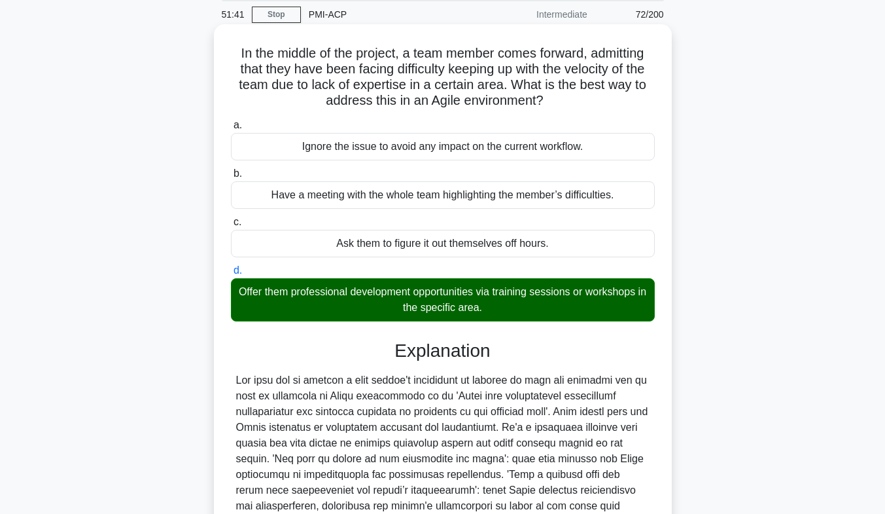
scroll to position [215, 0]
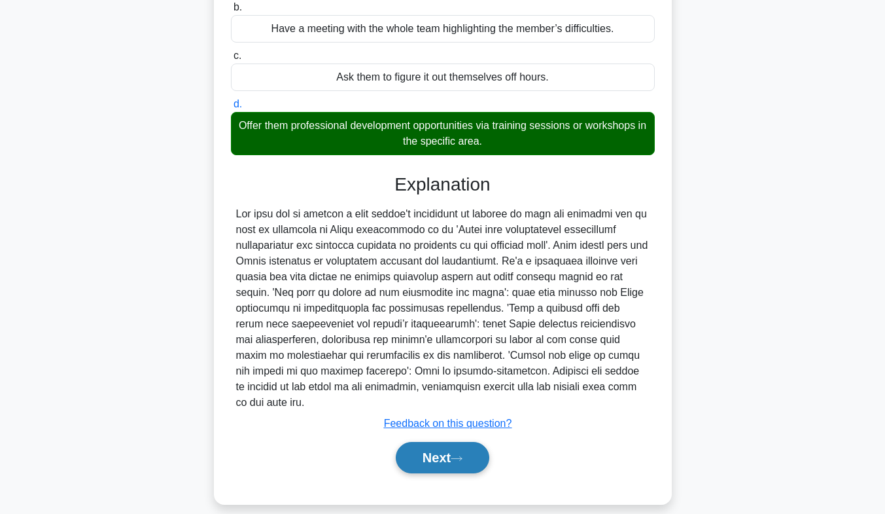
click at [438, 442] on button "Next" at bounding box center [443, 457] width 94 height 31
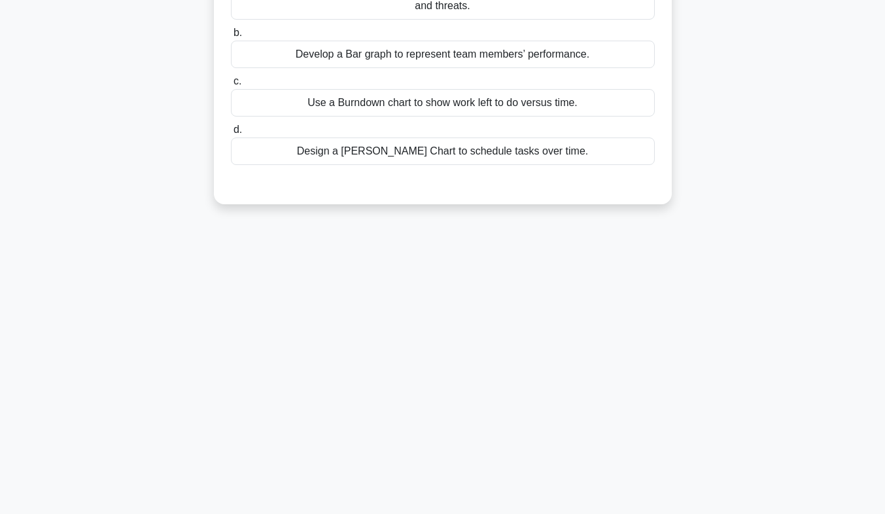
scroll to position [0, 0]
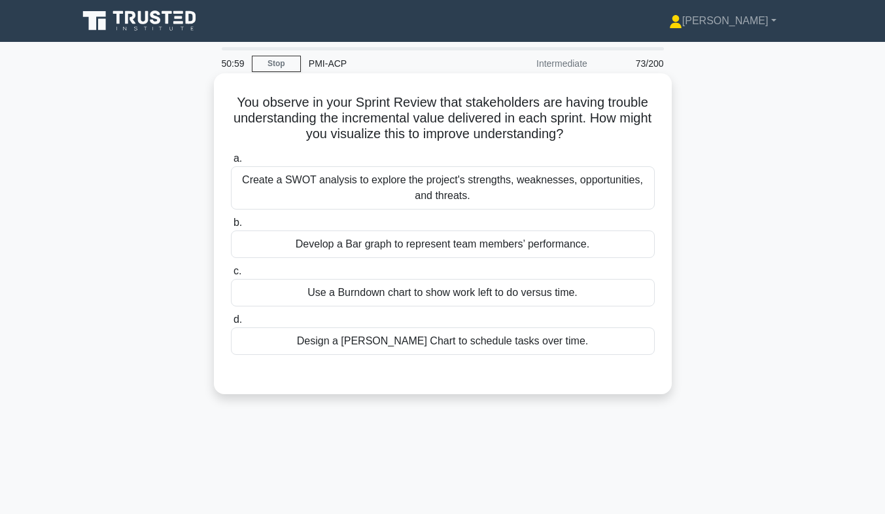
click at [421, 294] on div "Use a Burndown chart to show work left to do versus time." at bounding box center [443, 292] width 424 height 27
click at [231, 275] on input "c. Use a Burndown chart to show work left to do versus time." at bounding box center [231, 271] width 0 height 9
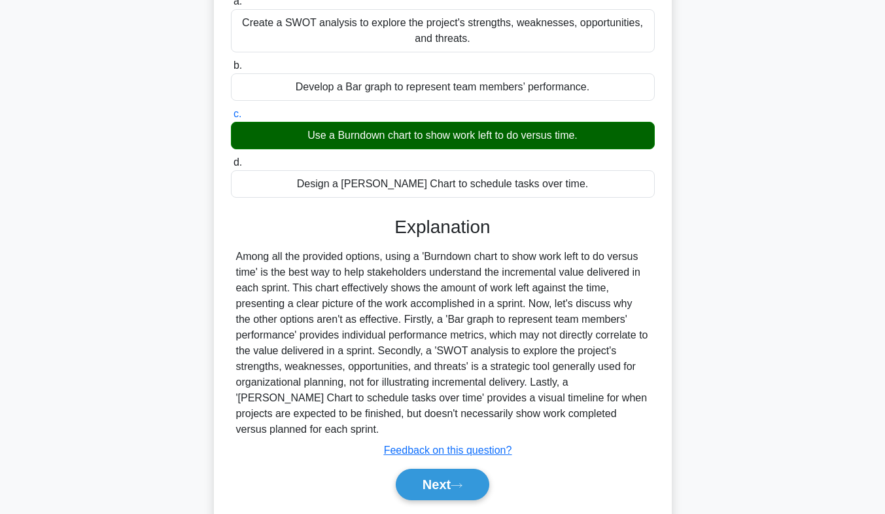
scroll to position [193, 0]
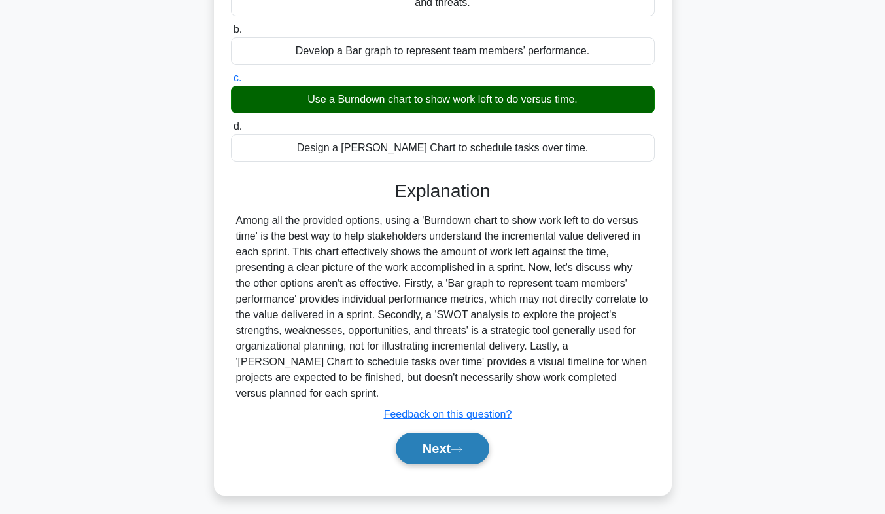
click at [437, 437] on button "Next" at bounding box center [443, 447] width 94 height 31
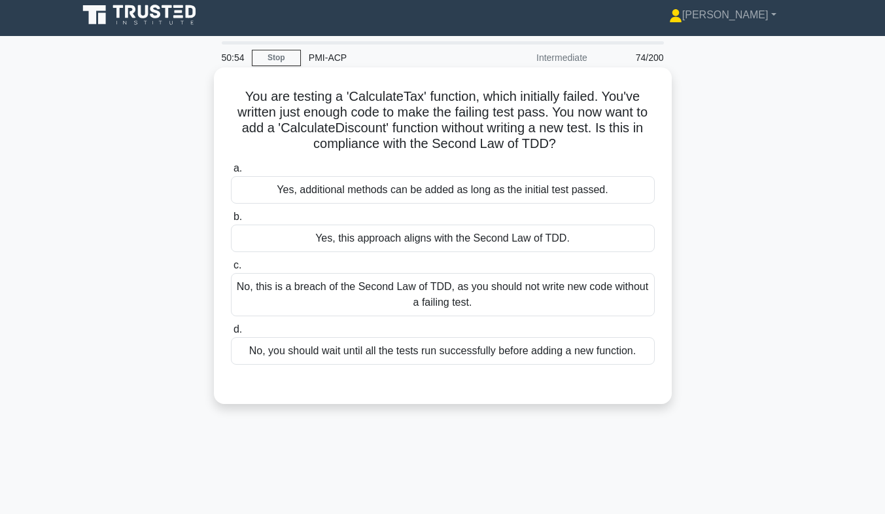
scroll to position [5, 0]
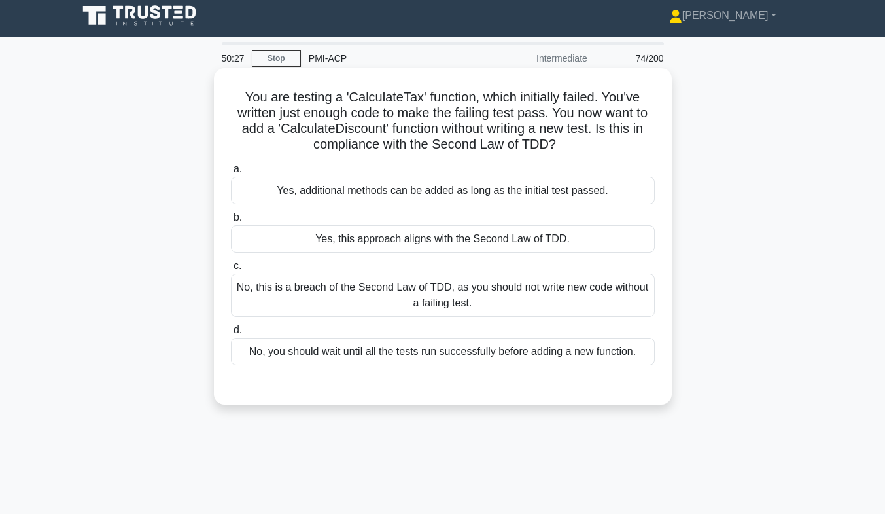
click at [495, 296] on div "No, this is a breach of the Second Law of TDD, as you should not write new code…" at bounding box center [443, 294] width 424 height 43
click at [231, 270] on input "c. No, this is a breach of the Second Law of TDD, as you should not write new c…" at bounding box center [231, 266] width 0 height 9
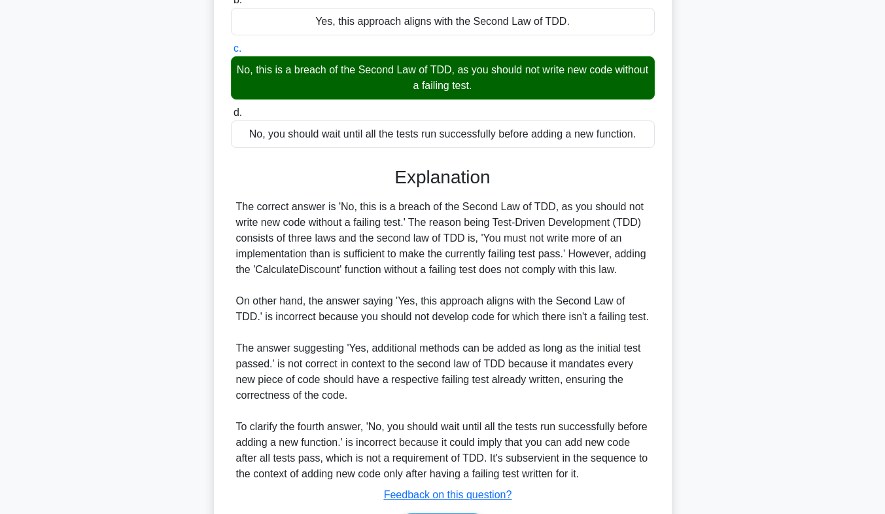
scroll to position [309, 0]
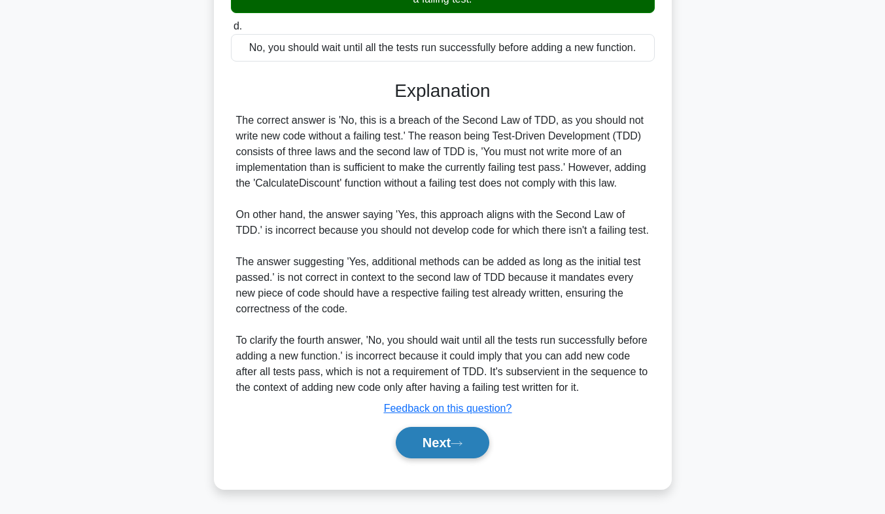
click at [449, 444] on button "Next" at bounding box center [443, 442] width 94 height 31
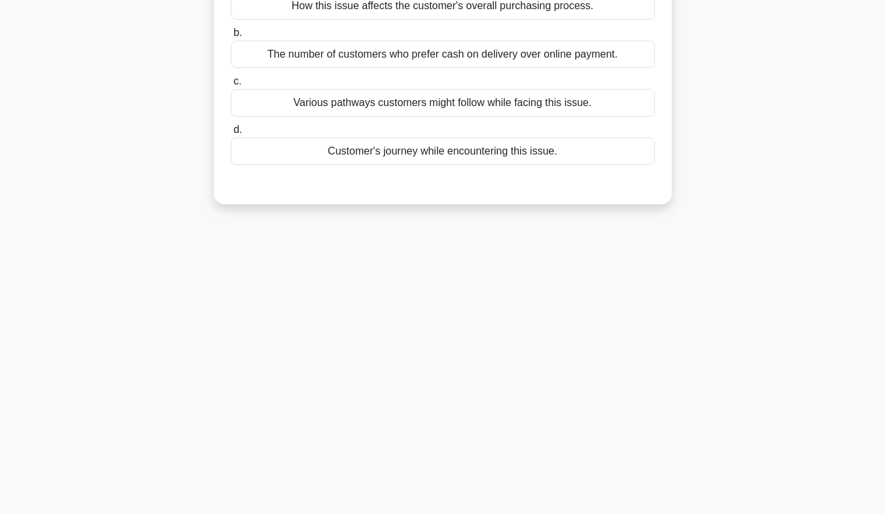
scroll to position [0, 0]
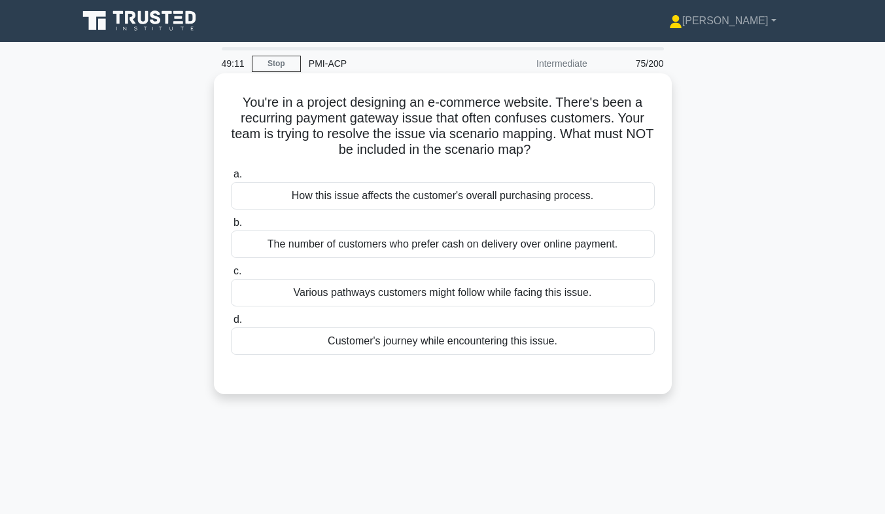
click at [419, 241] on div "The number of customers who prefer cash on delivery over online payment." at bounding box center [443, 243] width 424 height 27
click at [231, 227] on input "b. The number of customers who prefer cash on delivery over online payment." at bounding box center [231, 222] width 0 height 9
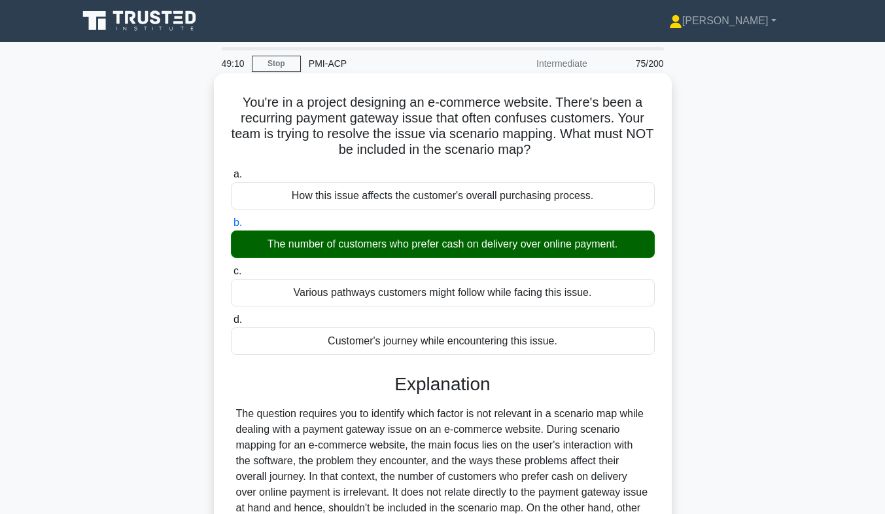
scroll to position [193, 0]
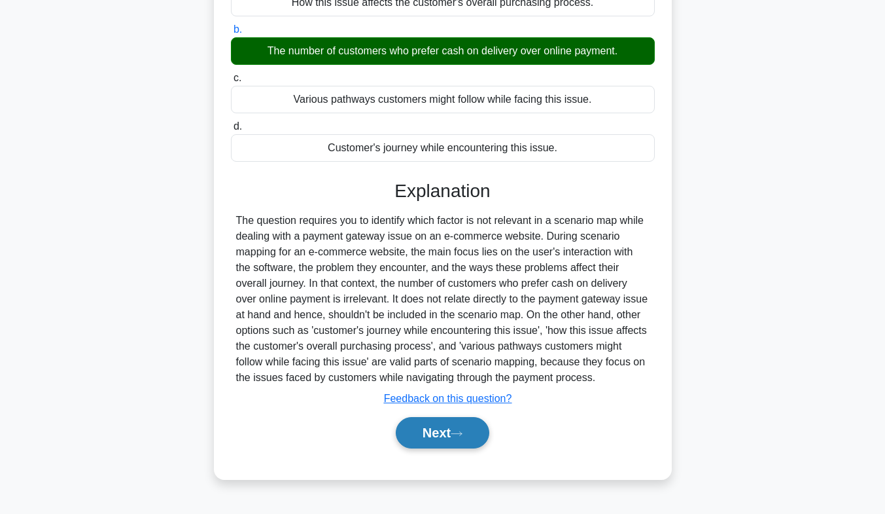
click at [432, 434] on button "Next" at bounding box center [443, 432] width 94 height 31
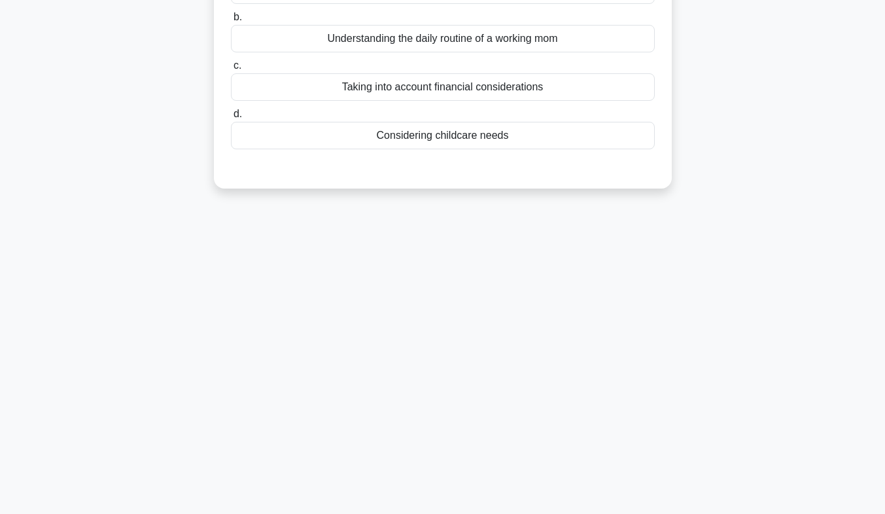
scroll to position [0, 0]
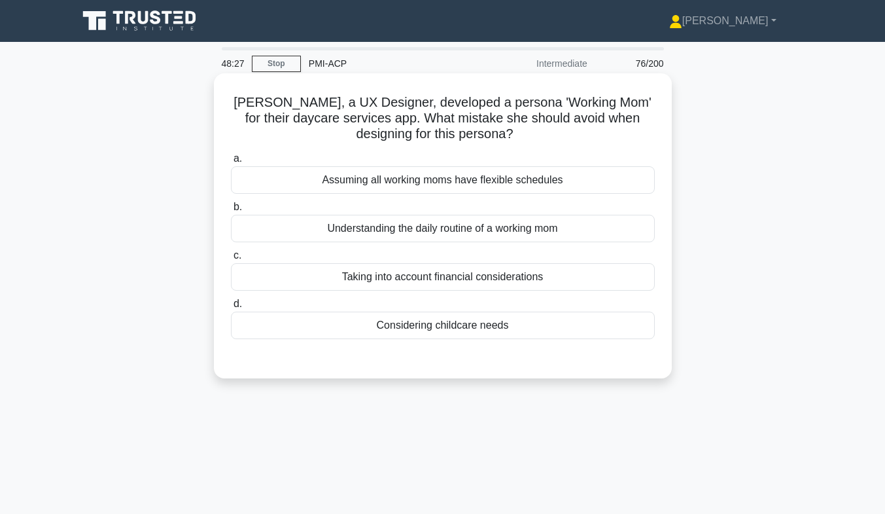
click at [565, 179] on div "Assuming all working moms have flexible schedules" at bounding box center [443, 179] width 424 height 27
click at [231, 163] on input "a. Assuming all working moms have flexible schedules" at bounding box center [231, 158] width 0 height 9
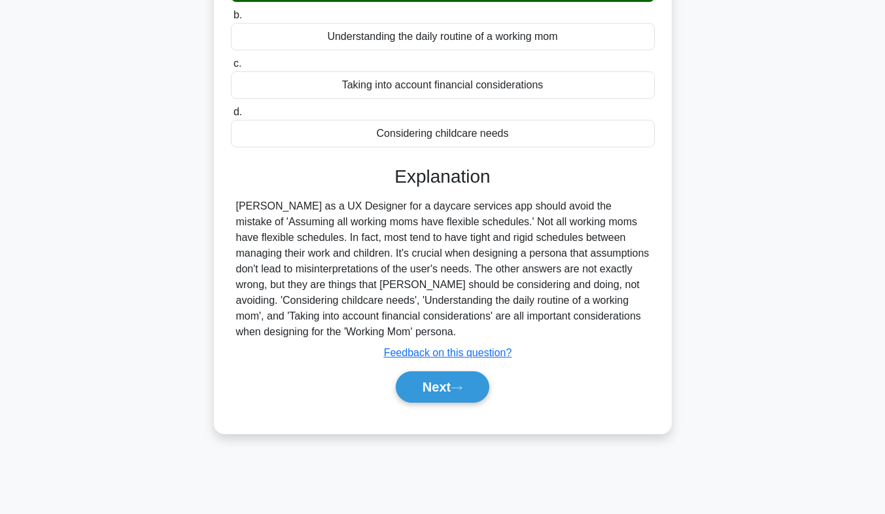
scroll to position [193, 0]
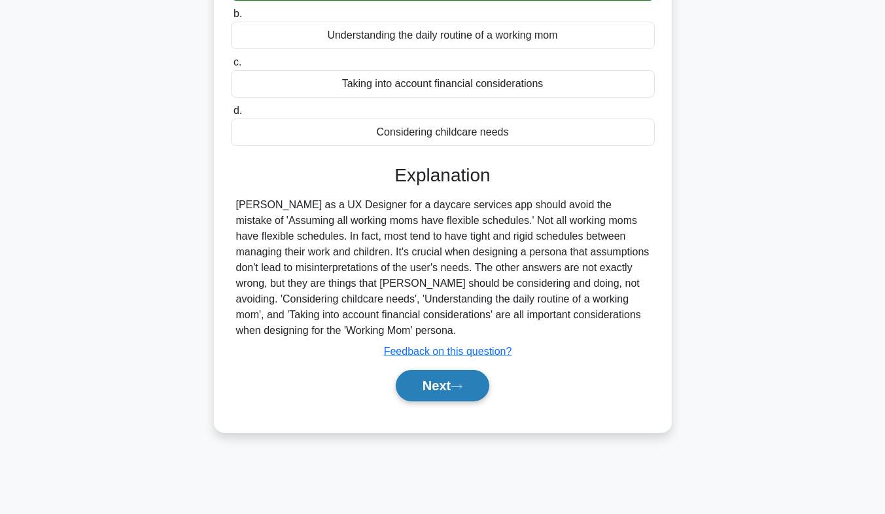
click at [443, 381] on button "Next" at bounding box center [443, 385] width 94 height 31
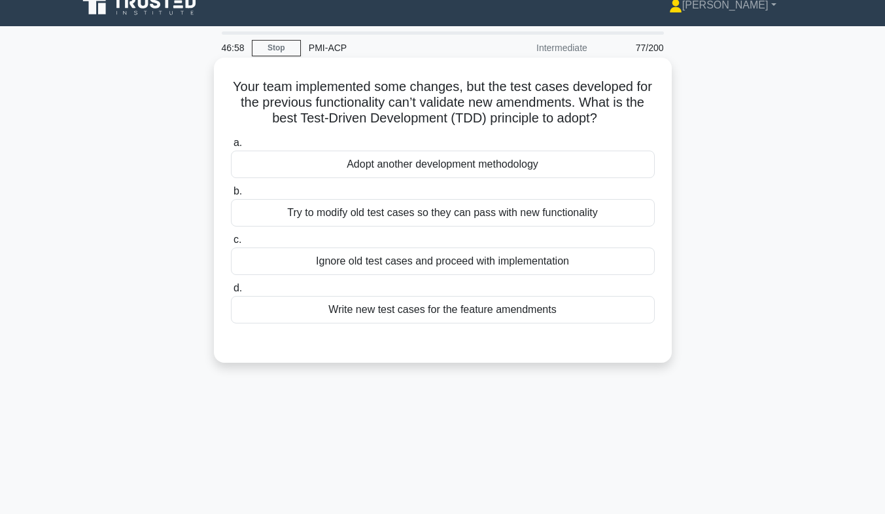
scroll to position [16, 0]
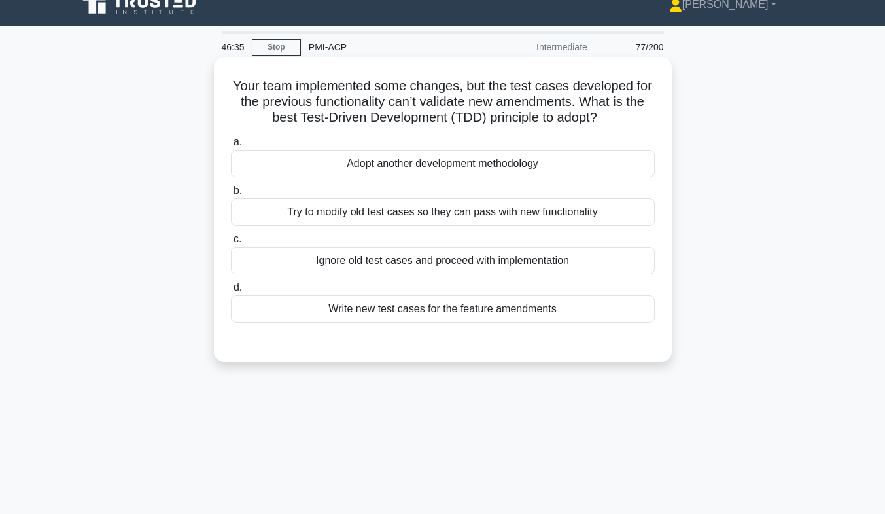
click at [517, 317] on div "Write new test cases for the feature amendments" at bounding box center [443, 308] width 424 height 27
click at [231, 292] on input "d. Write new test cases for the feature amendments" at bounding box center [231, 287] width 0 height 9
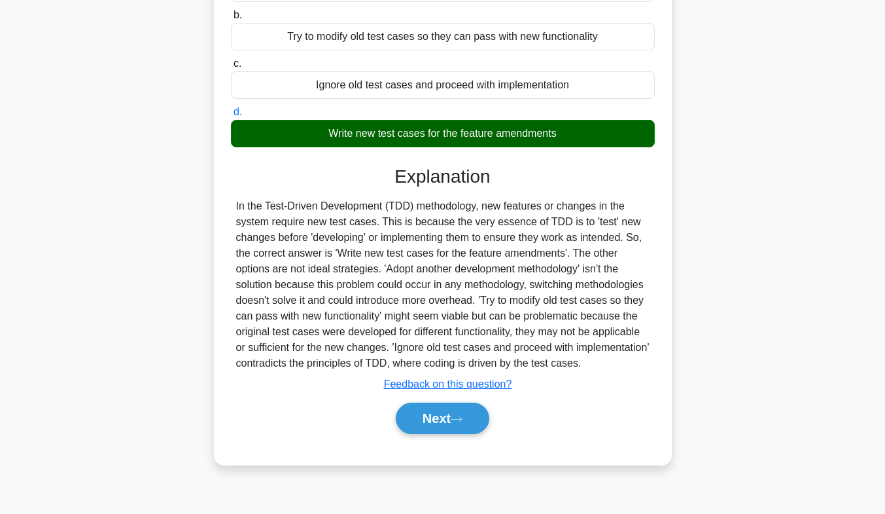
scroll to position [193, 0]
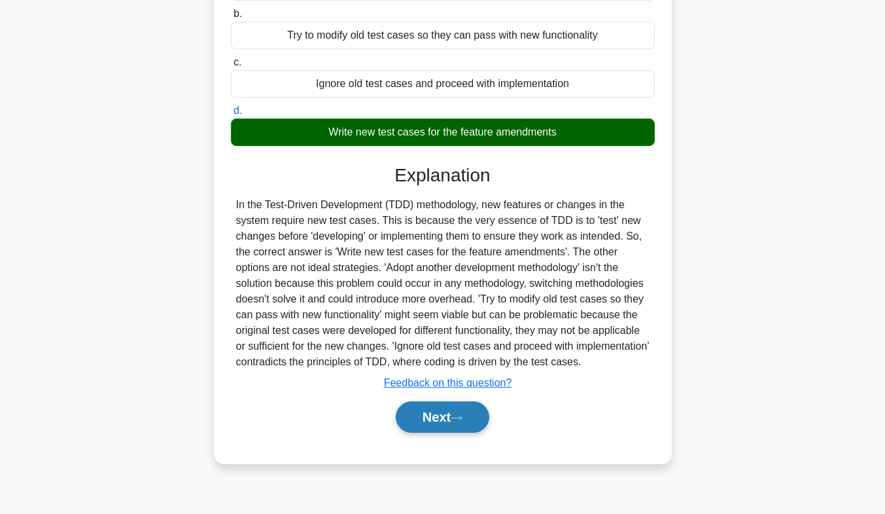
click at [459, 423] on button "Next" at bounding box center [443, 416] width 94 height 31
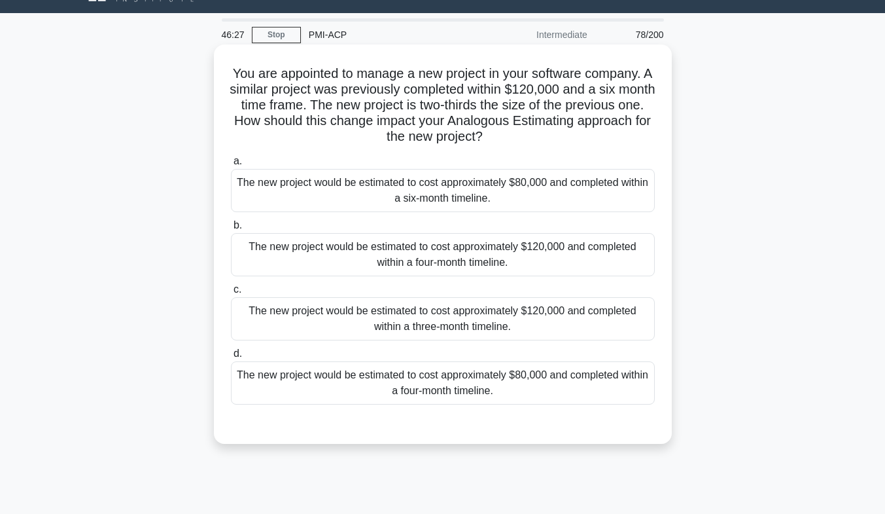
scroll to position [27, 0]
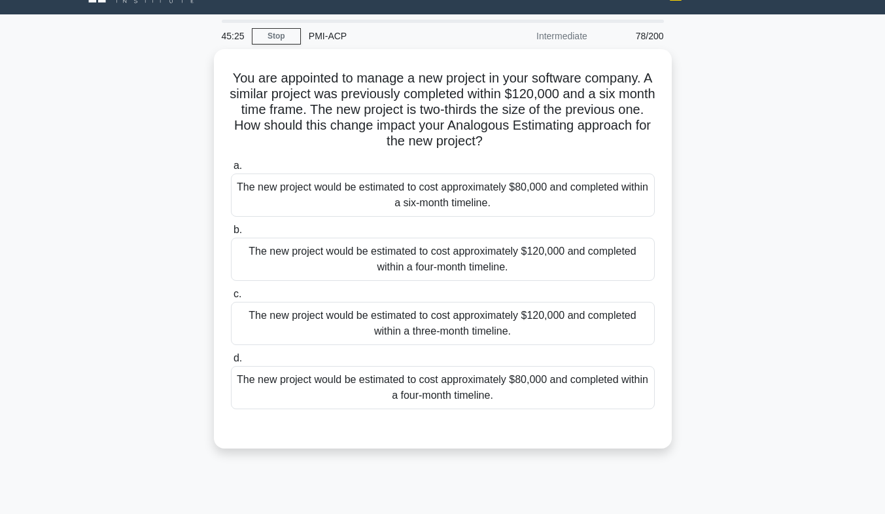
click at [797, 317] on div "You are appointed to manage a new project in your software company. A similar p…" at bounding box center [443, 256] width 746 height 415
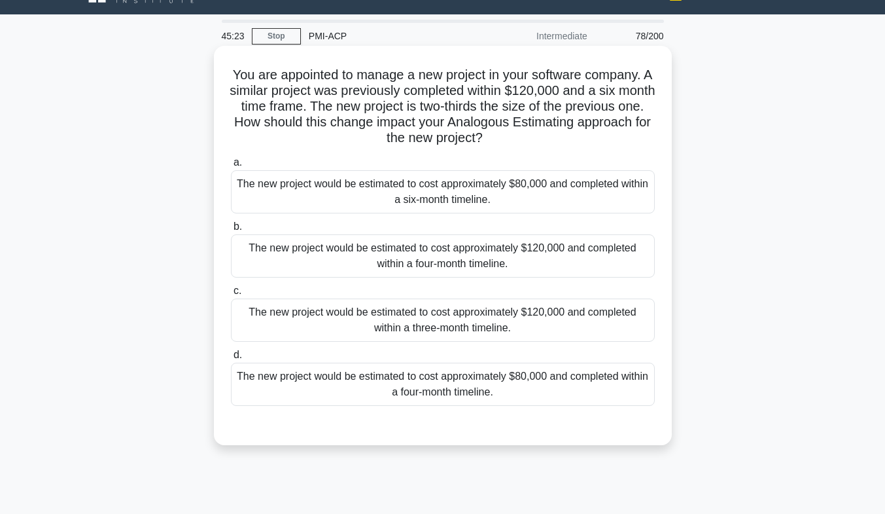
click at [506, 398] on div "The new project would be estimated to cost approximately $80,000 and completed …" at bounding box center [443, 383] width 424 height 43
click at [231, 359] on input "d. The new project would be estimated to cost approximately $80,000 and complet…" at bounding box center [231, 355] width 0 height 9
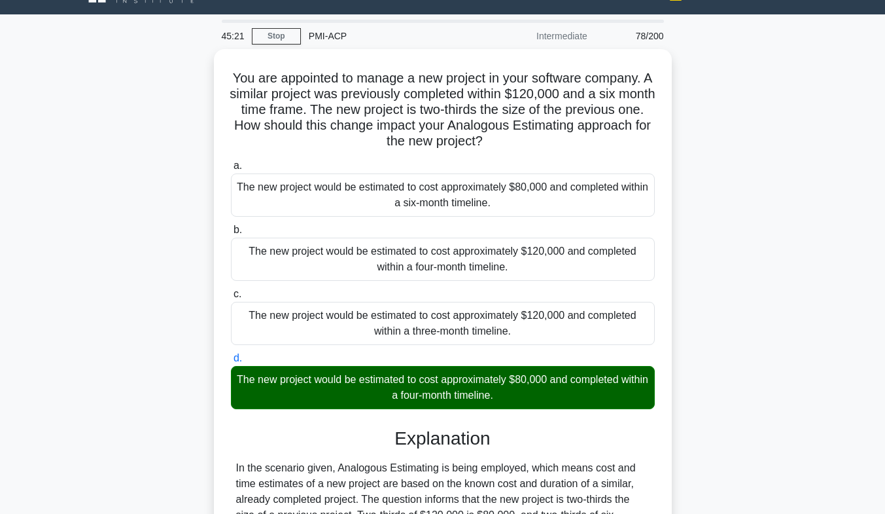
scroll to position [278, 0]
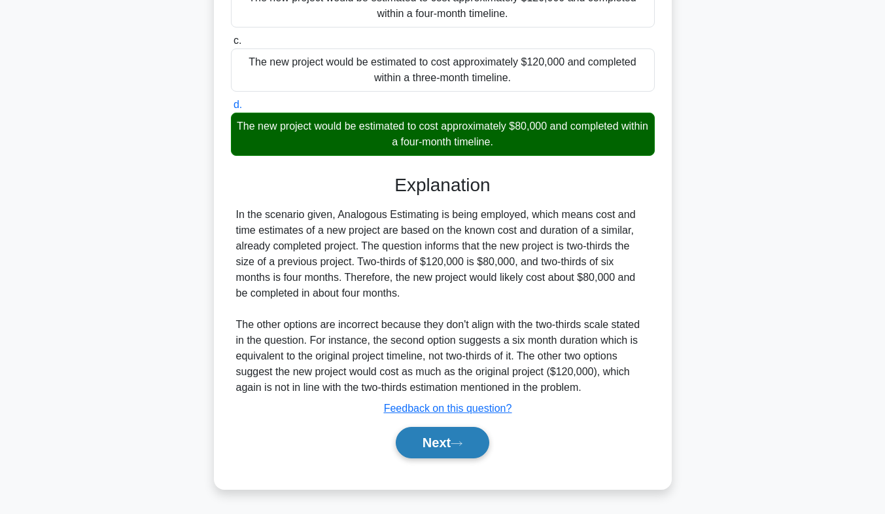
click at [472, 442] on button "Next" at bounding box center [443, 442] width 94 height 31
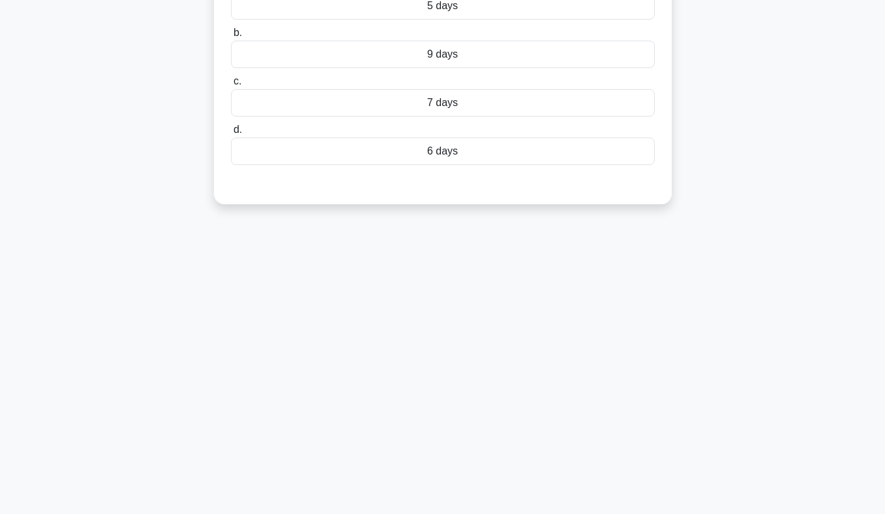
scroll to position [0, 0]
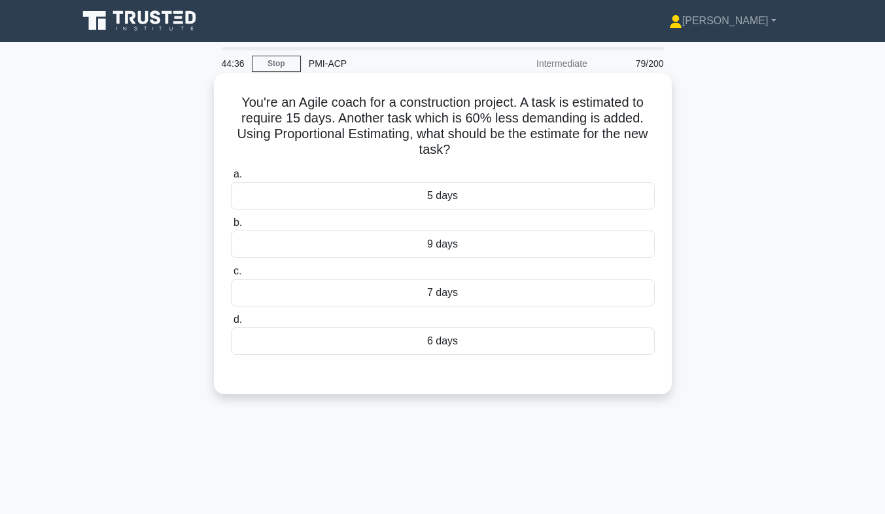
click at [442, 352] on div "6 days" at bounding box center [443, 340] width 424 height 27
click at [231, 324] on input "d. 6 days" at bounding box center [231, 319] width 0 height 9
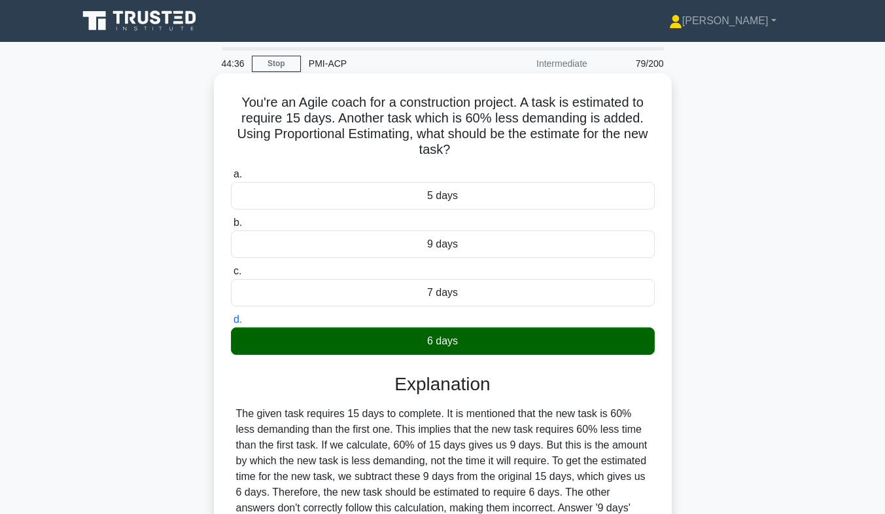
scroll to position [193, 0]
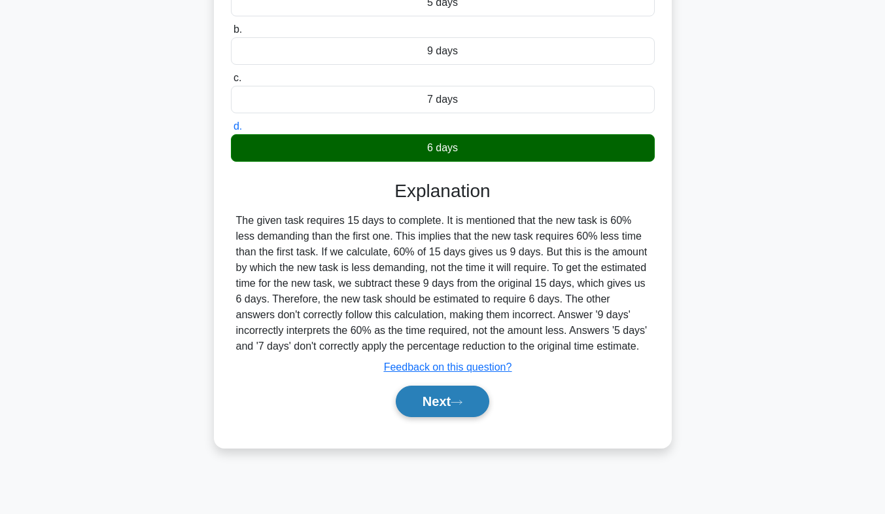
click at [417, 394] on button "Next" at bounding box center [443, 400] width 94 height 31
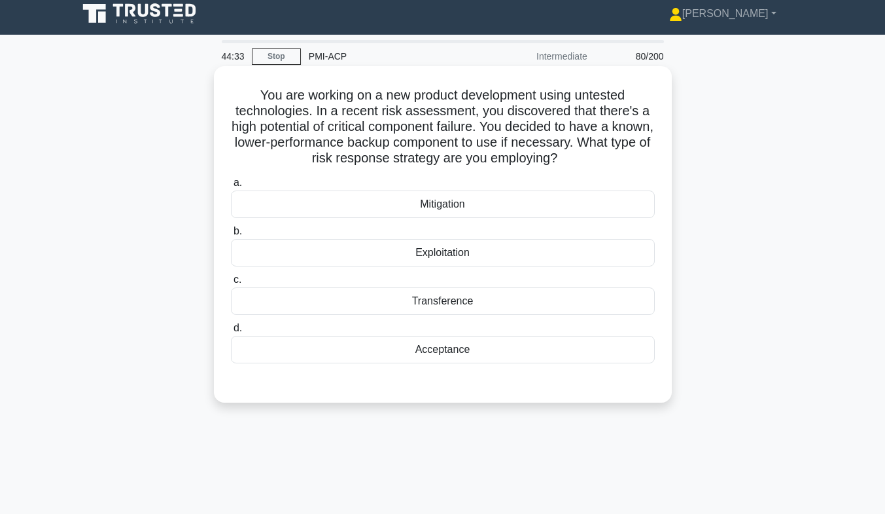
scroll to position [0, 0]
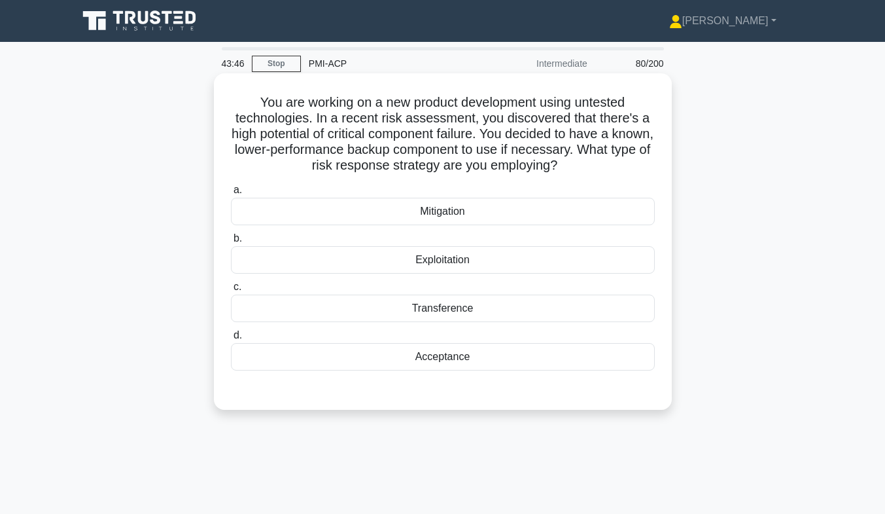
click at [458, 360] on div "Acceptance" at bounding box center [443, 356] width 424 height 27
click at [231, 340] on input "d. Acceptance" at bounding box center [231, 335] width 0 height 9
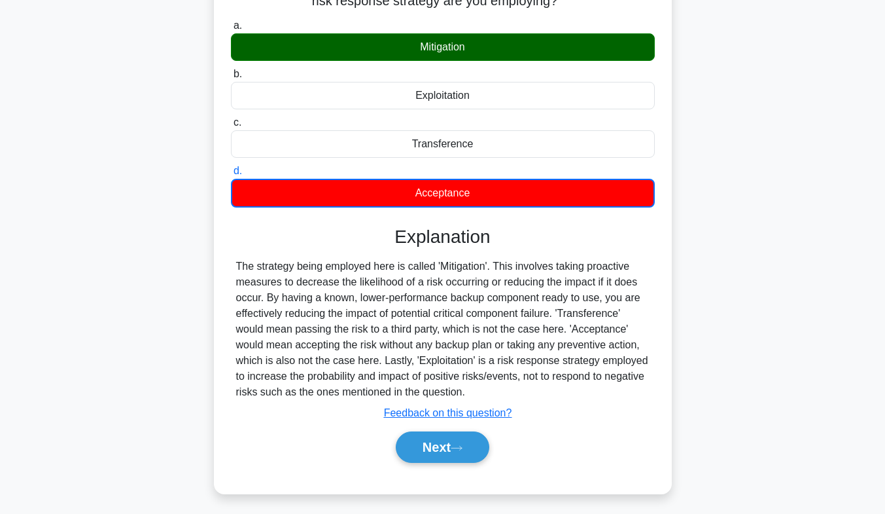
scroll to position [193, 0]
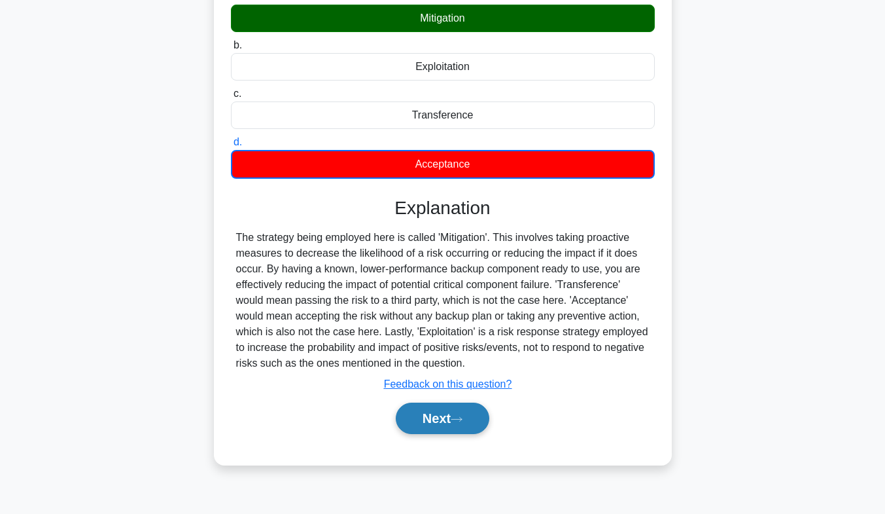
click at [428, 421] on button "Next" at bounding box center [443, 417] width 94 height 31
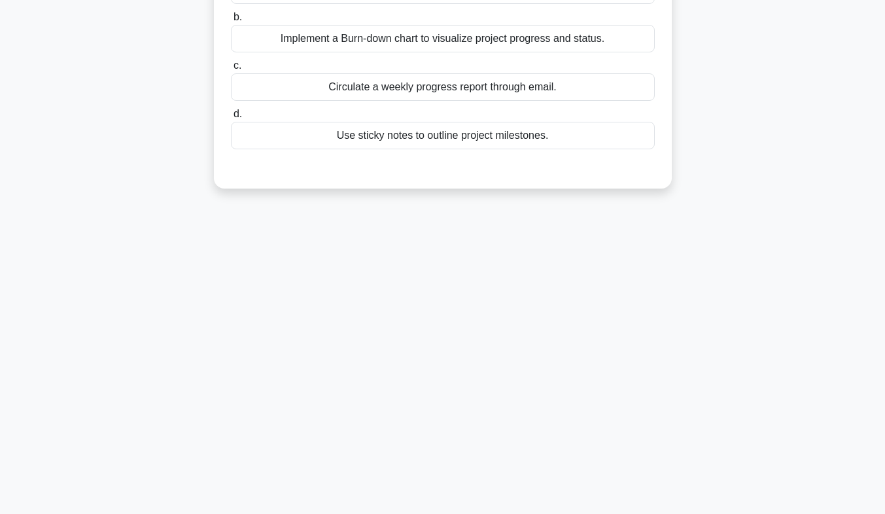
scroll to position [0, 0]
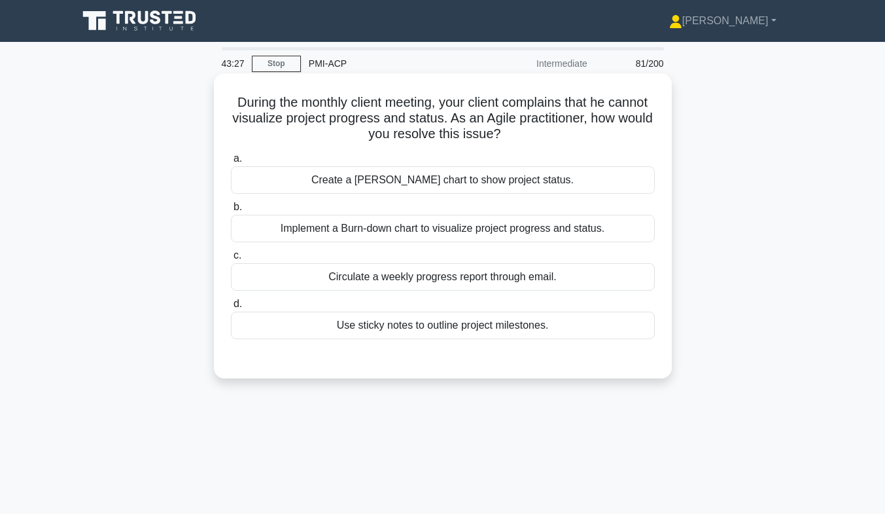
click at [372, 228] on div "Implement a Burn-down chart to visualize project progress and status." at bounding box center [443, 228] width 424 height 27
click at [231, 211] on input "b. Implement a Burn-down chart to visualize project progress and status." at bounding box center [231, 207] width 0 height 9
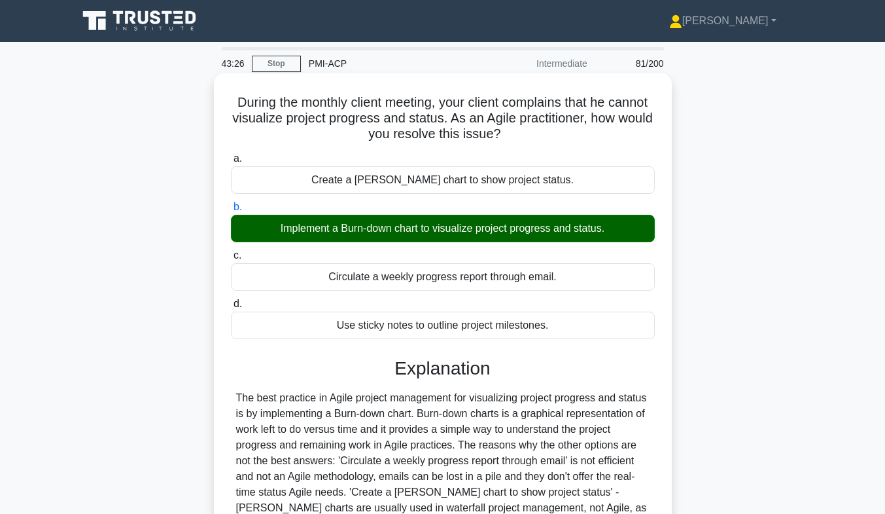
scroll to position [193, 0]
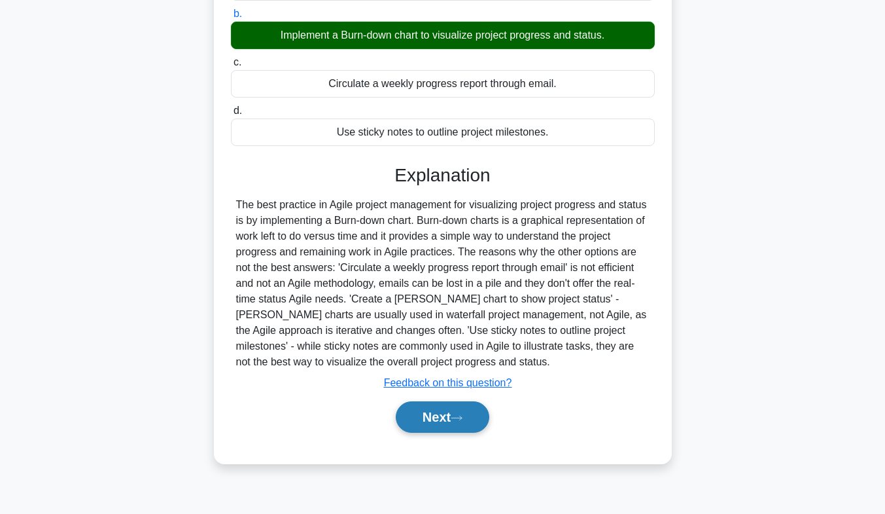
click at [478, 419] on button "Next" at bounding box center [443, 416] width 94 height 31
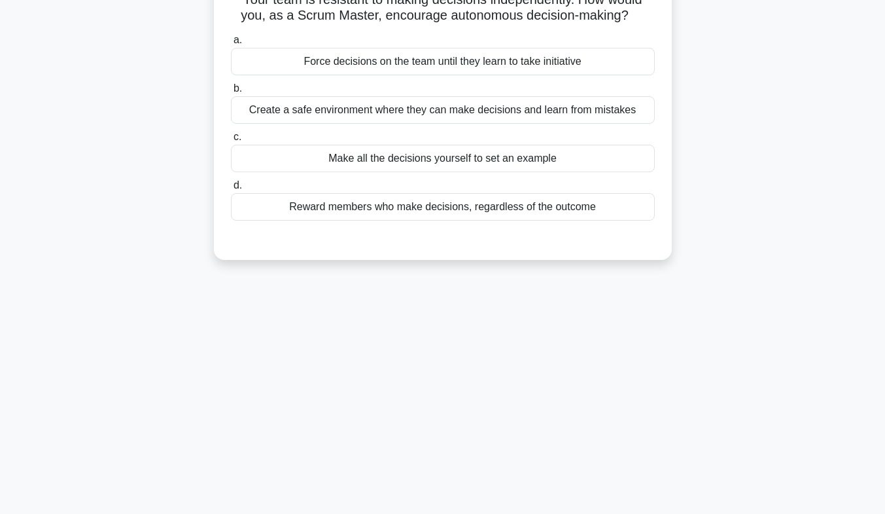
scroll to position [0, 0]
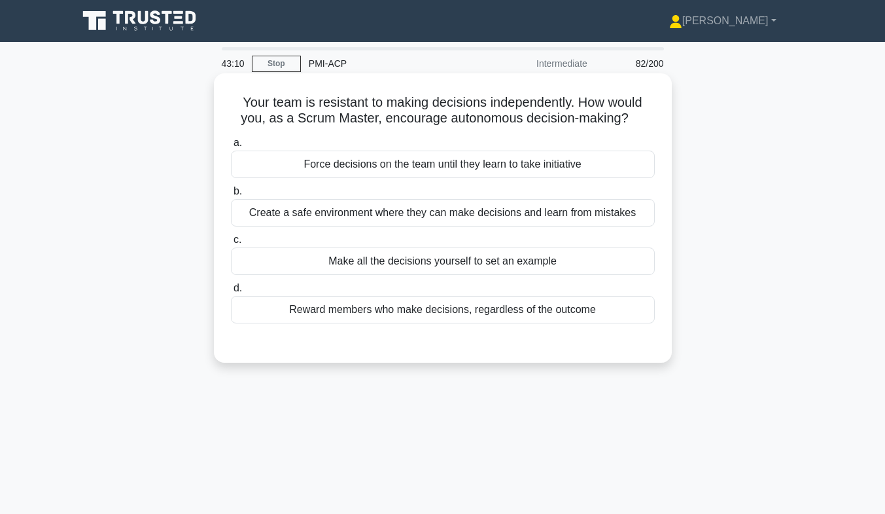
click at [540, 216] on div "Create a safe environment where they can make decisions and learn from mistakes" at bounding box center [443, 212] width 424 height 27
click at [231, 196] on input "b. Create a safe environment where they can make decisions and learn from mista…" at bounding box center [231, 191] width 0 height 9
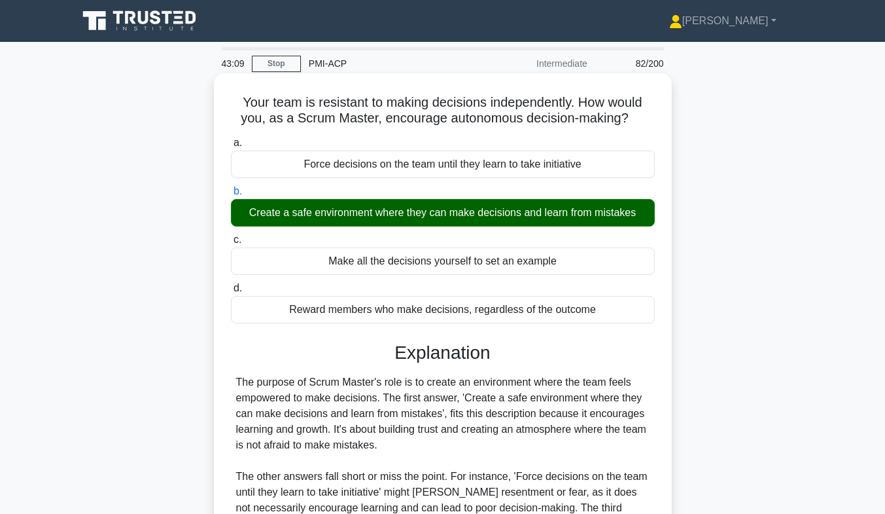
scroll to position [200, 0]
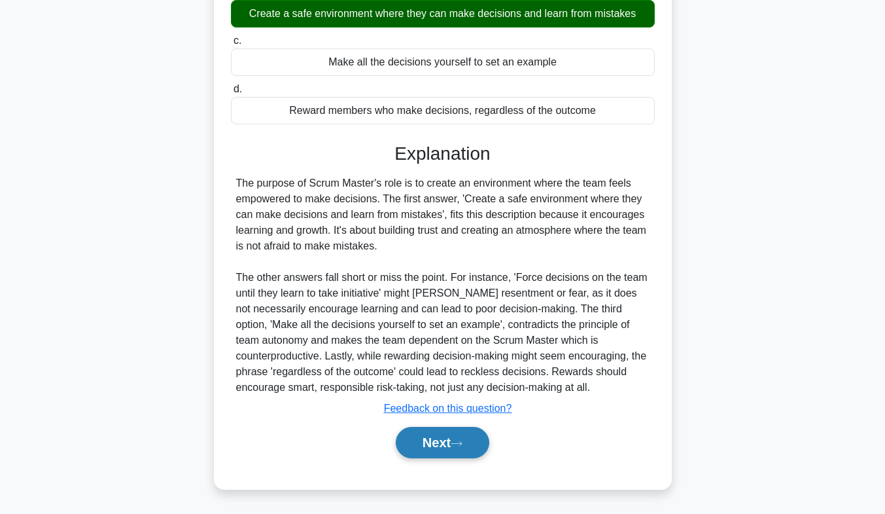
click at [430, 441] on button "Next" at bounding box center [443, 442] width 94 height 31
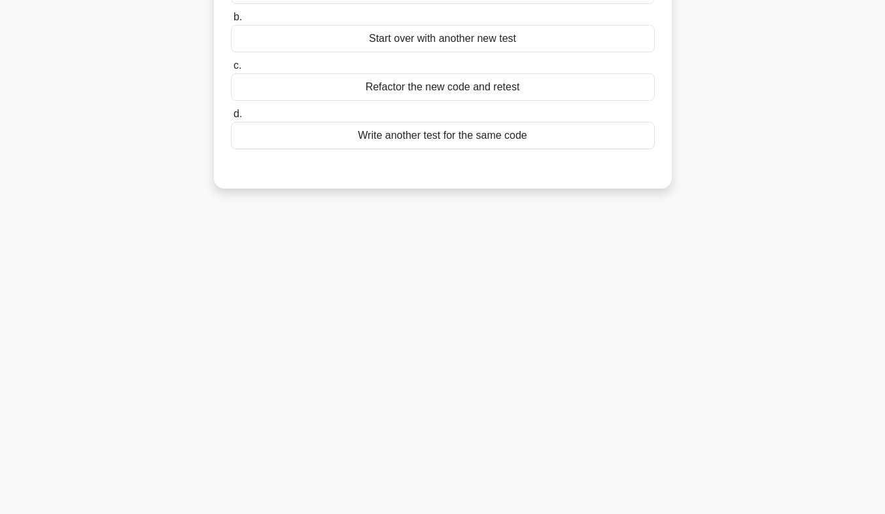
scroll to position [0, 0]
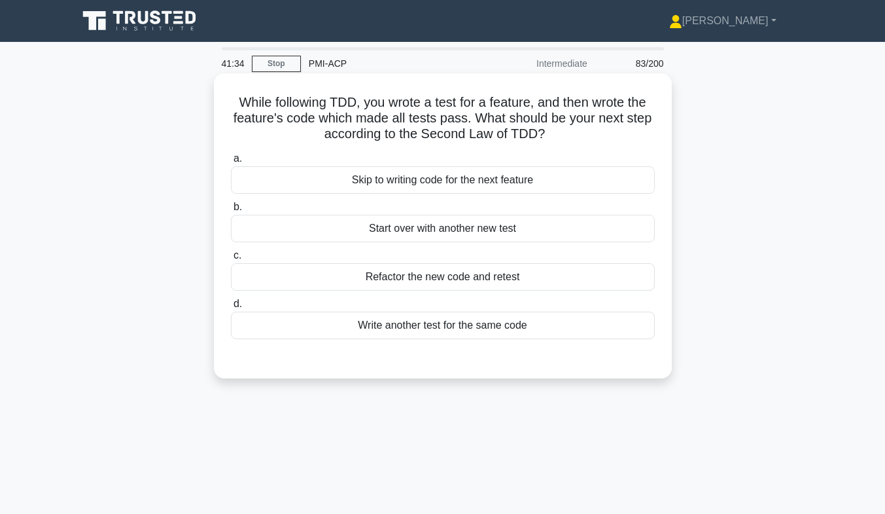
click at [445, 281] on div "Refactor the new code and retest" at bounding box center [443, 276] width 424 height 27
click at [231, 260] on input "c. Refactor the new code and retest" at bounding box center [231, 255] width 0 height 9
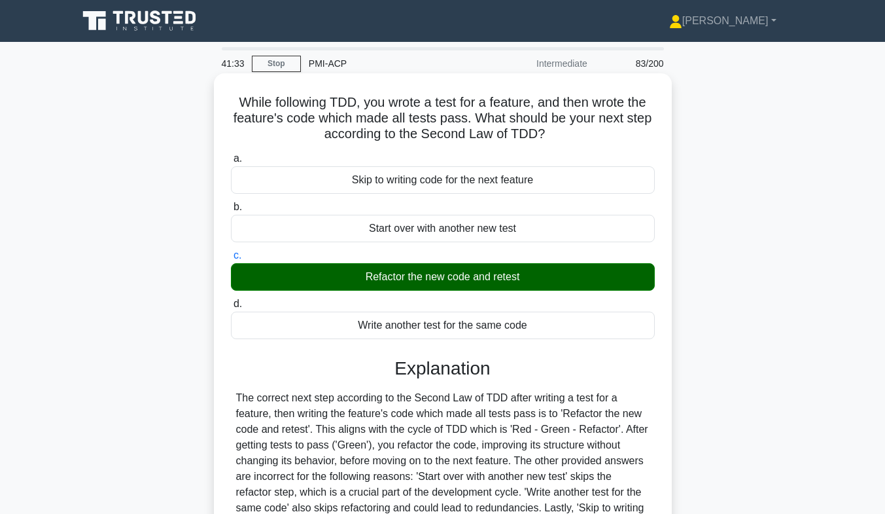
scroll to position [193, 0]
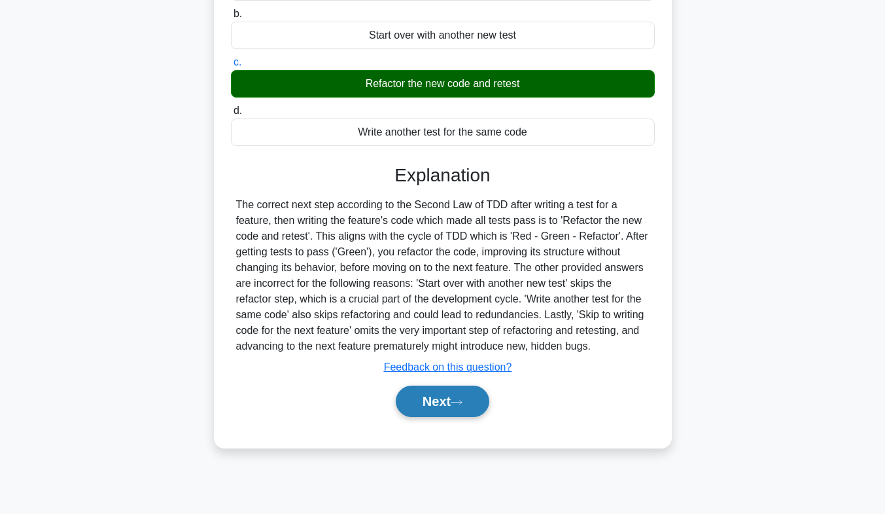
click at [450, 415] on button "Next" at bounding box center [443, 400] width 94 height 31
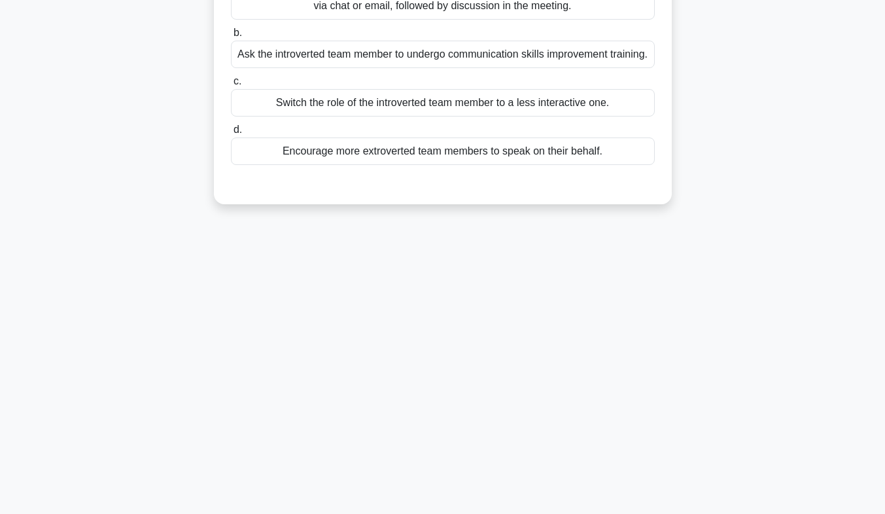
scroll to position [0, 0]
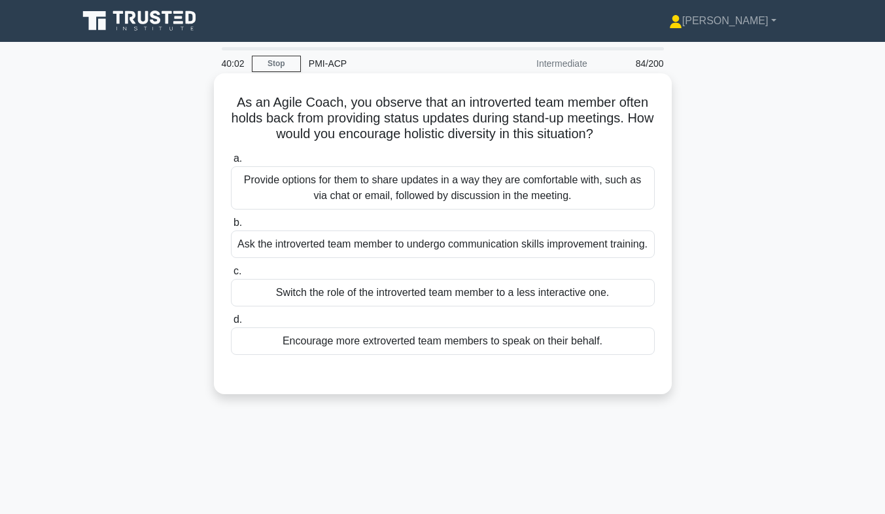
click at [510, 175] on div "Provide options for them to share updates in a way they are comfortable with, s…" at bounding box center [443, 187] width 424 height 43
click at [231, 163] on input "a. Provide options for them to share updates in a way they are comfortable with…" at bounding box center [231, 158] width 0 height 9
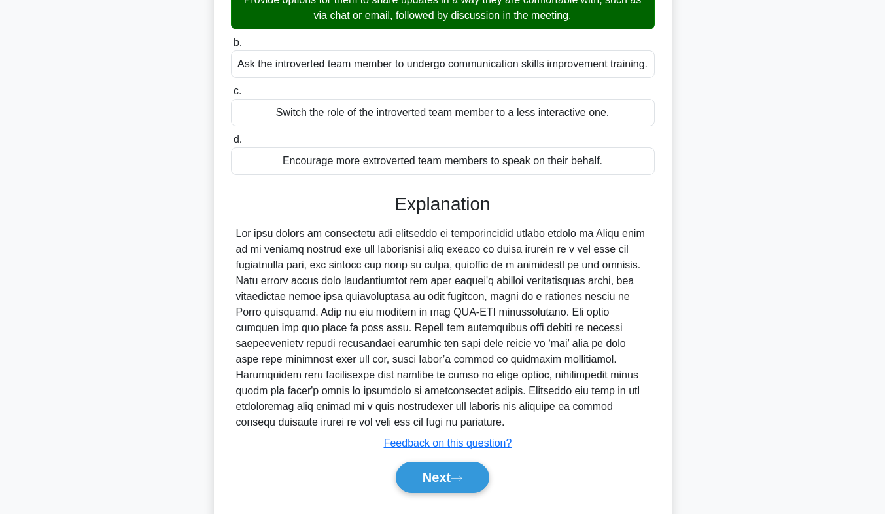
scroll to position [231, 0]
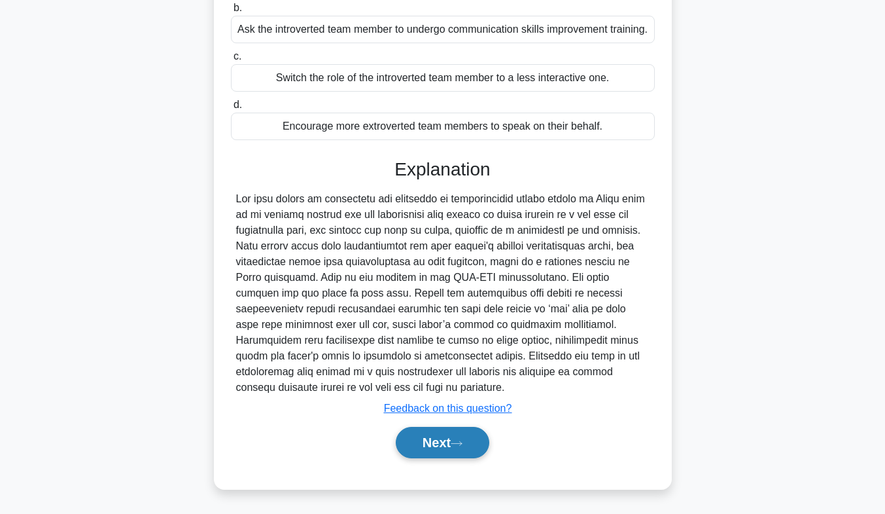
click at [448, 448] on button "Next" at bounding box center [443, 442] width 94 height 31
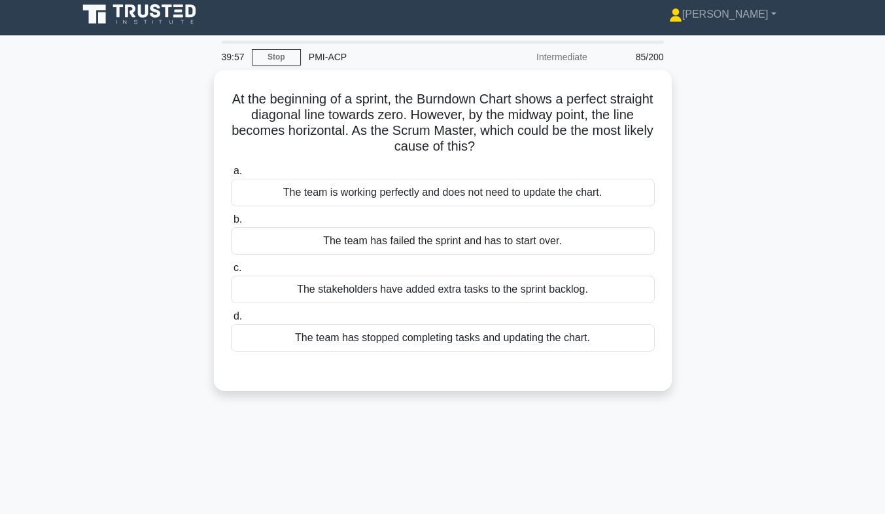
scroll to position [1, 0]
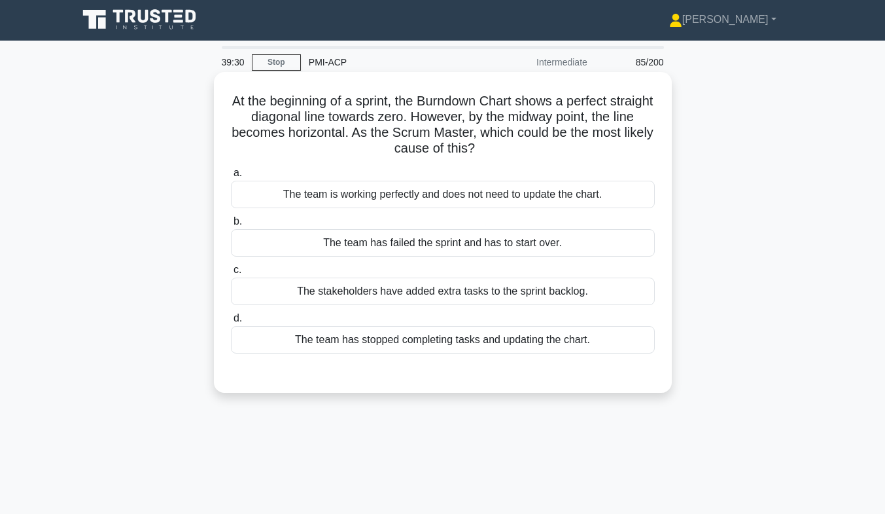
click at [573, 340] on div "The team has stopped completing tasks and updating the chart." at bounding box center [443, 339] width 424 height 27
click at [231, 322] on input "d. The team has stopped completing tasks and updating the chart." at bounding box center [231, 318] width 0 height 9
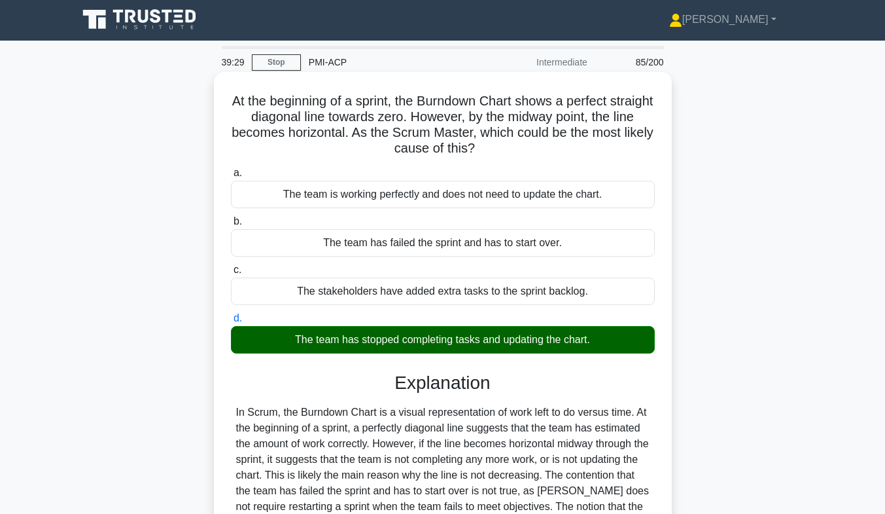
scroll to position [200, 0]
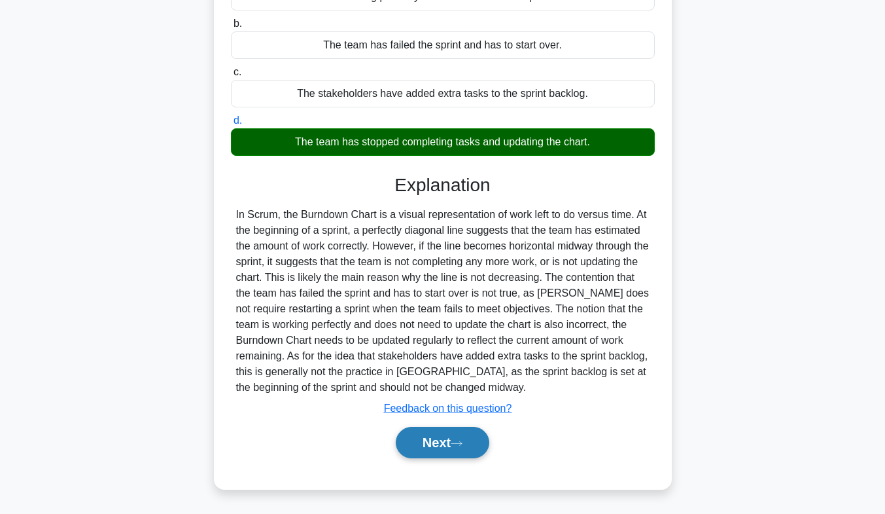
click at [457, 450] on button "Next" at bounding box center [443, 442] width 94 height 31
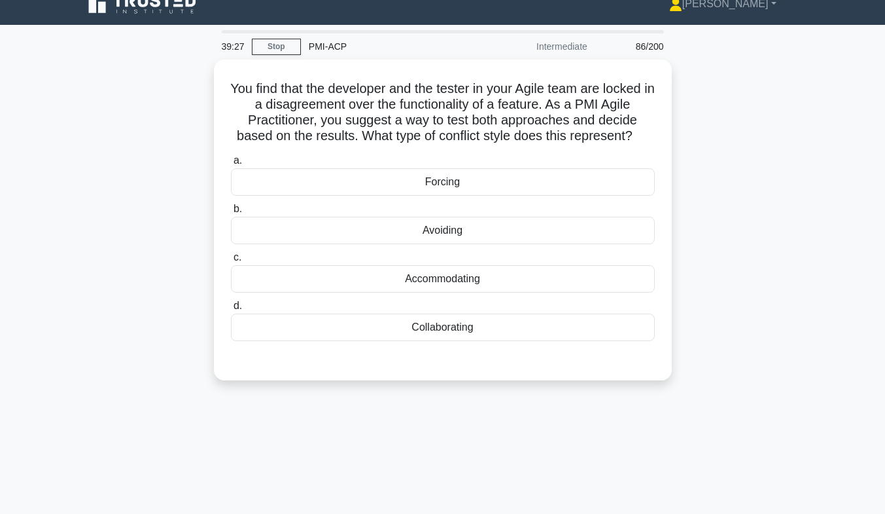
scroll to position [14, 0]
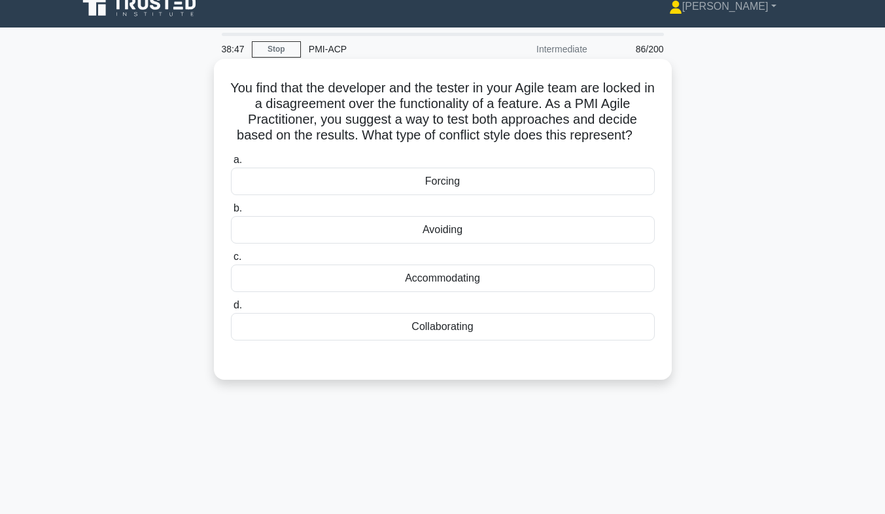
click at [488, 333] on div "Collaborating" at bounding box center [443, 326] width 424 height 27
click at [231, 309] on input "d. Collaborating" at bounding box center [231, 305] width 0 height 9
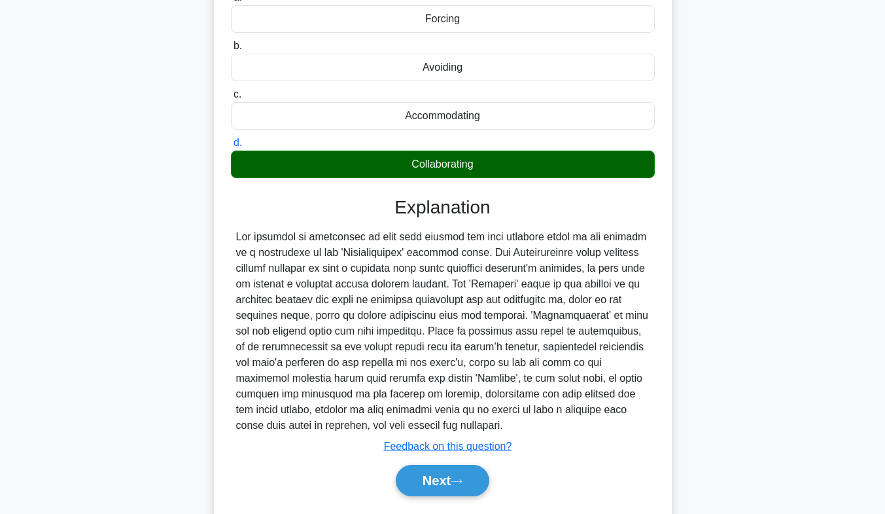
scroll to position [215, 0]
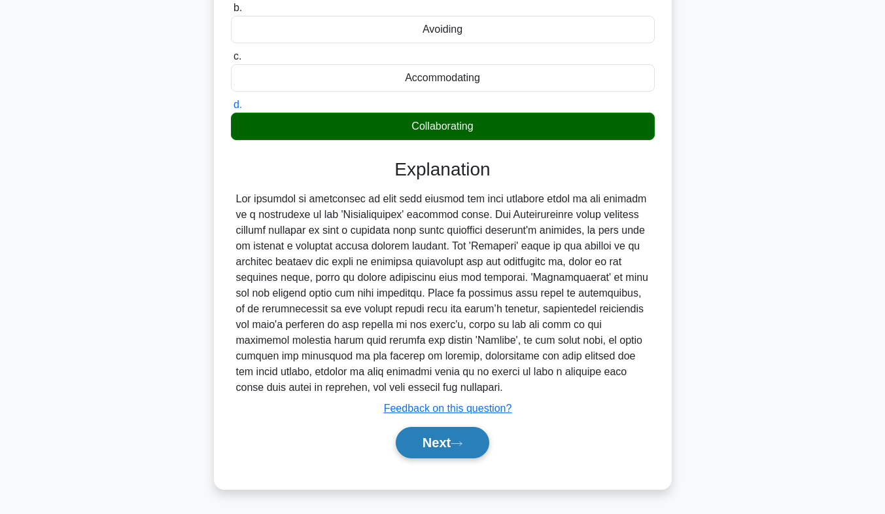
click at [439, 438] on button "Next" at bounding box center [443, 442] width 94 height 31
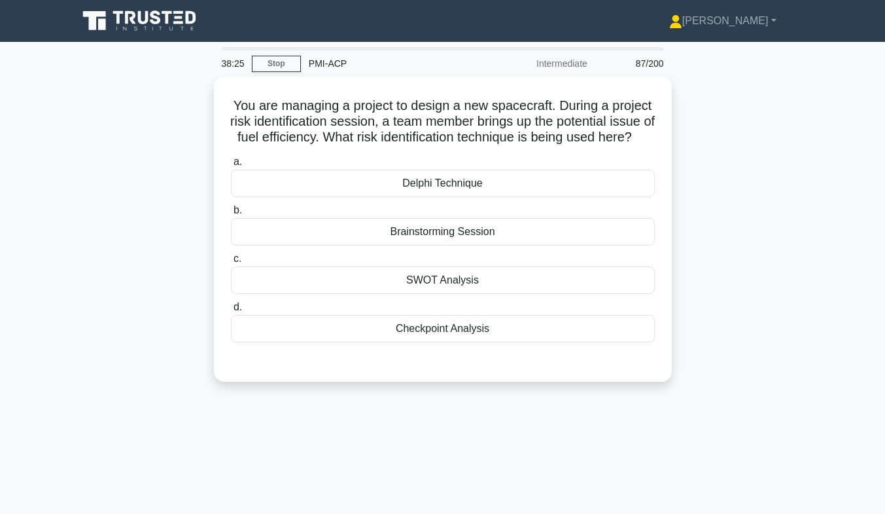
scroll to position [1, 0]
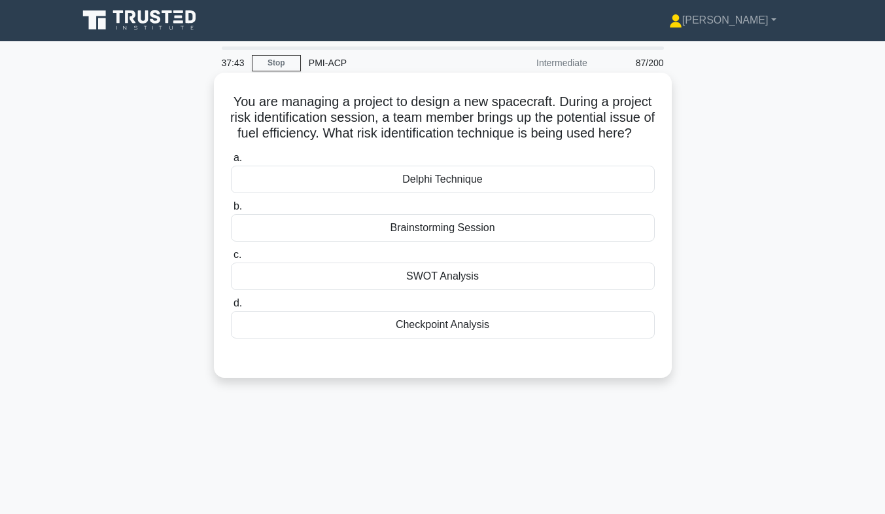
click at [444, 241] on div "Brainstorming Session" at bounding box center [443, 227] width 424 height 27
click at [231, 211] on input "b. Brainstorming Session" at bounding box center [231, 206] width 0 height 9
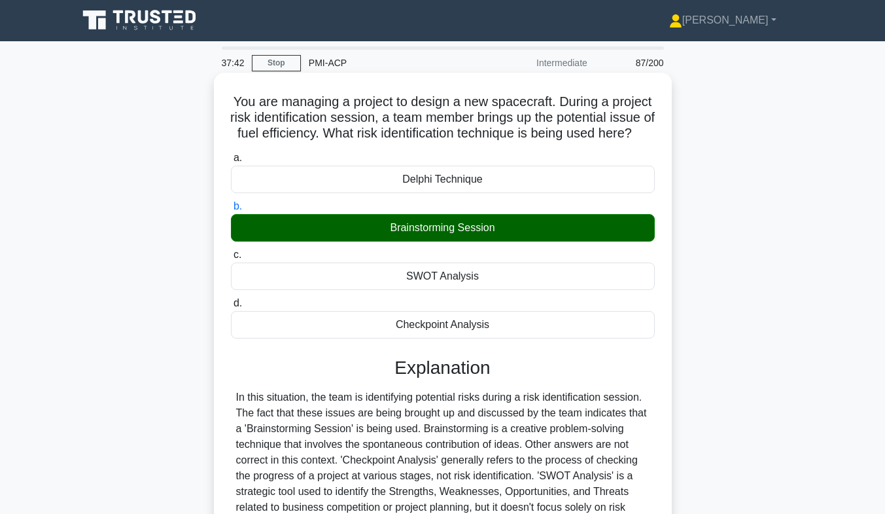
scroll to position [200, 0]
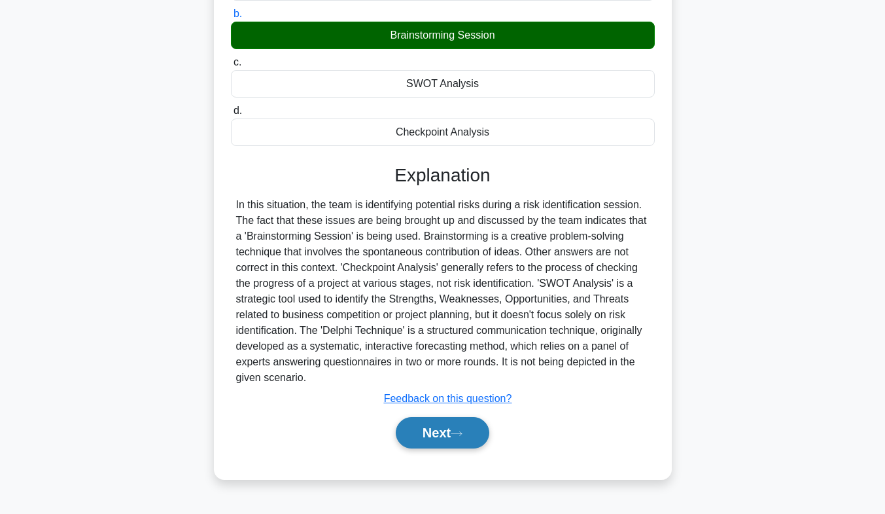
click at [419, 442] on button "Next" at bounding box center [443, 432] width 94 height 31
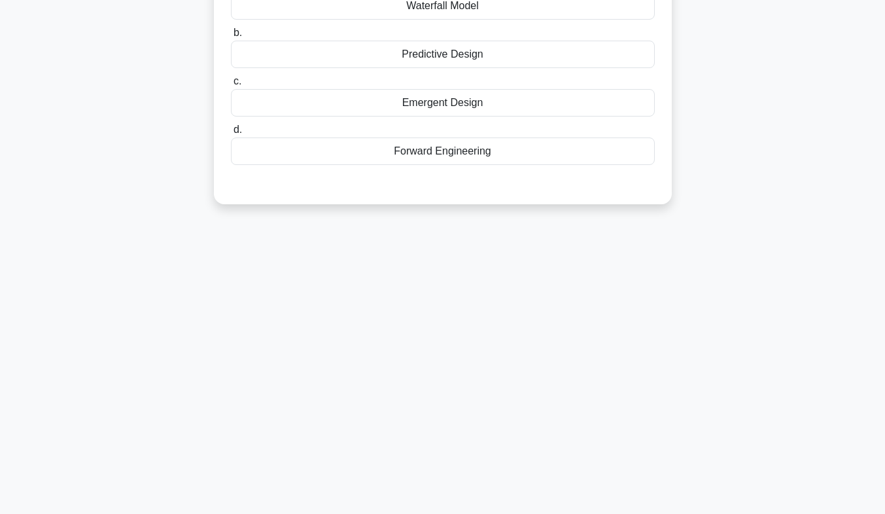
scroll to position [0, 0]
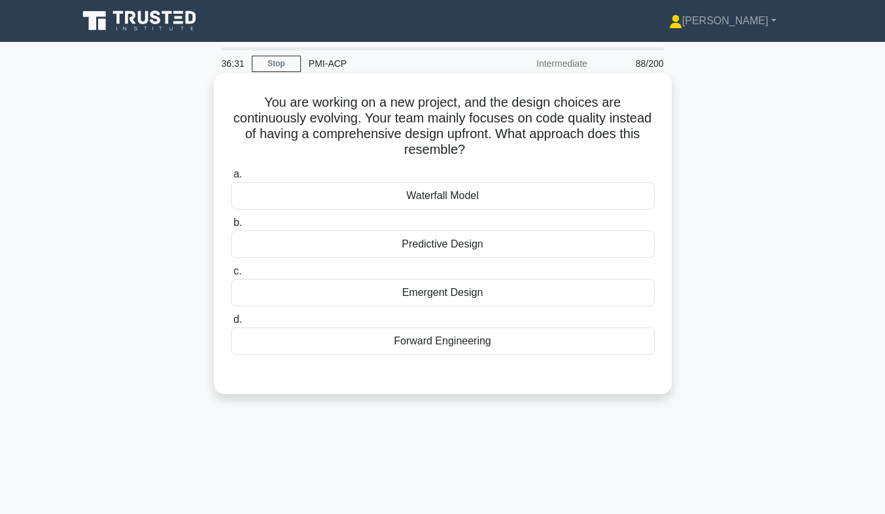
click at [438, 305] on div "Emergent Design" at bounding box center [443, 292] width 424 height 27
click at [231, 275] on input "c. Emergent Design" at bounding box center [231, 271] width 0 height 9
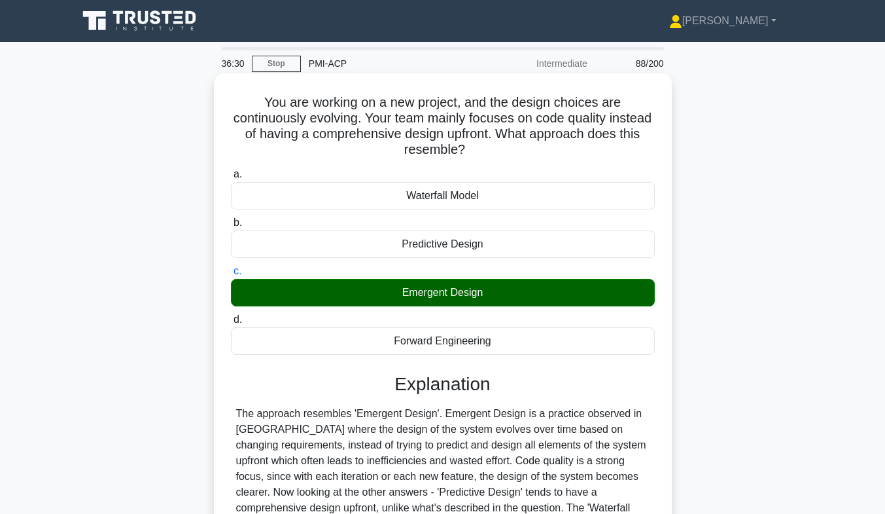
scroll to position [193, 0]
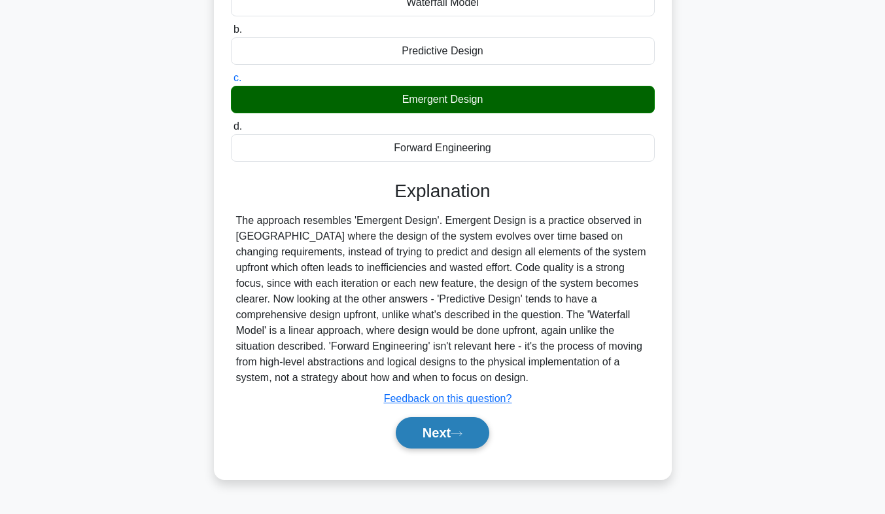
click at [427, 435] on button "Next" at bounding box center [443, 432] width 94 height 31
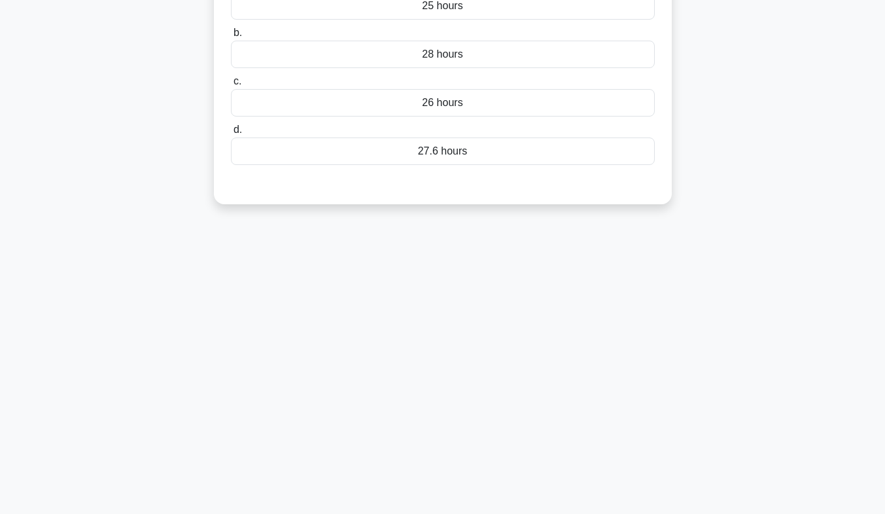
scroll to position [6, 0]
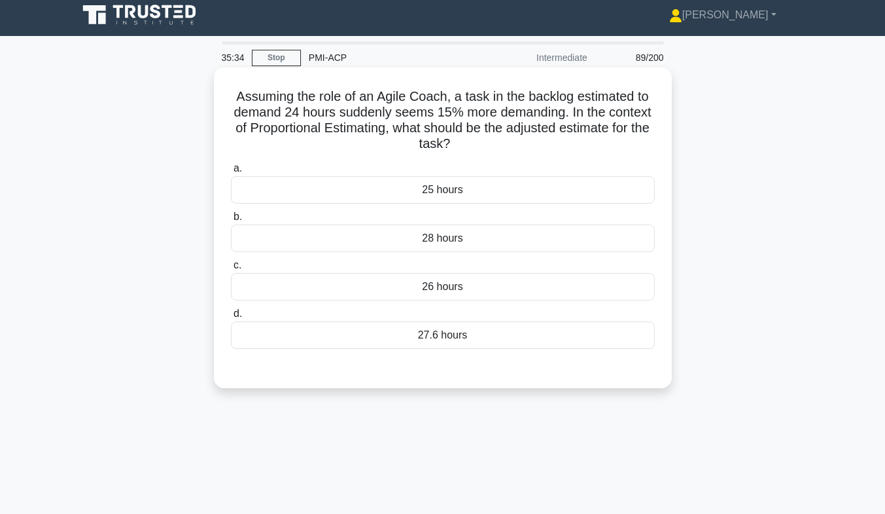
click at [510, 341] on div "27.6 hours" at bounding box center [443, 334] width 424 height 27
click at [231, 318] on input "d. 27.6 hours" at bounding box center [231, 313] width 0 height 9
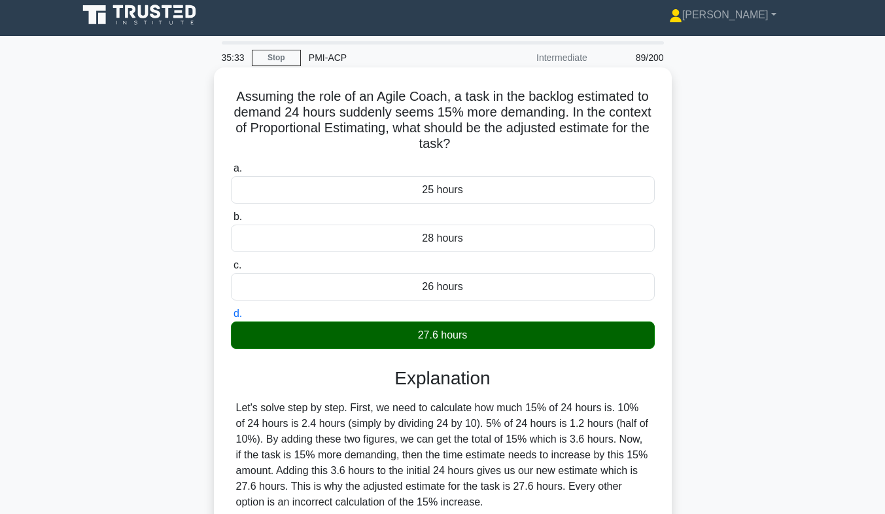
scroll to position [193, 0]
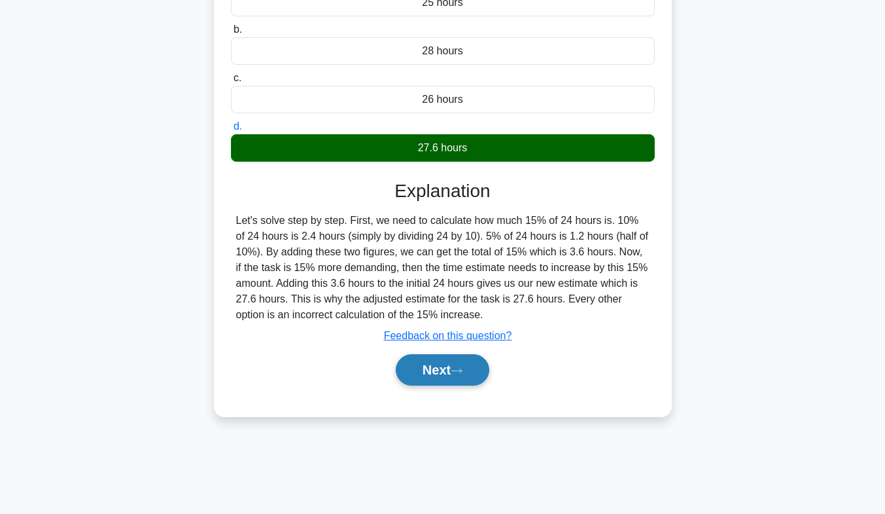
click at [471, 363] on button "Next" at bounding box center [443, 369] width 94 height 31
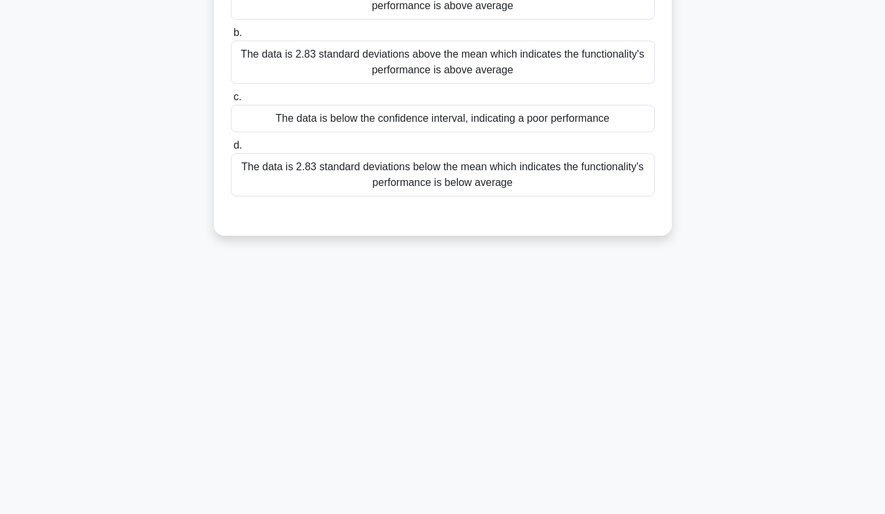
scroll to position [0, 0]
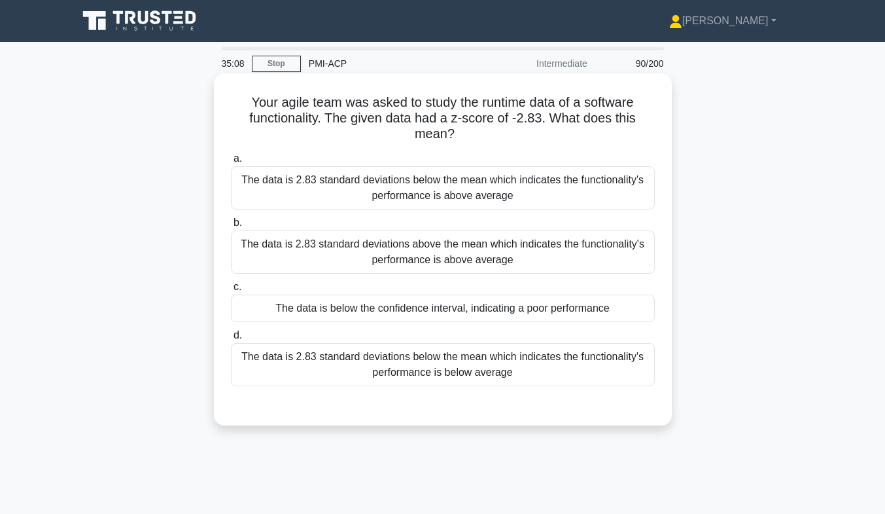
click at [417, 368] on div "The data is 2.83 standard deviations below the mean which indicates the functio…" at bounding box center [443, 364] width 424 height 43
click at [231, 340] on input "d. The data is 2.83 standard deviations below the mean which indicates the func…" at bounding box center [231, 335] width 0 height 9
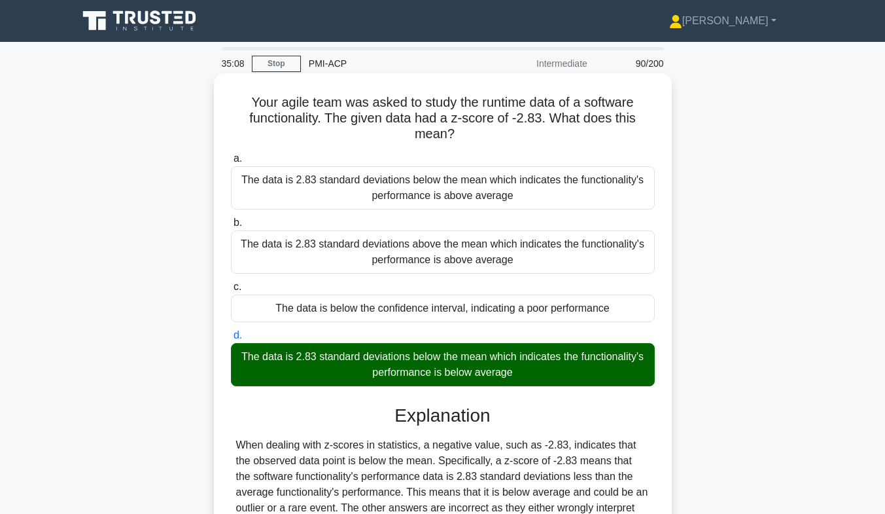
scroll to position [193, 0]
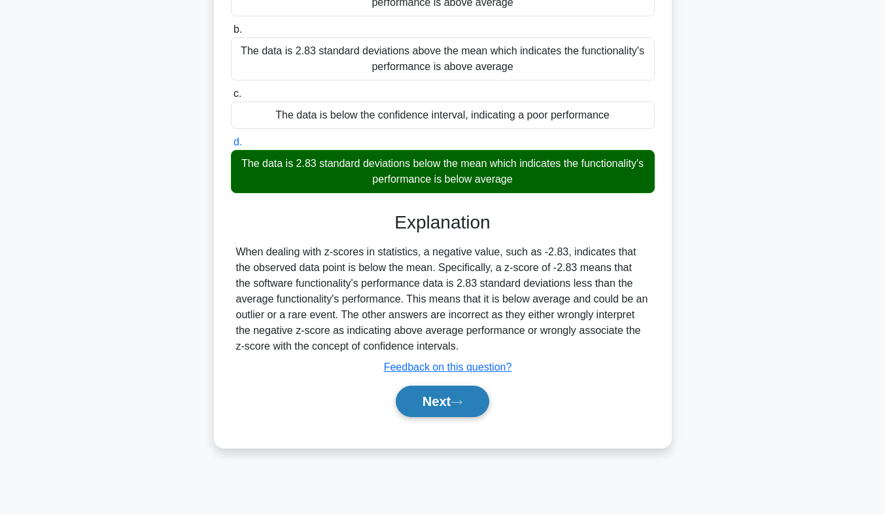
click at [431, 402] on button "Next" at bounding box center [443, 400] width 94 height 31
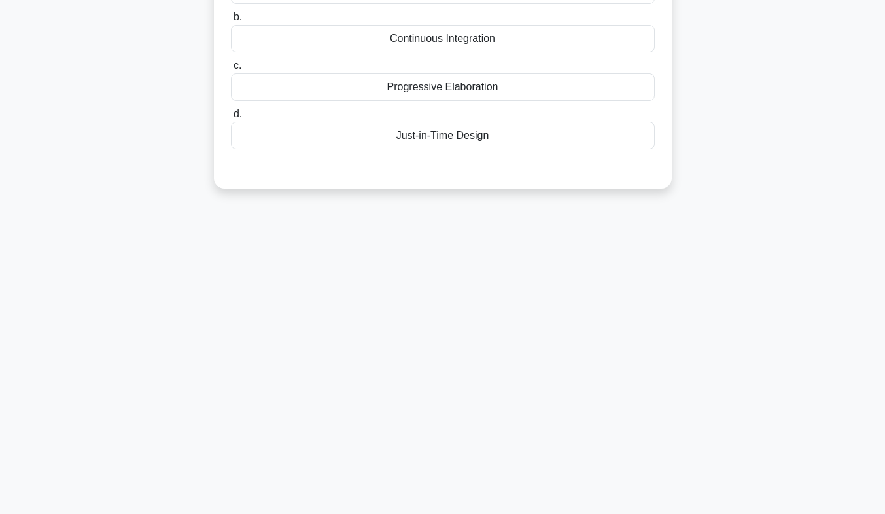
scroll to position [0, 0]
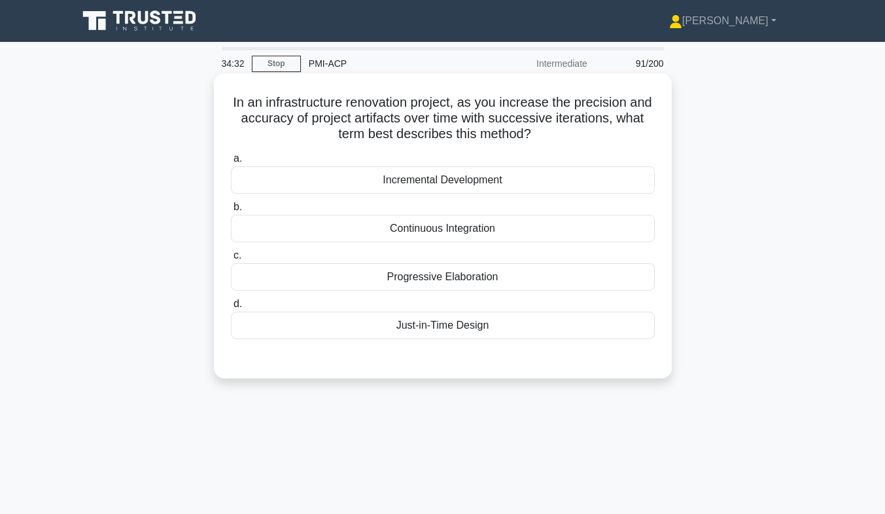
click at [424, 281] on div "Progressive Elaboration" at bounding box center [443, 276] width 424 height 27
click at [231, 260] on input "c. Progressive Elaboration" at bounding box center [231, 255] width 0 height 9
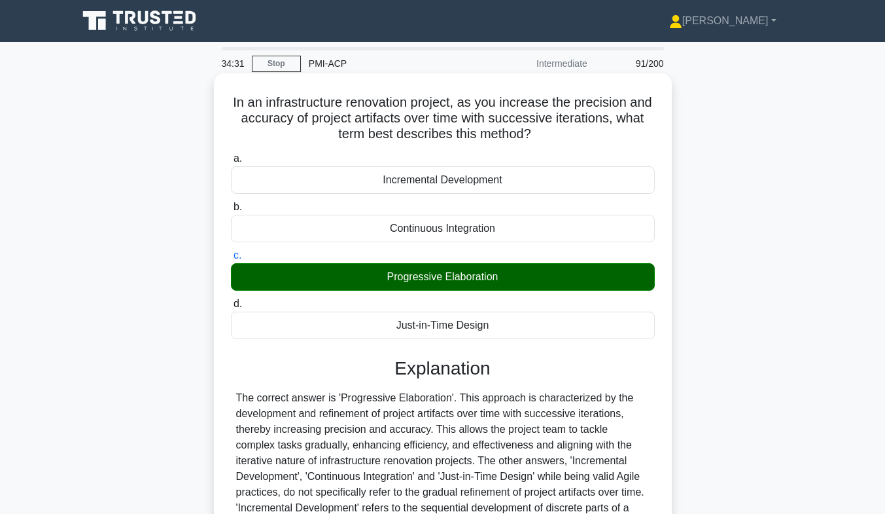
scroll to position [193, 0]
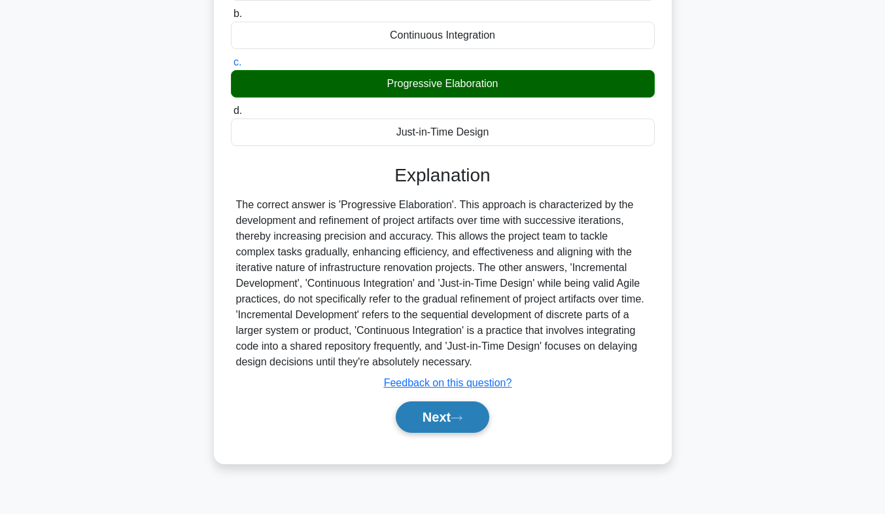
click at [421, 415] on button "Next" at bounding box center [443, 416] width 94 height 31
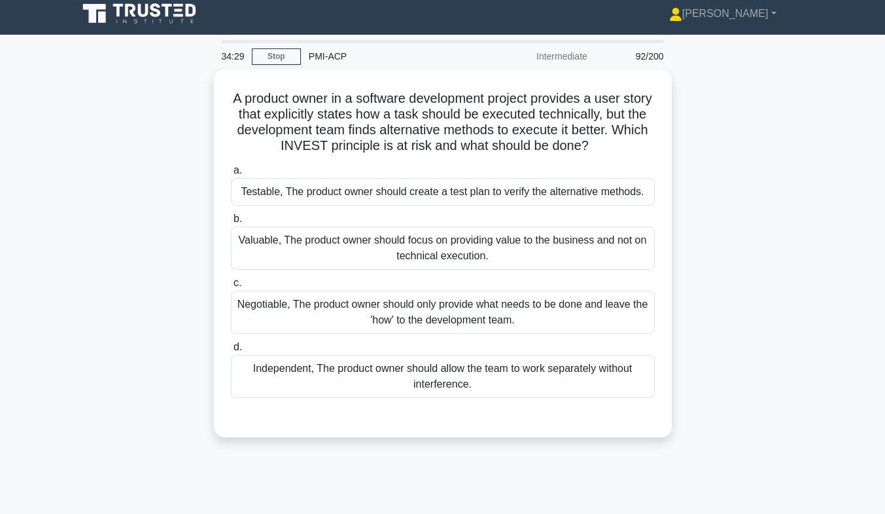
scroll to position [0, 0]
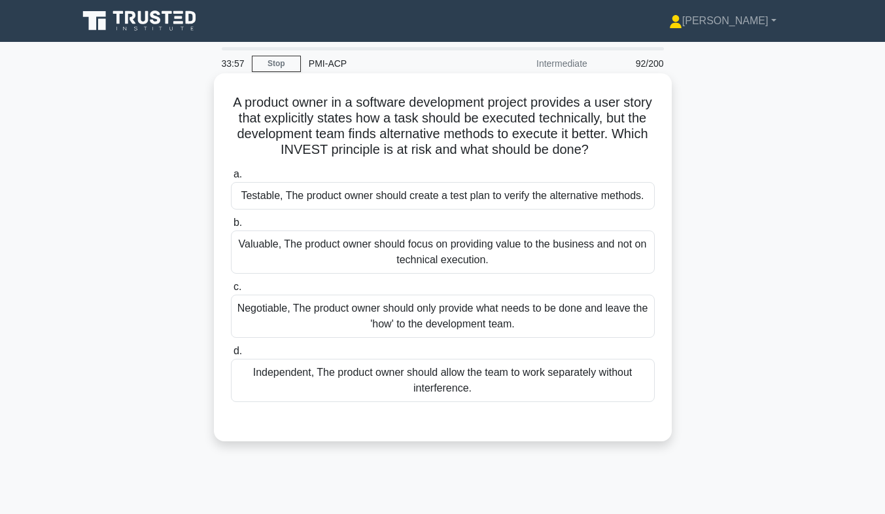
click at [256, 314] on div "Negotiable, The product owner should only provide what needs to be done and lea…" at bounding box center [443, 315] width 424 height 43
click at [231, 291] on input "c. Negotiable, The product owner should only provide what needs to be done and …" at bounding box center [231, 287] width 0 height 9
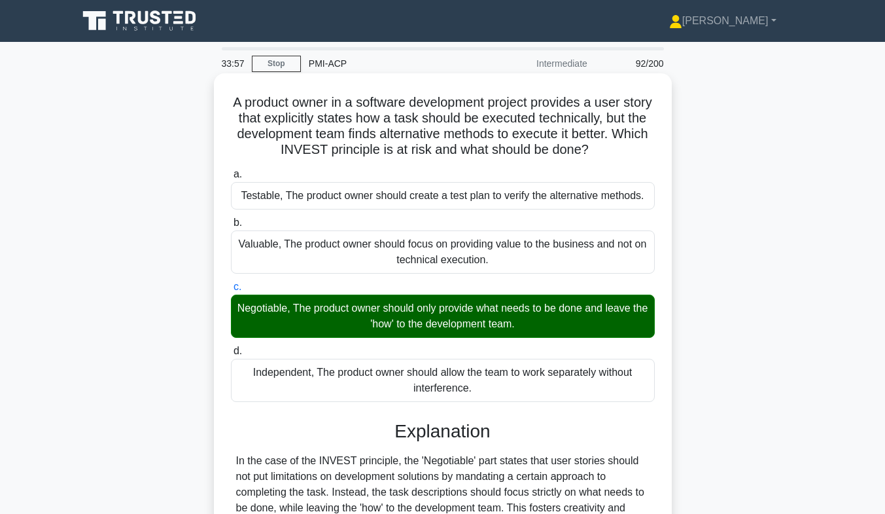
scroll to position [231, 0]
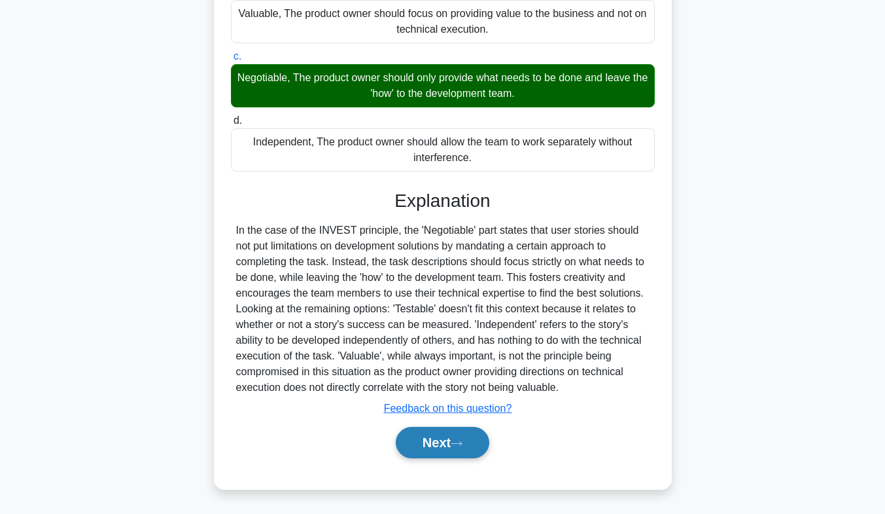
click at [416, 434] on button "Next" at bounding box center [443, 442] width 94 height 31
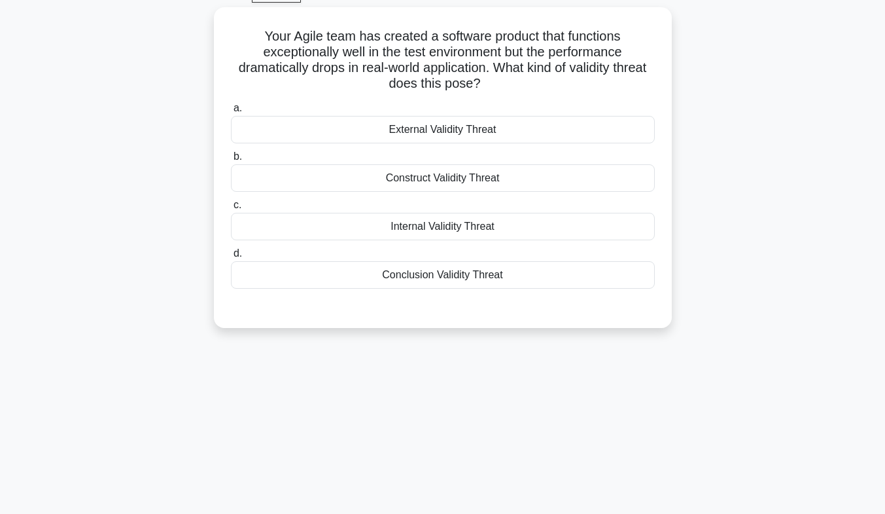
scroll to position [0, 0]
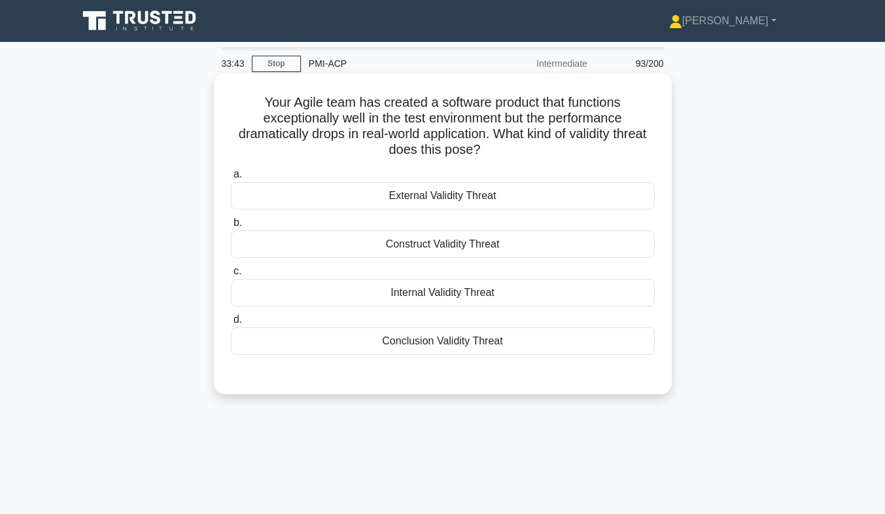
click at [427, 190] on div "External Validity Threat" at bounding box center [443, 195] width 424 height 27
click at [231, 179] on input "a. External Validity Threat" at bounding box center [231, 174] width 0 height 9
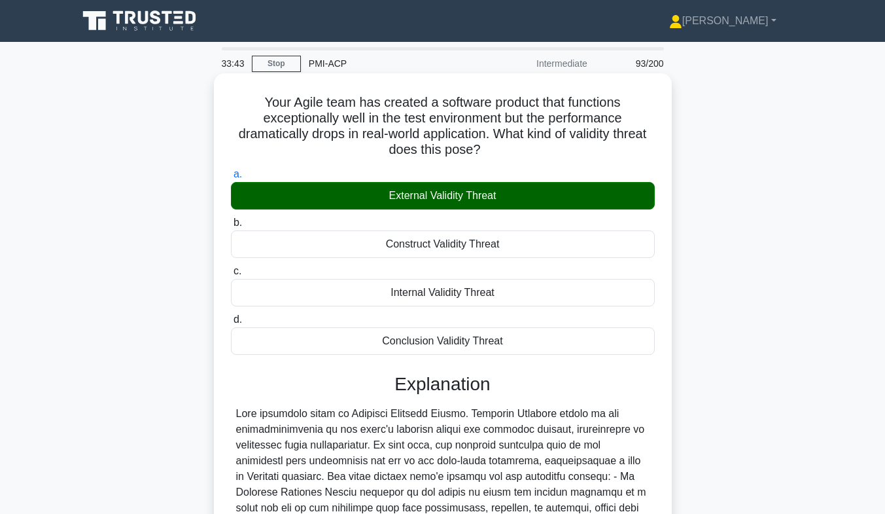
scroll to position [231, 0]
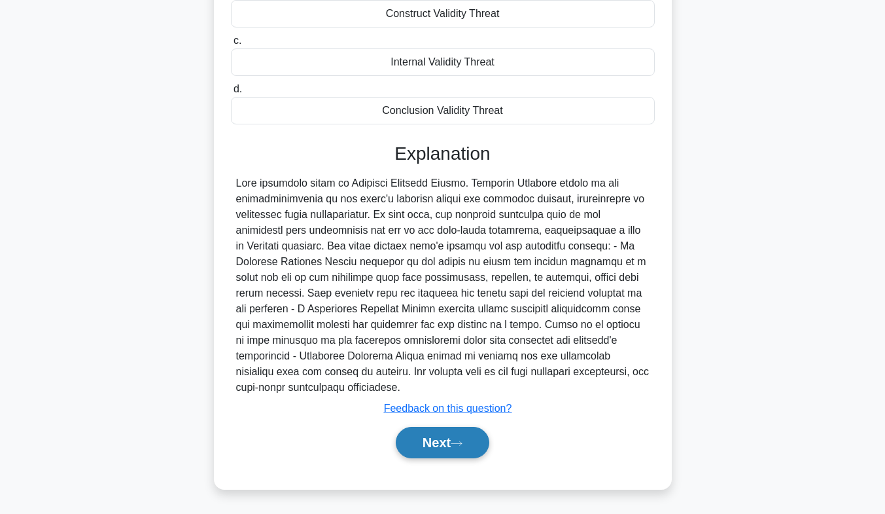
click at [427, 454] on button "Next" at bounding box center [443, 442] width 94 height 31
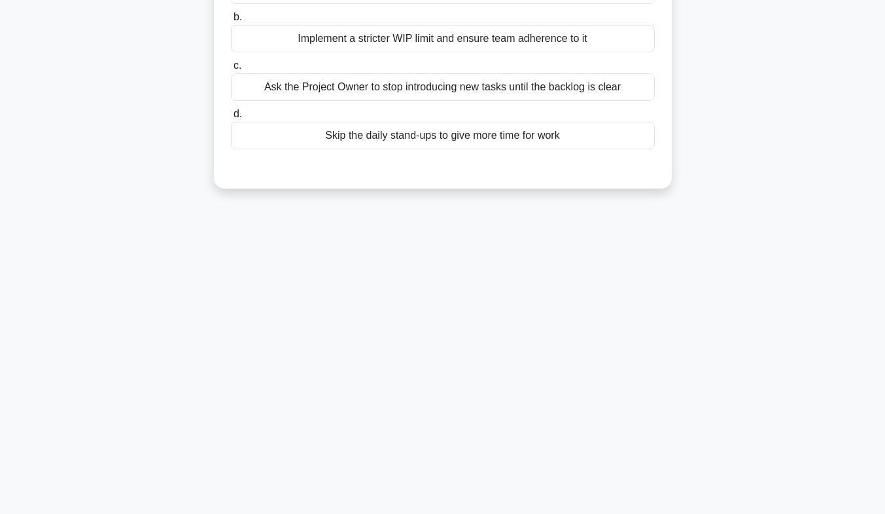
scroll to position [0, 0]
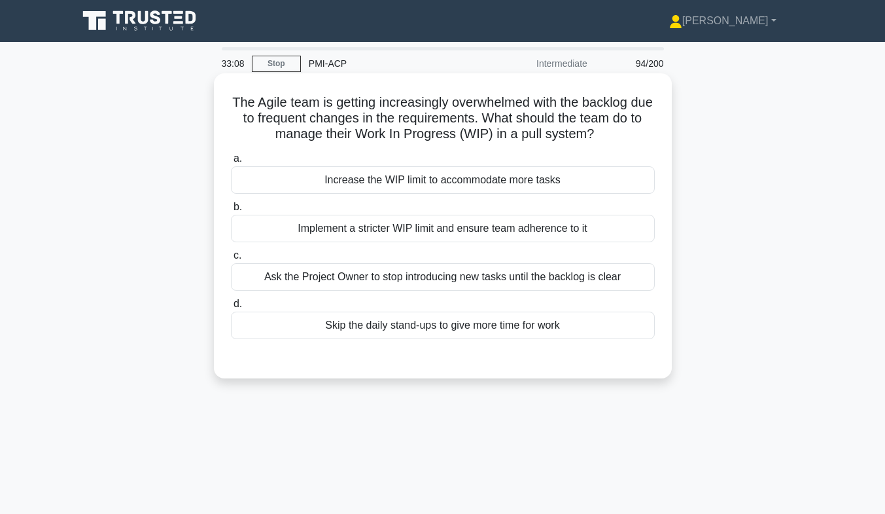
click at [467, 226] on div "Implement a stricter WIP limit and ensure team adherence to it" at bounding box center [443, 228] width 424 height 27
click at [231, 211] on input "b. Implement a stricter WIP limit and ensure team adherence to it" at bounding box center [231, 207] width 0 height 9
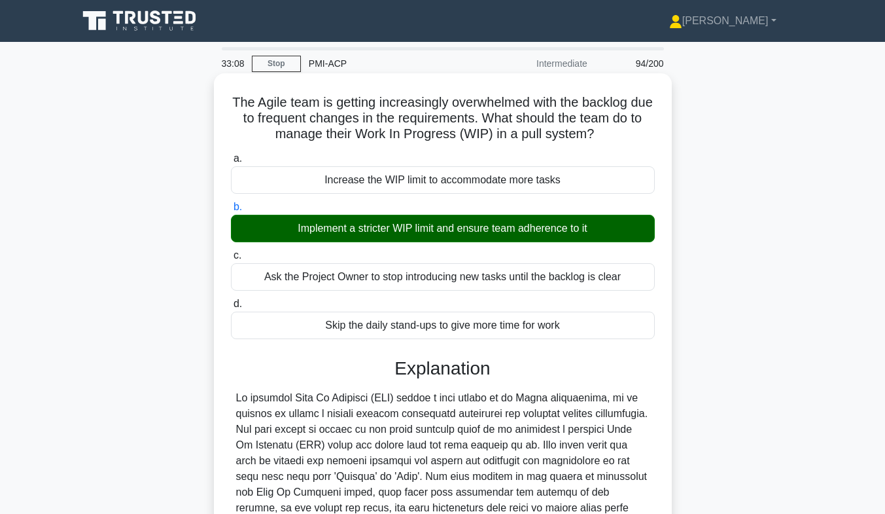
scroll to position [215, 0]
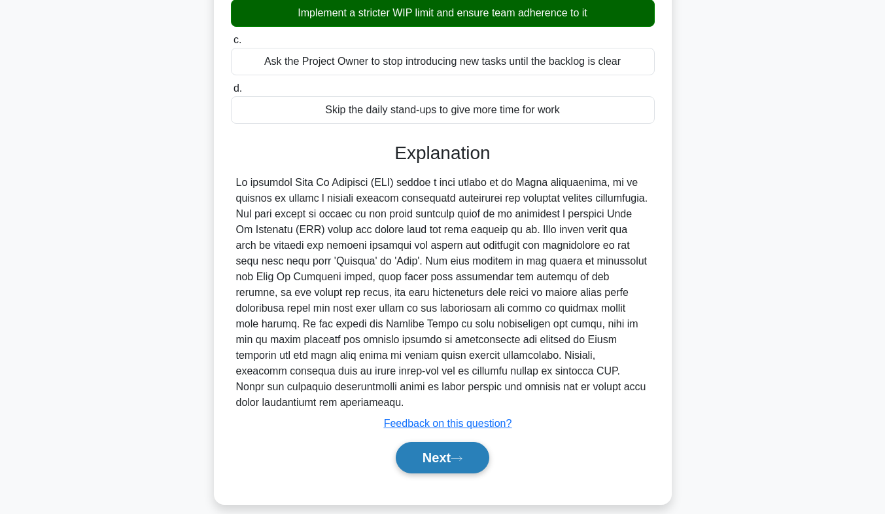
click at [451, 443] on button "Next" at bounding box center [443, 457] width 94 height 31
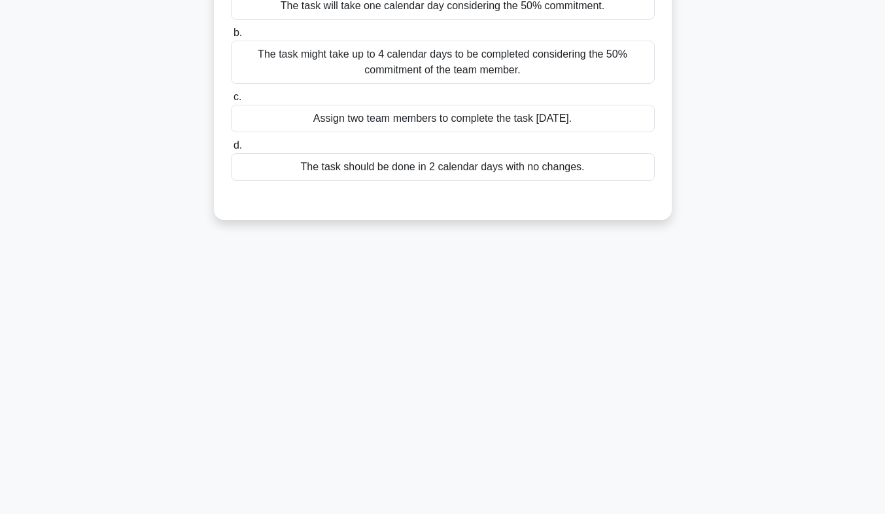
scroll to position [0, 0]
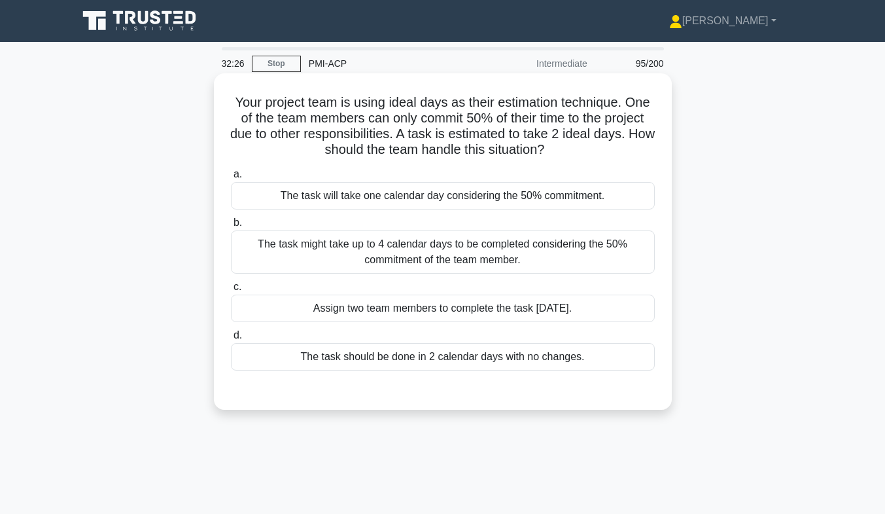
click at [459, 259] on div "The task might take up to 4 calendar days to be completed considering the 50% c…" at bounding box center [443, 251] width 424 height 43
click at [231, 227] on input "b. The task might take up to 4 calendar days to be completed considering the 50…" at bounding box center [231, 222] width 0 height 9
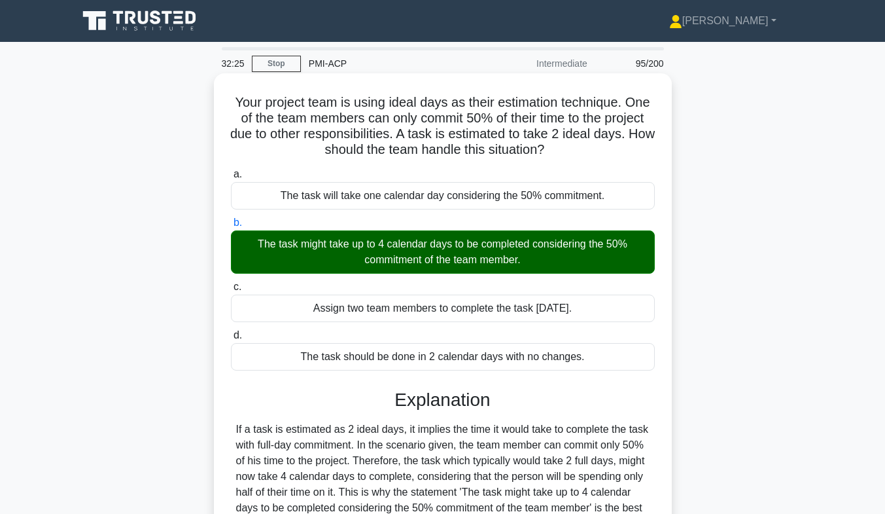
scroll to position [200, 0]
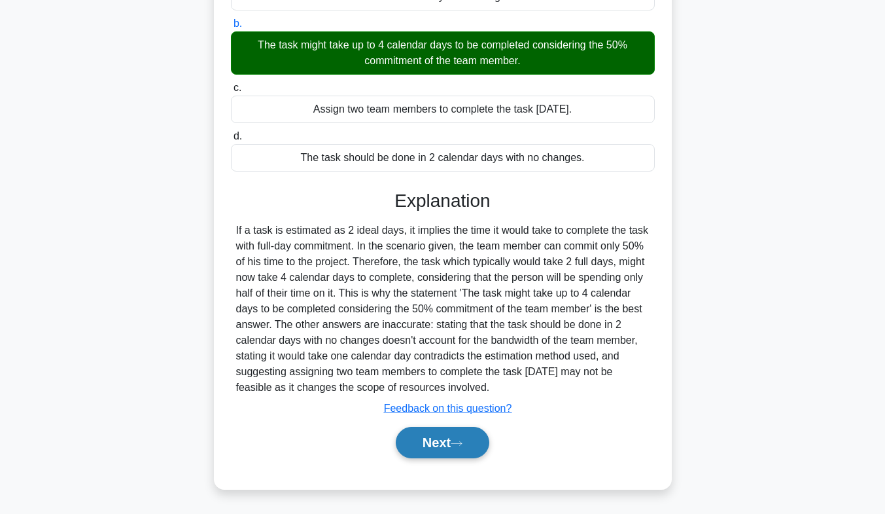
click at [449, 438] on button "Next" at bounding box center [443, 442] width 94 height 31
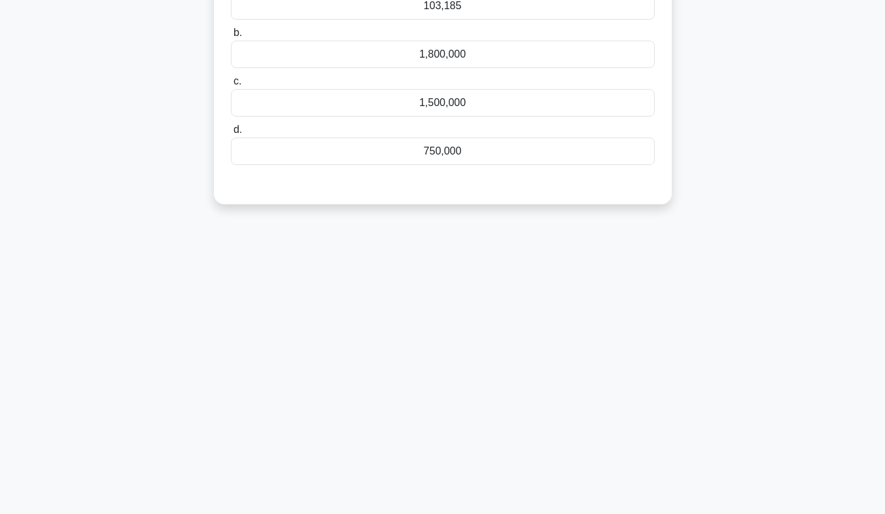
scroll to position [0, 0]
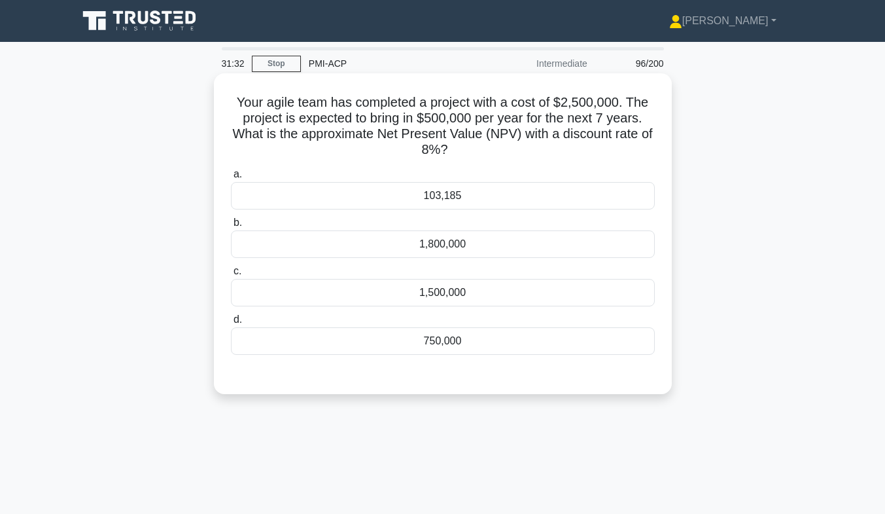
click at [454, 361] on div "a. 103,185 b. 1,800,000 c. d." at bounding box center [443, 271] width 427 height 215
click at [444, 341] on div "750,000" at bounding box center [443, 340] width 424 height 27
click at [231, 324] on input "d. 750,000" at bounding box center [231, 319] width 0 height 9
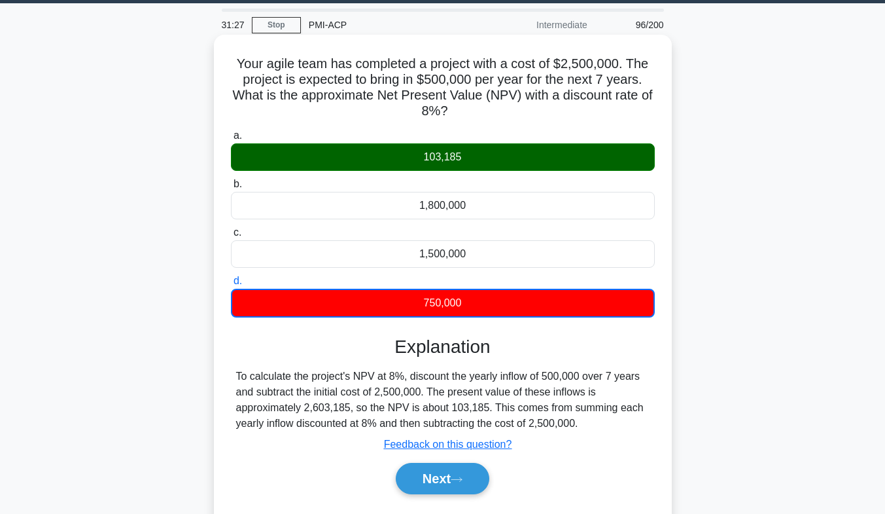
scroll to position [193, 0]
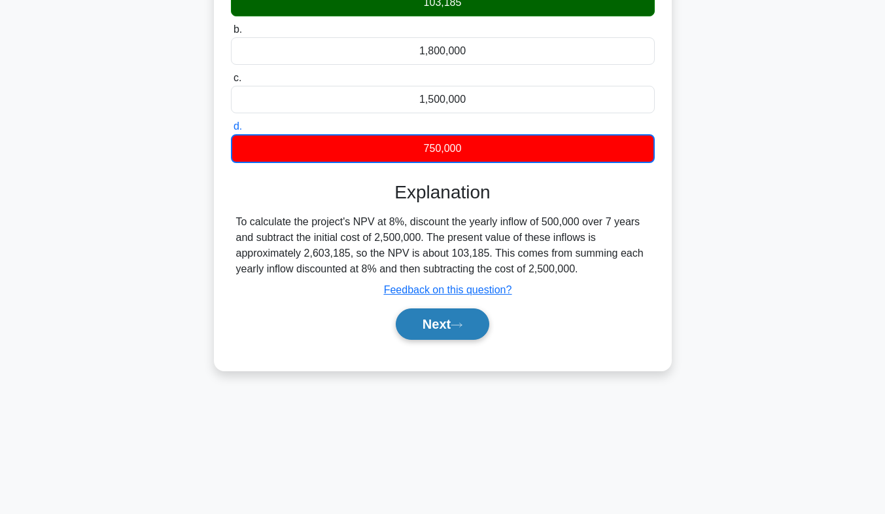
click at [415, 330] on button "Next" at bounding box center [443, 323] width 94 height 31
click at [454, 328] on button "Next" at bounding box center [443, 323] width 94 height 31
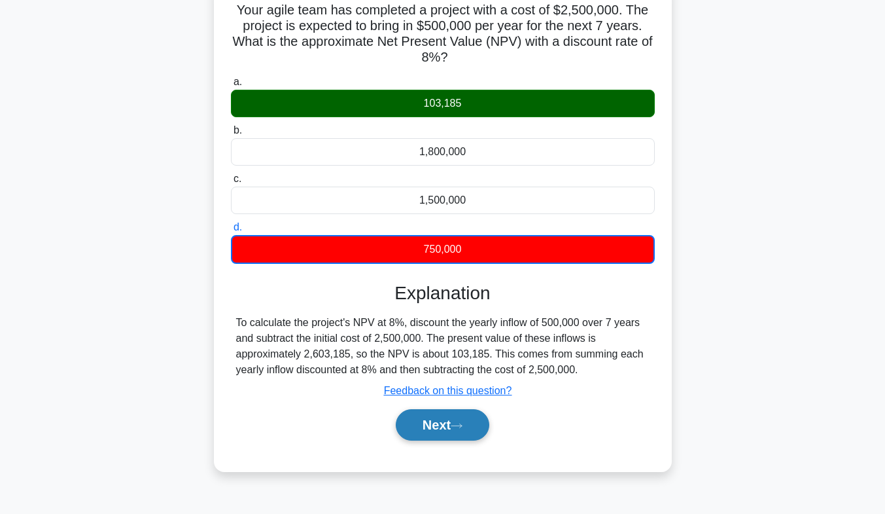
scroll to position [92, 0]
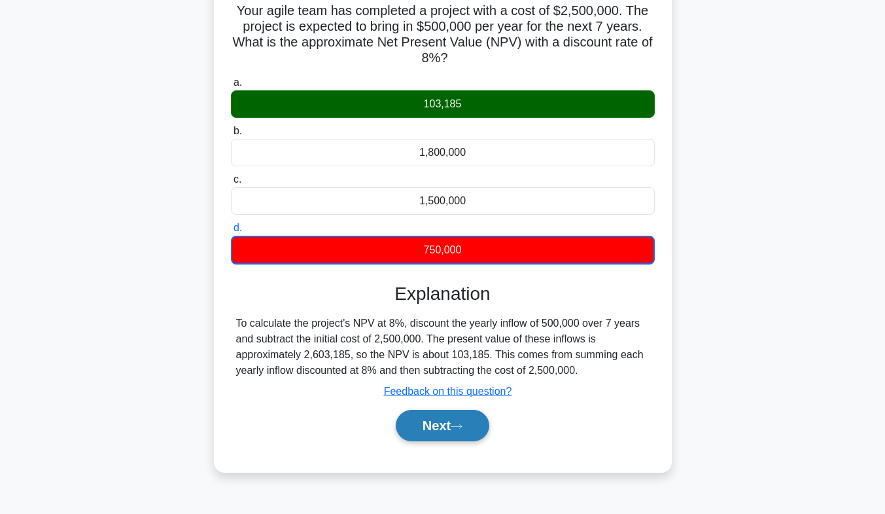
click at [442, 420] on button "Next" at bounding box center [443, 424] width 94 height 31
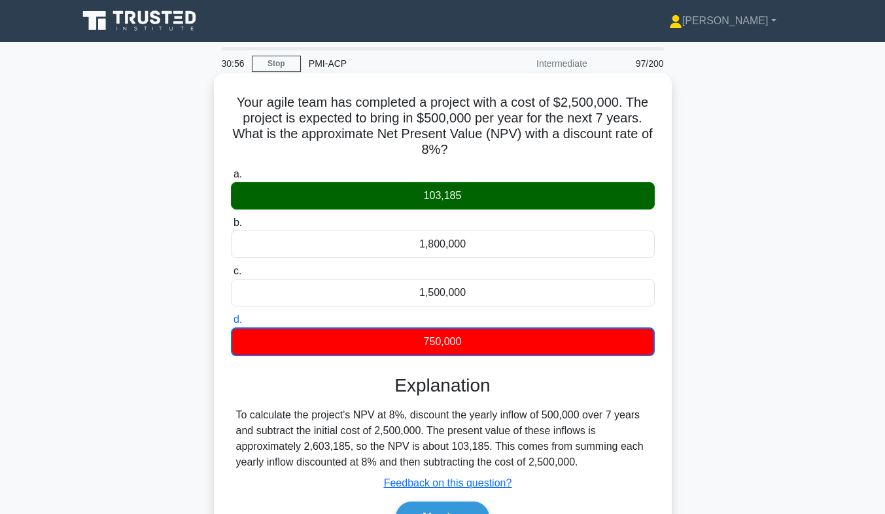
scroll to position [193, 0]
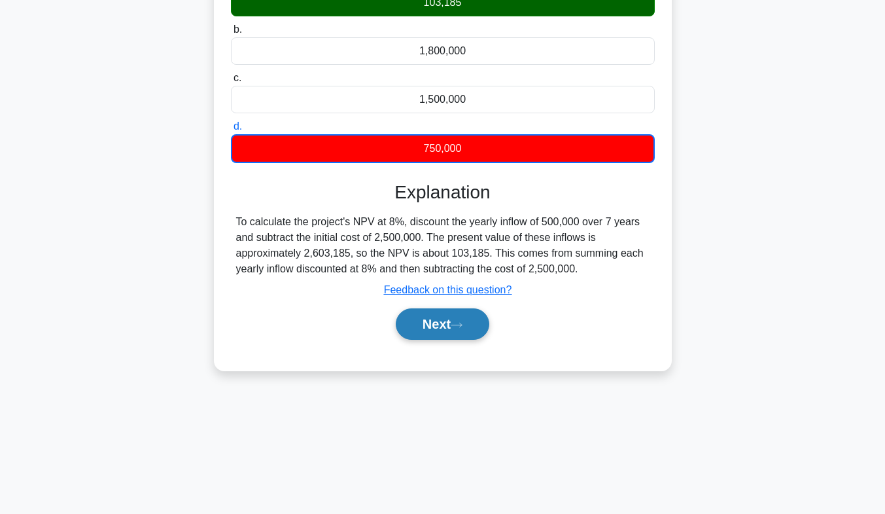
click at [483, 333] on button "Next" at bounding box center [443, 323] width 94 height 31
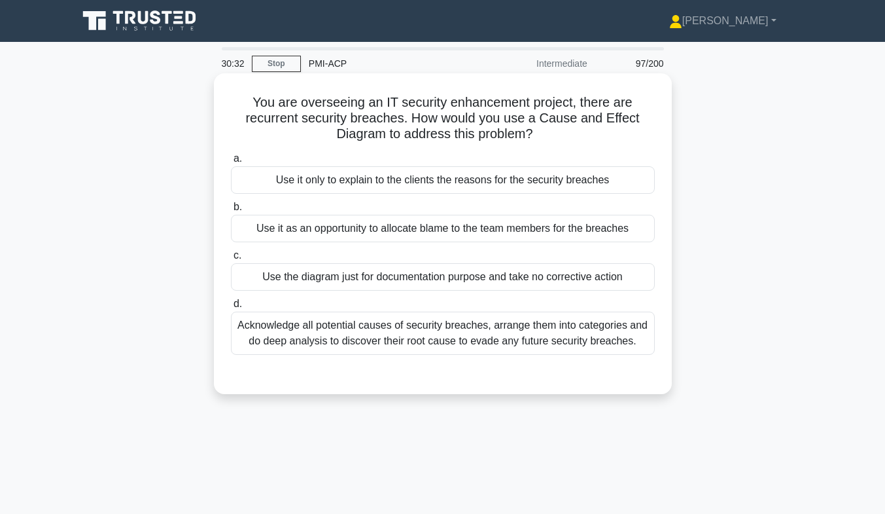
click at [481, 318] on div "Acknowledge all potential causes of security breaches, arrange them into catego…" at bounding box center [443, 332] width 424 height 43
click at [231, 308] on input "d. Acknowledge all potential causes of security breaches, arrange them into cat…" at bounding box center [231, 304] width 0 height 9
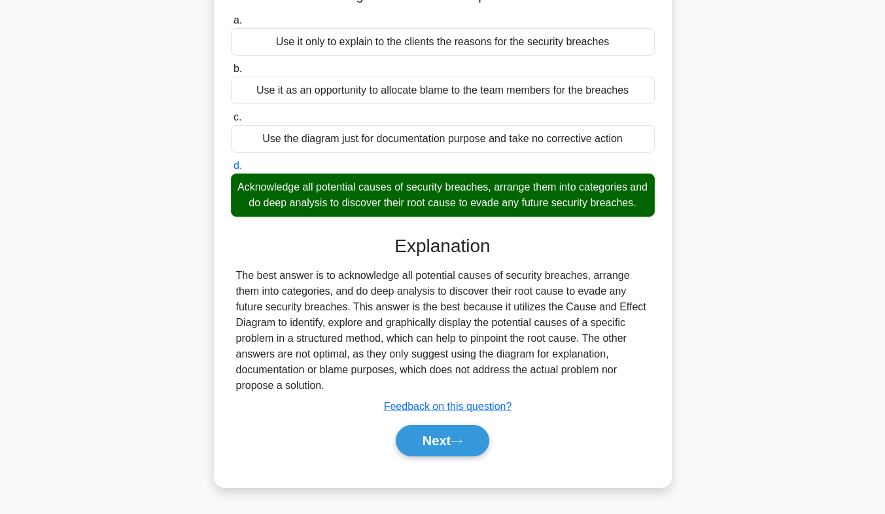
scroll to position [193, 0]
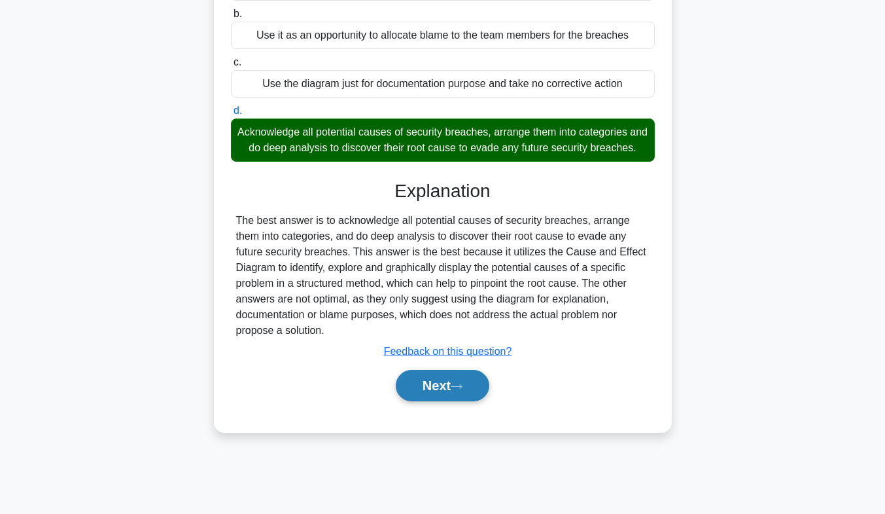
click at [444, 384] on button "Next" at bounding box center [443, 385] width 94 height 31
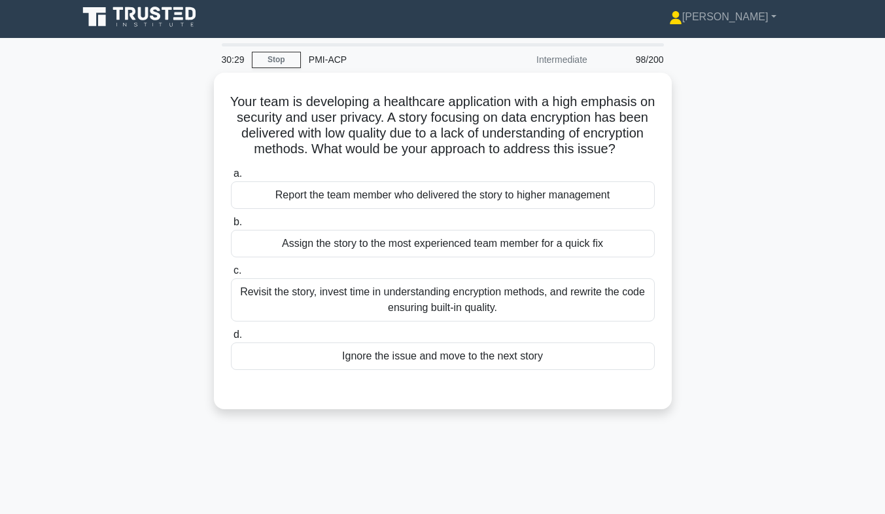
scroll to position [0, 0]
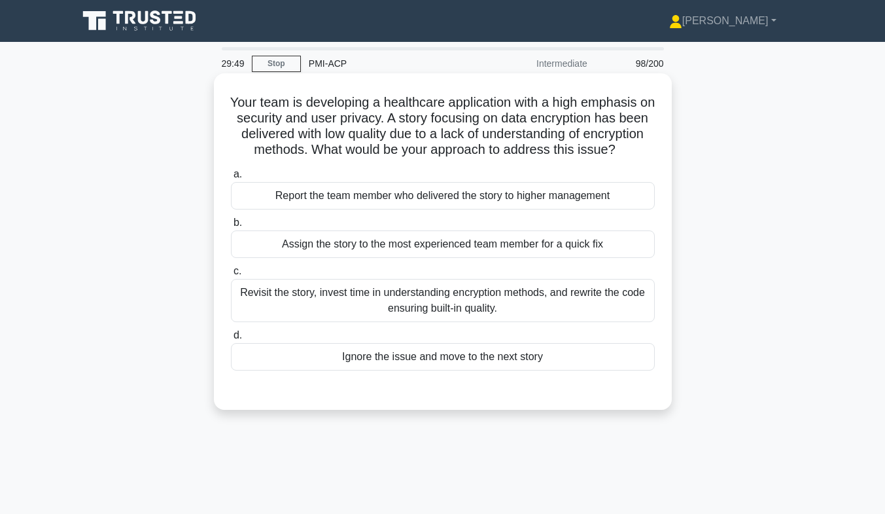
click at [514, 322] on div "Revisit the story, invest time in understanding encryption methods, and rewrite…" at bounding box center [443, 300] width 424 height 43
click at [231, 275] on input "c. Revisit the story, invest time in understanding encryption methods, and rewr…" at bounding box center [231, 271] width 0 height 9
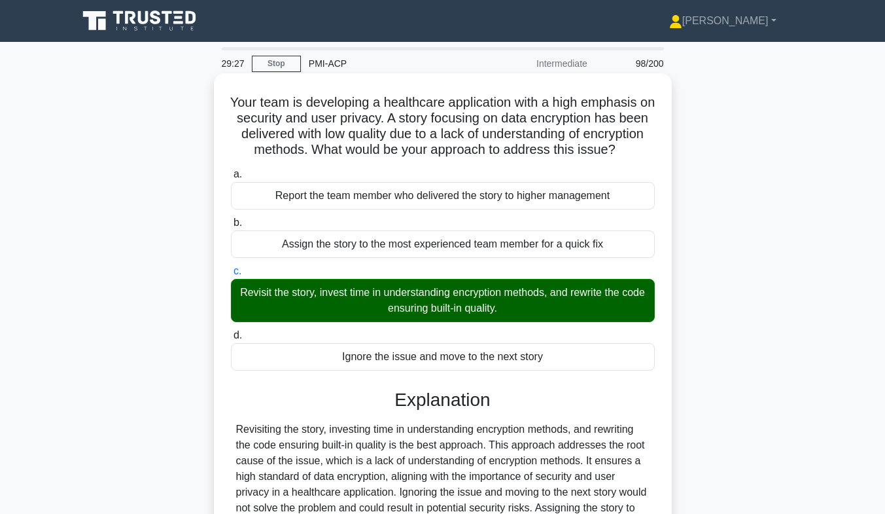
scroll to position [200, 0]
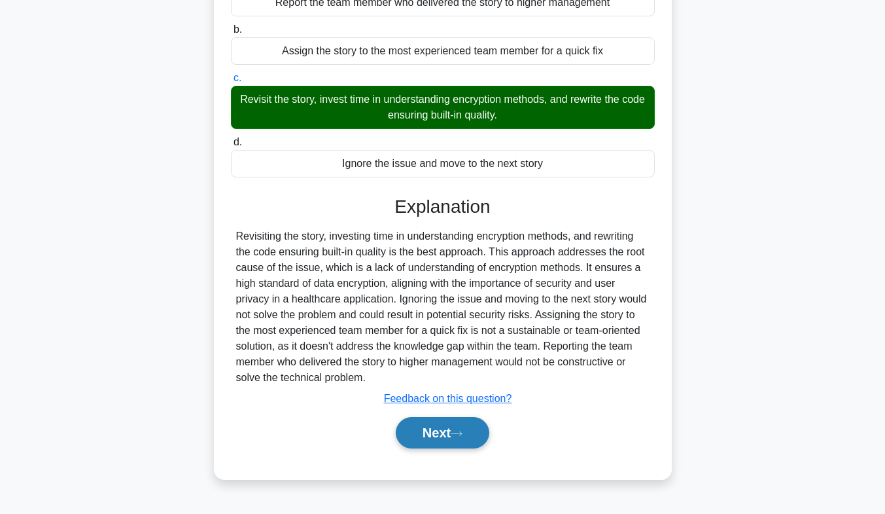
click at [444, 445] on button "Next" at bounding box center [443, 432] width 94 height 31
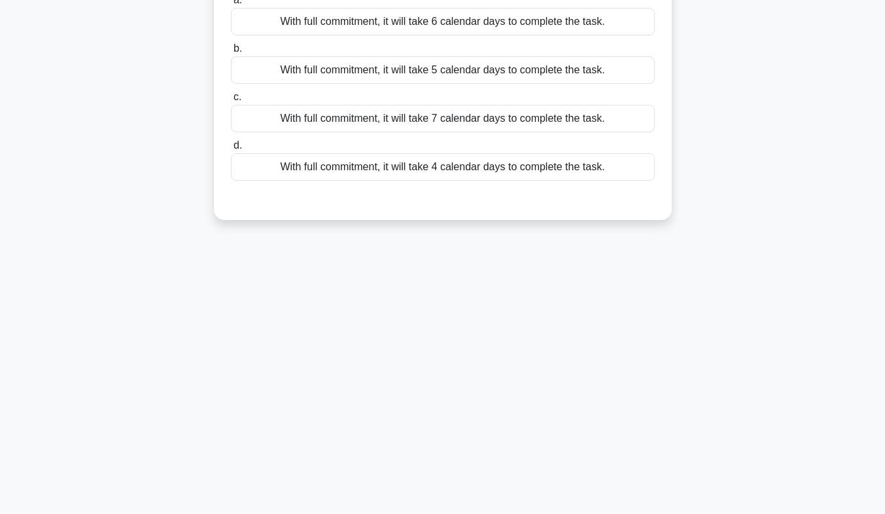
scroll to position [0, 0]
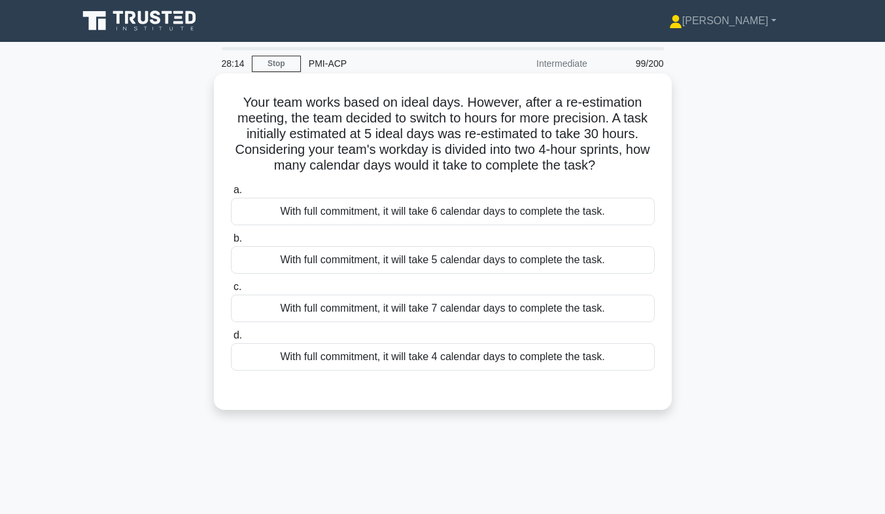
click at [413, 359] on div "With full commitment, it will take 4 calendar days to complete the task." at bounding box center [443, 356] width 424 height 27
click at [231, 340] on input "d. With full commitment, it will take 4 calendar days to complete the task." at bounding box center [231, 335] width 0 height 9
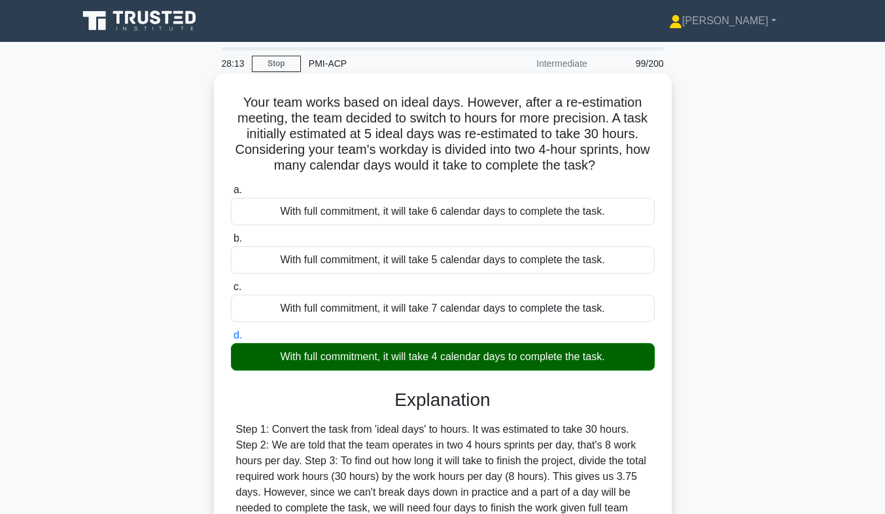
scroll to position [193, 0]
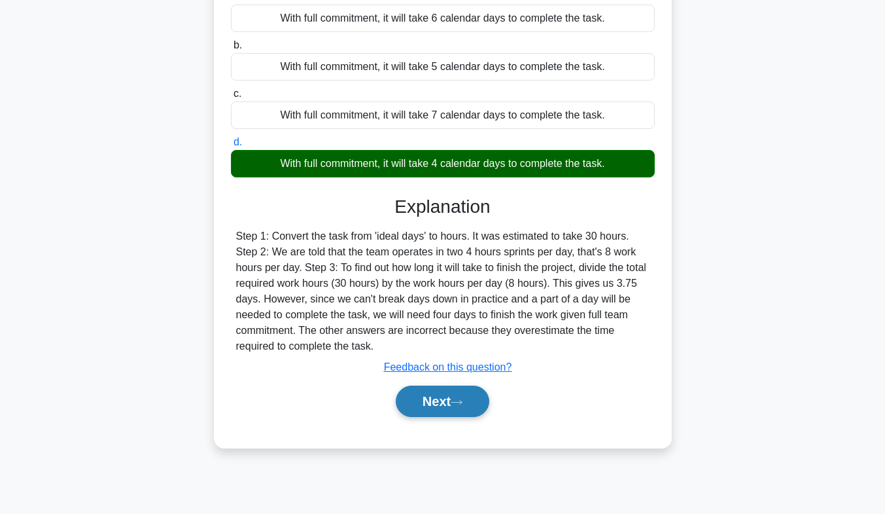
click at [436, 398] on button "Next" at bounding box center [443, 400] width 94 height 31
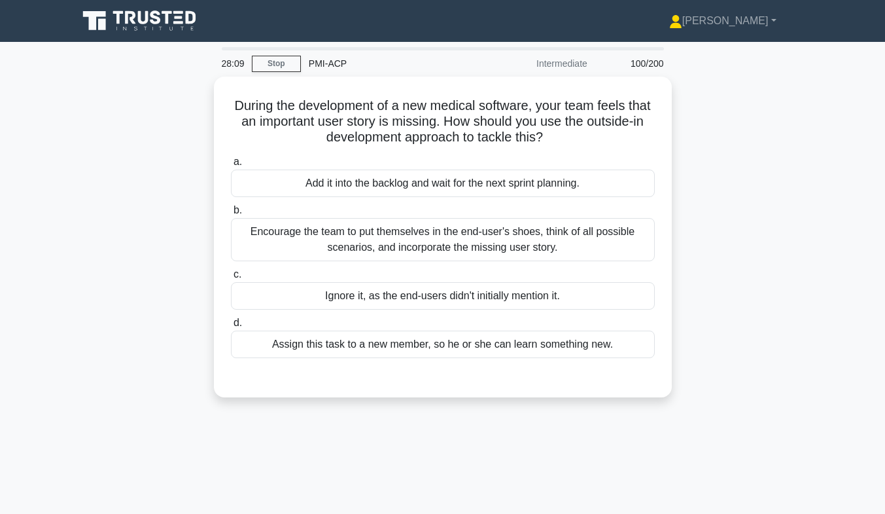
scroll to position [0, 0]
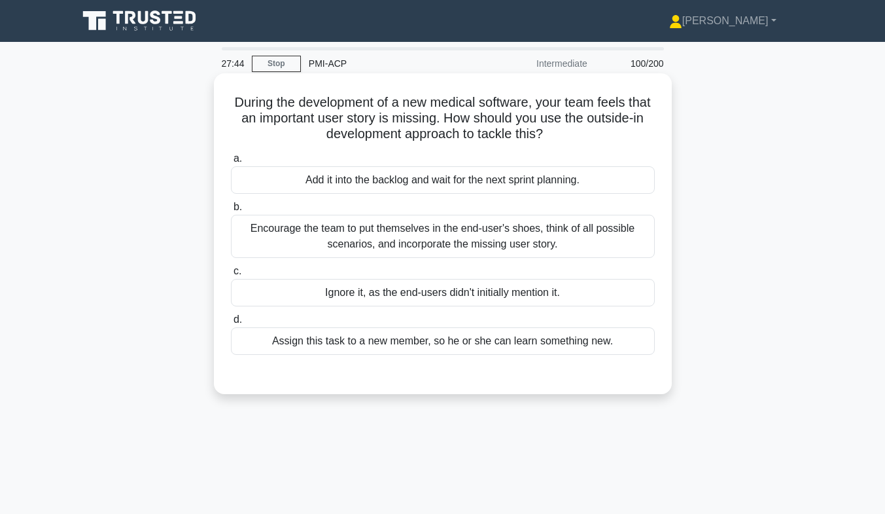
click at [462, 211] on label "b. Encourage the team to put themselves in the end-user's shoes, think of all p…" at bounding box center [443, 228] width 424 height 59
click at [231, 211] on input "b. Encourage the team to put themselves in the end-user's shoes, think of all p…" at bounding box center [231, 207] width 0 height 9
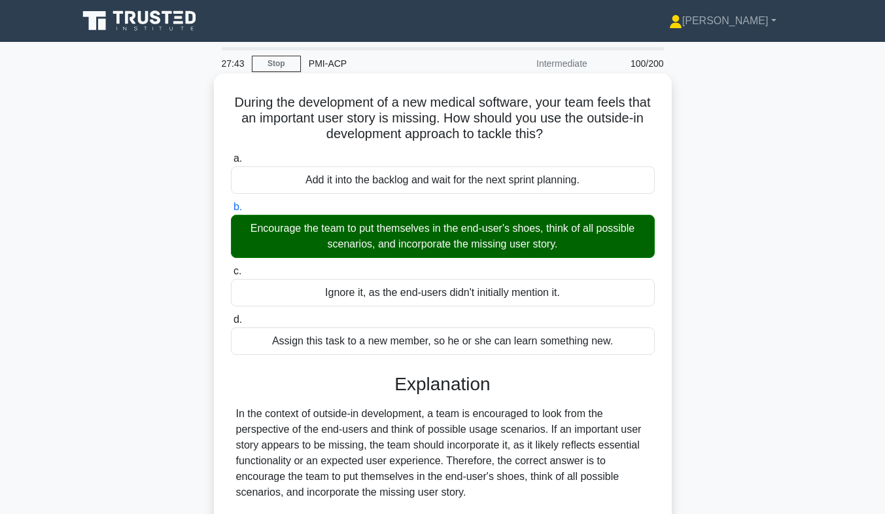
scroll to position [231, 0]
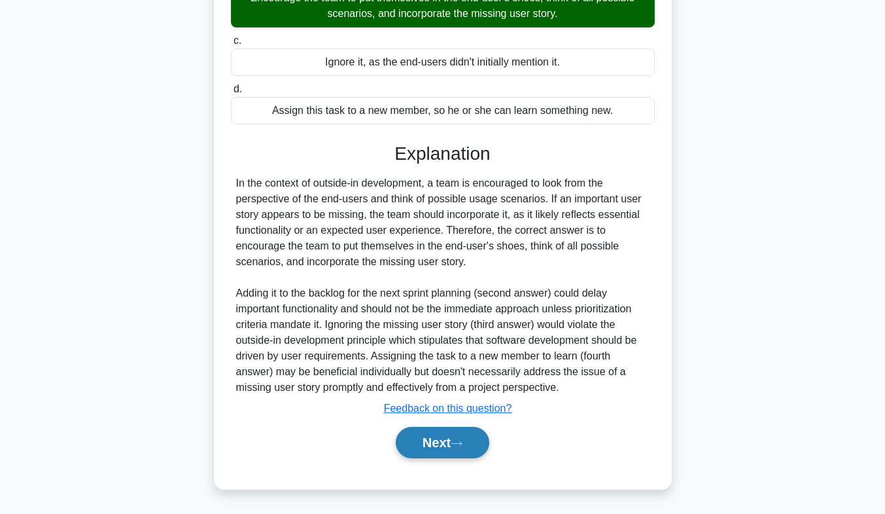
click at [451, 449] on button "Next" at bounding box center [443, 442] width 94 height 31
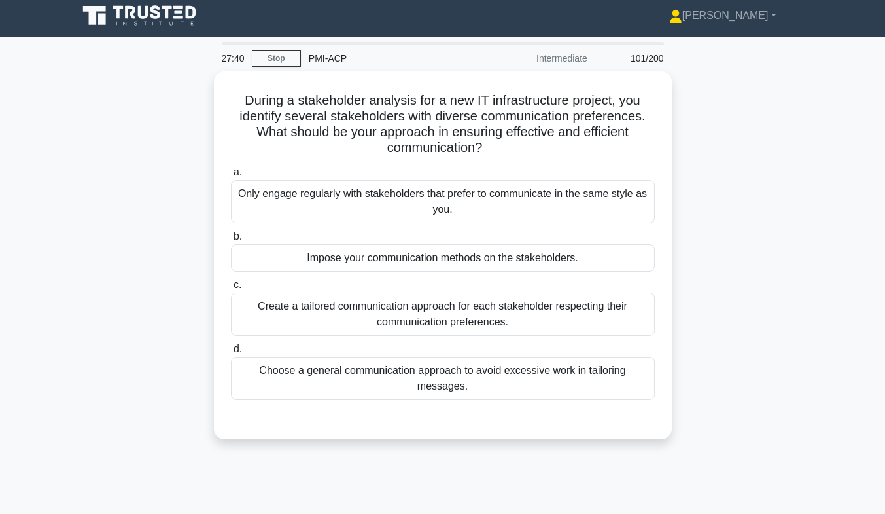
scroll to position [0, 0]
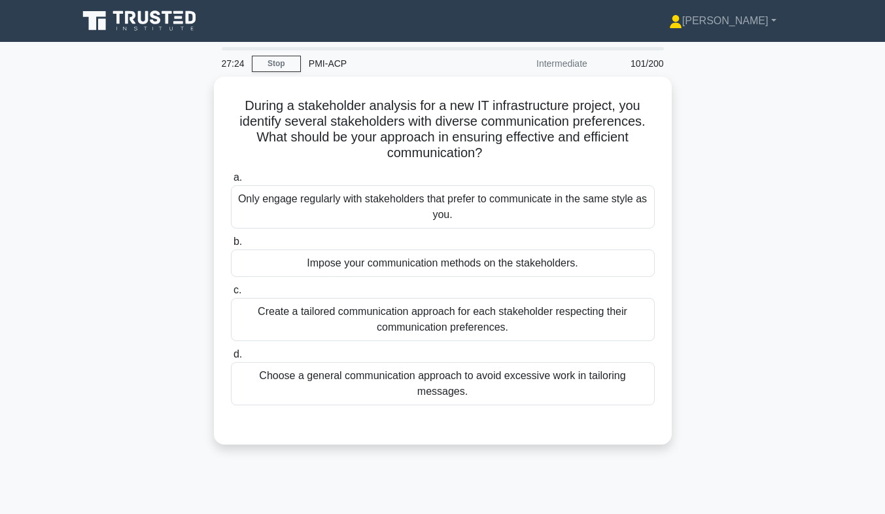
click at [606, 317] on div "Create a tailored communication approach for each stakeholder respecting their …" at bounding box center [443, 319] width 424 height 43
click at [231, 294] on input "c. Create a tailored communication approach for each stakeholder respecting the…" at bounding box center [231, 290] width 0 height 9
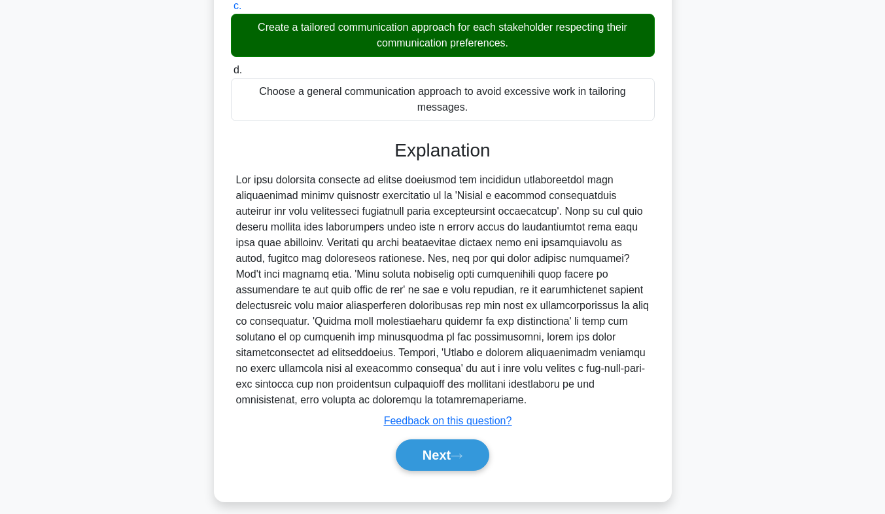
scroll to position [294, 0]
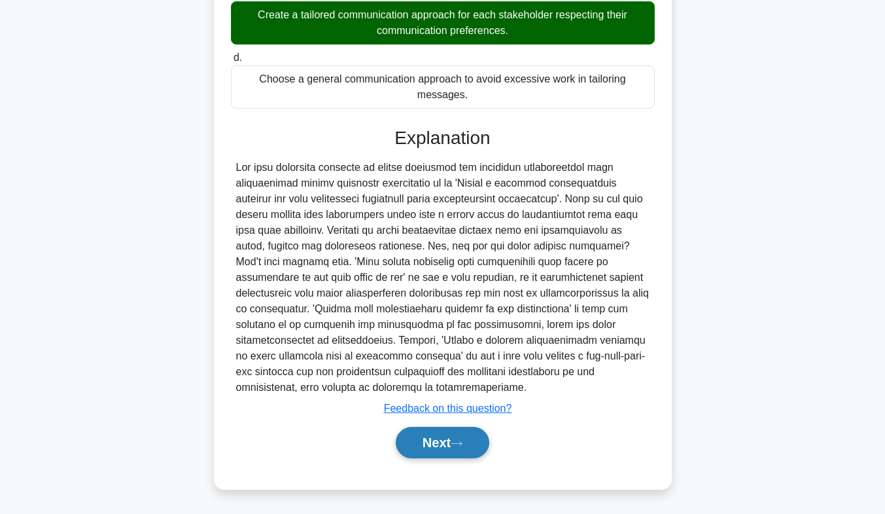
click at [478, 428] on button "Next" at bounding box center [443, 442] width 94 height 31
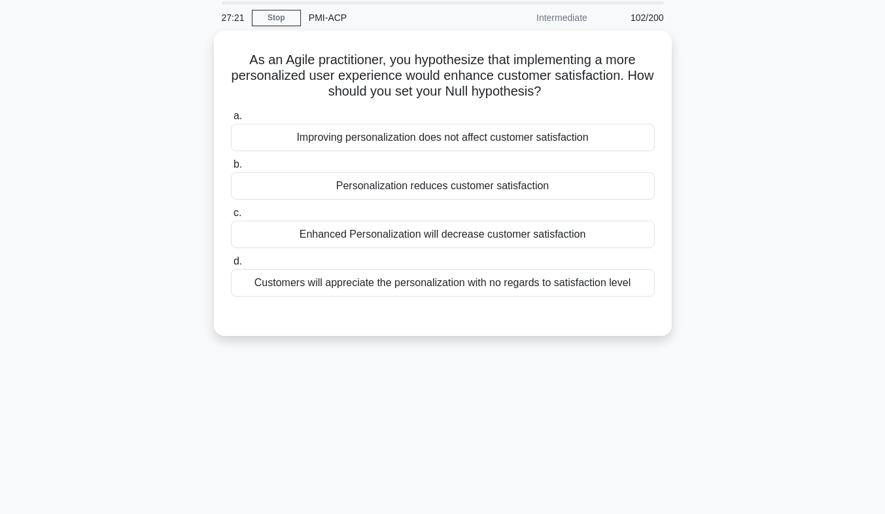
scroll to position [0, 0]
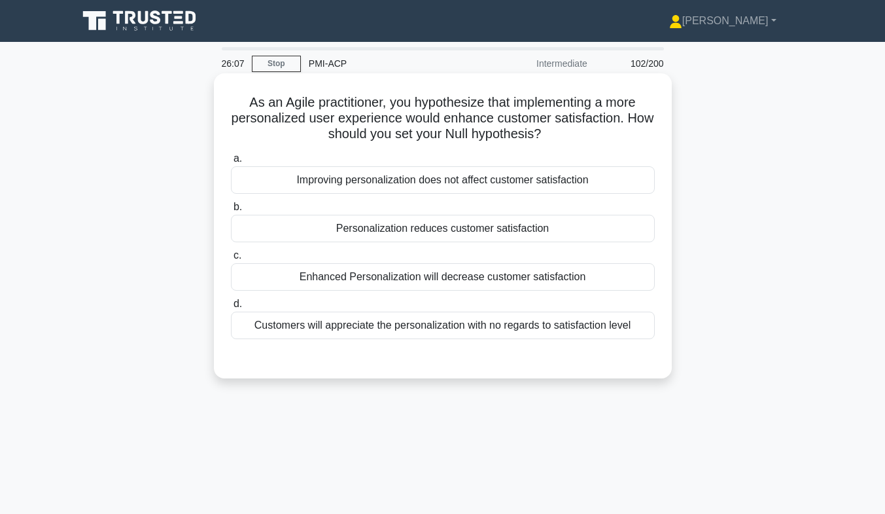
click at [442, 178] on div "Improving personalization does not affect customer satisfaction" at bounding box center [443, 179] width 424 height 27
click at [231, 163] on input "a. Improving personalization does not affect customer satisfaction" at bounding box center [231, 158] width 0 height 9
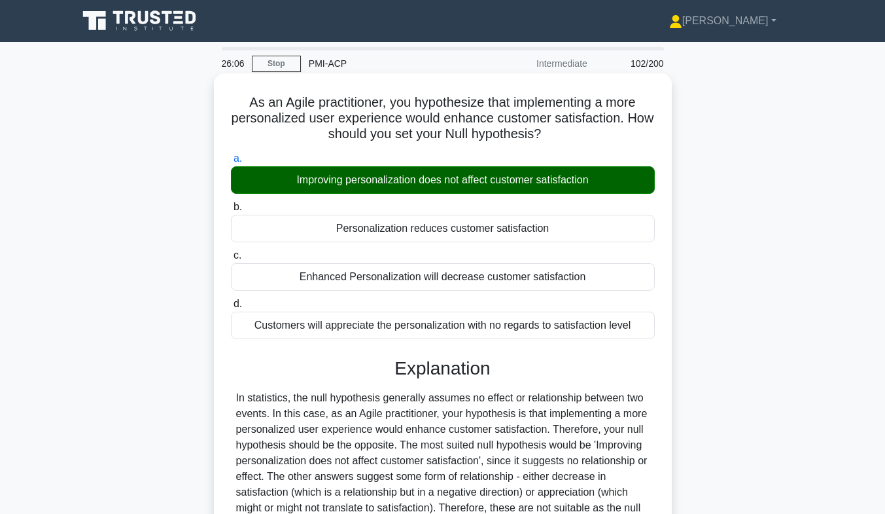
scroll to position [193, 0]
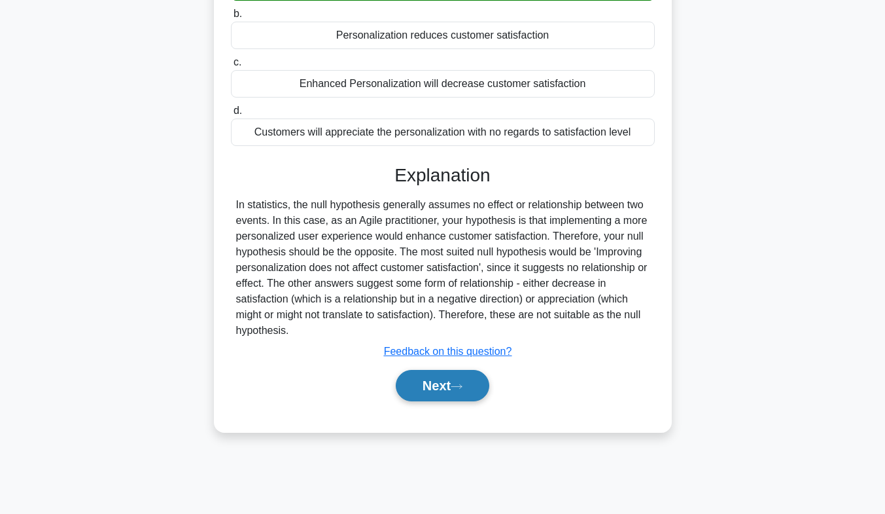
click at [428, 400] on button "Next" at bounding box center [443, 385] width 94 height 31
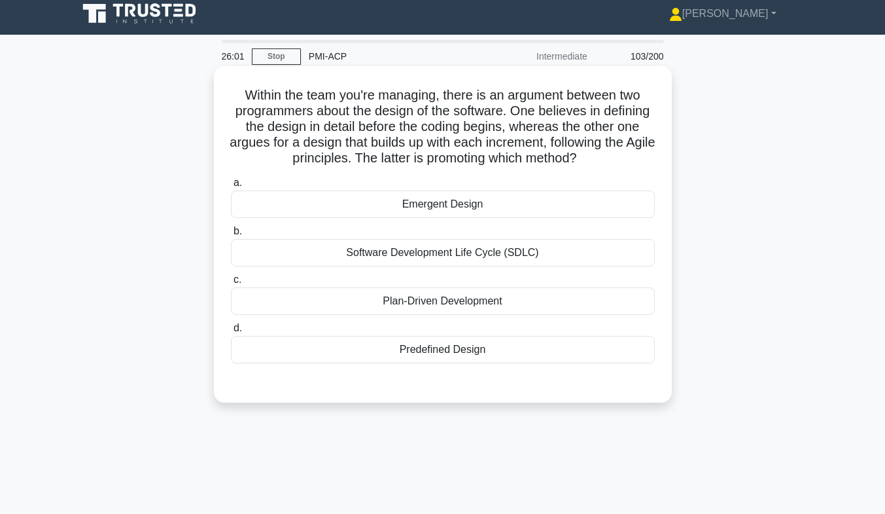
scroll to position [0, 0]
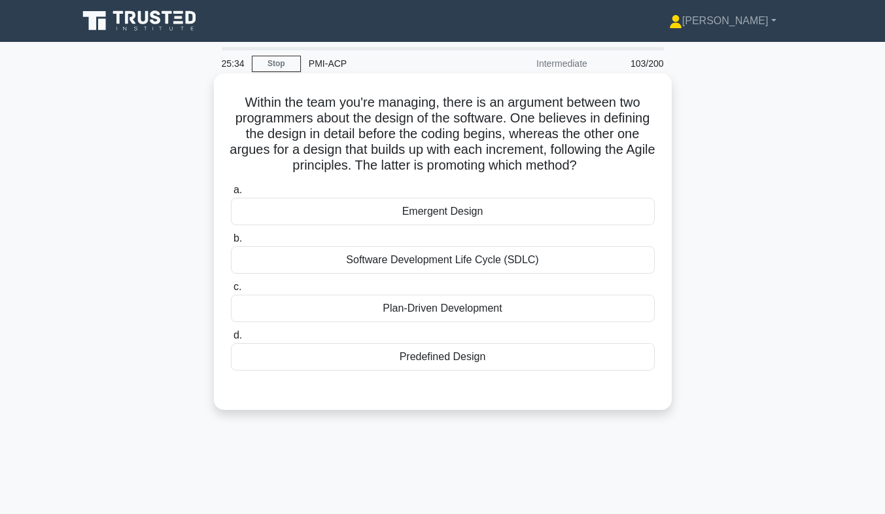
click at [540, 225] on div "Emergent Design" at bounding box center [443, 211] width 424 height 27
click at [231, 194] on input "a. Emergent Design" at bounding box center [231, 190] width 0 height 9
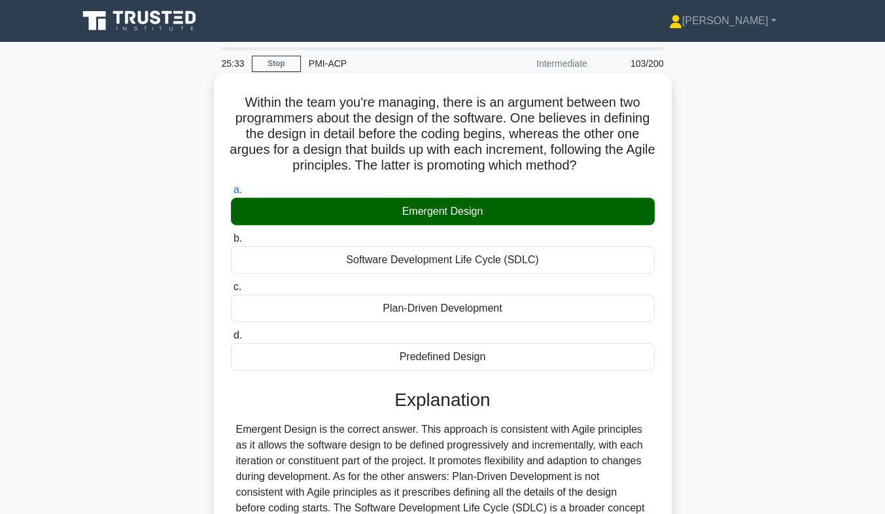
scroll to position [200, 0]
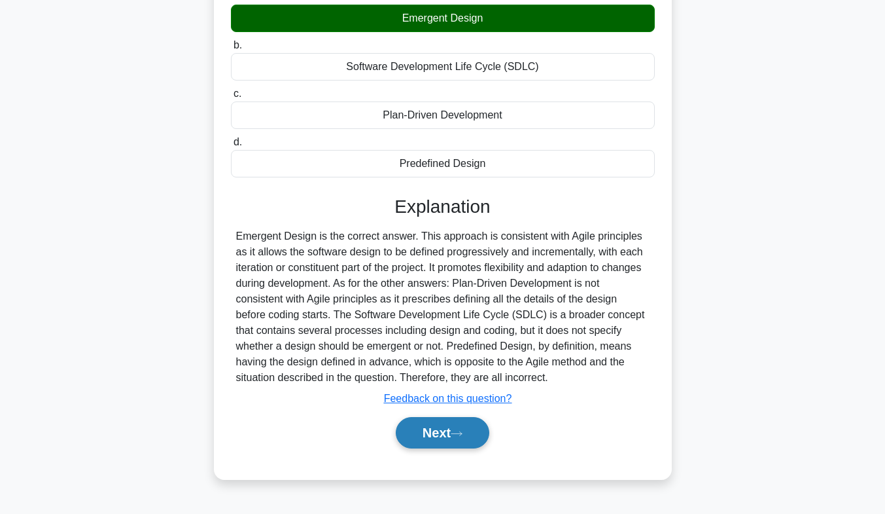
click at [456, 435] on button "Next" at bounding box center [443, 432] width 94 height 31
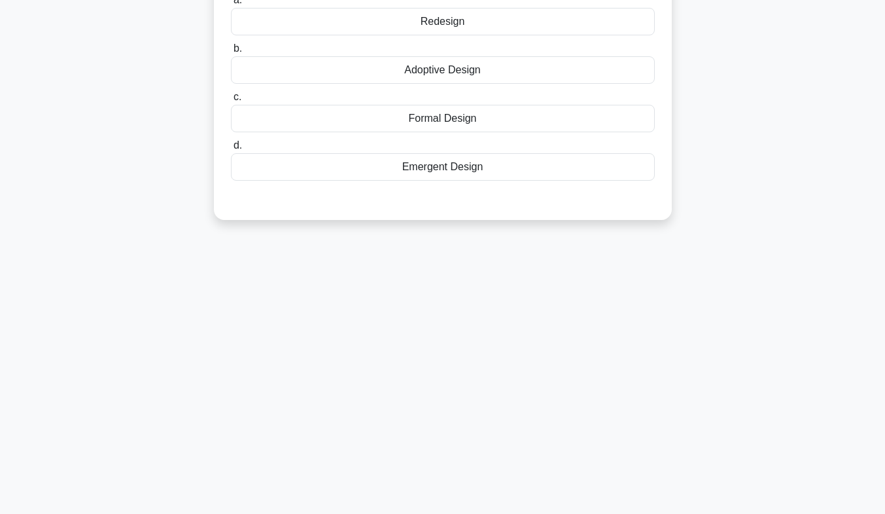
scroll to position [0, 0]
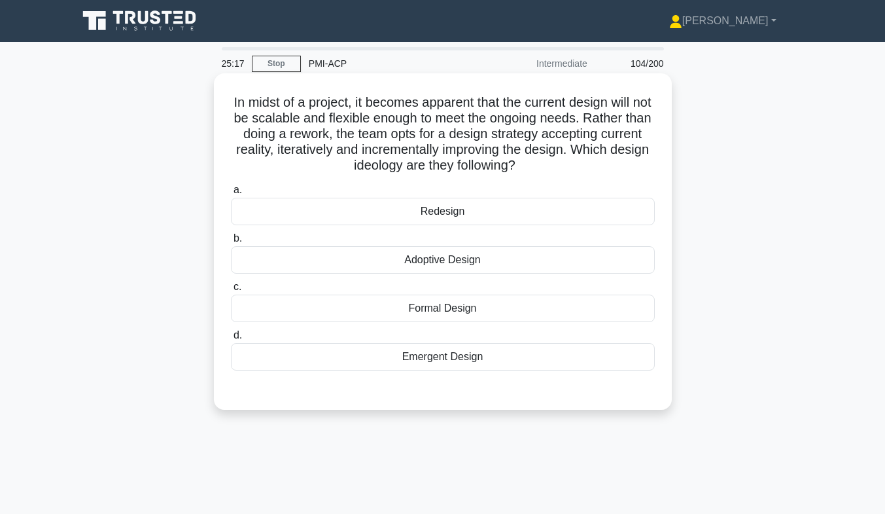
click at [448, 367] on div "Emergent Design" at bounding box center [443, 356] width 424 height 27
click at [231, 340] on input "d. Emergent Design" at bounding box center [231, 335] width 0 height 9
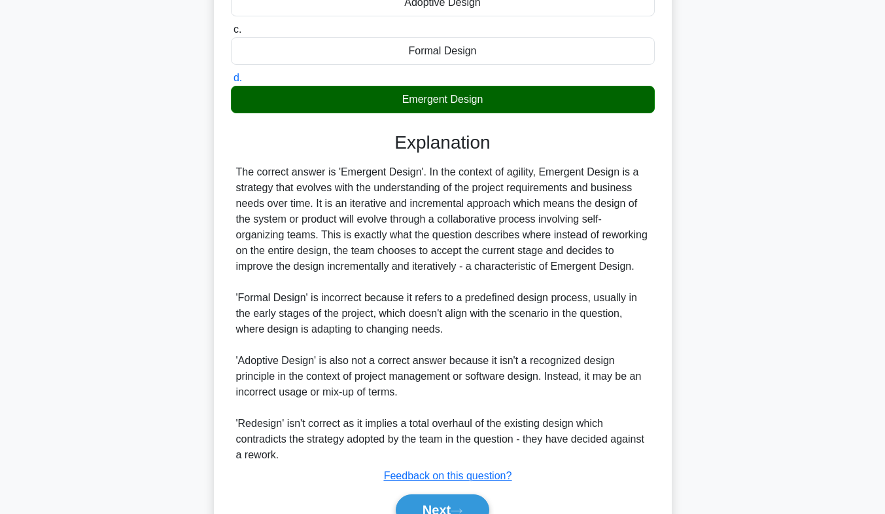
scroll to position [285, 0]
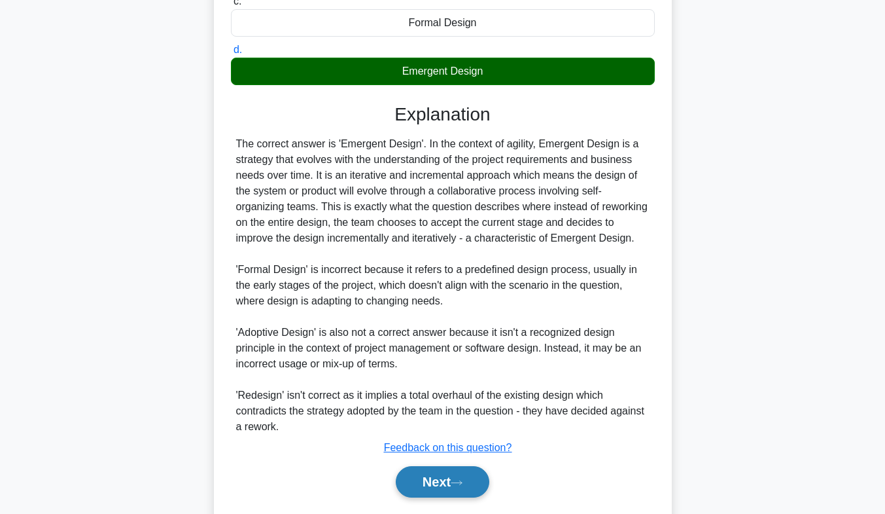
click at [436, 476] on button "Next" at bounding box center [443, 481] width 94 height 31
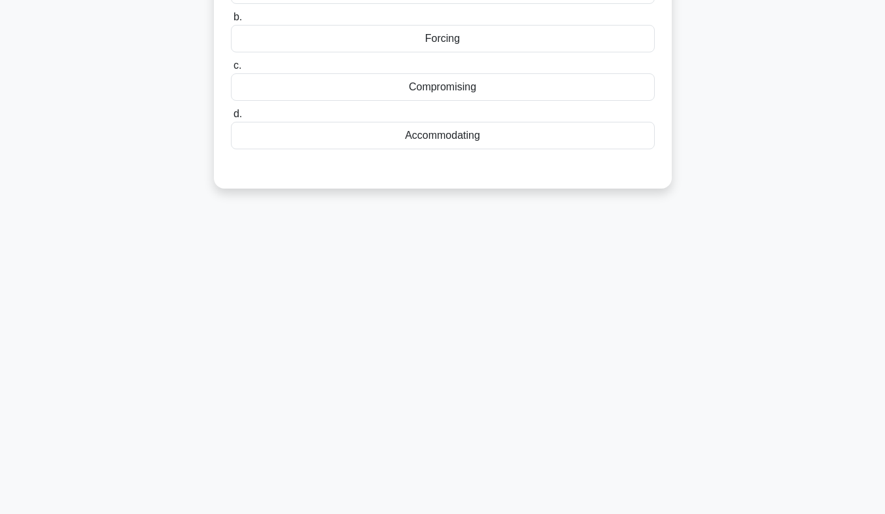
scroll to position [0, 0]
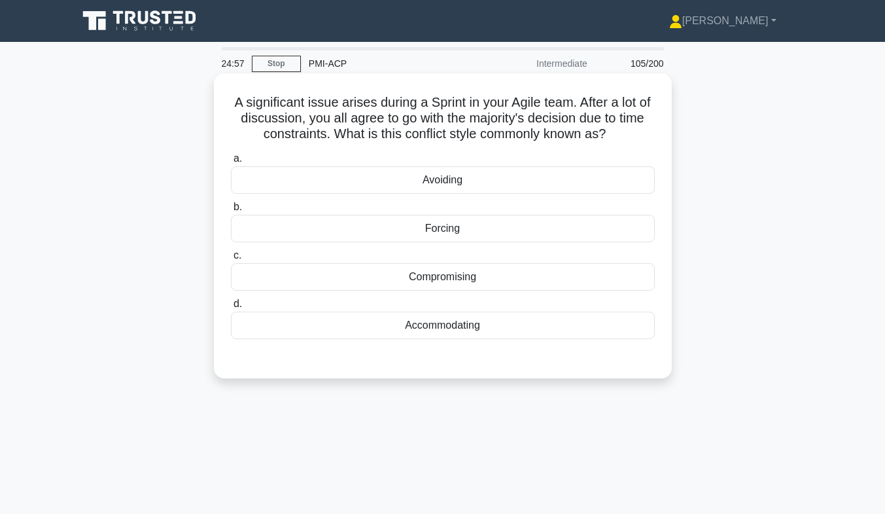
click at [491, 267] on div "Compromising" at bounding box center [443, 276] width 424 height 27
click at [231, 260] on input "c. Compromising" at bounding box center [231, 255] width 0 height 9
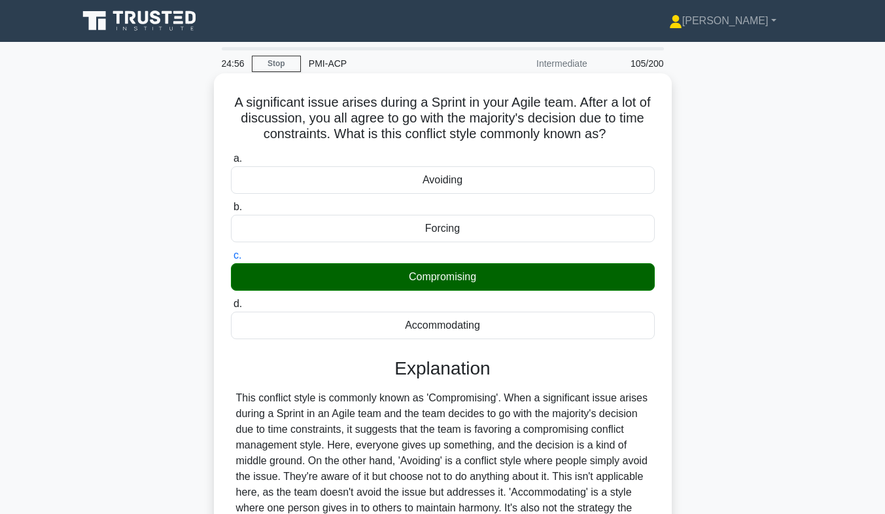
scroll to position [193, 0]
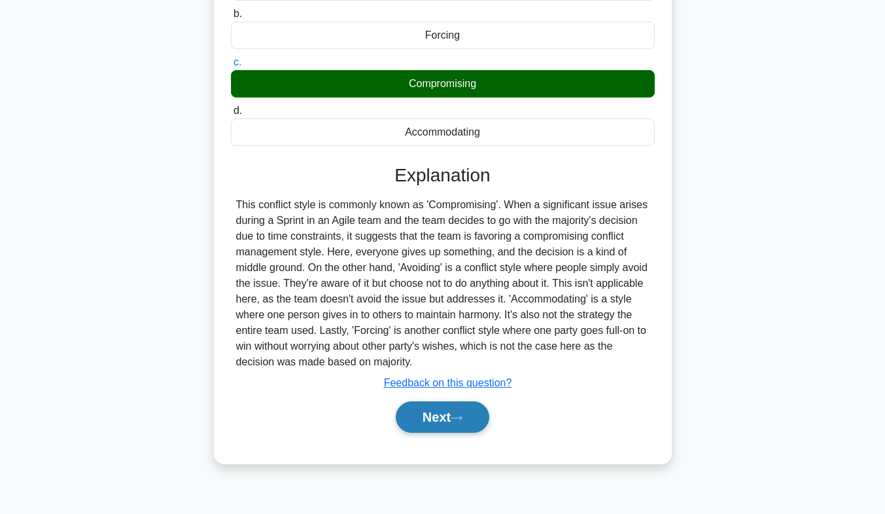
click at [444, 419] on button "Next" at bounding box center [443, 416] width 94 height 31
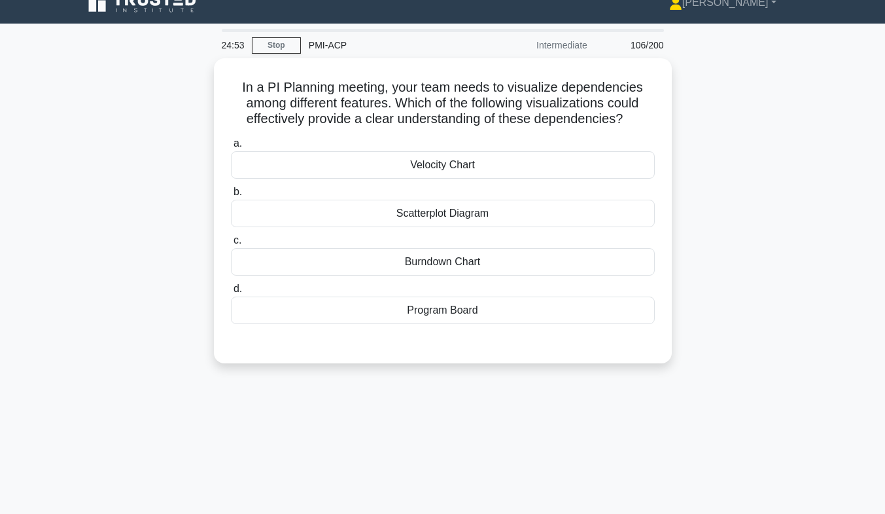
scroll to position [20, 0]
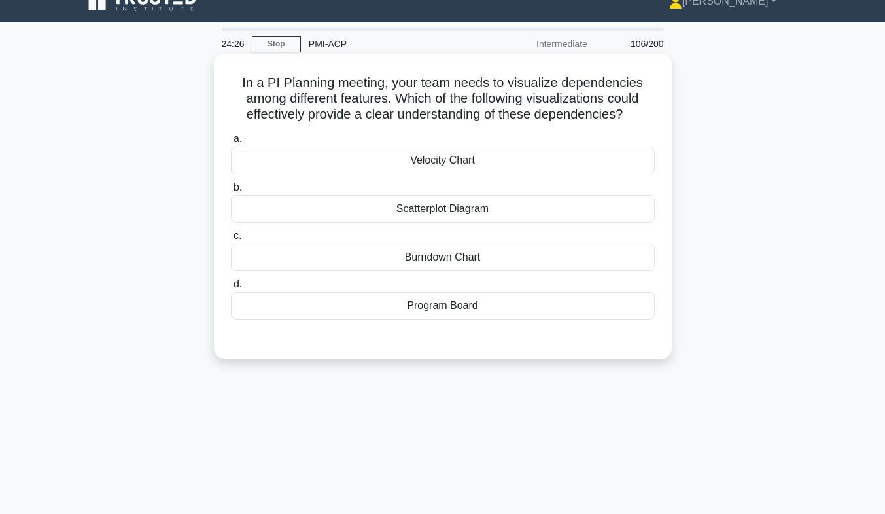
click at [451, 315] on div "Program Board" at bounding box center [443, 305] width 424 height 27
click at [231, 288] on input "d. Program Board" at bounding box center [231, 284] width 0 height 9
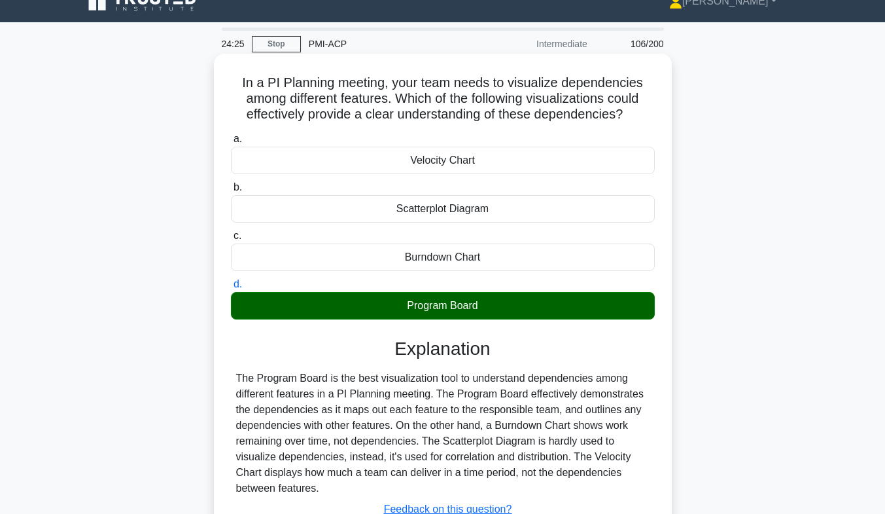
scroll to position [193, 0]
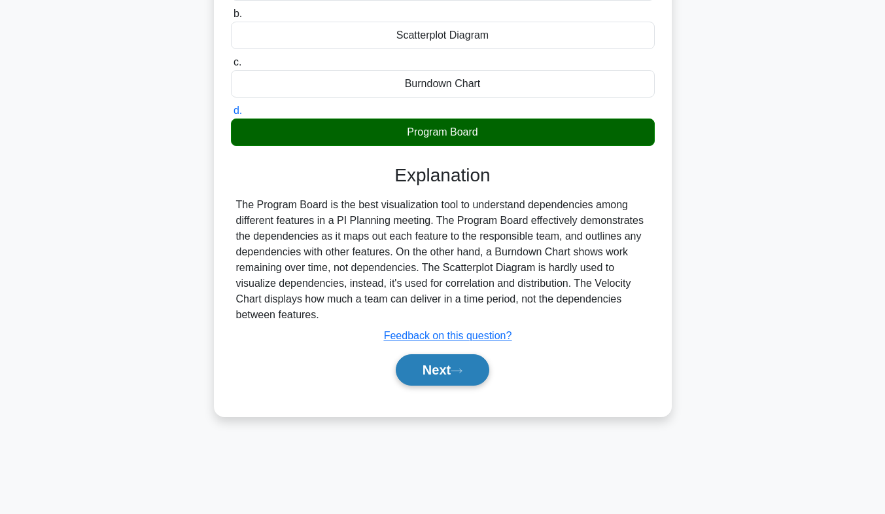
click at [420, 371] on button "Next" at bounding box center [443, 369] width 94 height 31
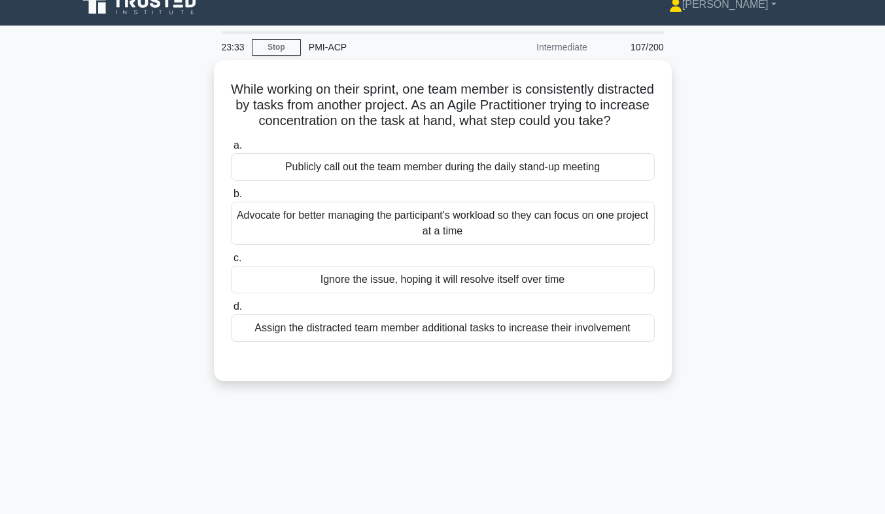
scroll to position [0, 0]
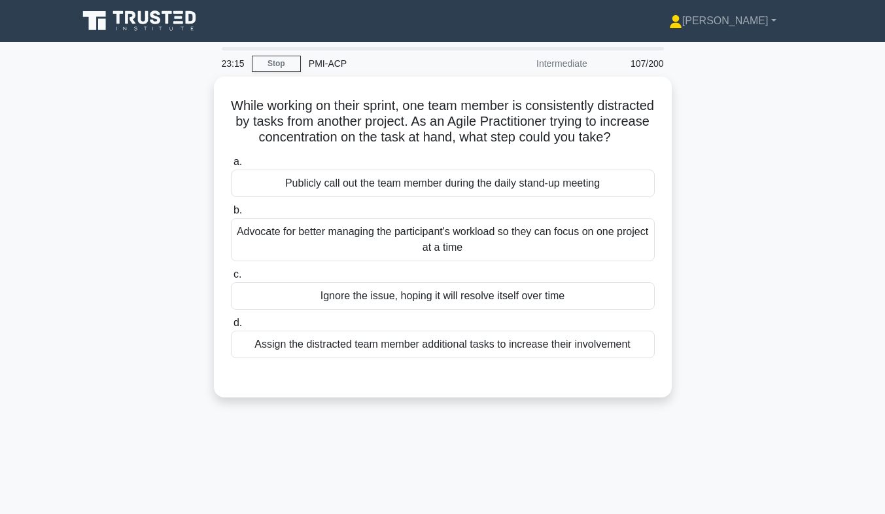
click at [479, 254] on div "Advocate for better managing the participant's workload so they can focus on on…" at bounding box center [443, 239] width 424 height 43
click at [231, 215] on input "b. Advocate for better managing the participant's workload so they can focus on…" at bounding box center [231, 210] width 0 height 9
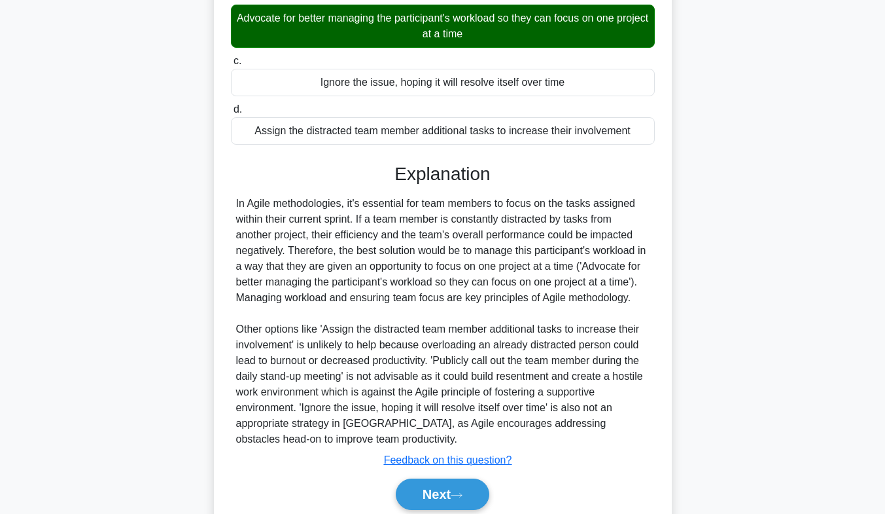
scroll to position [278, 0]
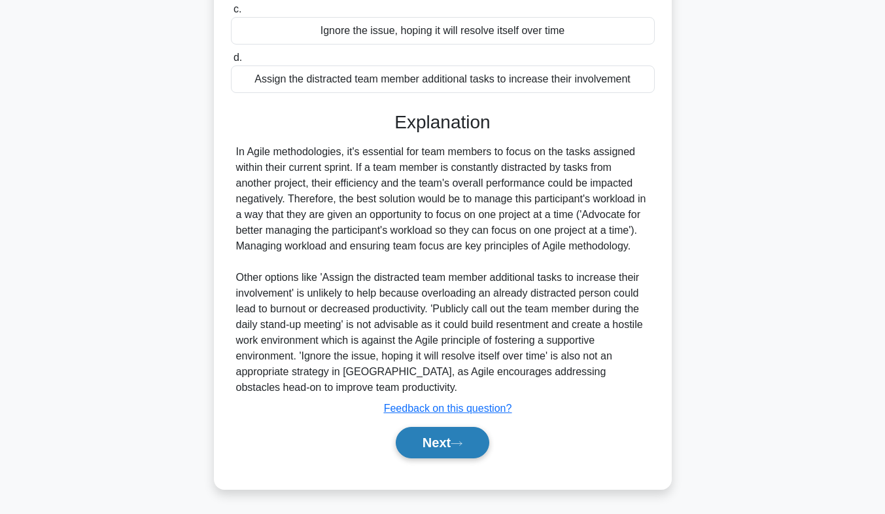
click at [461, 447] on icon at bounding box center [457, 443] width 12 height 7
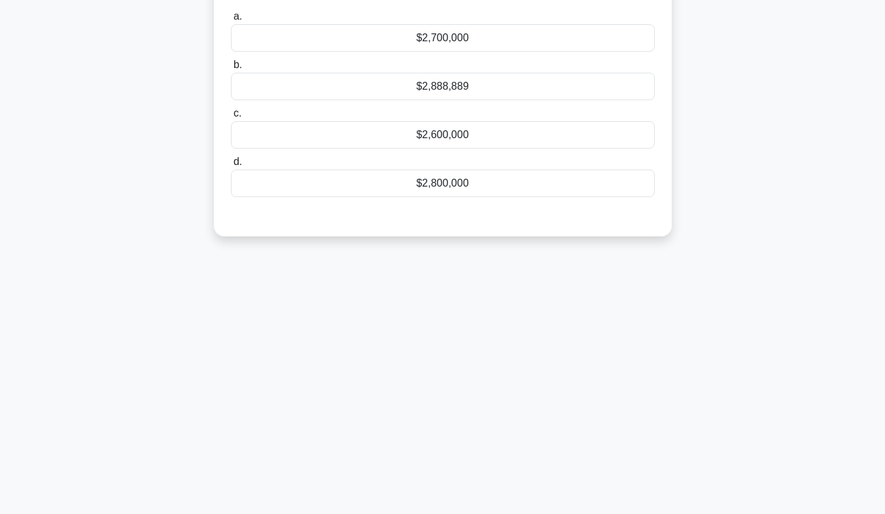
scroll to position [0, 0]
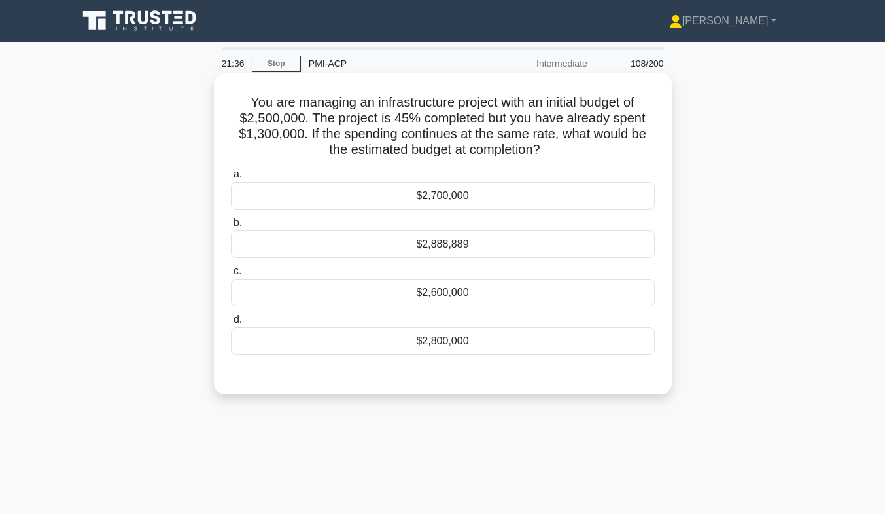
click at [329, 241] on div "$2,888,889" at bounding box center [443, 243] width 424 height 27
click at [231, 227] on input "b. $2,888,889" at bounding box center [231, 222] width 0 height 9
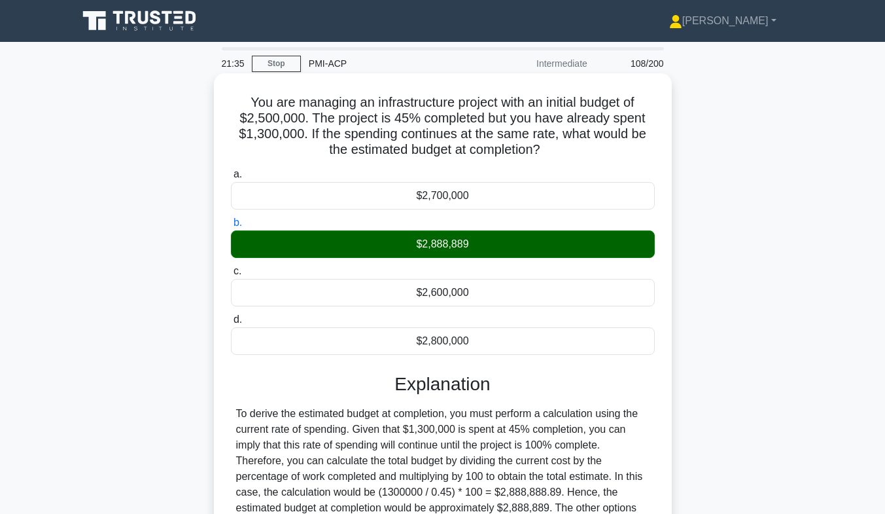
scroll to position [193, 0]
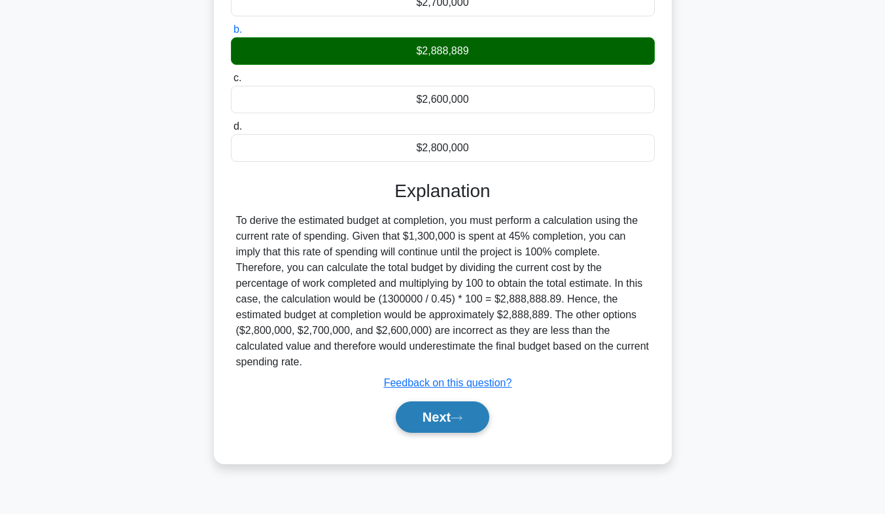
click at [440, 431] on button "Next" at bounding box center [443, 416] width 94 height 31
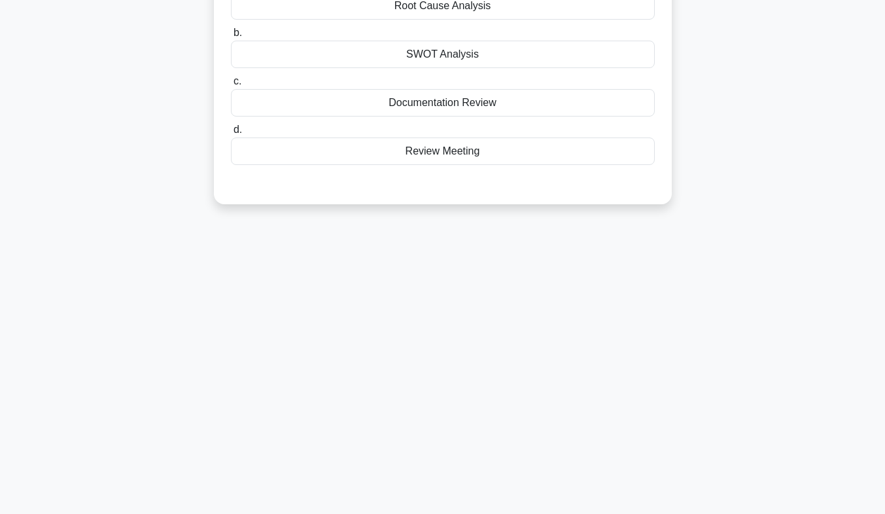
scroll to position [0, 0]
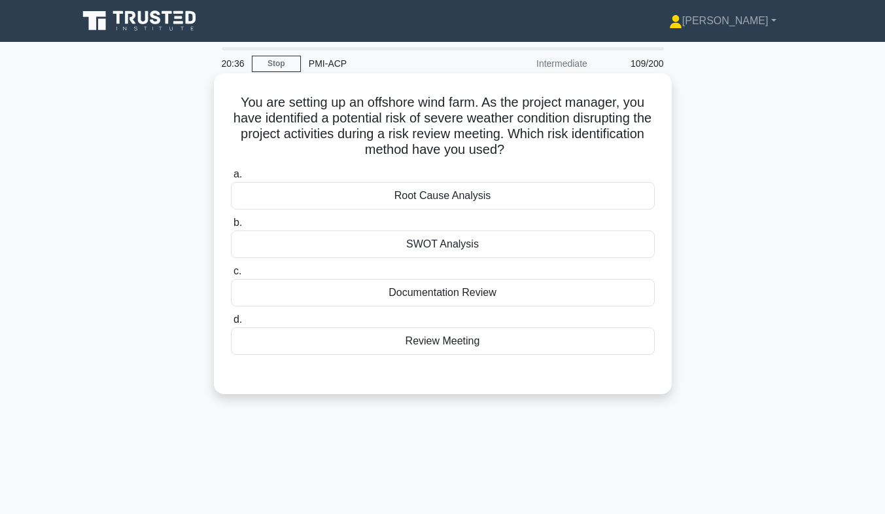
click at [427, 350] on div "Review Meeting" at bounding box center [443, 340] width 424 height 27
click at [231, 324] on input "d. Review Meeting" at bounding box center [231, 319] width 0 height 9
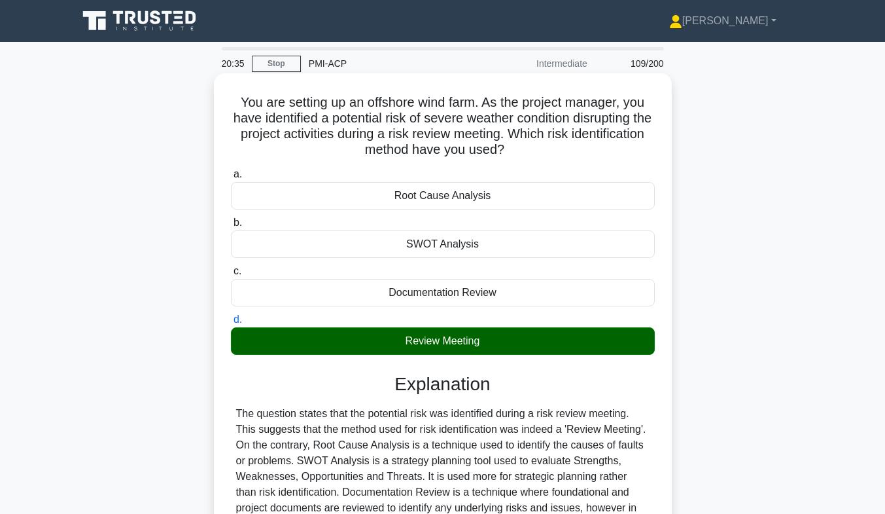
scroll to position [193, 0]
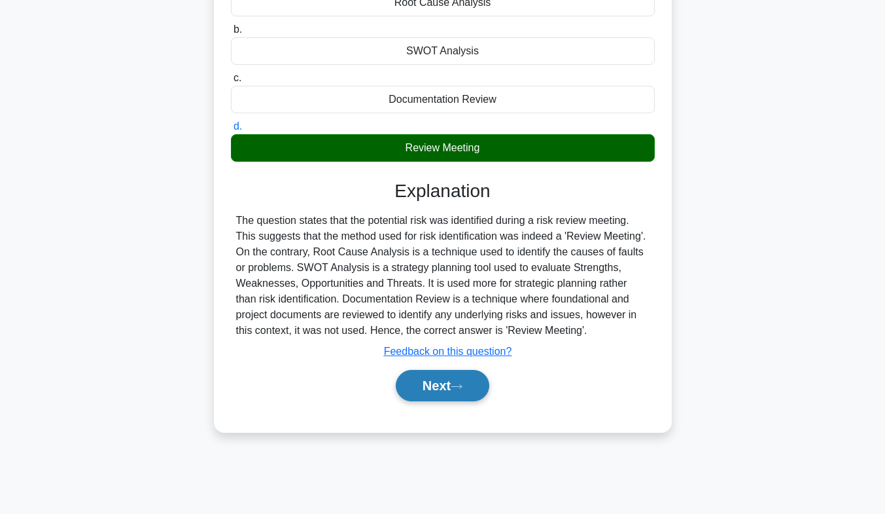
click at [438, 393] on button "Next" at bounding box center [443, 385] width 94 height 31
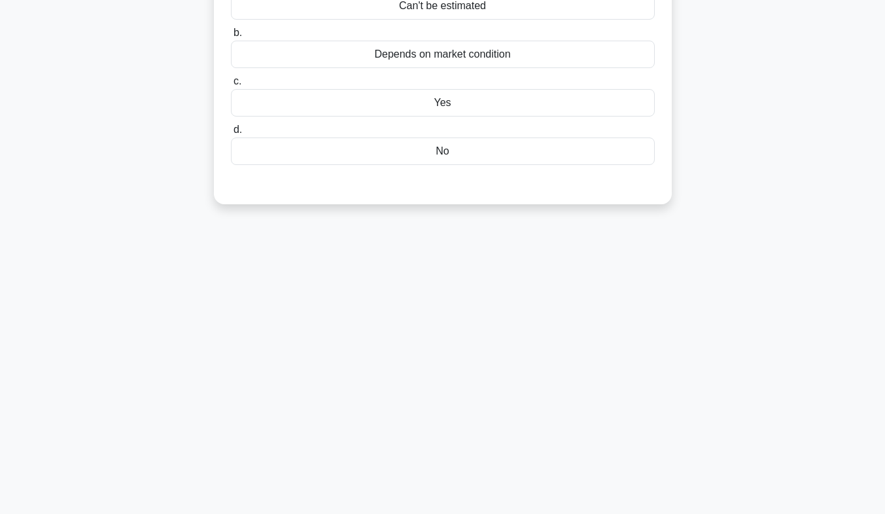
scroll to position [0, 0]
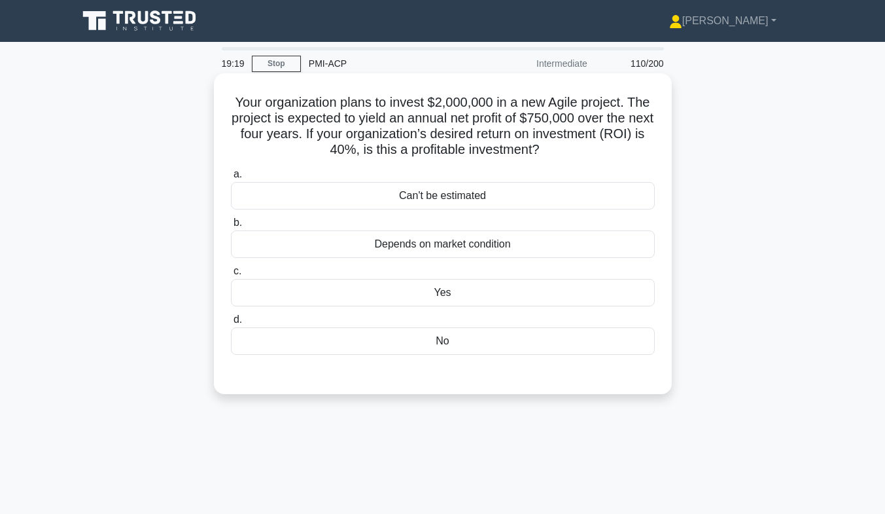
click at [465, 311] on div "a. Can't be estimated b. Depends on market condition" at bounding box center [443, 261] width 440 height 194
click at [461, 302] on div "Yes" at bounding box center [443, 292] width 424 height 27
click at [231, 275] on input "c. Yes" at bounding box center [231, 271] width 0 height 9
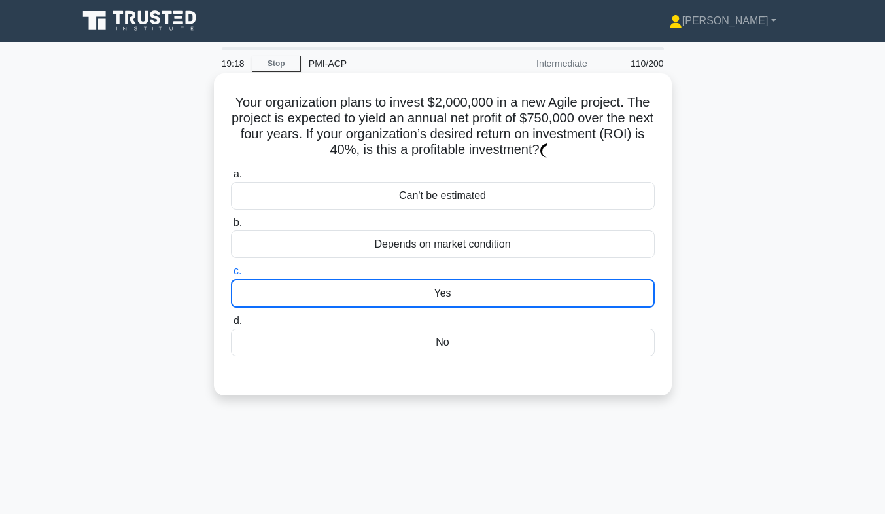
click at [461, 302] on div "Yes" at bounding box center [443, 293] width 424 height 29
click at [231, 275] on input "c. Yes" at bounding box center [231, 271] width 0 height 9
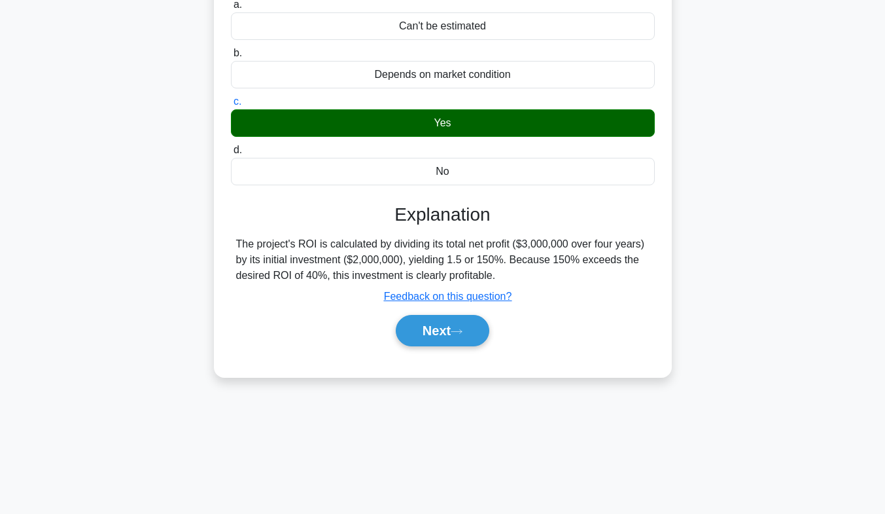
scroll to position [171, 0]
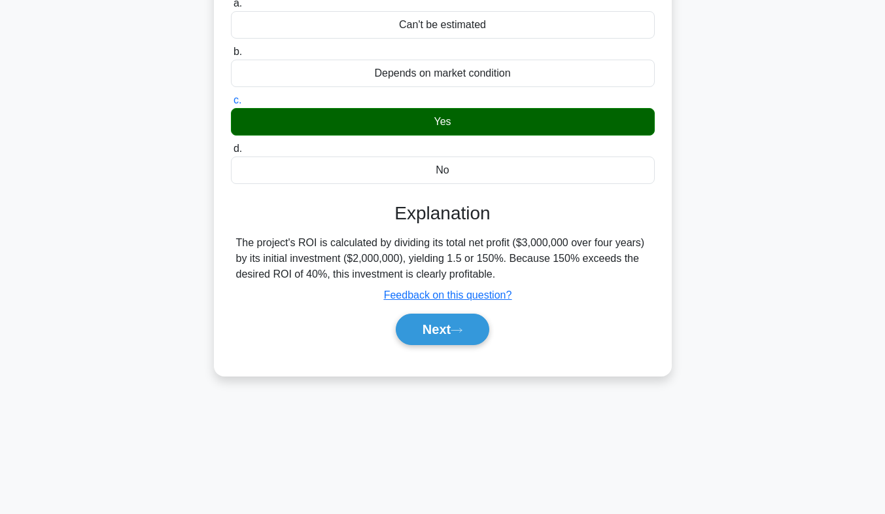
click at [459, 350] on div "Next" at bounding box center [443, 329] width 424 height 42
click at [444, 331] on button "Next" at bounding box center [443, 328] width 94 height 31
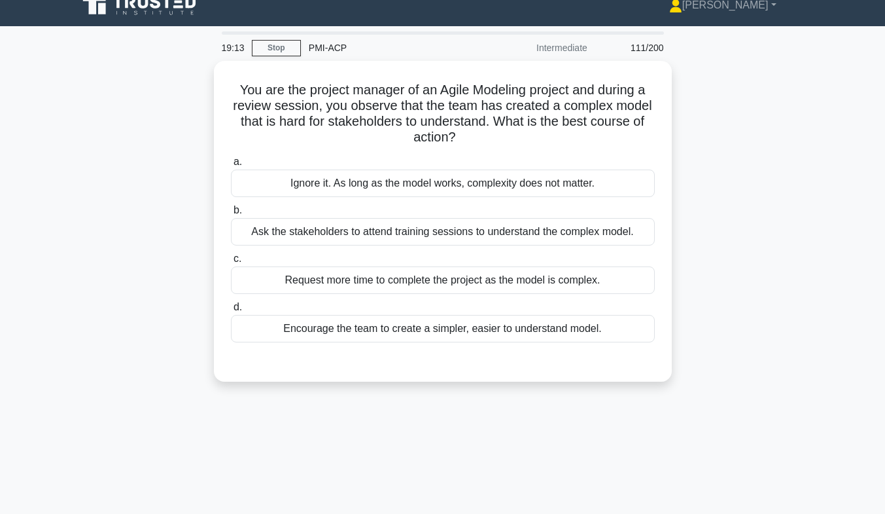
scroll to position [0, 0]
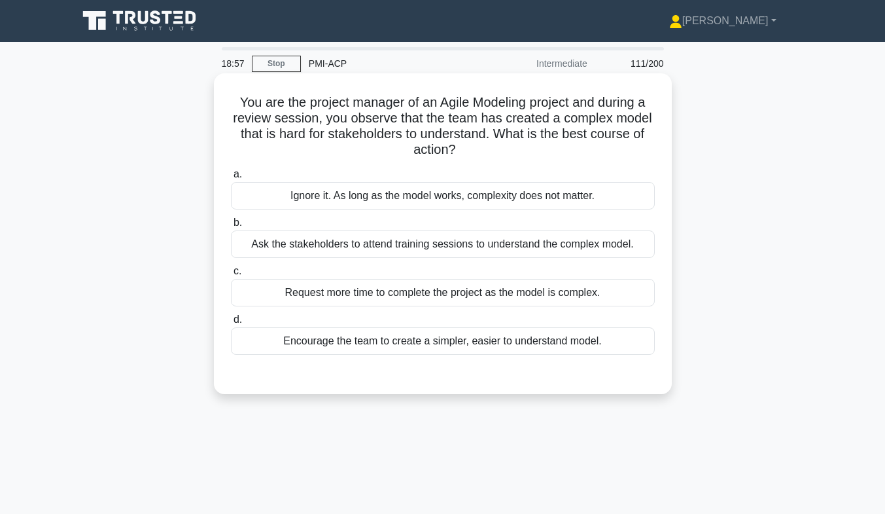
click at [444, 341] on div "Encourage the team to create a simpler, easier to understand model." at bounding box center [443, 340] width 424 height 27
click at [231, 324] on input "d. Encourage the team to create a simpler, easier to understand model." at bounding box center [231, 319] width 0 height 9
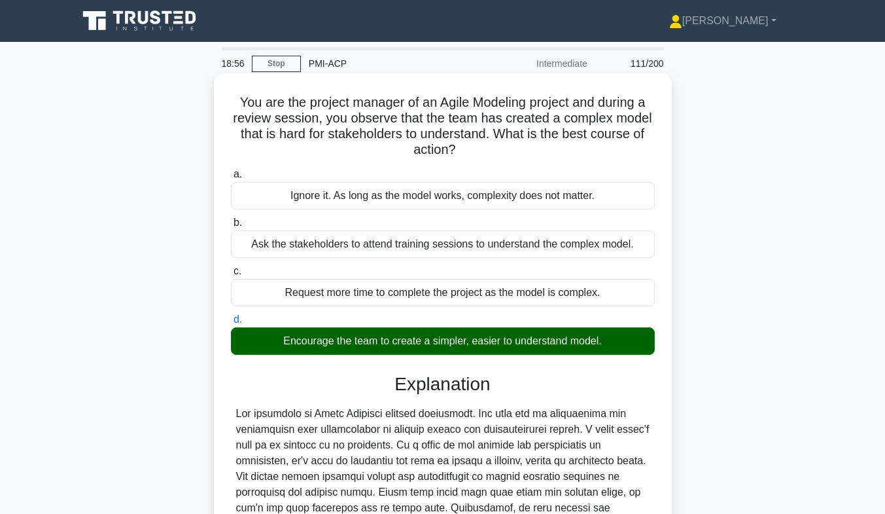
scroll to position [262, 0]
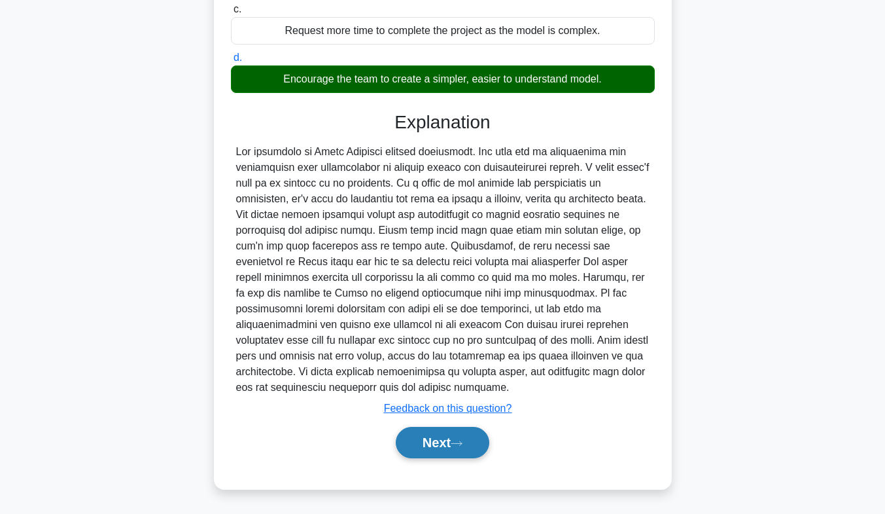
click at [427, 446] on button "Next" at bounding box center [443, 442] width 94 height 31
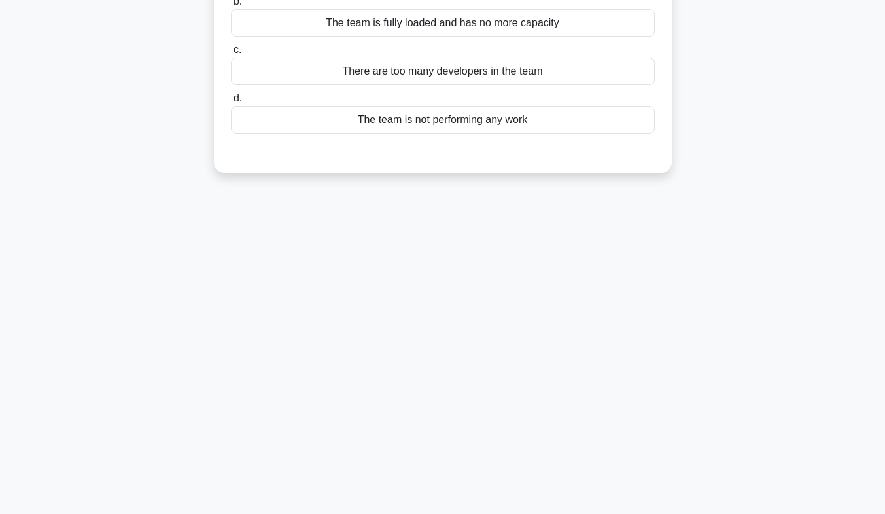
scroll to position [0, 0]
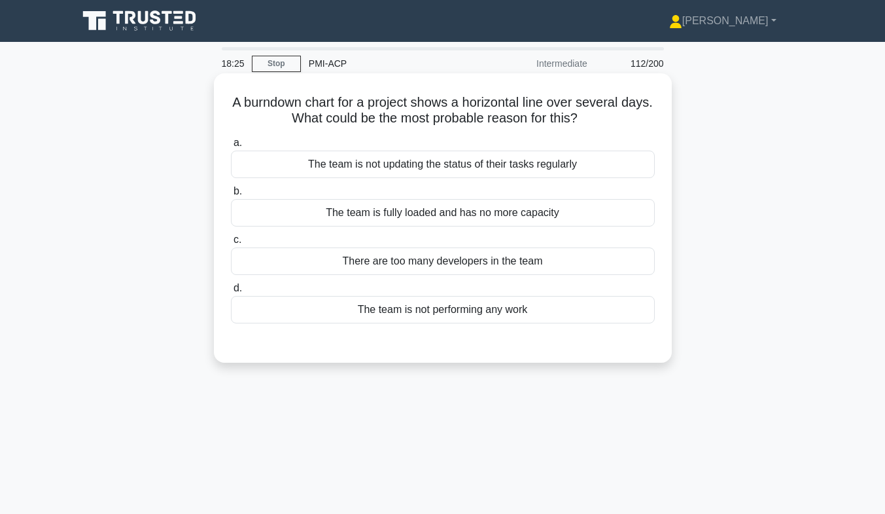
click at [430, 319] on div "The team is not performing any work" at bounding box center [443, 309] width 424 height 27
click at [231, 292] on input "d. The team is not performing any work" at bounding box center [231, 288] width 0 height 9
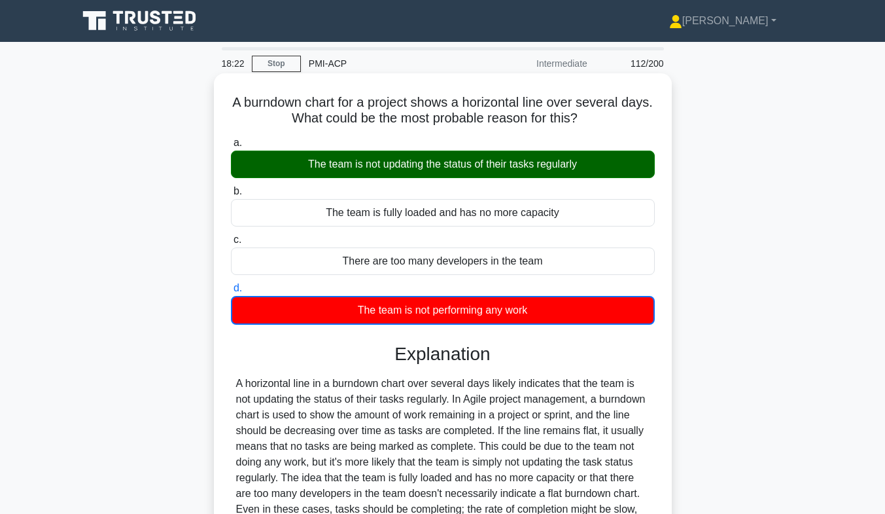
scroll to position [193, 0]
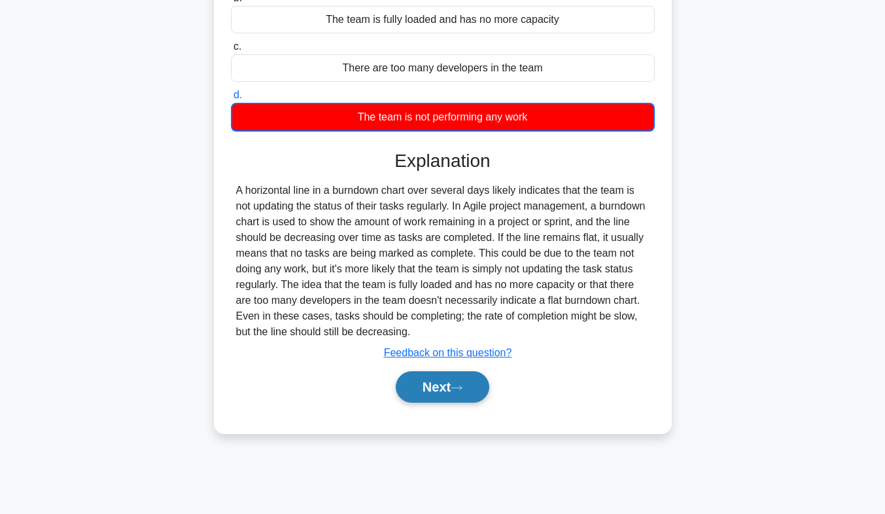
click at [445, 380] on button "Next" at bounding box center [443, 386] width 94 height 31
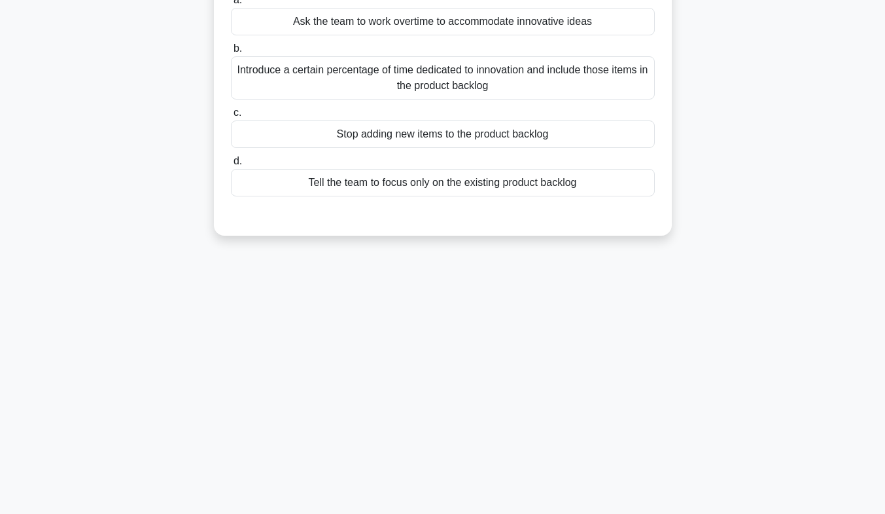
scroll to position [0, 0]
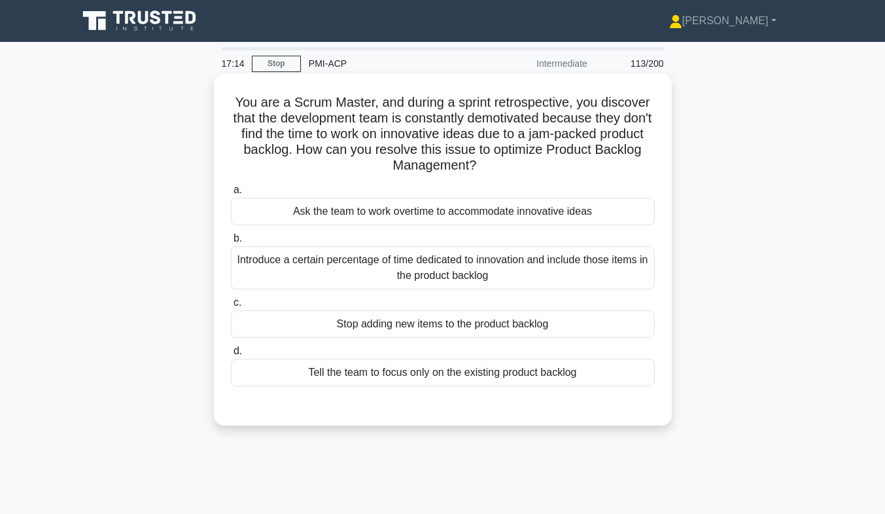
click at [459, 279] on div "Introduce a certain percentage of time dedicated to innovation and include thos…" at bounding box center [443, 267] width 424 height 43
click at [231, 243] on input "b. Introduce a certain percentage of time dedicated to innovation and include t…" at bounding box center [231, 238] width 0 height 9
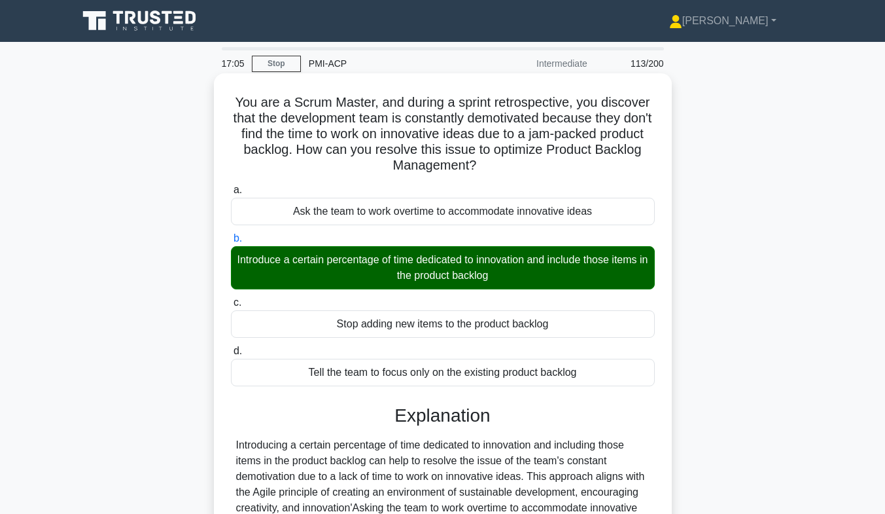
scroll to position [215, 0]
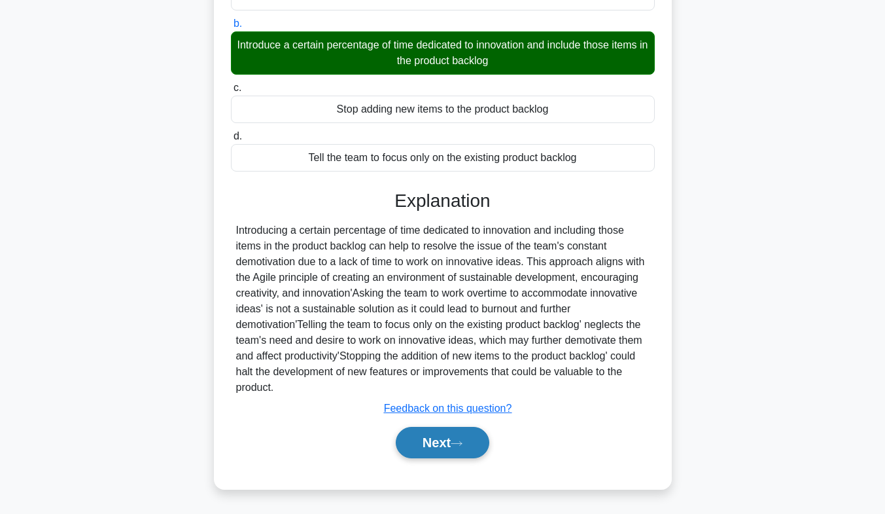
click at [452, 445] on button "Next" at bounding box center [443, 442] width 94 height 31
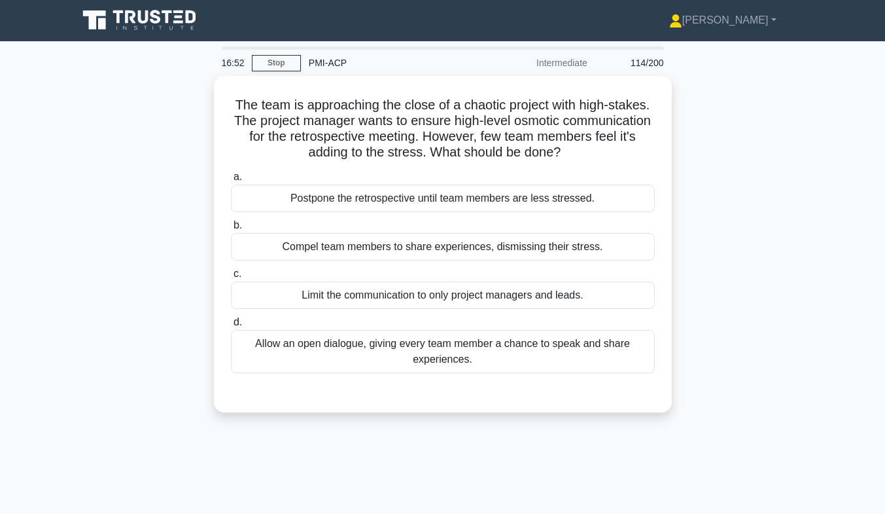
scroll to position [0, 0]
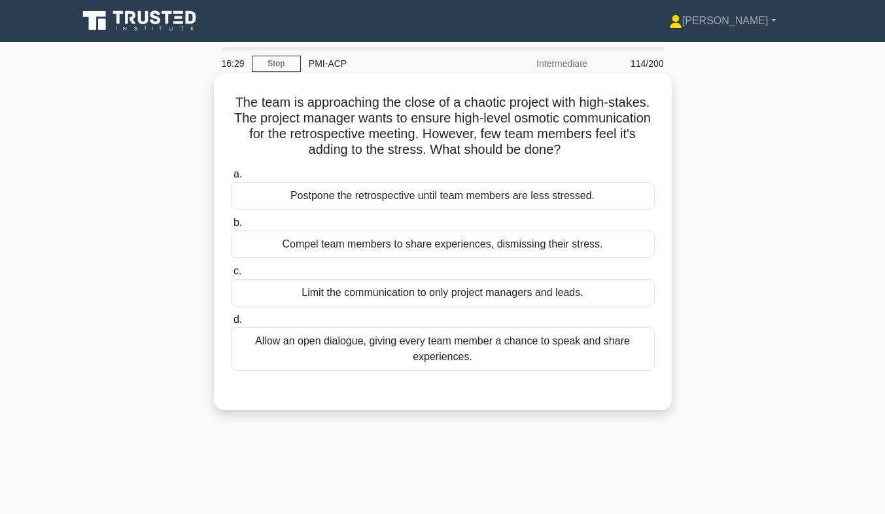
click at [497, 368] on div "Allow an open dialogue, giving every team member a chance to speak and share ex…" at bounding box center [443, 348] width 424 height 43
click at [231, 324] on input "d. Allow an open dialogue, giving every team member a chance to speak and share…" at bounding box center [231, 319] width 0 height 9
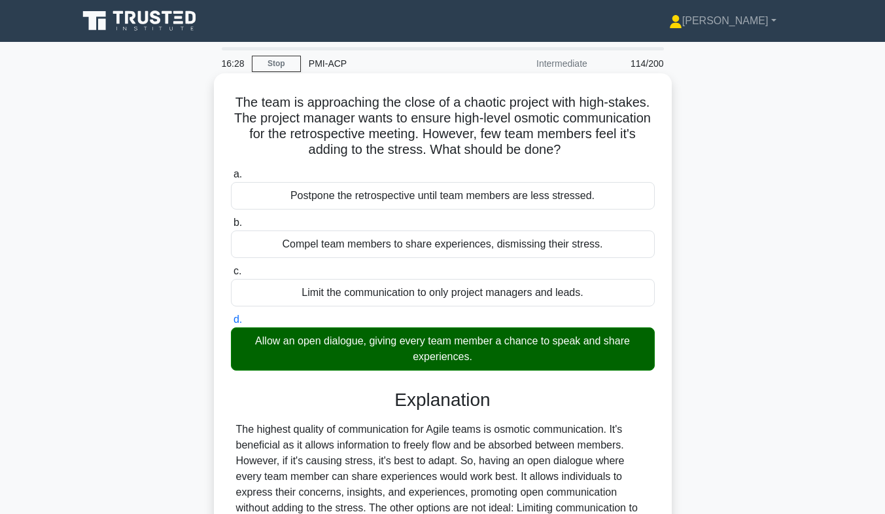
scroll to position [193, 0]
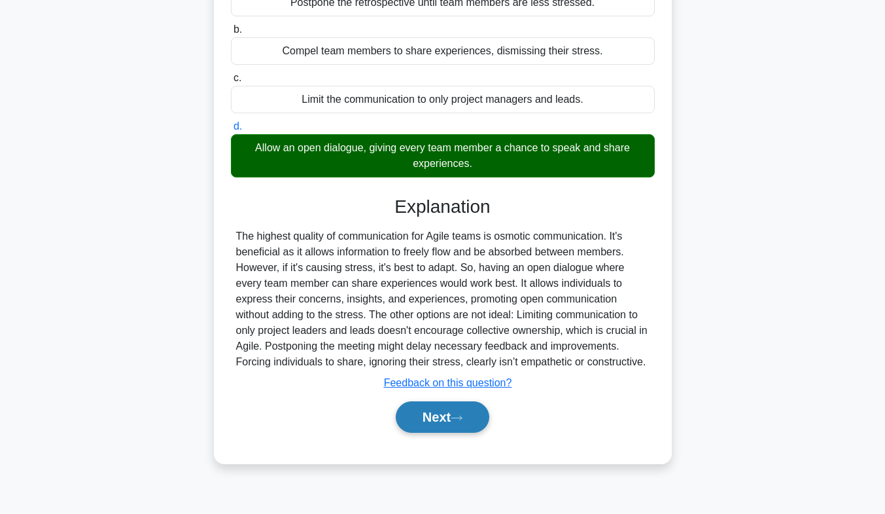
click at [438, 419] on button "Next" at bounding box center [443, 416] width 94 height 31
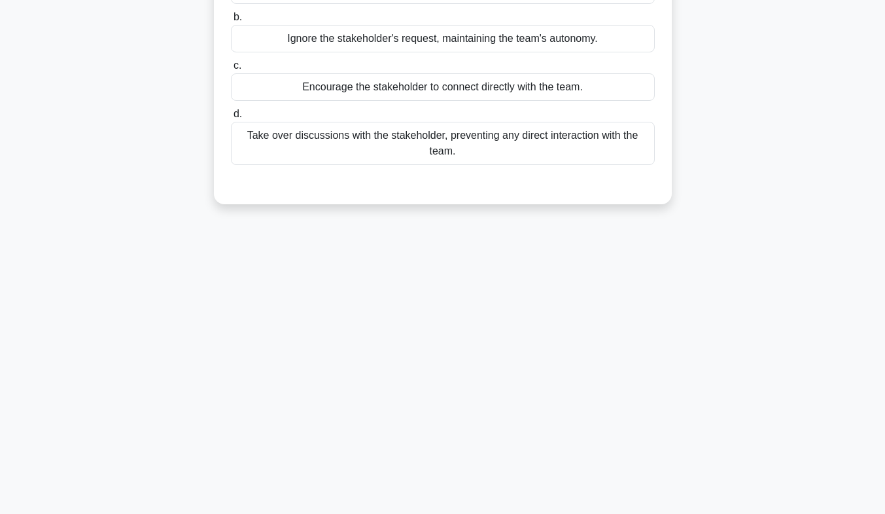
scroll to position [0, 0]
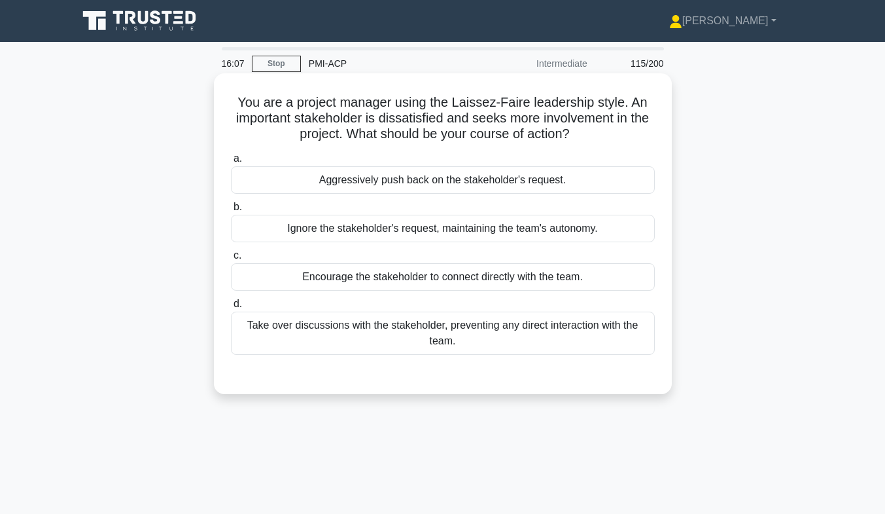
click at [531, 273] on div "Encourage the stakeholder to connect directly with the team." at bounding box center [443, 276] width 424 height 27
click at [231, 260] on input "c. Encourage the stakeholder to connect directly with the team." at bounding box center [231, 255] width 0 height 9
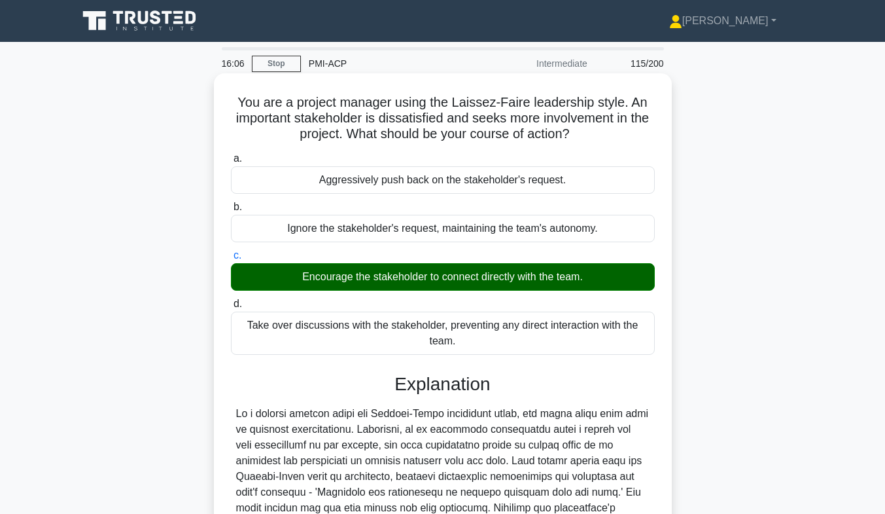
scroll to position [247, 0]
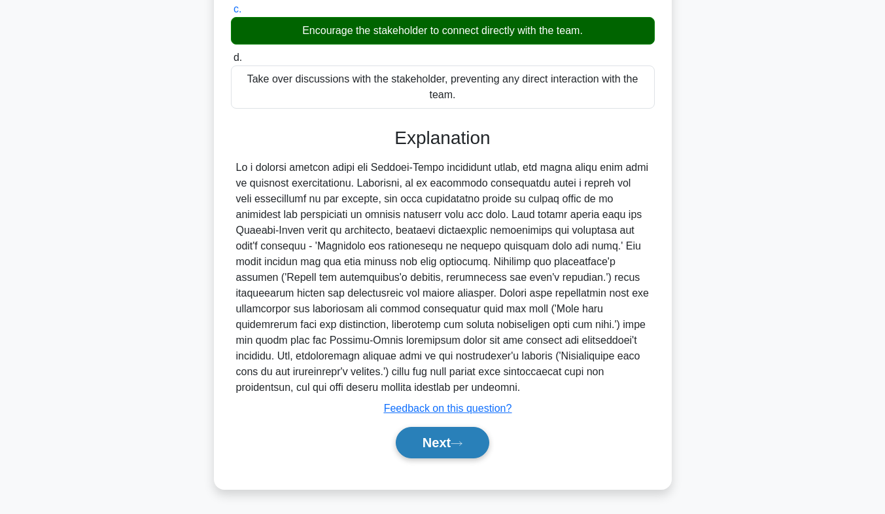
click at [450, 446] on button "Next" at bounding box center [443, 442] width 94 height 31
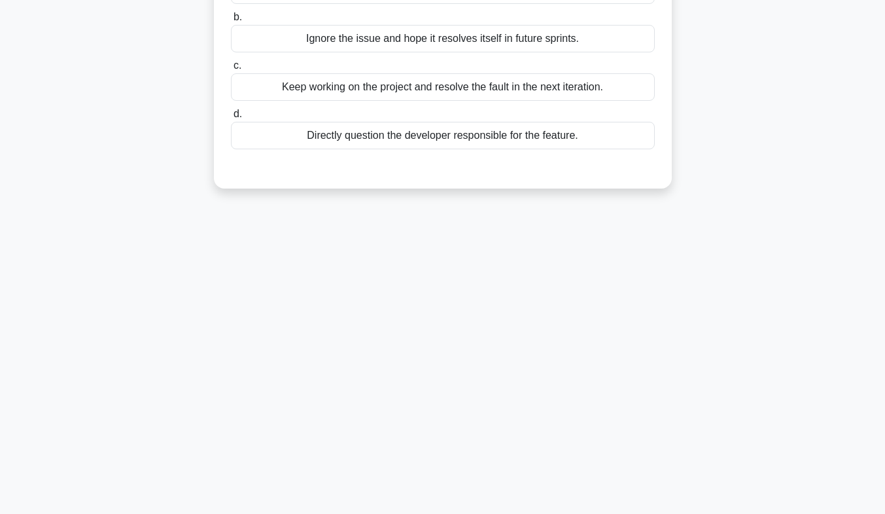
scroll to position [0, 0]
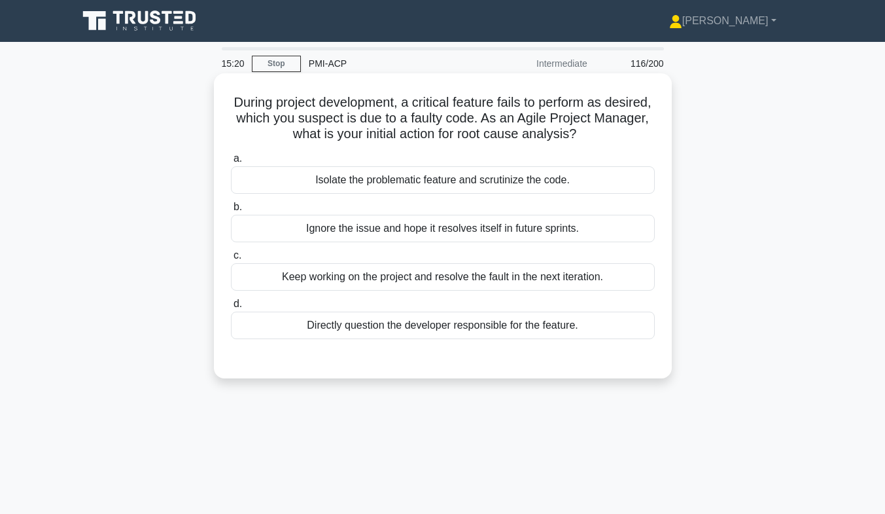
click at [504, 184] on div "Isolate the problematic feature and scrutinize the code." at bounding box center [443, 179] width 424 height 27
click at [231, 163] on input "a. Isolate the problematic feature and scrutinize the code." at bounding box center [231, 158] width 0 height 9
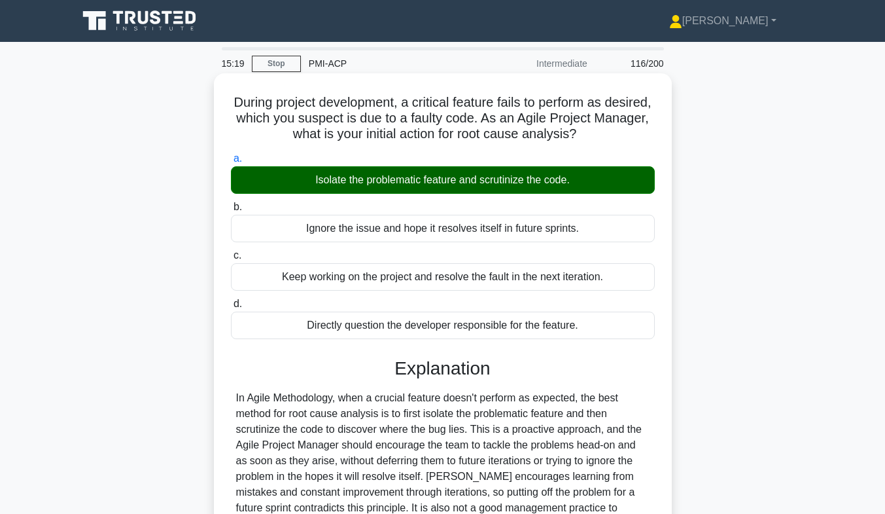
scroll to position [193, 0]
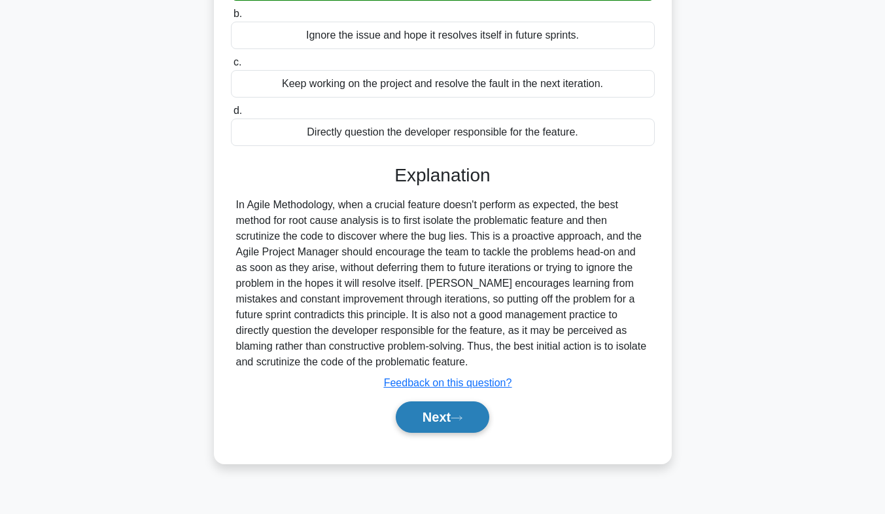
click at [439, 409] on button "Next" at bounding box center [443, 416] width 94 height 31
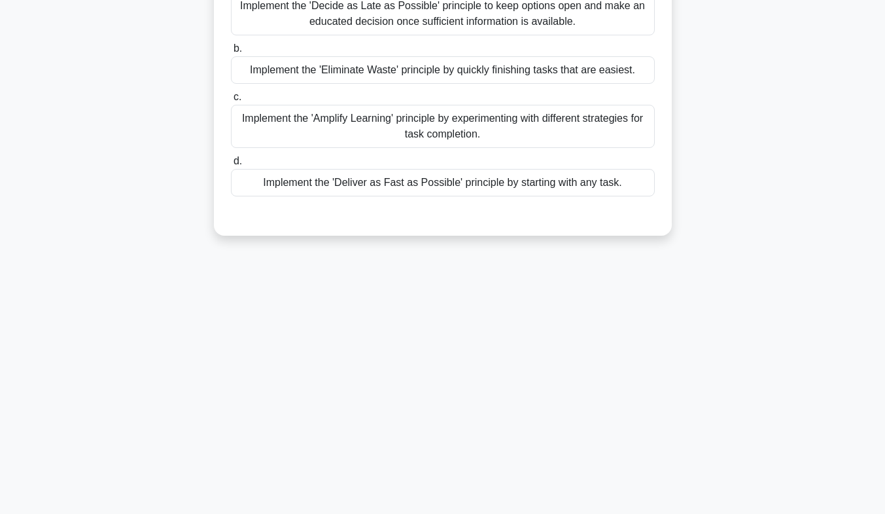
scroll to position [0, 0]
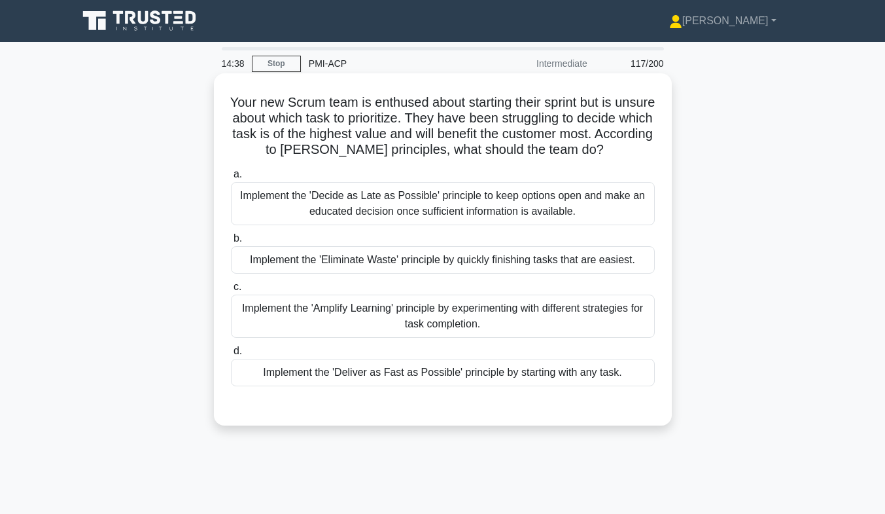
click at [502, 217] on div "Implement the 'Decide as Late as Possible' principle to keep options open and m…" at bounding box center [443, 203] width 424 height 43
click at [231, 179] on input "a. Implement the 'Decide as Late as Possible' principle to keep options open an…" at bounding box center [231, 174] width 0 height 9
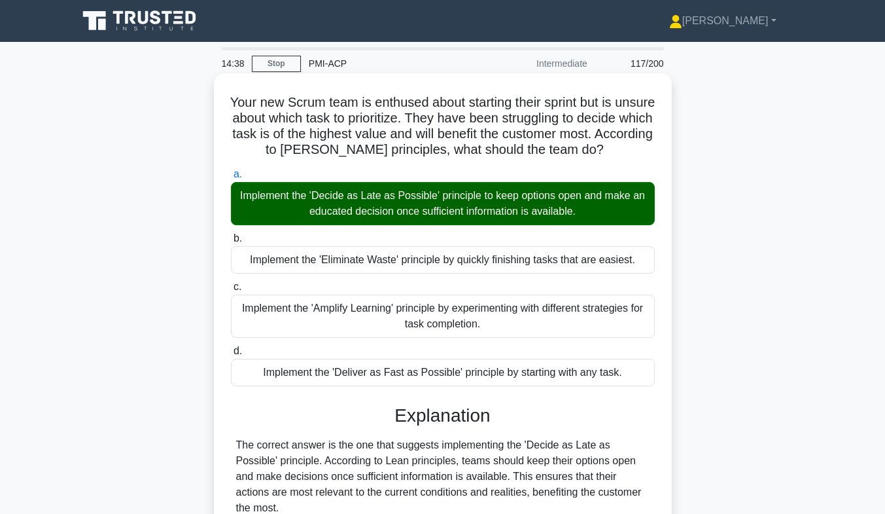
scroll to position [215, 0]
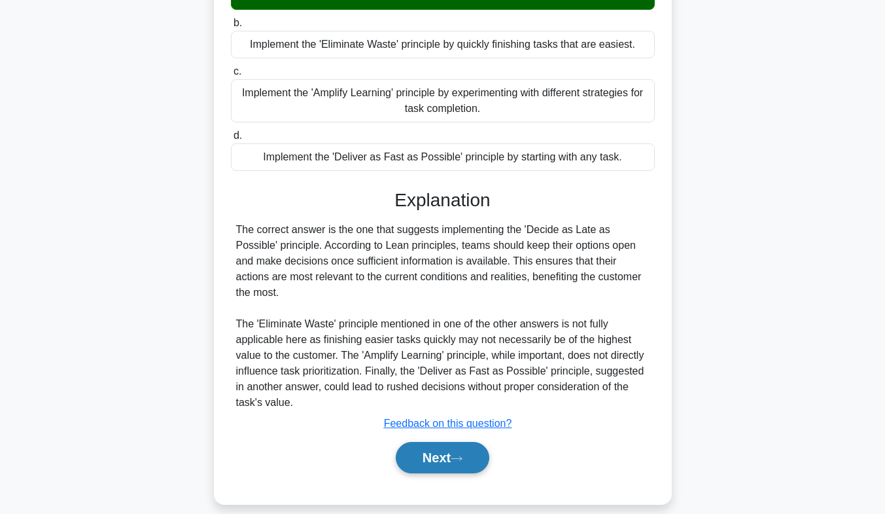
click at [452, 443] on button "Next" at bounding box center [443, 457] width 94 height 31
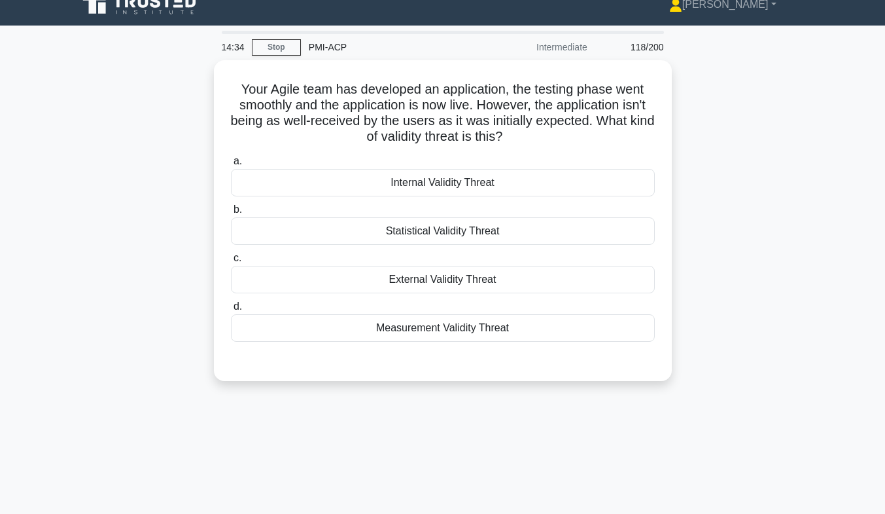
scroll to position [0, 0]
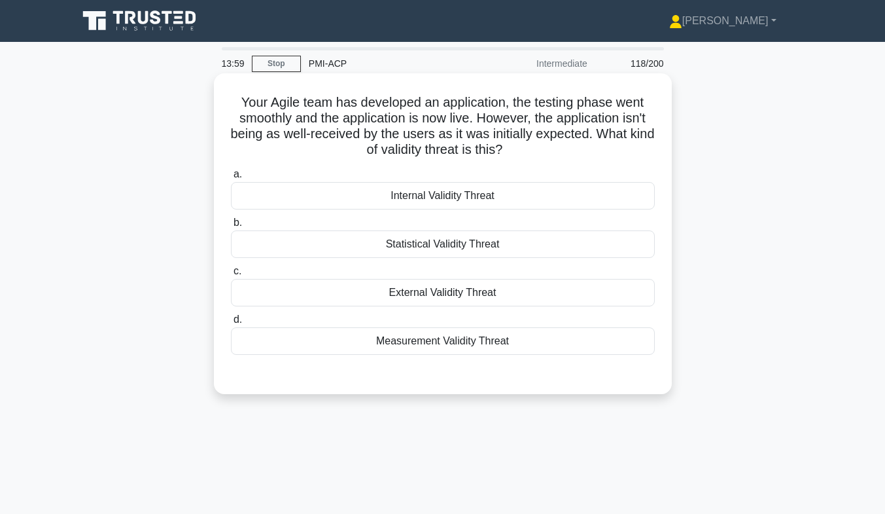
click at [456, 341] on div "Measurement Validity Threat" at bounding box center [443, 340] width 424 height 27
click at [231, 324] on input "d. Measurement Validity Threat" at bounding box center [231, 319] width 0 height 9
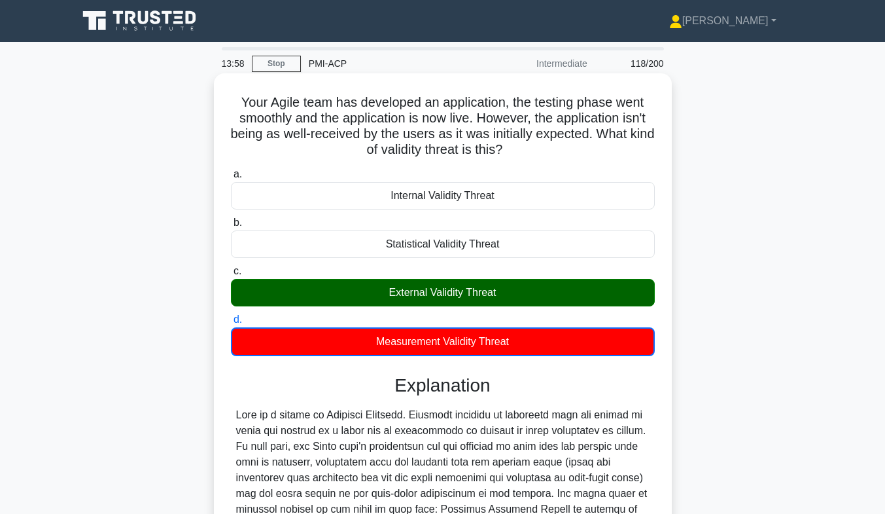
scroll to position [201, 0]
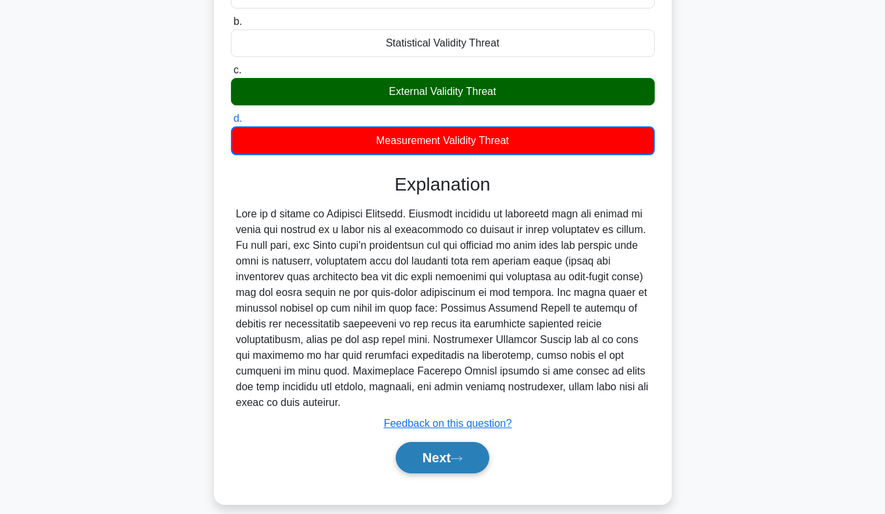
click at [445, 445] on button "Next" at bounding box center [443, 457] width 94 height 31
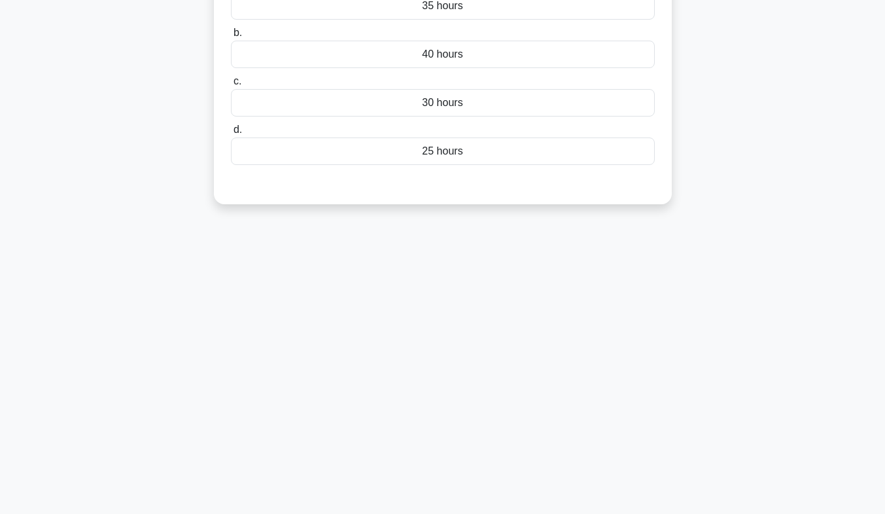
scroll to position [0, 0]
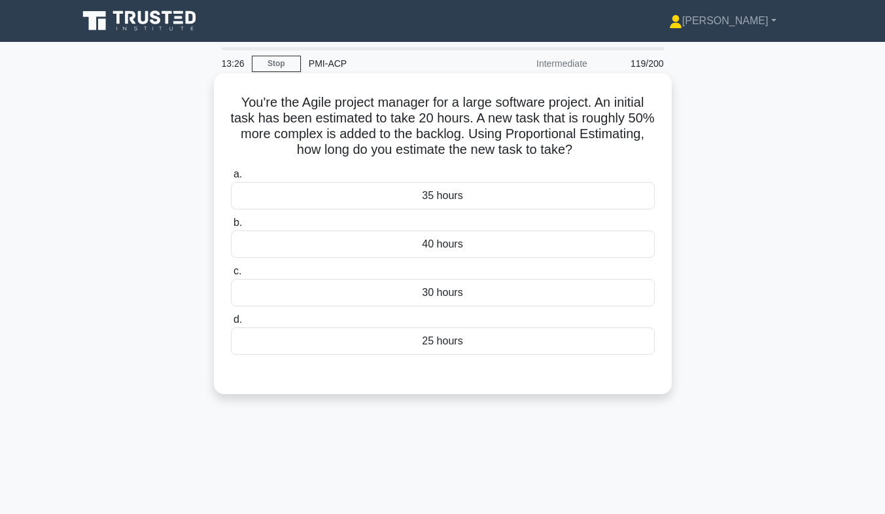
click at [457, 292] on div "30 hours" at bounding box center [443, 292] width 424 height 27
click at [231, 275] on input "c. 30 hours" at bounding box center [231, 271] width 0 height 9
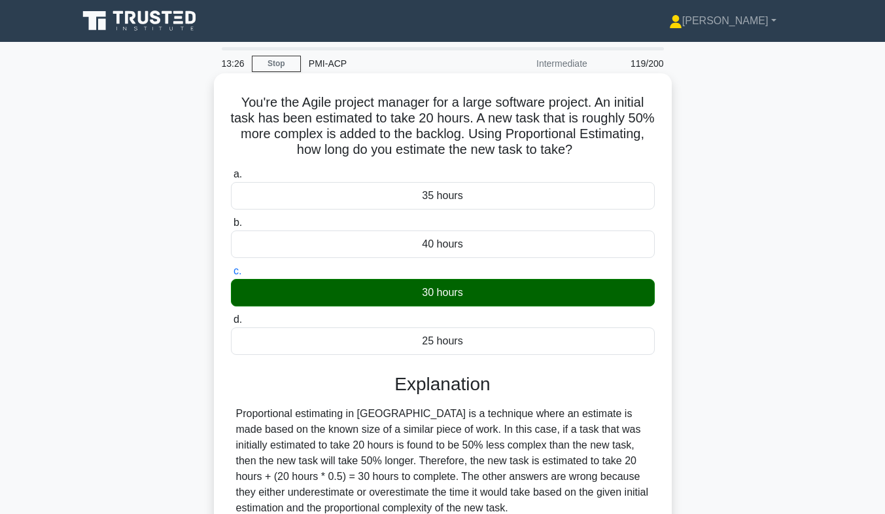
scroll to position [193, 0]
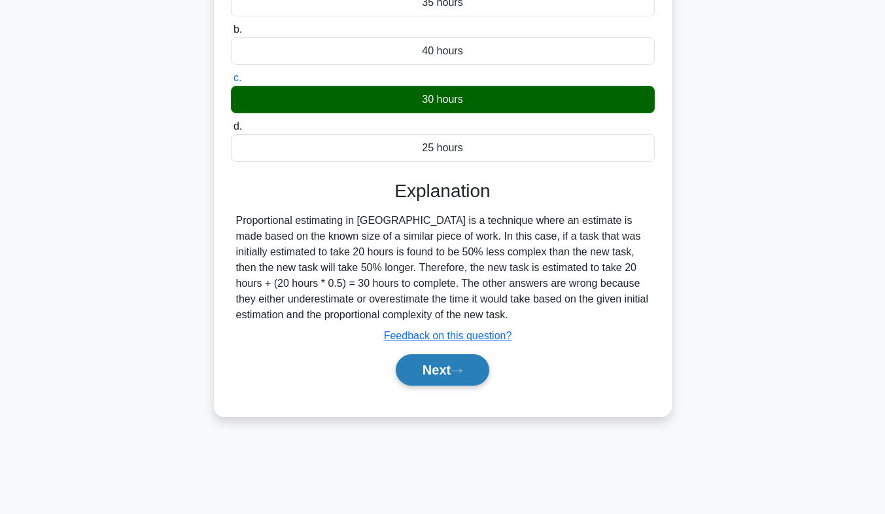
click at [421, 367] on button "Next" at bounding box center [443, 369] width 94 height 31
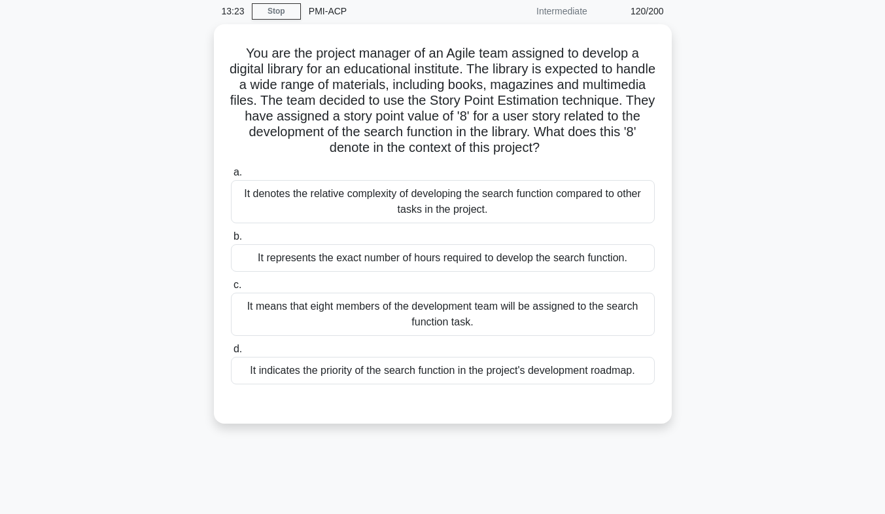
scroll to position [52, 0]
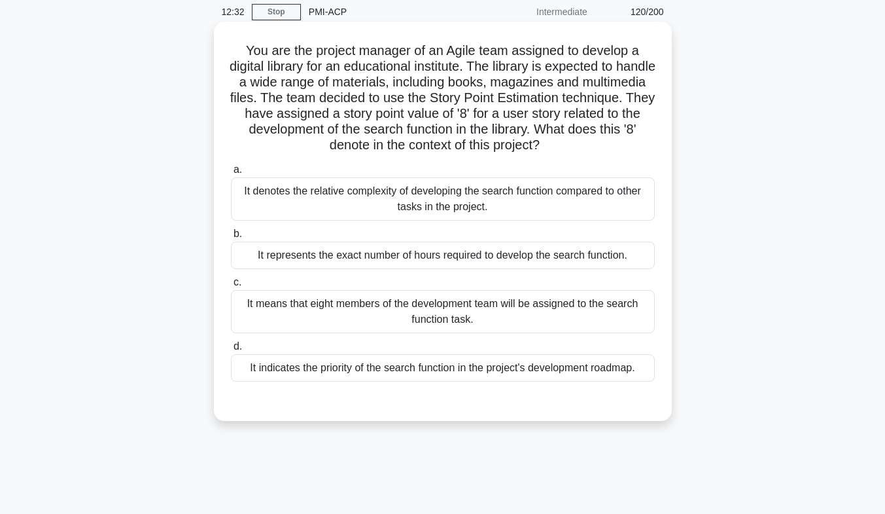
click at [415, 200] on div "It denotes the relative complexity of developing the search function compared t…" at bounding box center [443, 198] width 424 height 43
click at [231, 174] on input "a. It denotes the relative complexity of developing the search function compare…" at bounding box center [231, 169] width 0 height 9
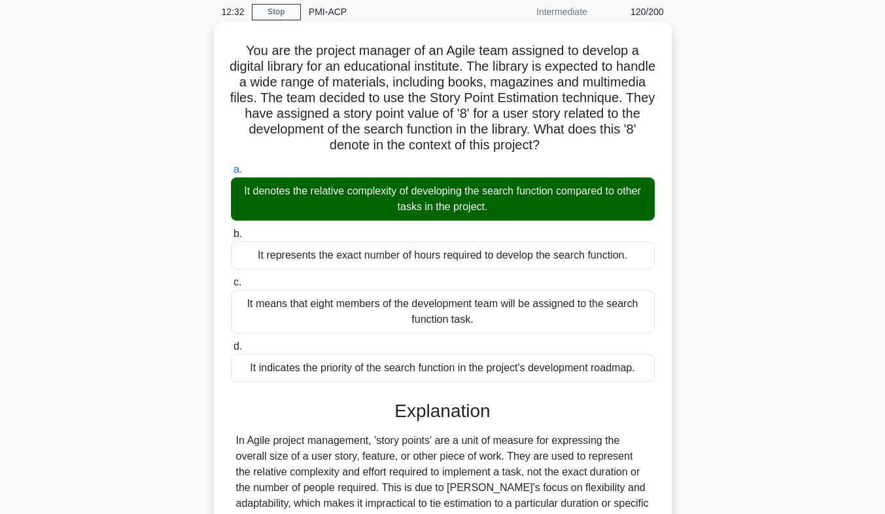
scroll to position [231, 0]
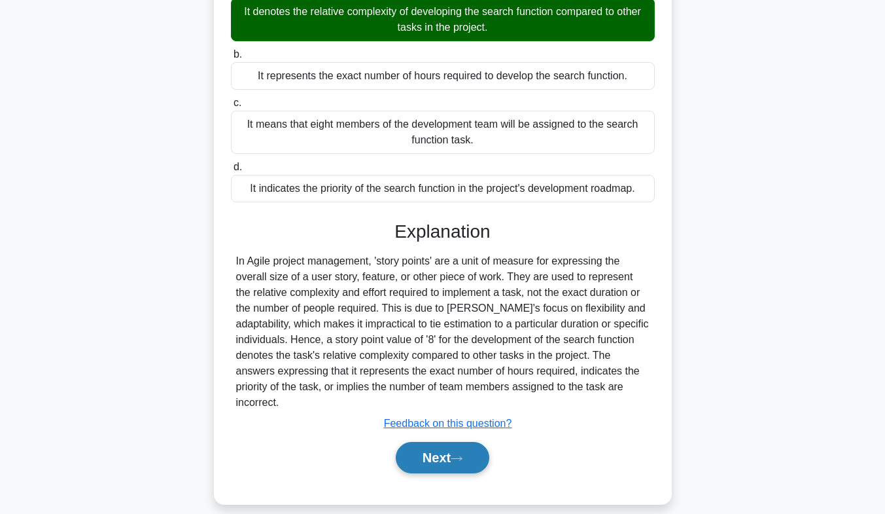
click at [430, 442] on button "Next" at bounding box center [443, 457] width 94 height 31
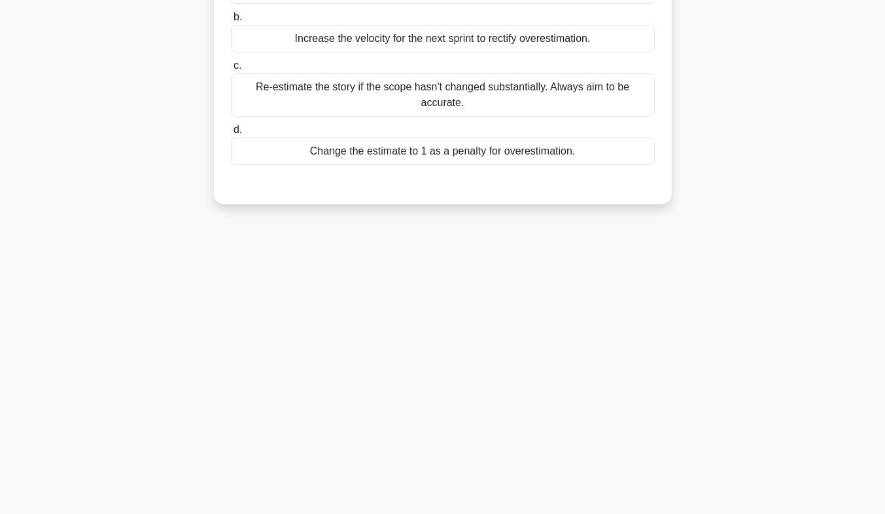
scroll to position [0, 0]
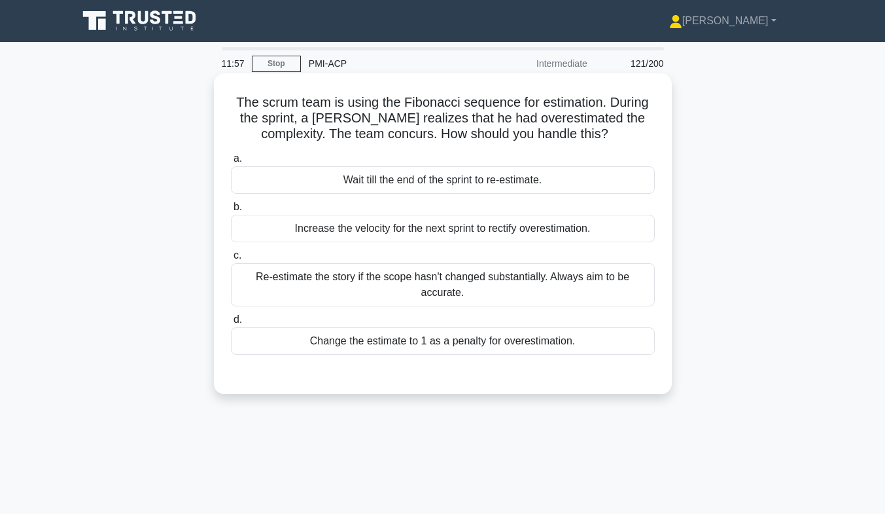
click at [501, 186] on div "Wait till the end of the sprint to re-estimate." at bounding box center [443, 179] width 424 height 27
click at [231, 163] on input "a. Wait till the end of the sprint to re-estimate." at bounding box center [231, 158] width 0 height 9
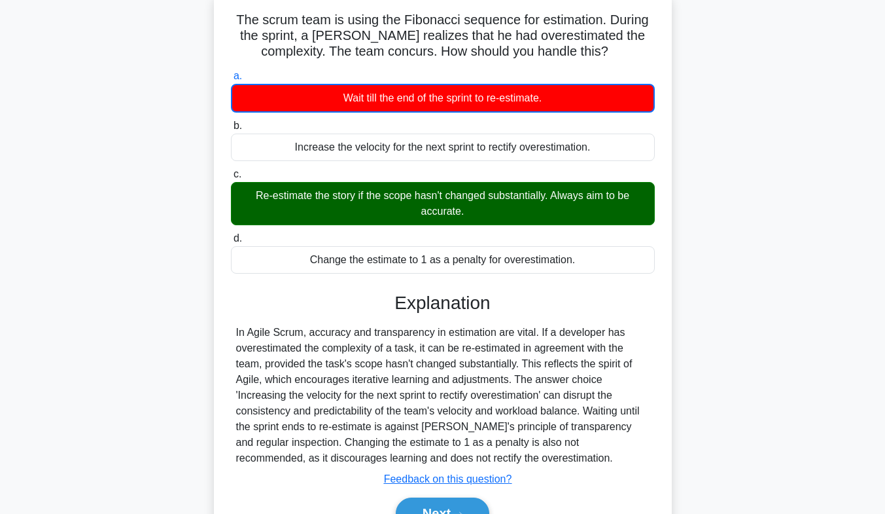
scroll to position [193, 0]
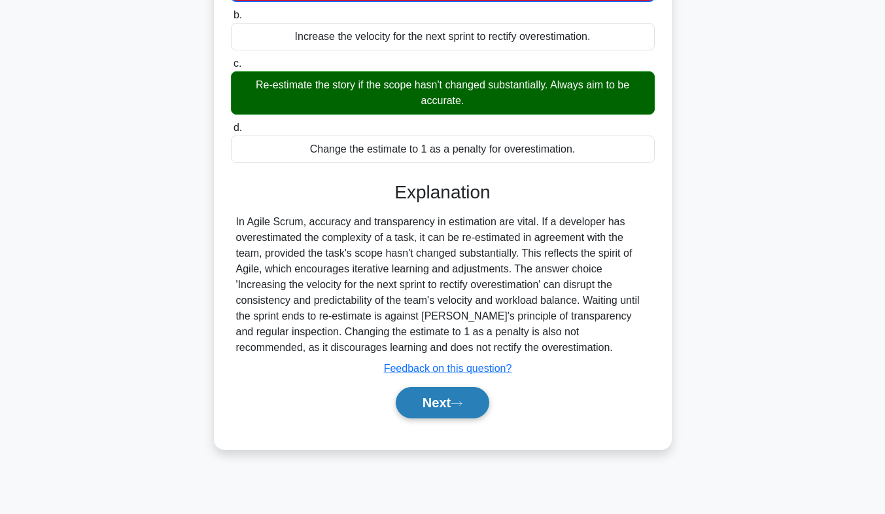
click at [424, 403] on button "Next" at bounding box center [443, 402] width 94 height 31
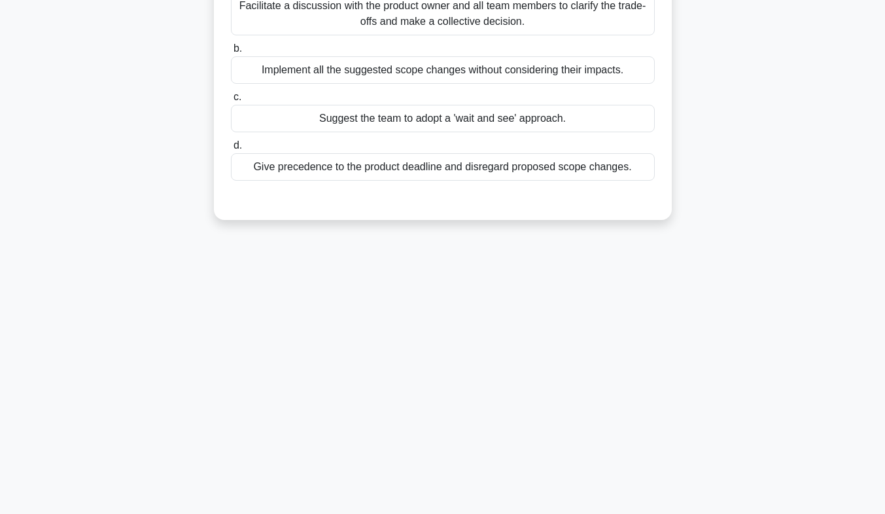
scroll to position [0, 0]
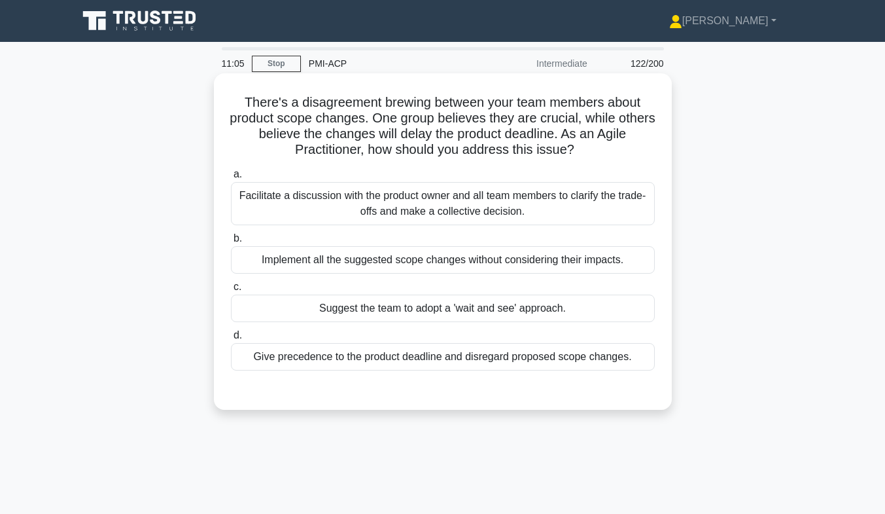
click at [568, 199] on div "Facilitate a discussion with the product owner and all team members to clarify …" at bounding box center [443, 203] width 424 height 43
click at [231, 179] on input "a. Facilitate a discussion with the product owner and all team members to clari…" at bounding box center [231, 174] width 0 height 9
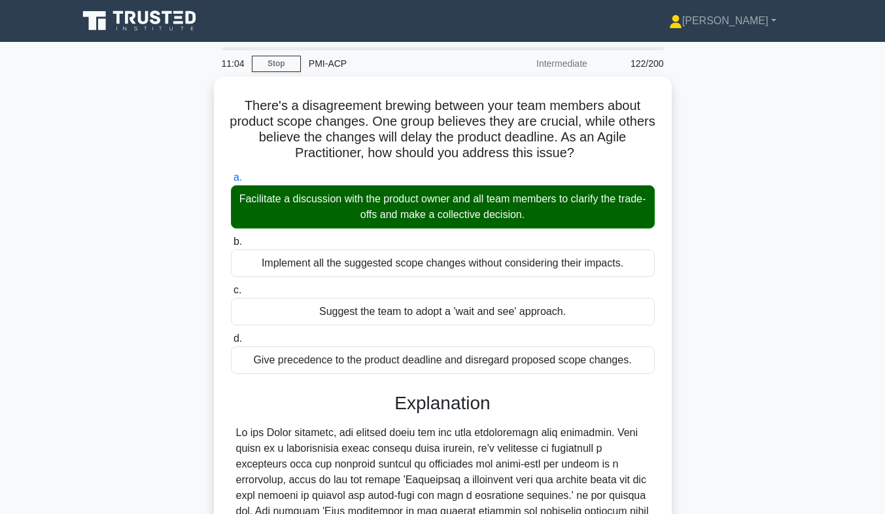
scroll to position [215, 0]
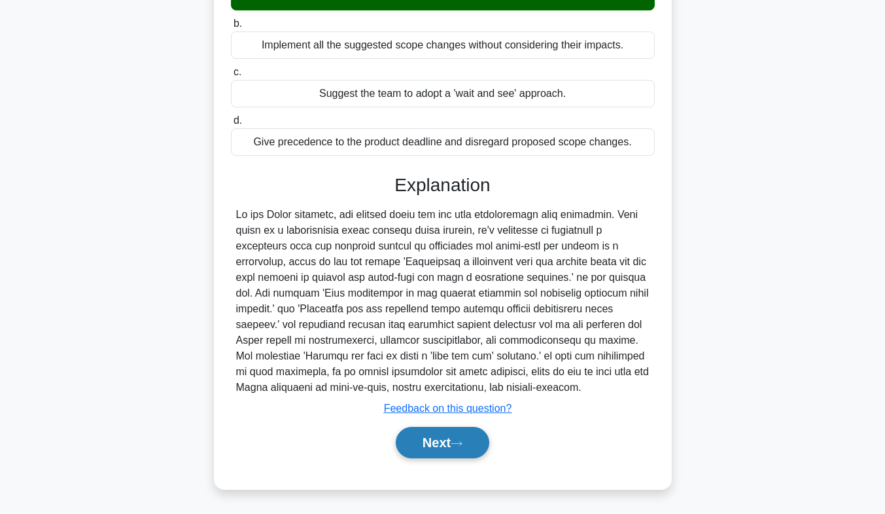
click at [474, 450] on button "Next" at bounding box center [443, 442] width 94 height 31
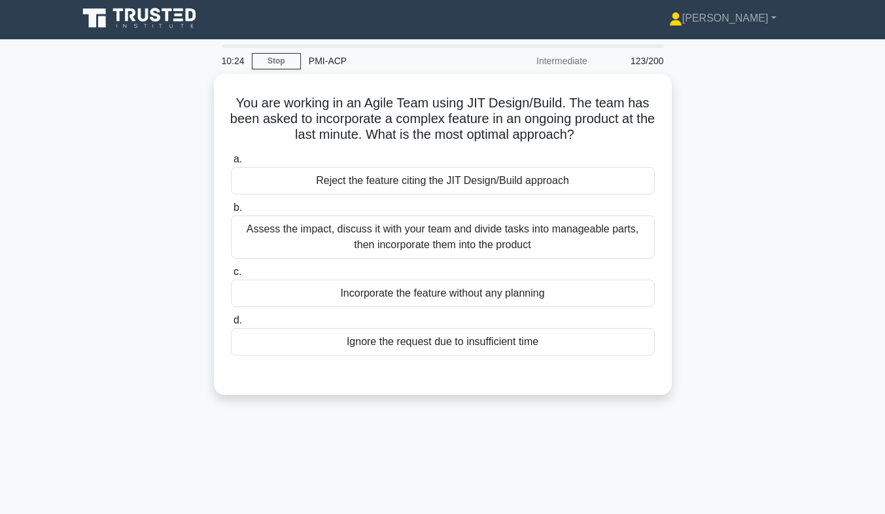
scroll to position [3, 0]
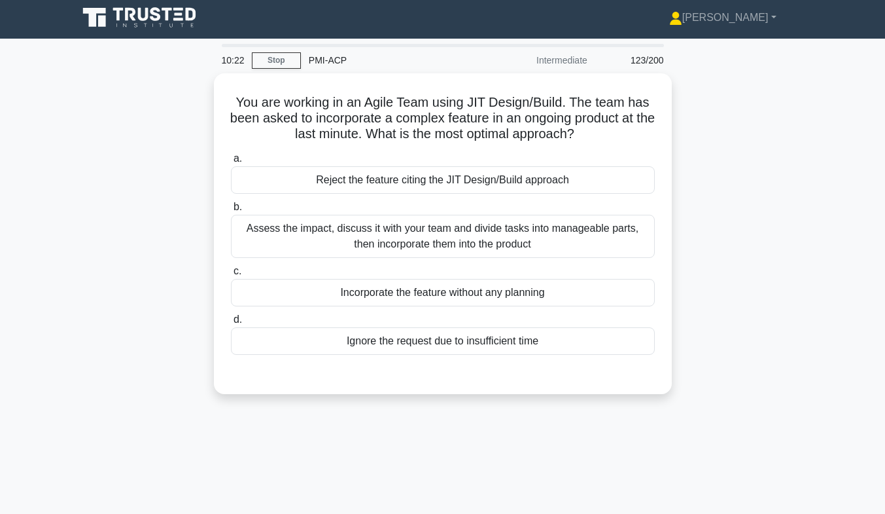
click at [747, 169] on div "You are working in an Agile Team using JIT Design/Build. The team has been aske…" at bounding box center [443, 241] width 746 height 336
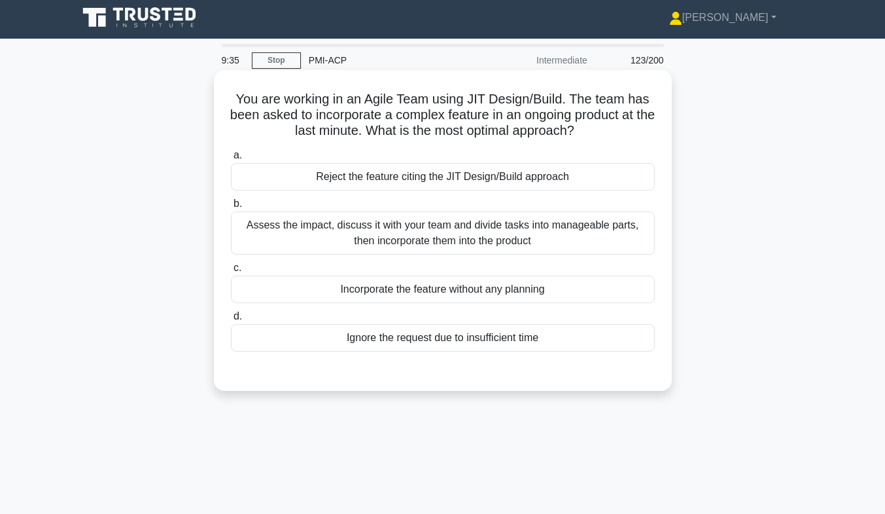
click at [244, 232] on div "Assess the impact, discuss it with your team and divide tasks into manageable p…" at bounding box center [443, 232] width 424 height 43
click at [231, 208] on input "b. Assess the impact, discuss it with your team and divide tasks into manageabl…" at bounding box center [231, 204] width 0 height 9
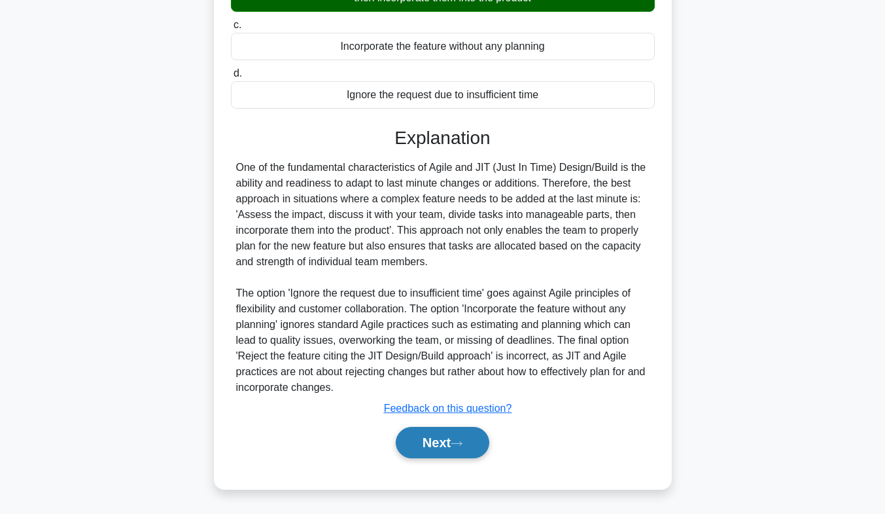
click at [436, 445] on button "Next" at bounding box center [443, 442] width 94 height 31
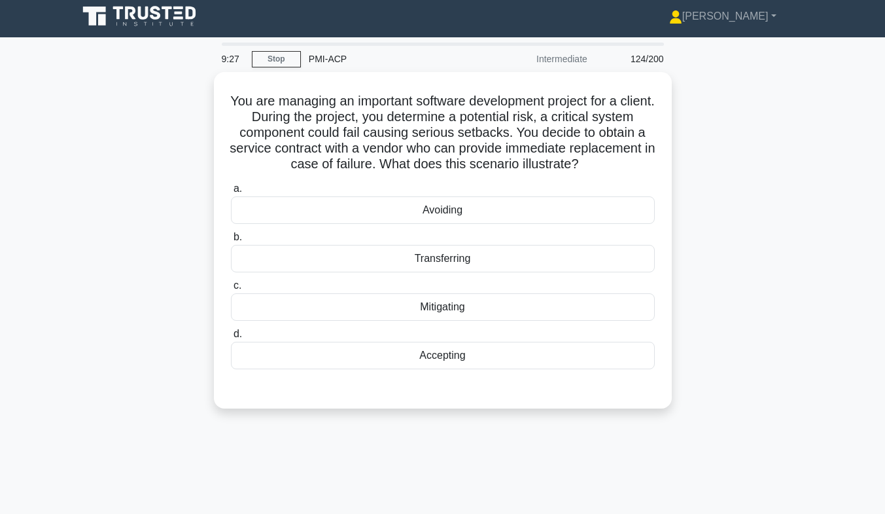
scroll to position [5, 0]
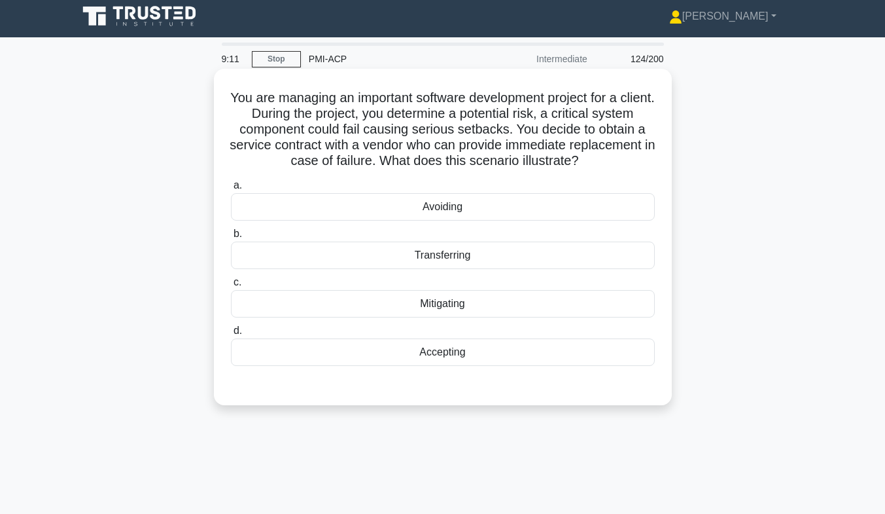
click at [610, 259] on div "Transferring" at bounding box center [443, 254] width 424 height 27
click at [231, 238] on input "b. Transferring" at bounding box center [231, 234] width 0 height 9
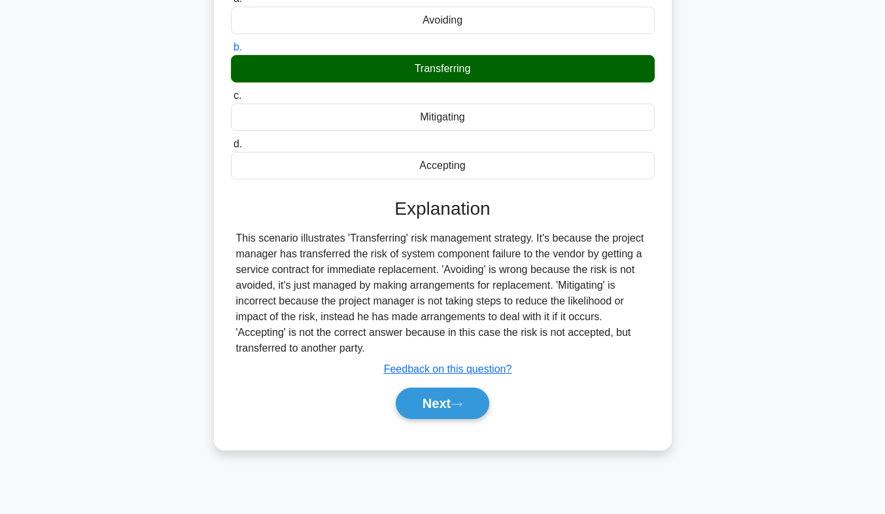
scroll to position [193, 0]
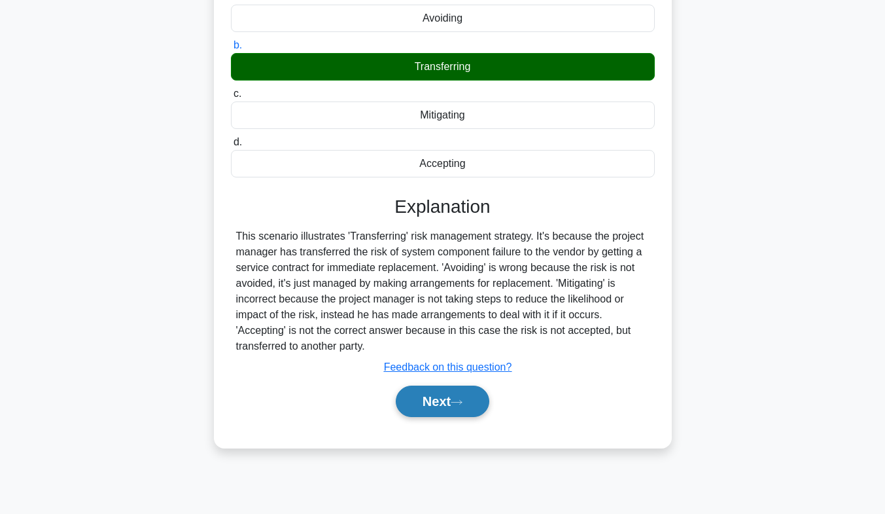
click at [468, 400] on button "Next" at bounding box center [443, 400] width 94 height 31
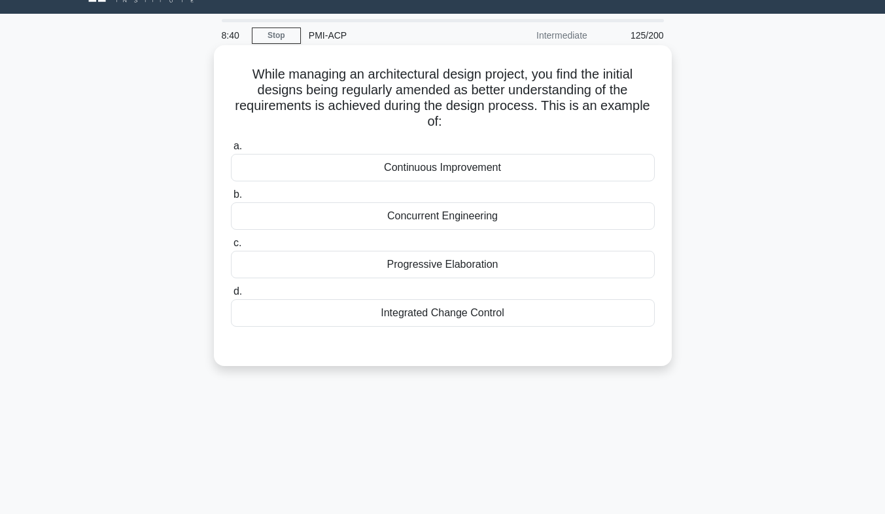
scroll to position [29, 0]
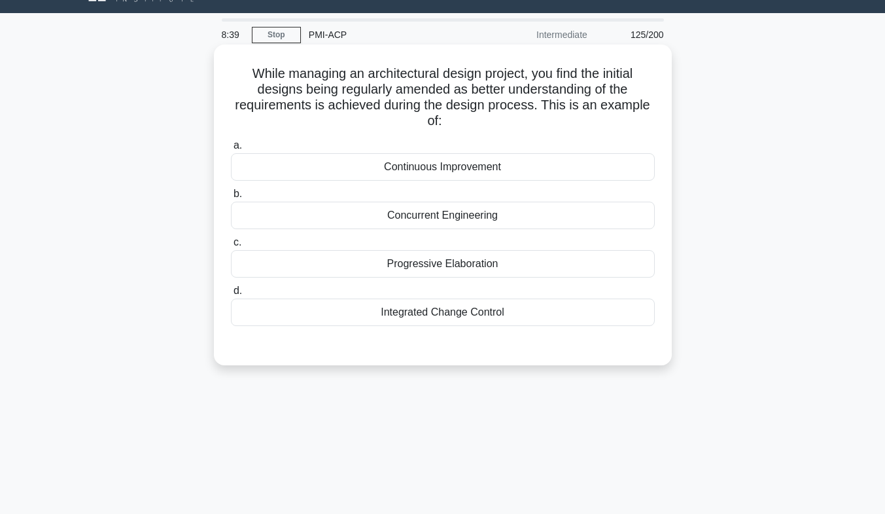
click at [542, 266] on div "Progressive Elaboration" at bounding box center [443, 263] width 424 height 27
click at [231, 247] on input "c. Progressive Elaboration" at bounding box center [231, 242] width 0 height 9
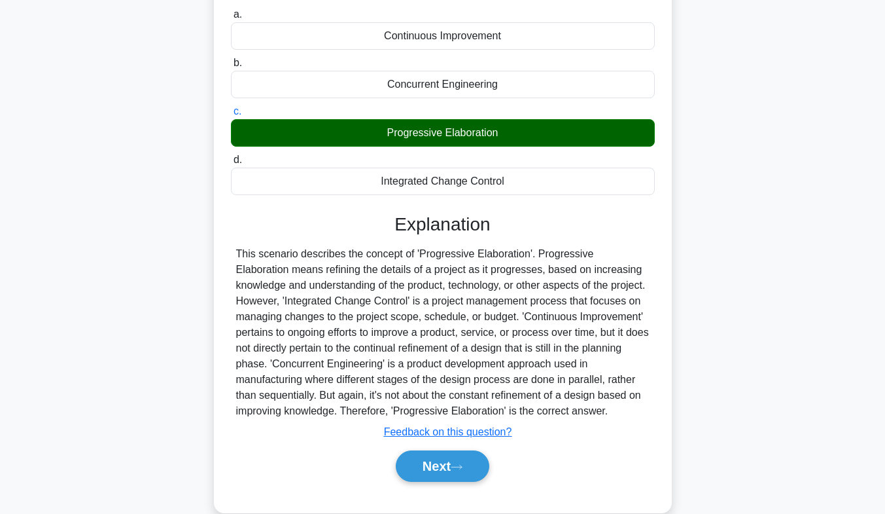
scroll to position [193, 0]
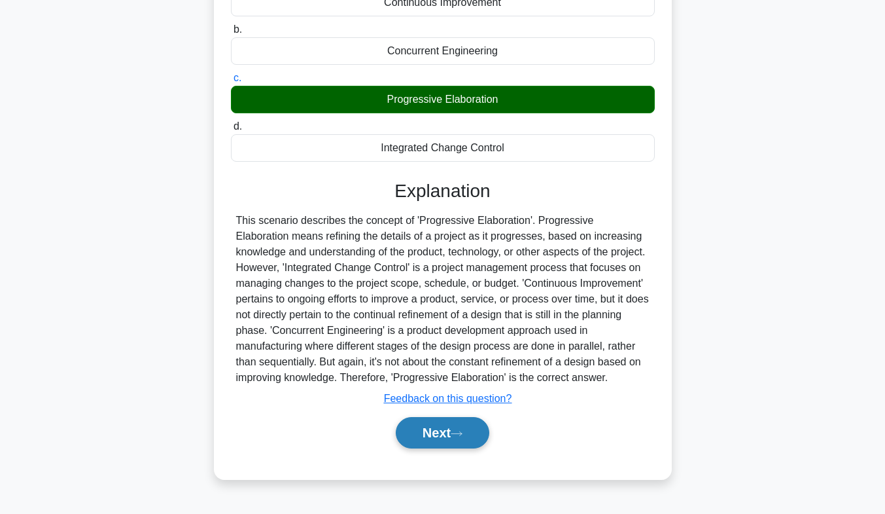
click at [449, 435] on button "Next" at bounding box center [443, 432] width 94 height 31
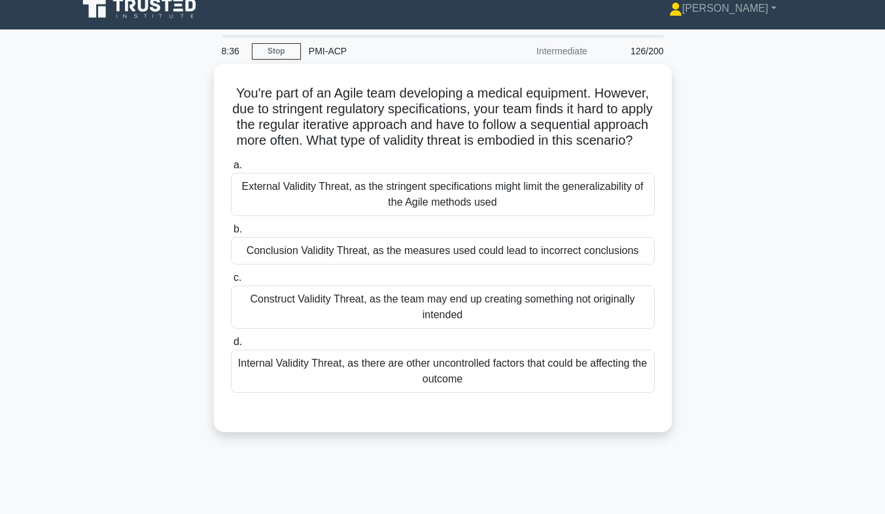
scroll to position [12, 0]
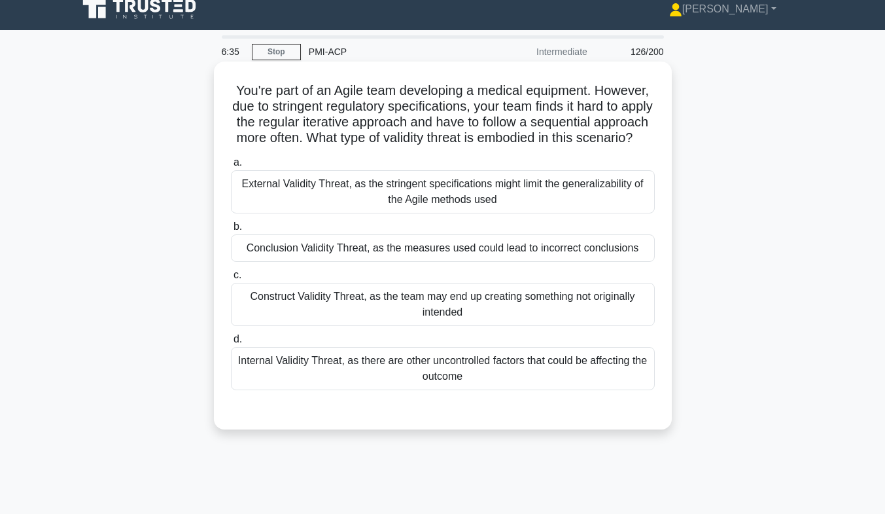
click at [362, 375] on div "Internal Validity Threat, as there are other uncontrolled factors that could be…" at bounding box center [443, 368] width 424 height 43
click at [231, 343] on input "d. Internal Validity Threat, as there are other uncontrolled factors that could…" at bounding box center [231, 339] width 0 height 9
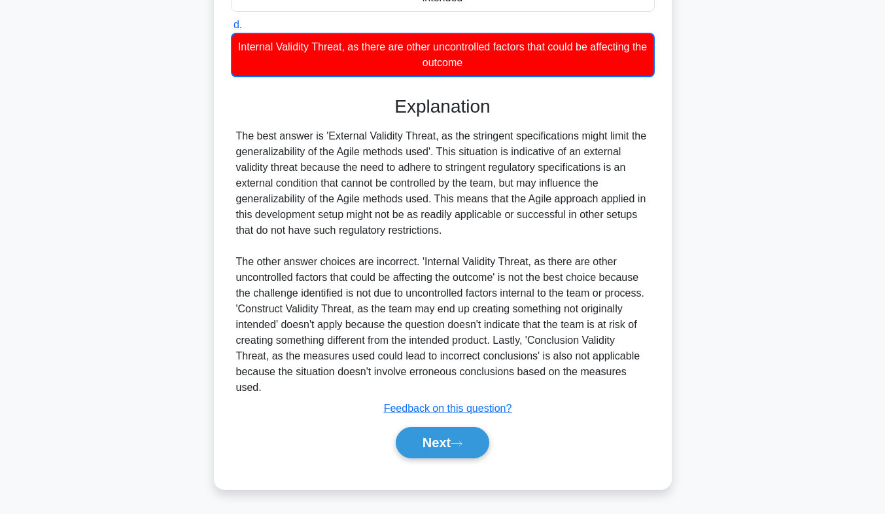
scroll to position [338, 0]
click at [419, 445] on button "Next" at bounding box center [443, 442] width 94 height 31
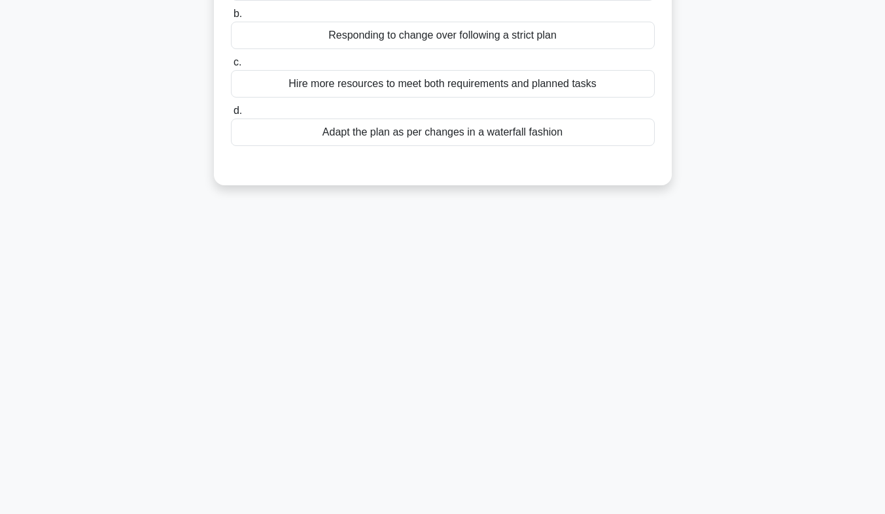
scroll to position [0, 0]
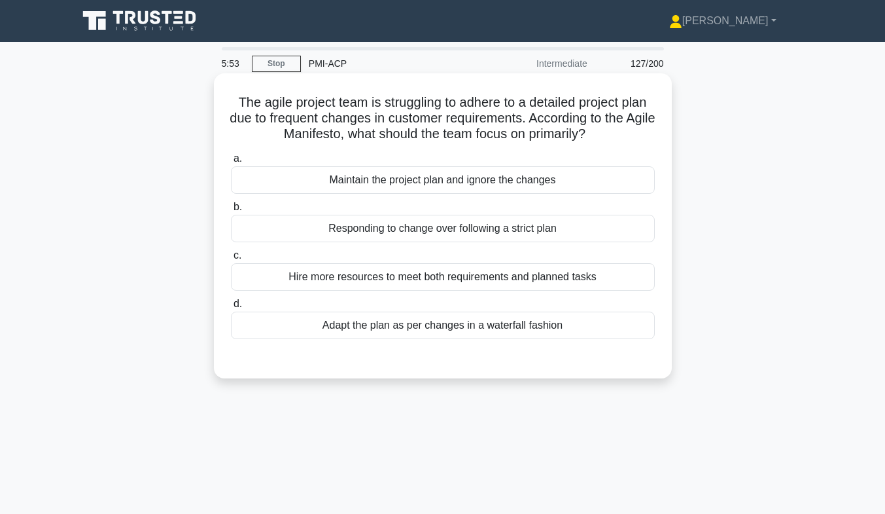
click at [397, 234] on div "Responding to change over following a strict plan" at bounding box center [443, 228] width 424 height 27
click at [231, 211] on input "b. Responding to change over following a strict plan" at bounding box center [231, 207] width 0 height 9
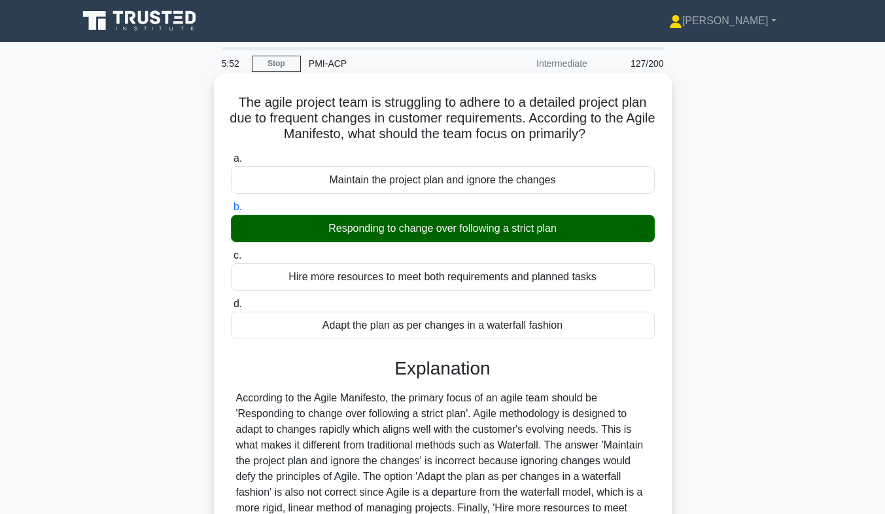
scroll to position [193, 0]
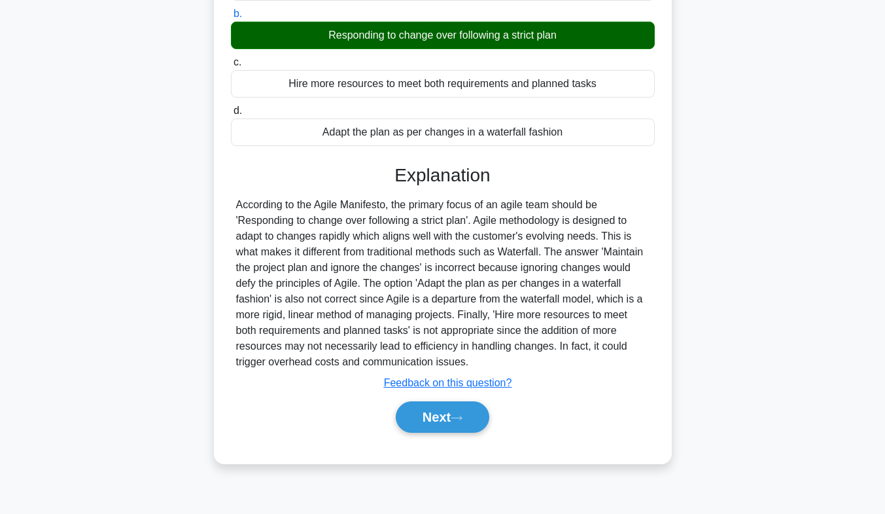
click at [428, 433] on div "Next" at bounding box center [443, 417] width 424 height 42
click at [436, 427] on button "Next" at bounding box center [443, 416] width 94 height 31
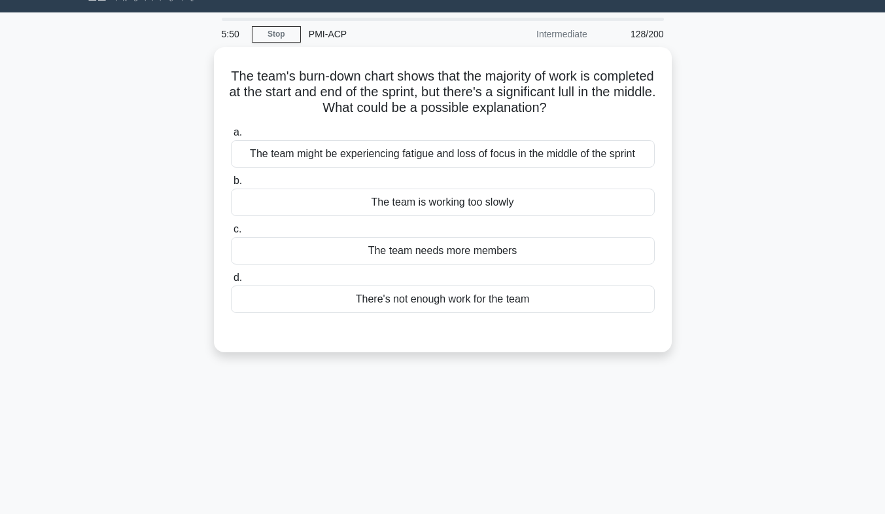
scroll to position [0, 0]
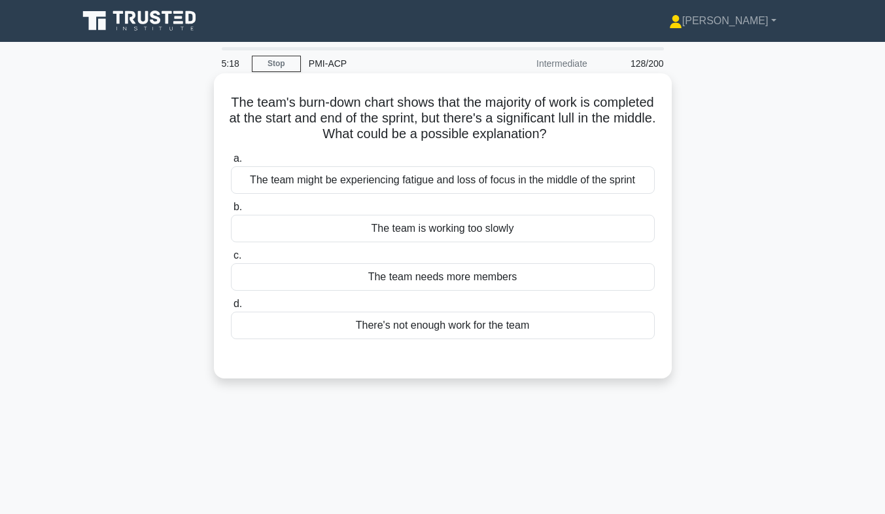
click at [477, 188] on div "The team might be experiencing fatigue and loss of focus in the middle of the s…" at bounding box center [443, 179] width 424 height 27
click at [231, 163] on input "a. The team might be experiencing fatigue and loss of focus in the middle of th…" at bounding box center [231, 158] width 0 height 9
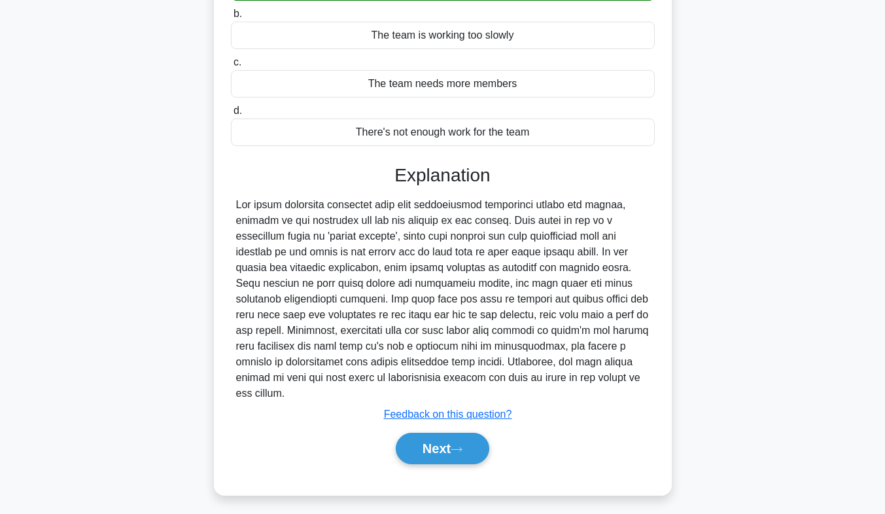
scroll to position [182, 0]
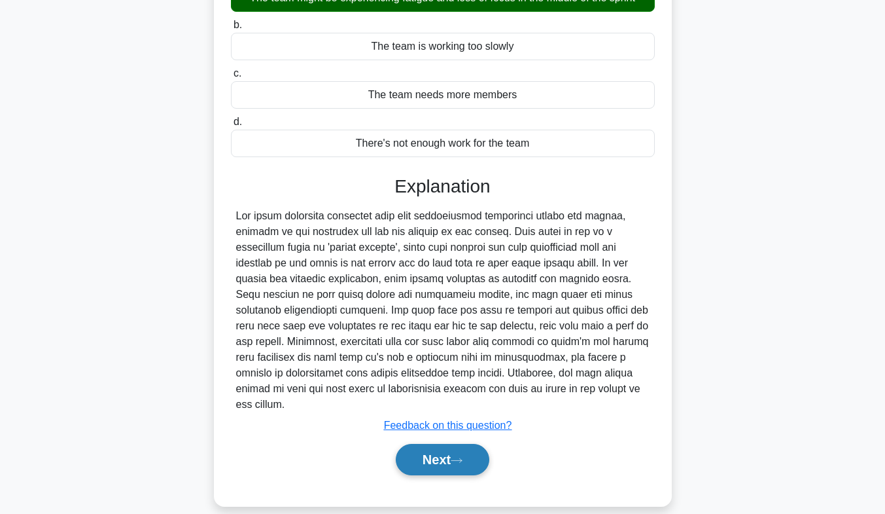
click at [451, 447] on button "Next" at bounding box center [443, 459] width 94 height 31
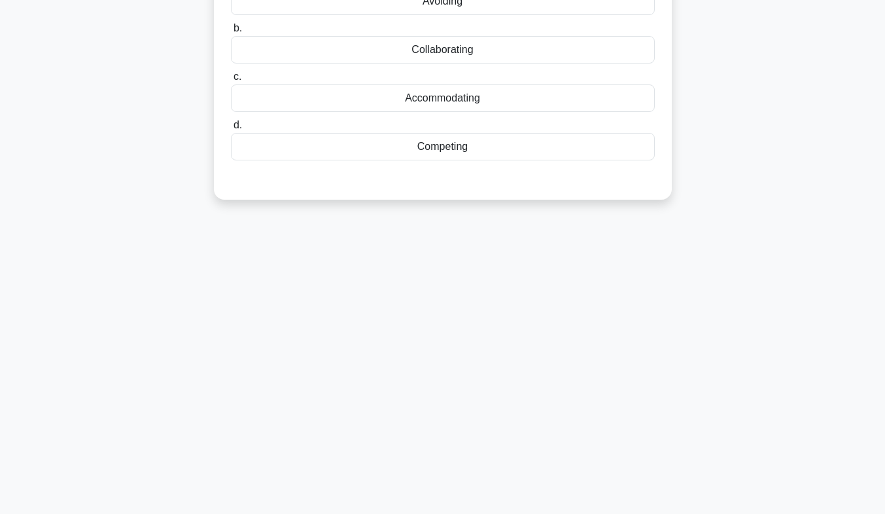
scroll to position [0, 0]
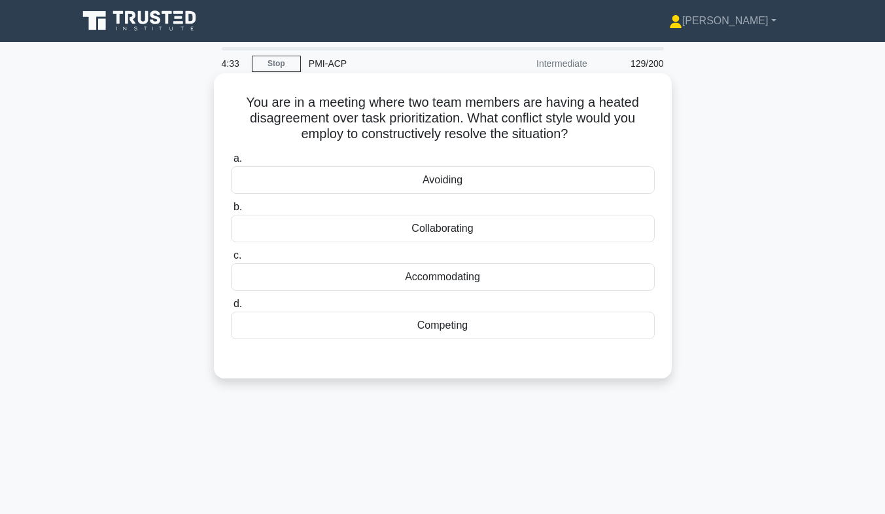
click at [561, 230] on div "Collaborating" at bounding box center [443, 228] width 424 height 27
click at [231, 211] on input "b. Collaborating" at bounding box center [231, 207] width 0 height 9
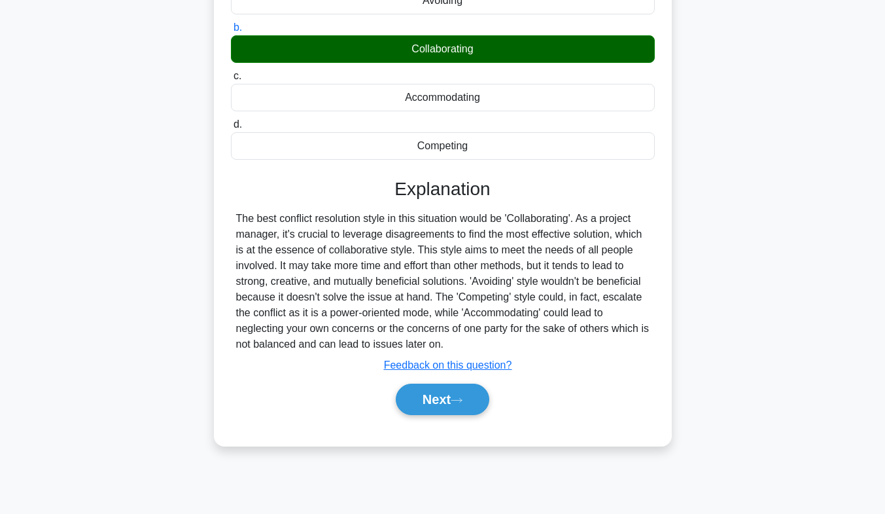
scroll to position [193, 0]
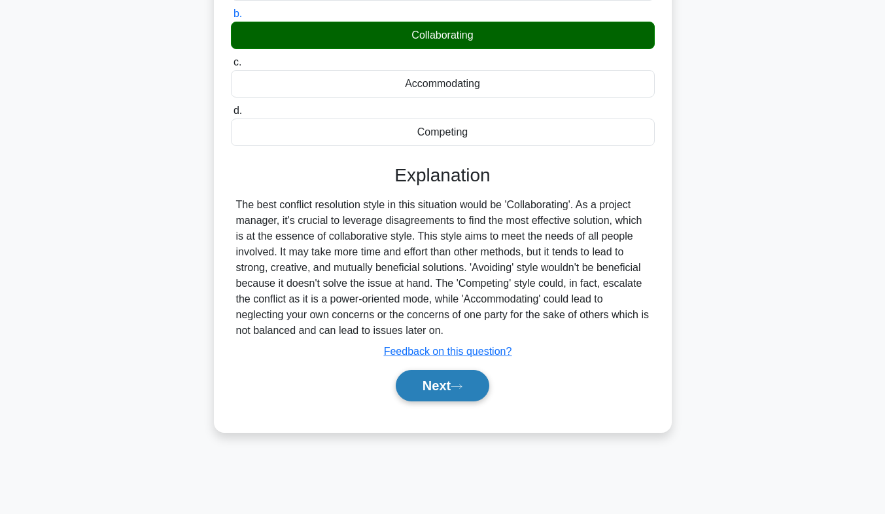
click at [443, 394] on button "Next" at bounding box center [443, 385] width 94 height 31
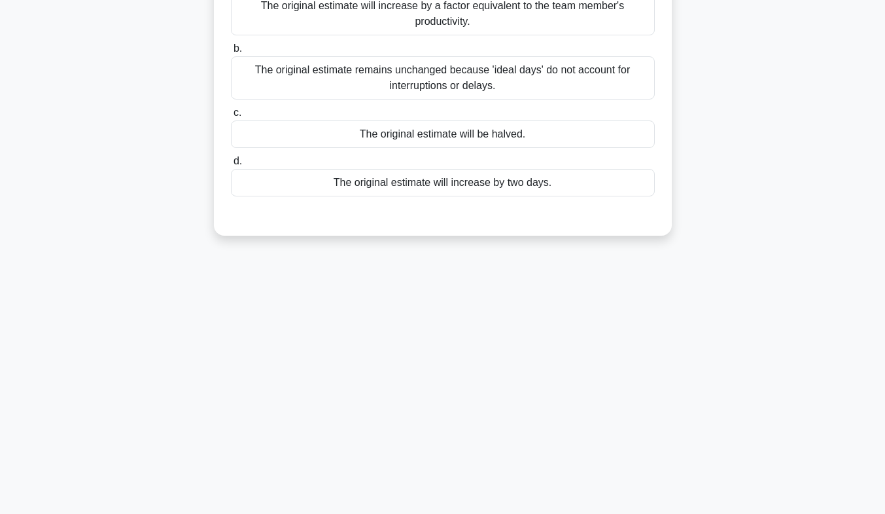
scroll to position [0, 0]
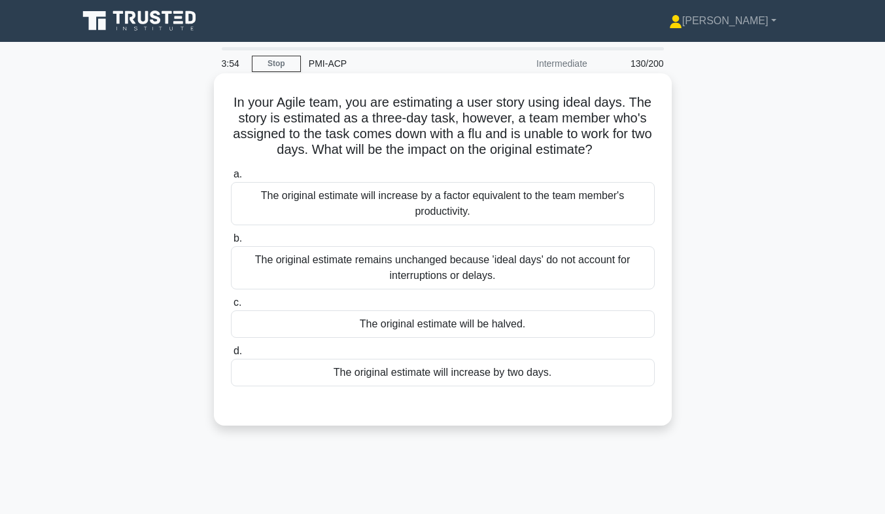
click at [457, 274] on div "The original estimate remains unchanged because 'ideal days' do not account for…" at bounding box center [443, 267] width 424 height 43
click at [231, 243] on input "b. The original estimate remains unchanged because 'ideal days' do not account …" at bounding box center [231, 238] width 0 height 9
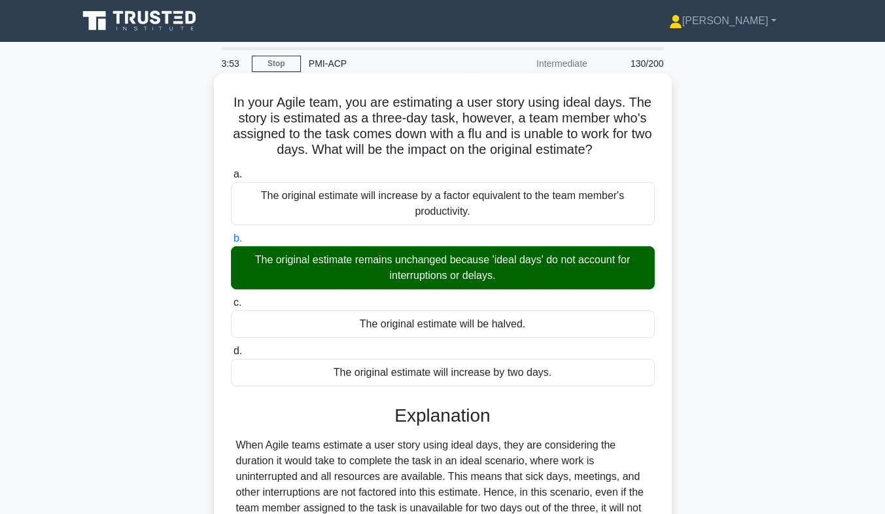
scroll to position [215, 0]
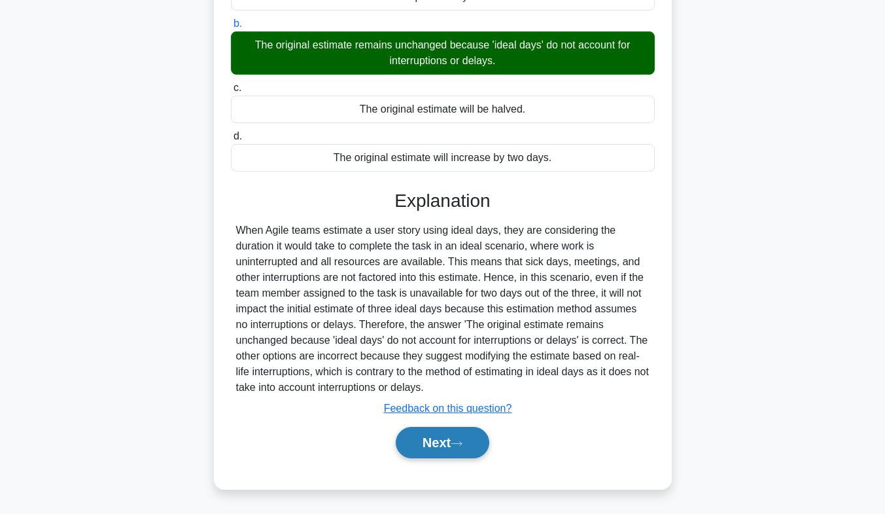
click at [451, 447] on button "Next" at bounding box center [443, 442] width 94 height 31
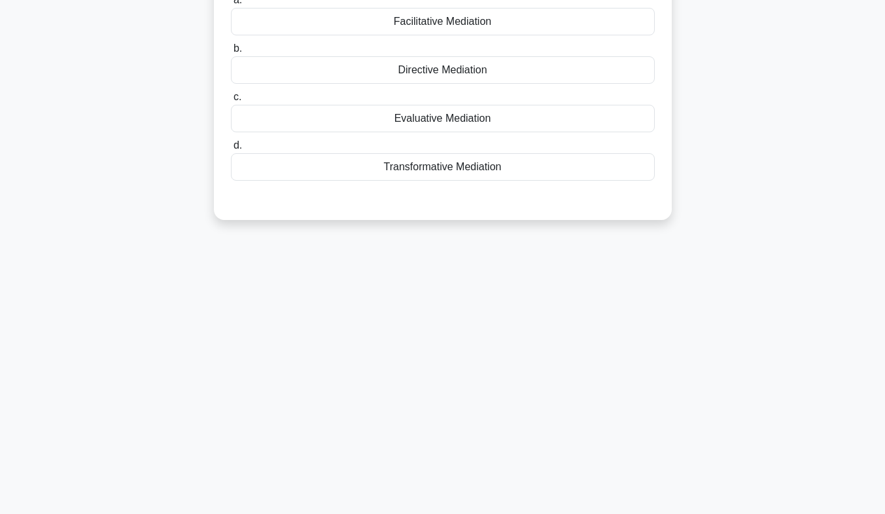
scroll to position [0, 0]
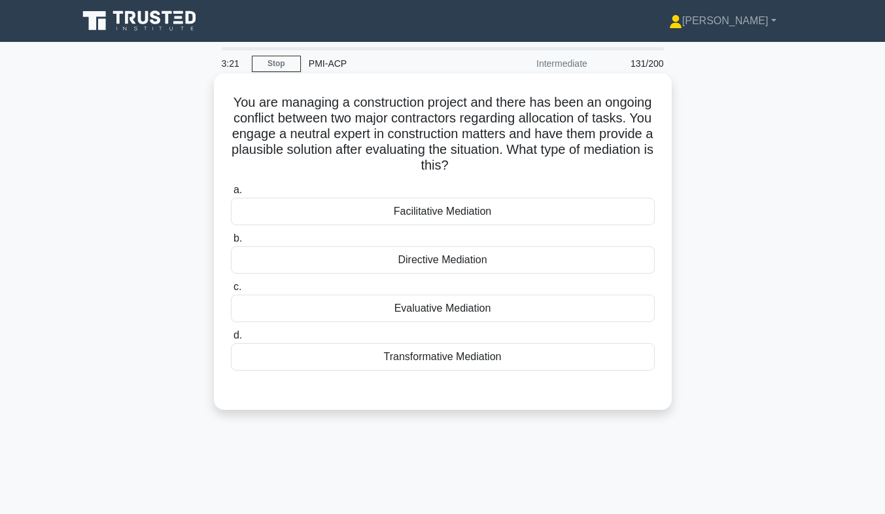
click at [413, 308] on div "Evaluative Mediation" at bounding box center [443, 307] width 424 height 27
click at [231, 291] on input "c. Evaluative Mediation" at bounding box center [231, 287] width 0 height 9
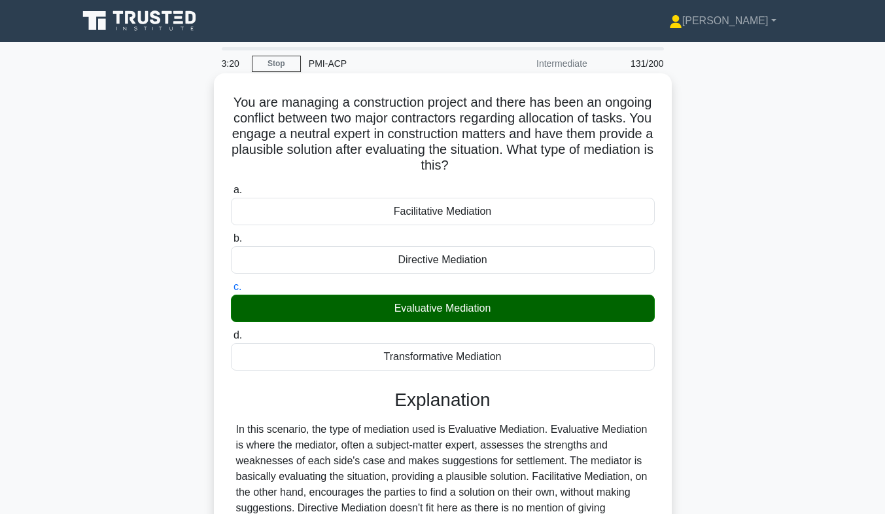
scroll to position [193, 0]
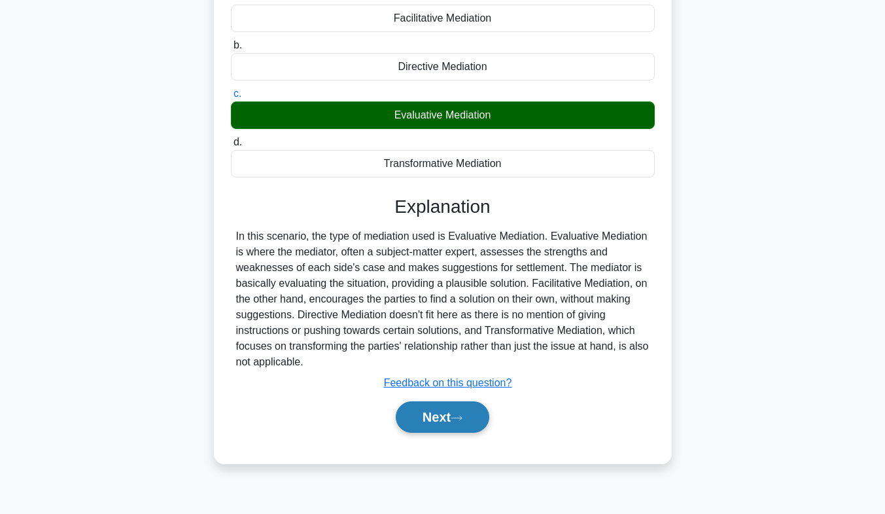
click at [406, 430] on button "Next" at bounding box center [443, 416] width 94 height 31
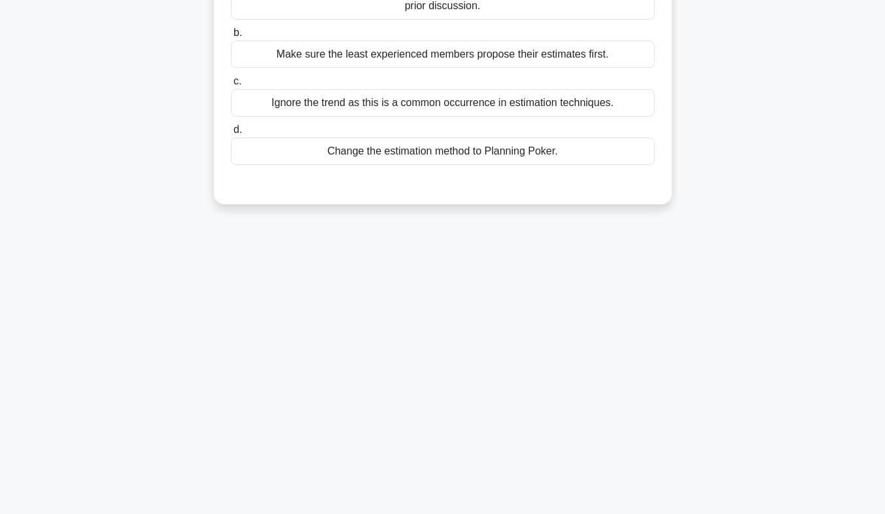
scroll to position [0, 0]
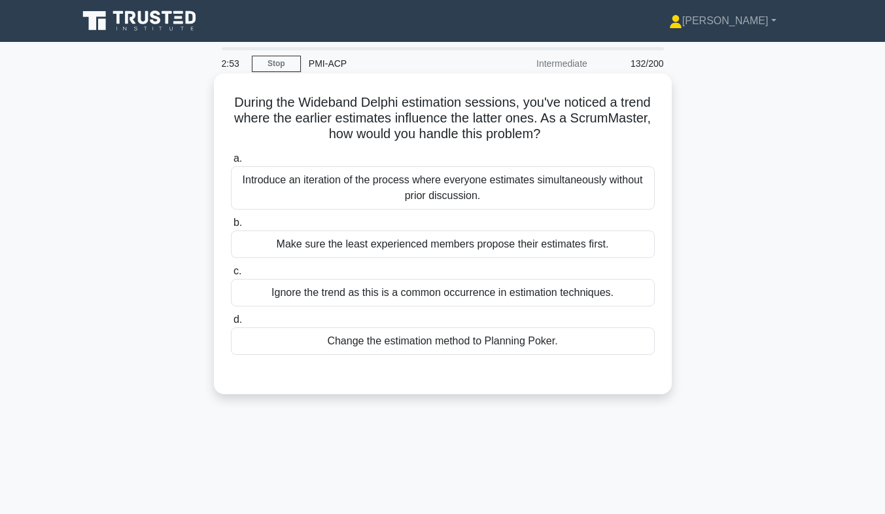
click at [398, 179] on div "Introduce an iteration of the process where everyone estimates simultaneously w…" at bounding box center [443, 187] width 424 height 43
click at [231, 163] on input "a. Introduce an iteration of the process where everyone estimates simultaneousl…" at bounding box center [231, 158] width 0 height 9
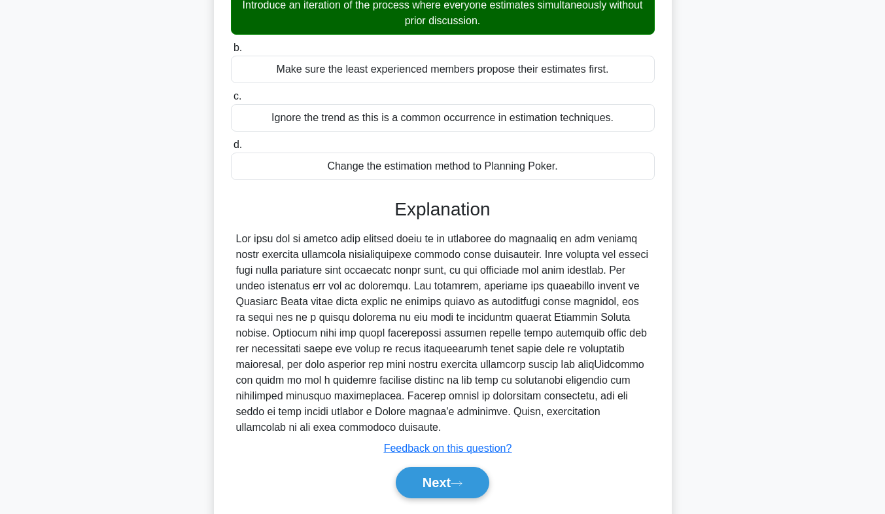
scroll to position [177, 0]
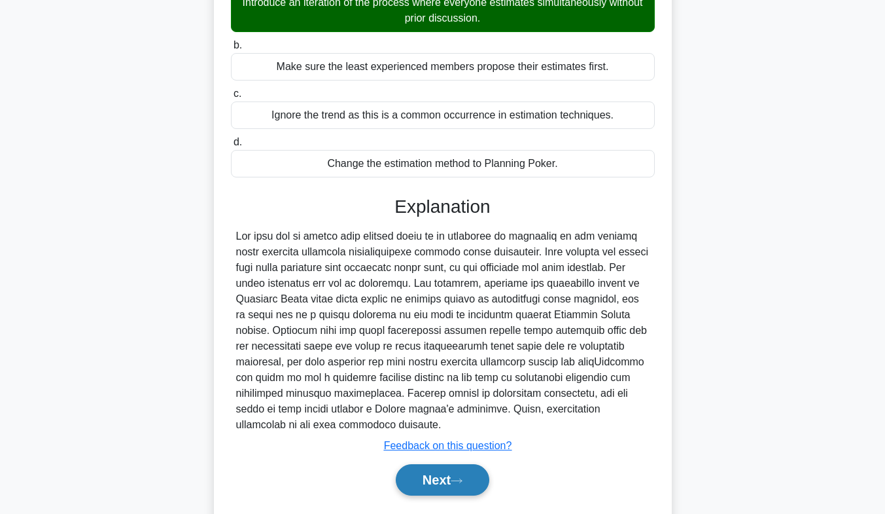
click at [415, 478] on button "Next" at bounding box center [443, 479] width 94 height 31
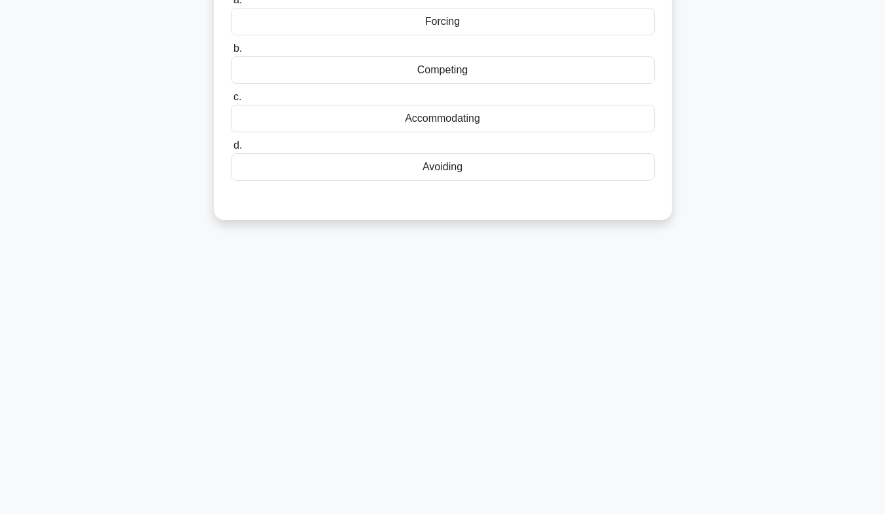
scroll to position [0, 0]
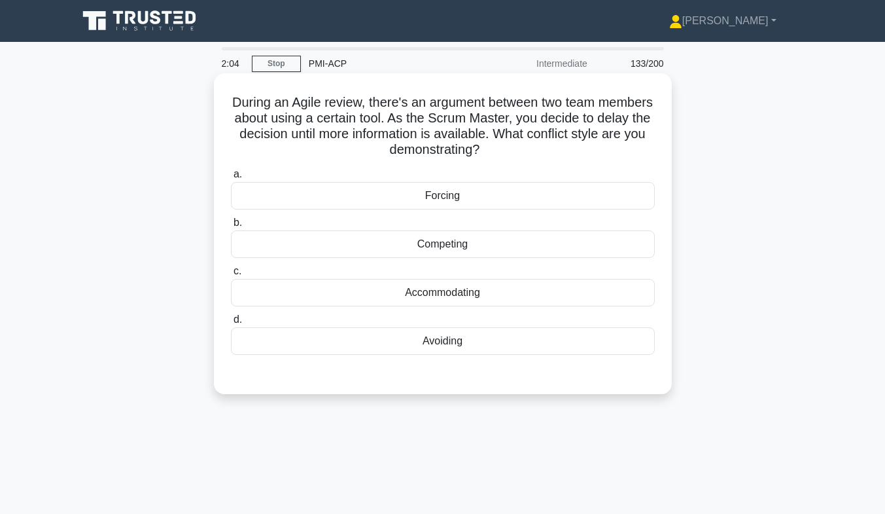
click at [431, 338] on div "Avoiding" at bounding box center [443, 340] width 424 height 27
click at [231, 324] on input "d. Avoiding" at bounding box center [231, 319] width 0 height 9
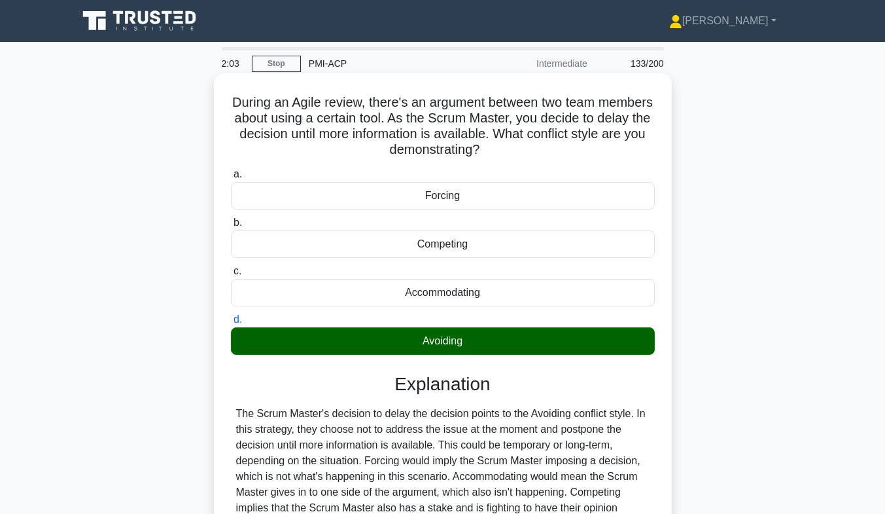
scroll to position [193, 0]
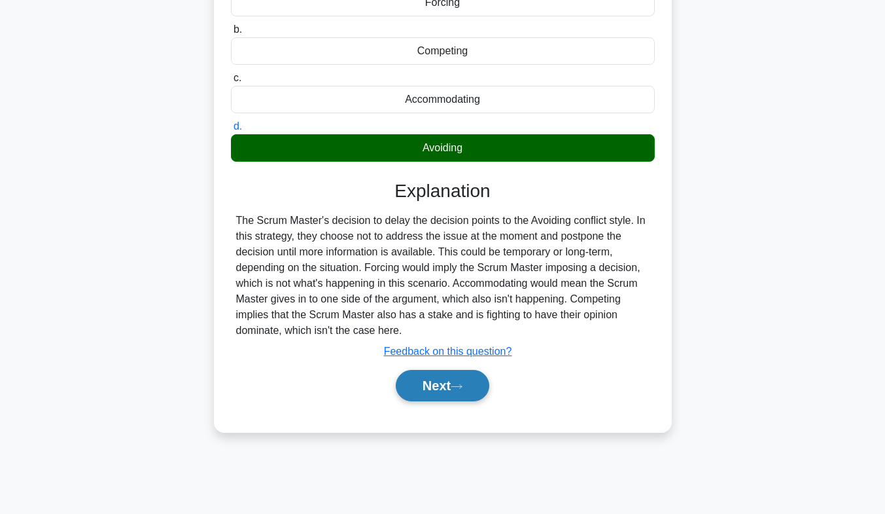
click at [451, 400] on button "Next" at bounding box center [443, 385] width 94 height 31
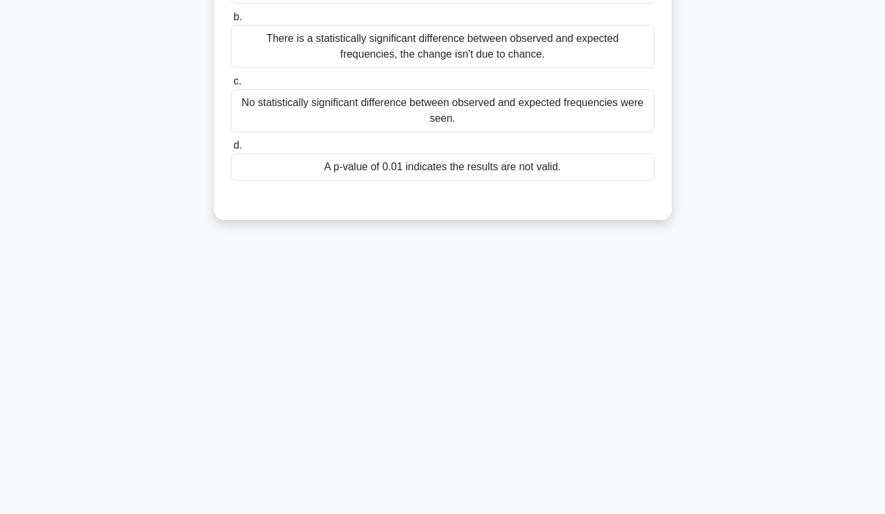
scroll to position [0, 0]
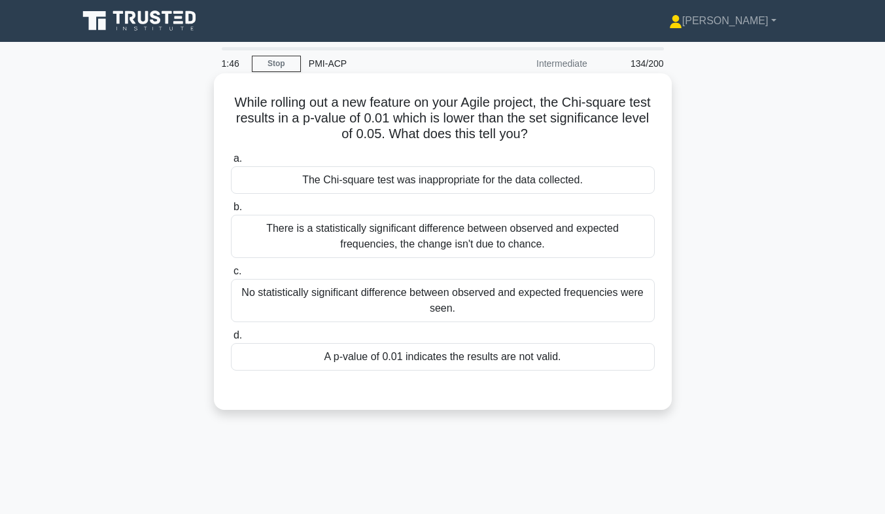
click at [428, 362] on div "A p-value of 0.01 indicates the results are not valid." at bounding box center [443, 356] width 424 height 27
click at [231, 340] on input "d. A p-value of 0.01 indicates the results are not valid." at bounding box center [231, 335] width 0 height 9
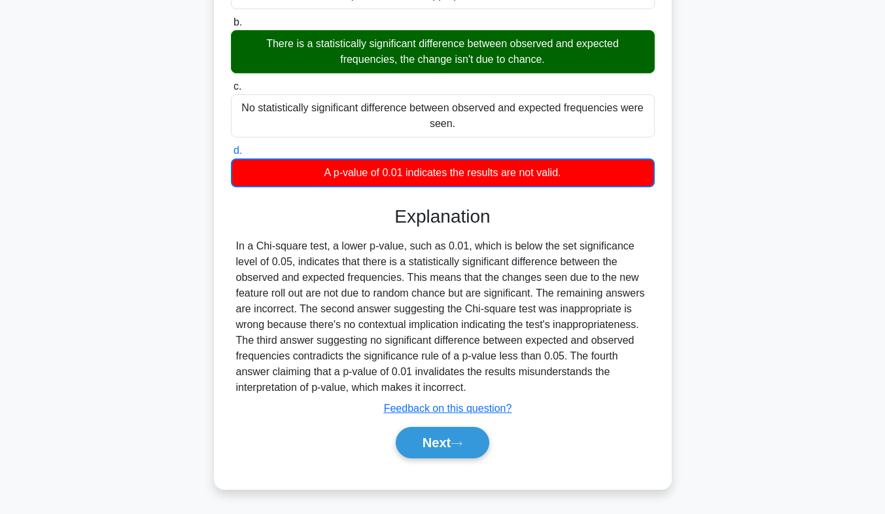
scroll to position [193, 0]
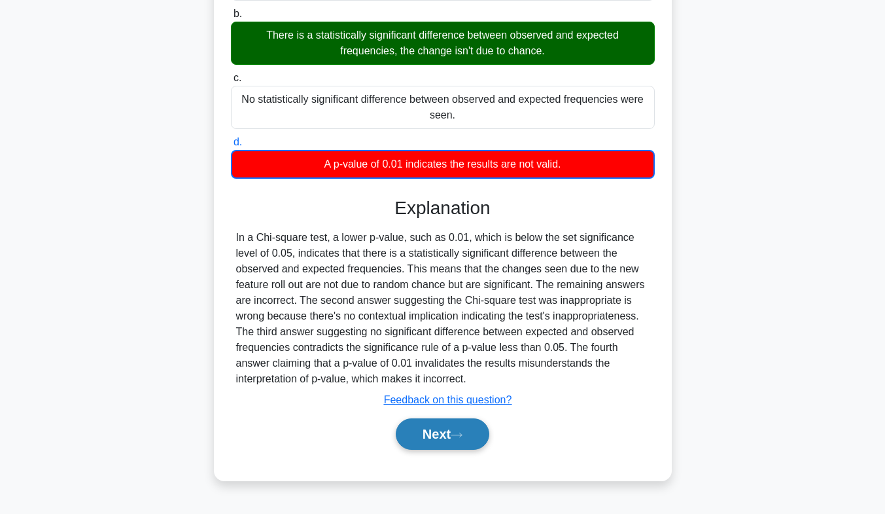
click at [423, 445] on button "Next" at bounding box center [443, 433] width 94 height 31
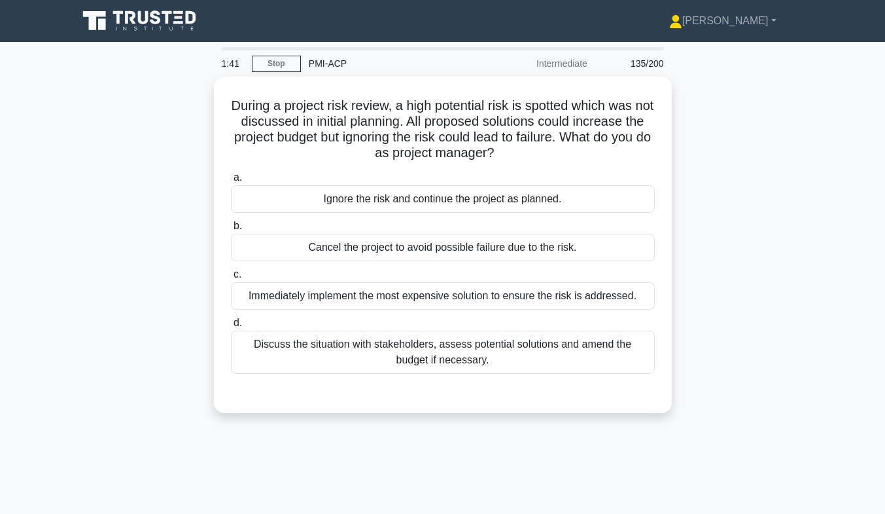
scroll to position [0, 0]
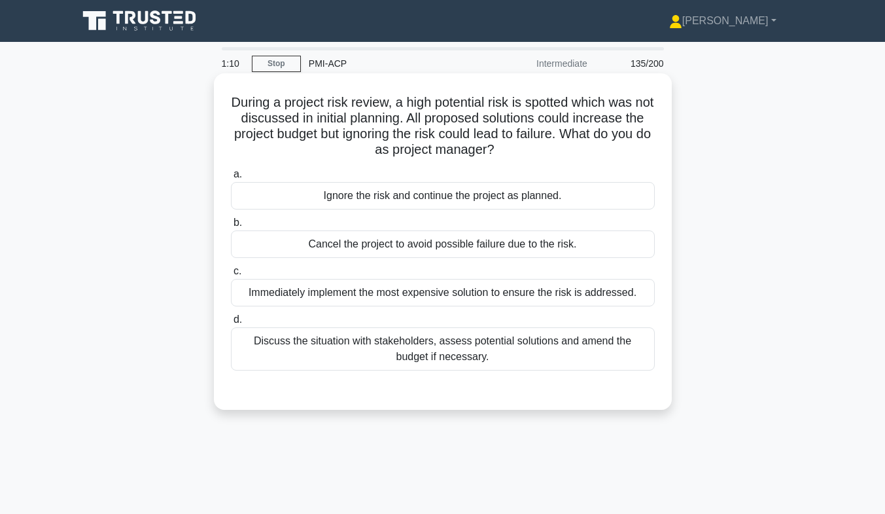
click at [504, 351] on div "Discuss the situation with stakeholders, assess potential solutions and amend t…" at bounding box center [443, 348] width 424 height 43
click at [231, 324] on input "d. Discuss the situation with stakeholders, assess potential solutions and amen…" at bounding box center [231, 319] width 0 height 9
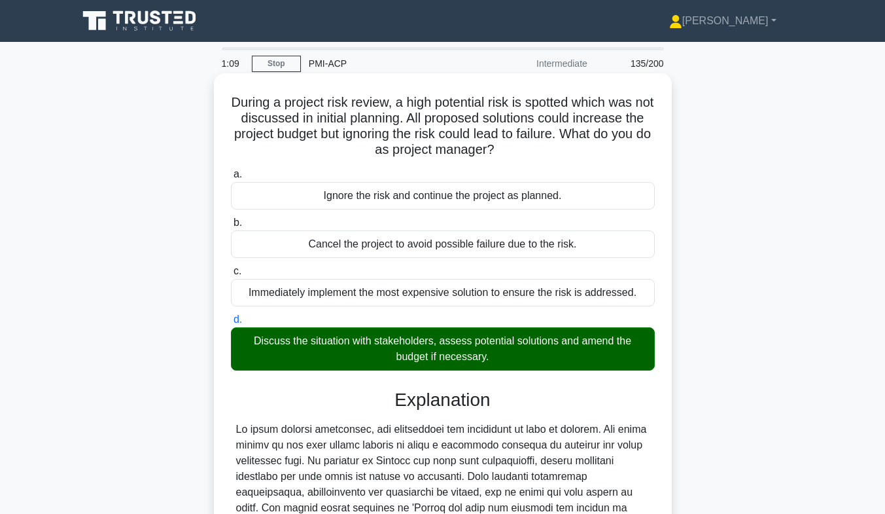
scroll to position [231, 0]
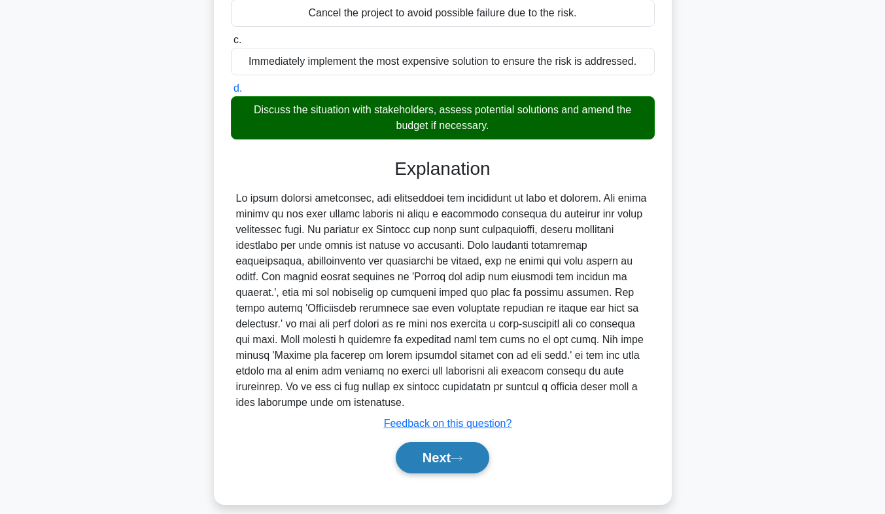
click at [456, 442] on button "Next" at bounding box center [443, 457] width 94 height 31
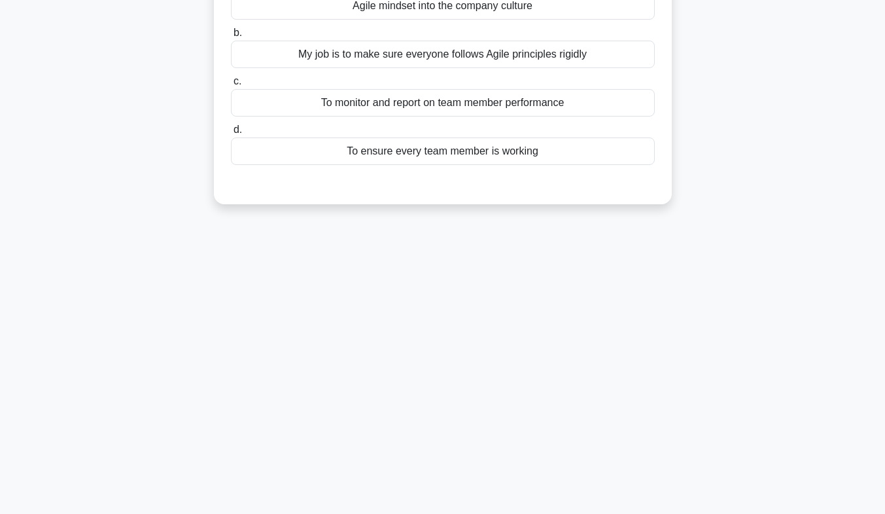
scroll to position [0, 0]
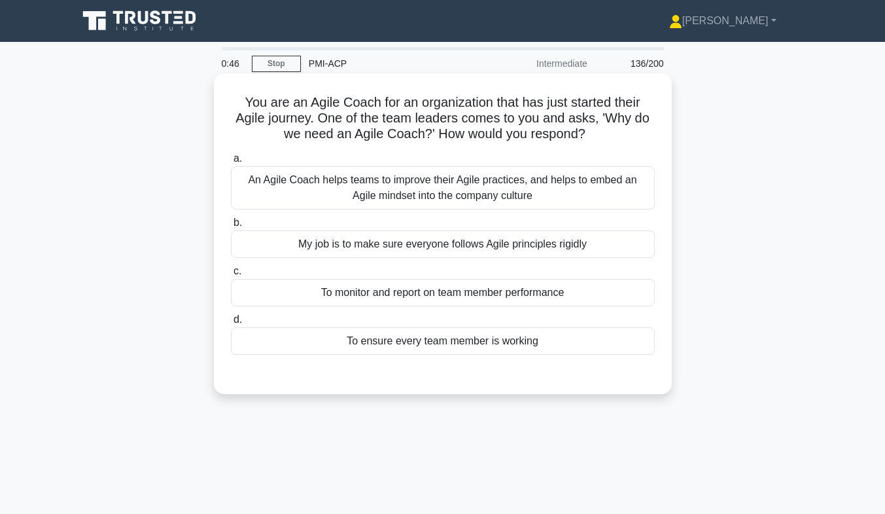
click at [515, 193] on div "An Agile Coach helps teams to improve their Agile practices, and helps to embed…" at bounding box center [443, 187] width 424 height 43
click at [231, 163] on input "a. An Agile Coach helps teams to improve their Agile practices, and helps to em…" at bounding box center [231, 158] width 0 height 9
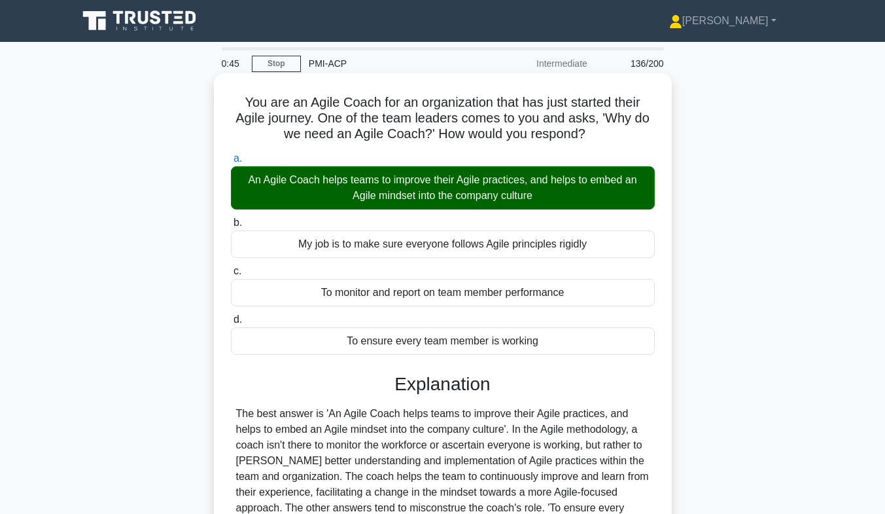
scroll to position [193, 0]
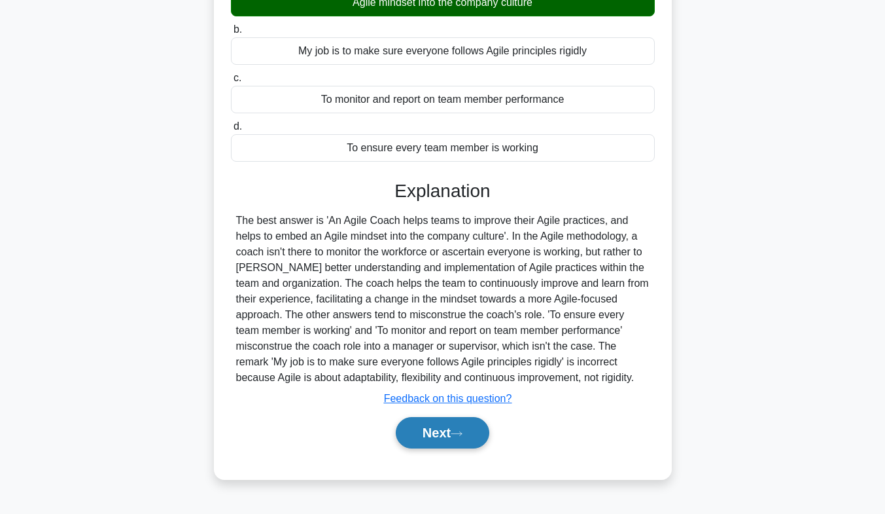
click at [428, 444] on button "Next" at bounding box center [443, 432] width 94 height 31
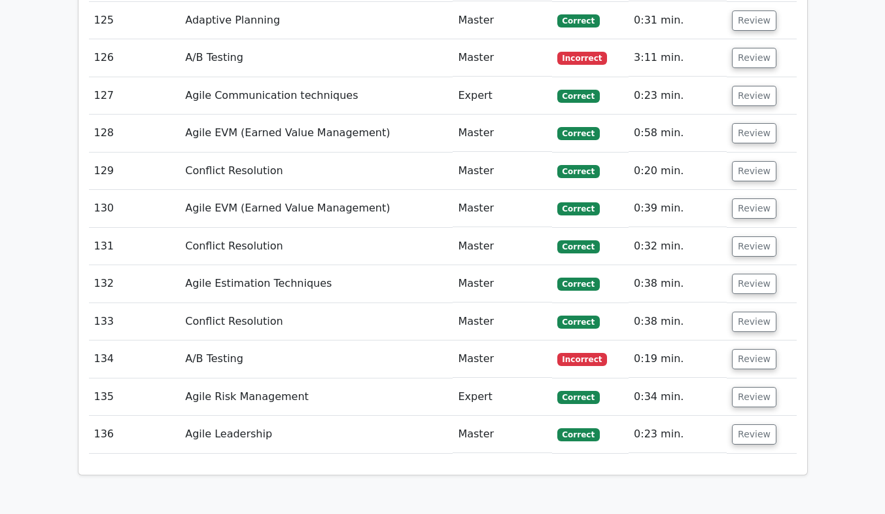
scroll to position [6983, 0]
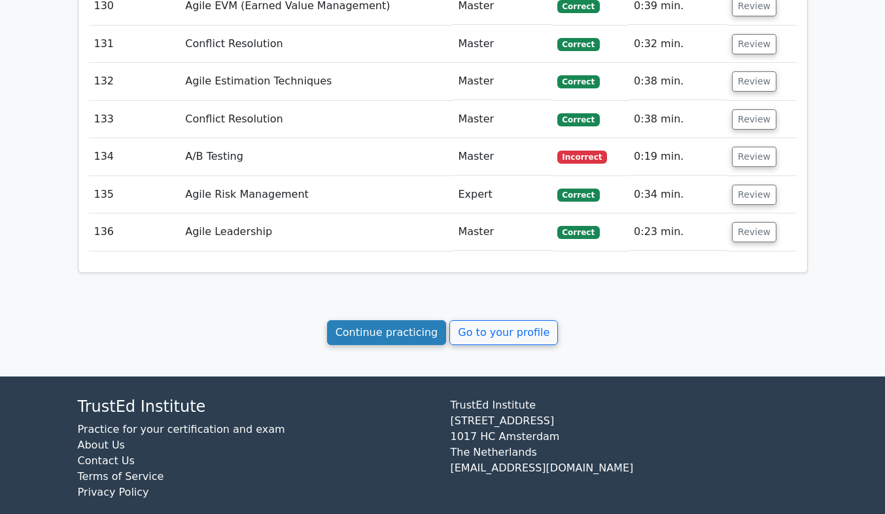
click at [413, 320] on link "Continue practicing" at bounding box center [387, 332] width 120 height 25
